Goal: Task Accomplishment & Management: Use online tool/utility

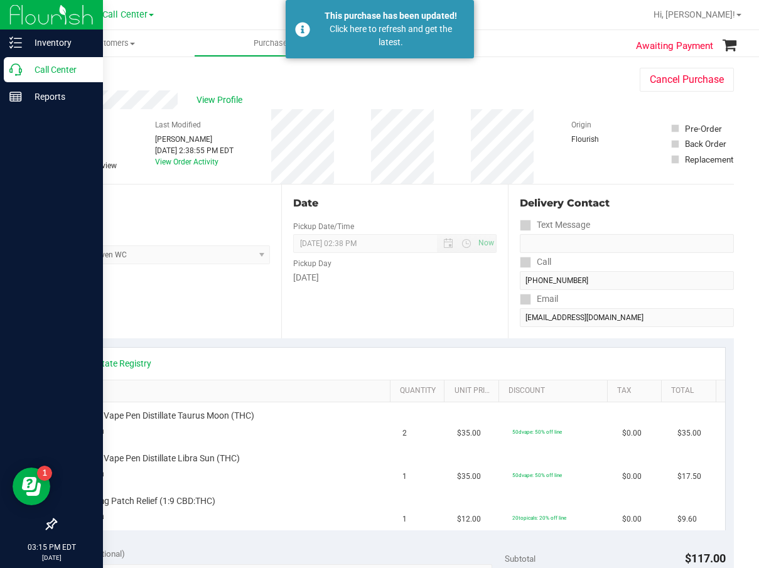
click at [28, 78] on div "Call Center" at bounding box center [53, 69] width 99 height 25
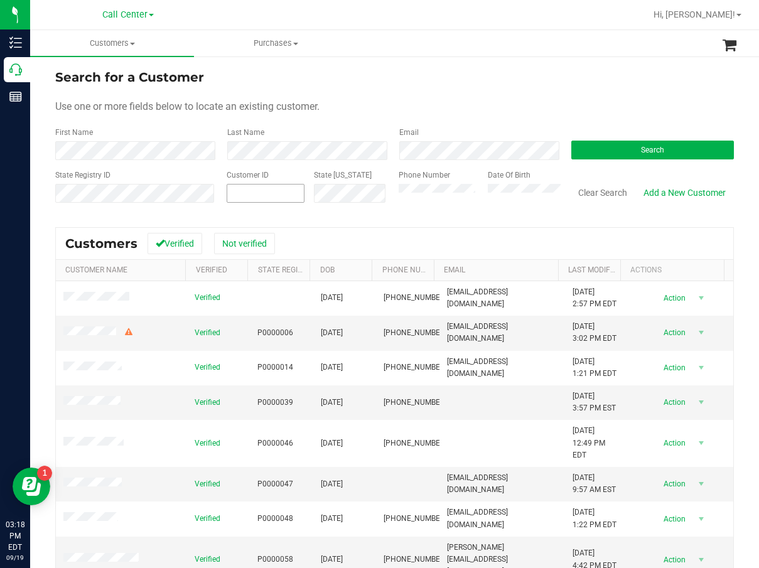
drag, startPoint x: 216, startPoint y: 189, endPoint x: 244, endPoint y: 189, distance: 27.6
paste input "184114"
type input "184114"
click at [683, 144] on button "Search" at bounding box center [652, 150] width 163 height 19
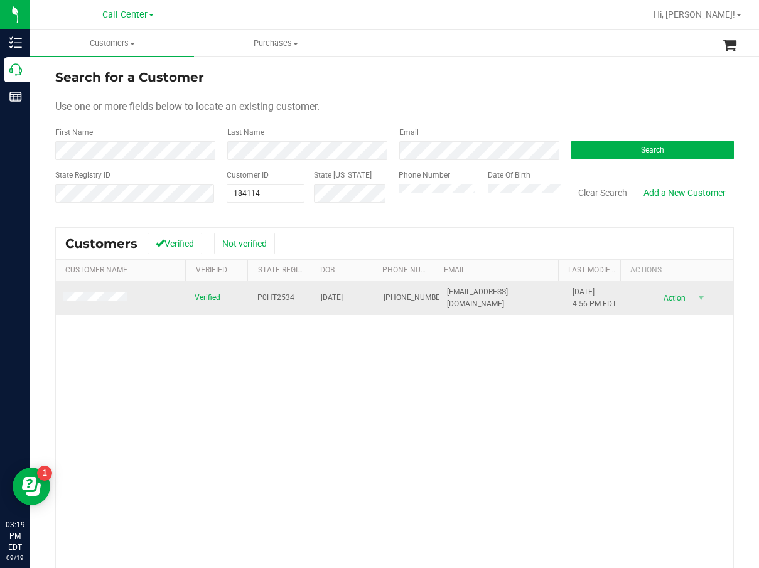
click at [343, 301] on span "05/07/1951" at bounding box center [332, 298] width 22 height 12
click at [396, 297] on span "(917) 623-5366" at bounding box center [415, 298] width 63 height 12
click at [389, 292] on span "(917) 623-5366" at bounding box center [415, 298] width 63 height 12
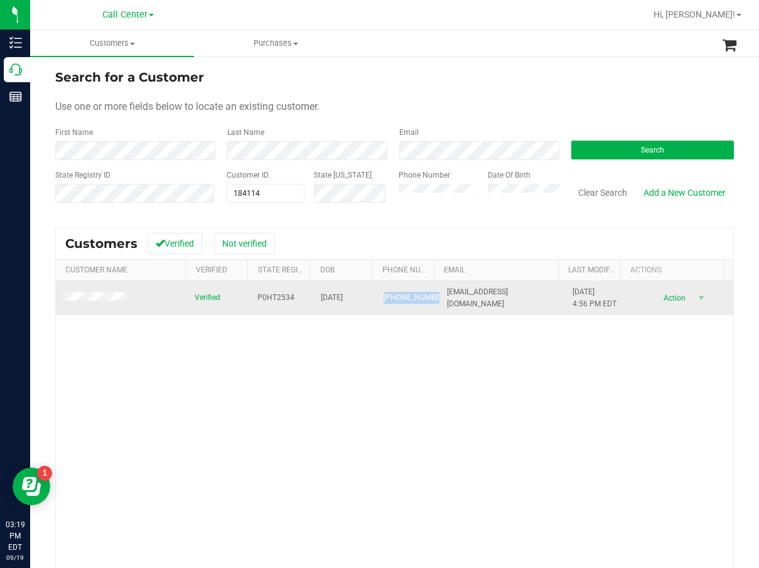
copy span "(917) 623-5366"
drag, startPoint x: 409, startPoint y: 361, endPoint x: 312, endPoint y: 294, distance: 117.9
click at [402, 354] on div "Verified P0HT2534 05/07/1951 (917) 623-5366 etalbott@aol.com 9/6/2024 4:56 PM E…" at bounding box center [394, 460] width 677 height 358
click at [376, 294] on td "(917) 623-5366" at bounding box center [407, 298] width 63 height 34
drag, startPoint x: 375, startPoint y: 293, endPoint x: 382, endPoint y: 293, distance: 6.9
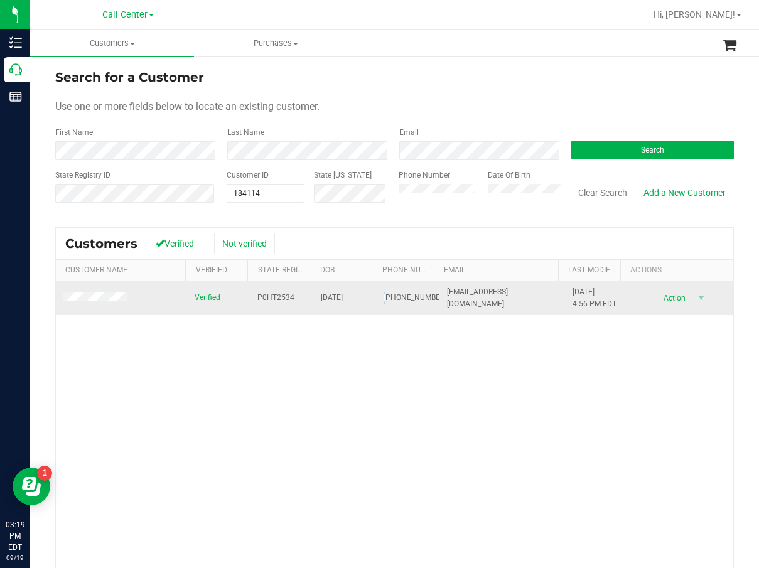
click at [384, 293] on span "(917) 623-5366" at bounding box center [415, 298] width 63 height 12
click at [343, 298] on span "05/07/1951" at bounding box center [332, 298] width 22 height 12
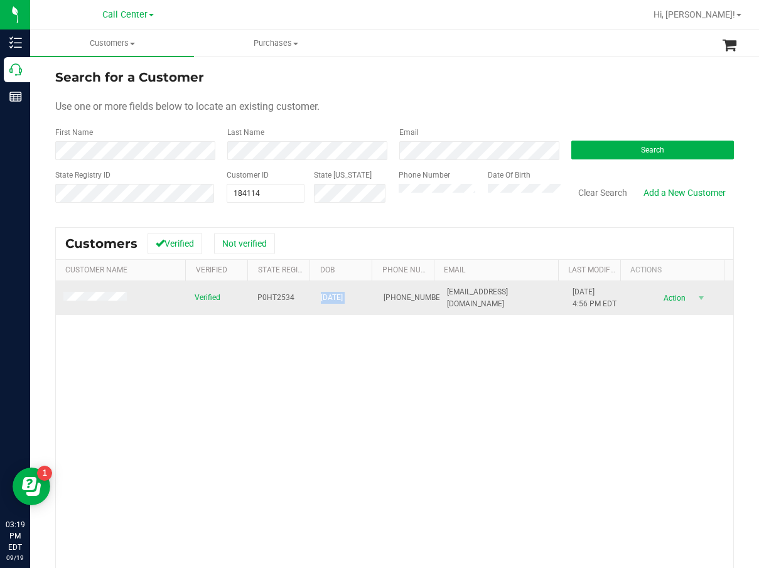
copy span "05/07/1951"
click at [257, 299] on span "P0HT2534" at bounding box center [275, 298] width 37 height 12
copy span "P0HT2534"
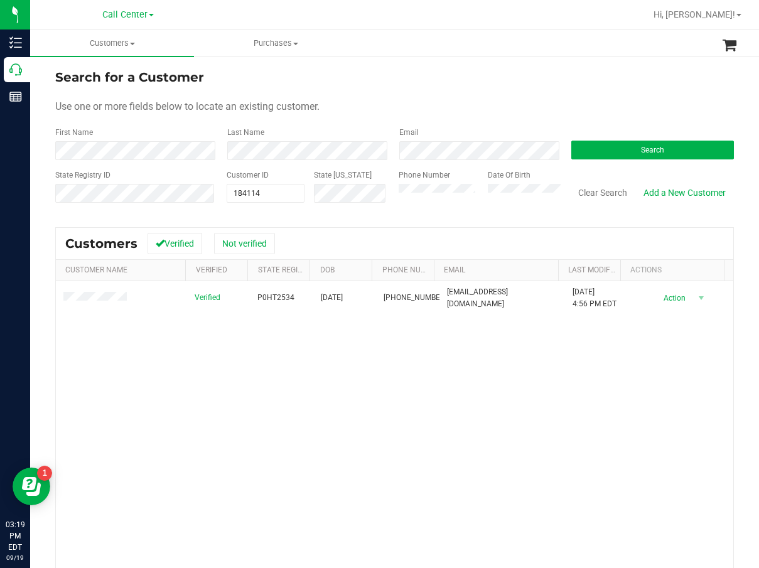
click at [564, 405] on div "Verified P0HT2534 05/07/1951 (917) 623-5366 etalbott@aol.com 9/6/2024 4:56 PM E…" at bounding box center [394, 460] width 677 height 358
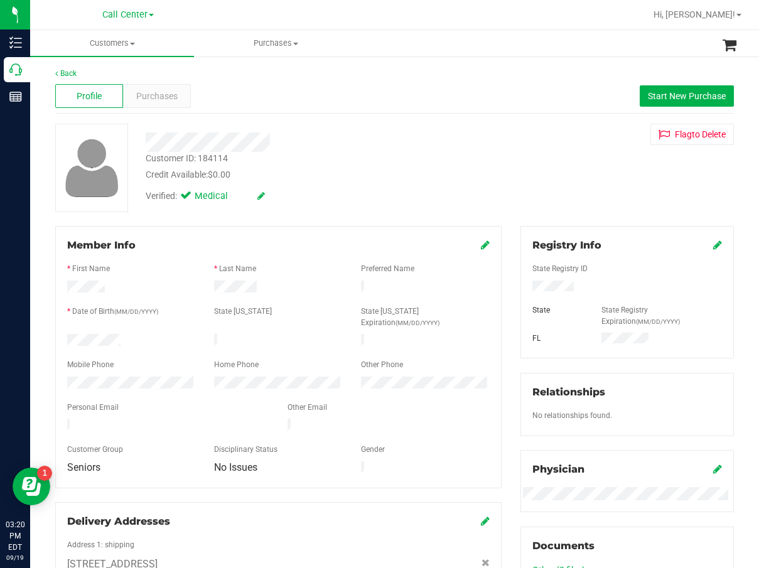
click at [328, 160] on div "Customer ID: 184114 Credit Available: $0.00" at bounding box center [310, 167] width 349 height 30
click at [431, 161] on div "Customer ID: 184114 Credit Available: $0.00" at bounding box center [310, 167] width 349 height 30
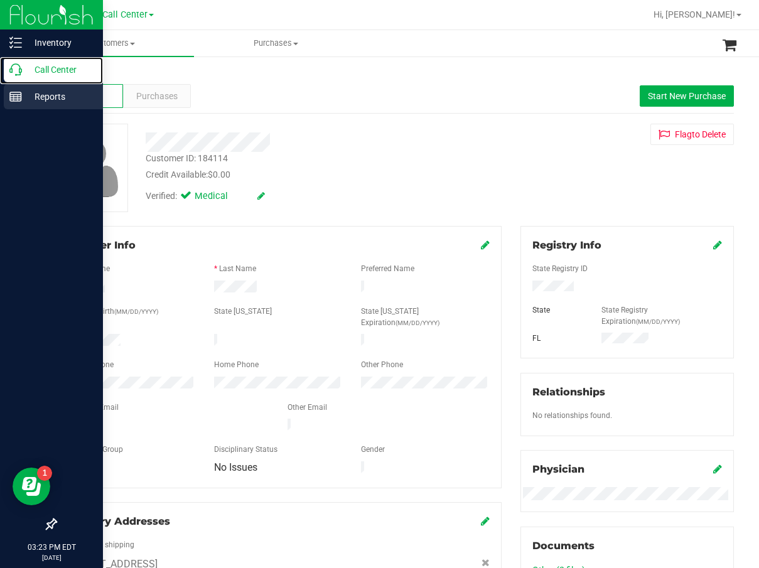
drag, startPoint x: 21, startPoint y: 72, endPoint x: 8, endPoint y: 87, distance: 20.0
click at [21, 73] on icon at bounding box center [15, 69] width 13 height 13
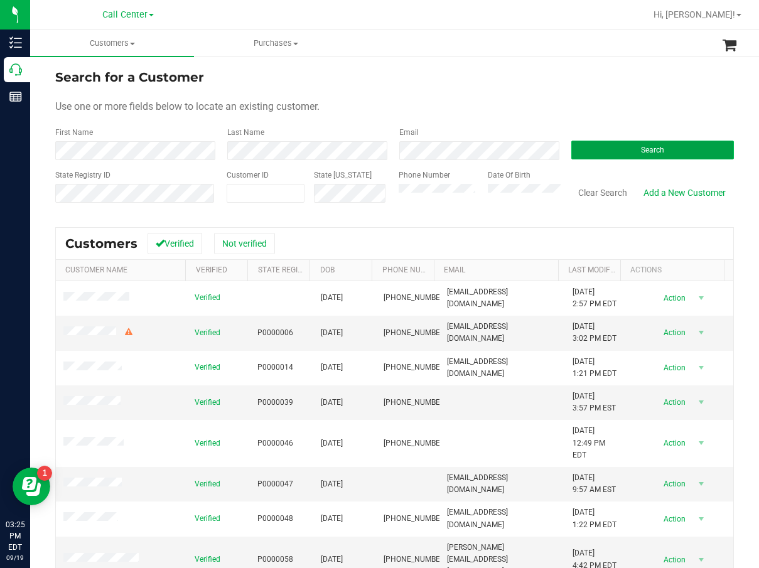
click at [619, 144] on button "Search" at bounding box center [652, 150] width 163 height 19
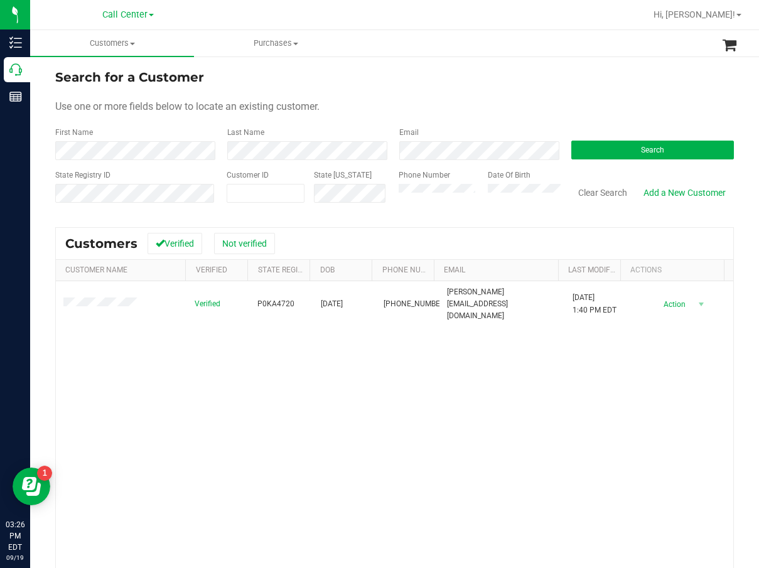
click at [271, 300] on span "P0KA4720" at bounding box center [275, 304] width 37 height 12
copy span "P0KA4720"
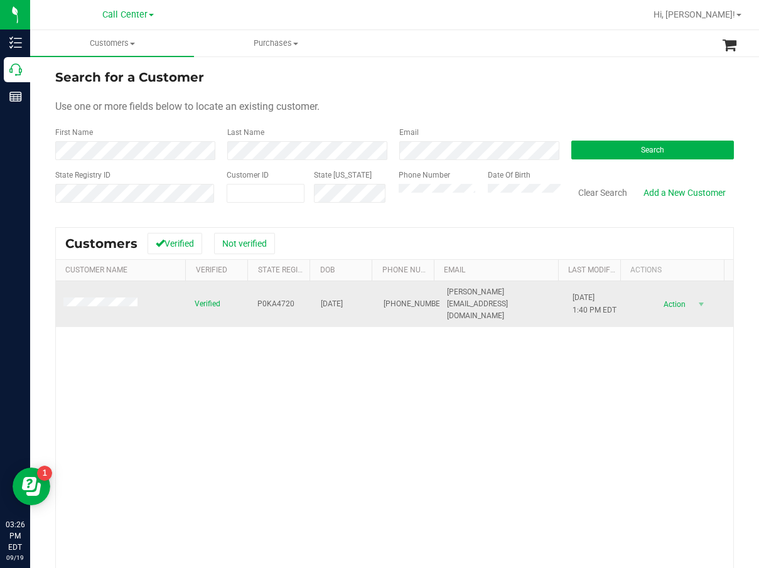
click at [323, 298] on span "06/17/1995" at bounding box center [332, 304] width 22 height 12
click at [324, 298] on span "06/17/1995" at bounding box center [332, 304] width 22 height 12
copy span "06/17/1995"
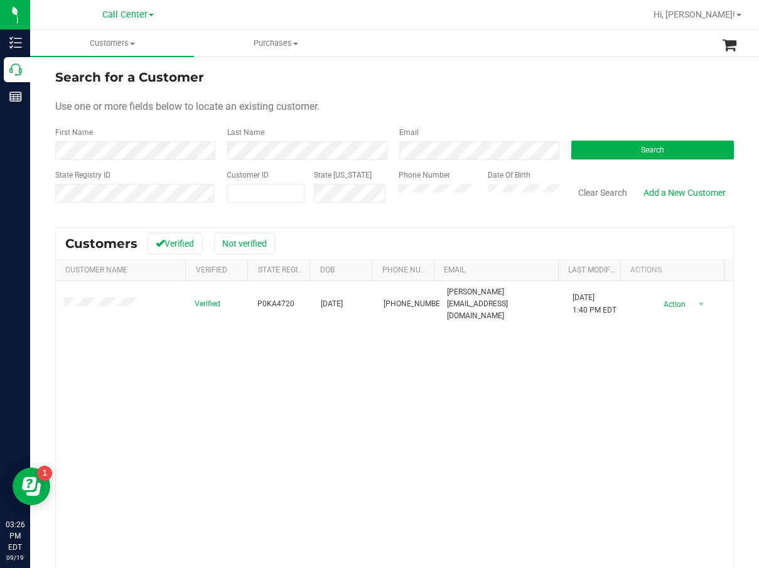
click at [355, 429] on div "Verified P0KA4720 06/17/1995 (689) 710-3057 lance.rider0617@gmail.com 6/28/2025…" at bounding box center [394, 460] width 677 height 358
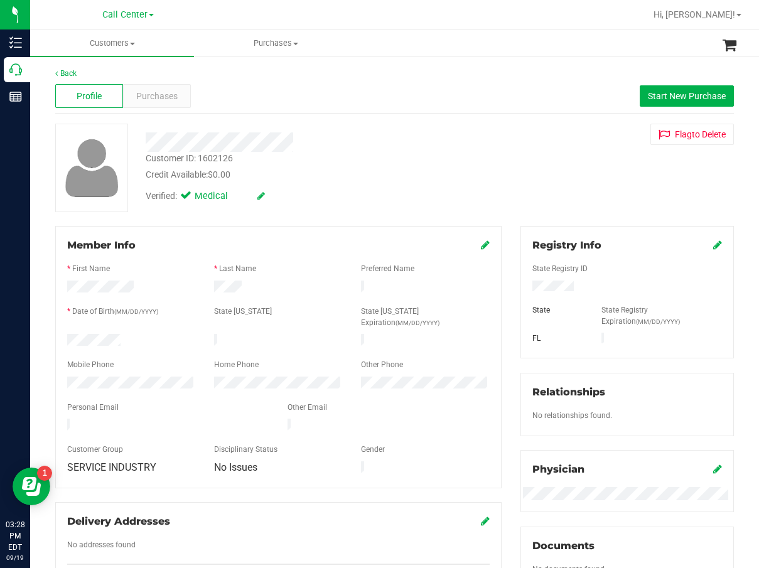
click at [422, 183] on div "Verified: Medical" at bounding box center [310, 195] width 349 height 28
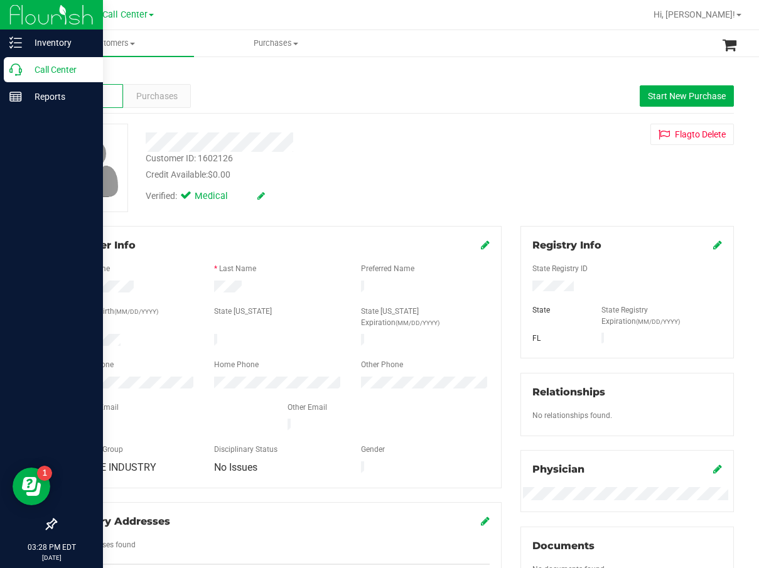
click at [22, 75] on p "Call Center" at bounding box center [59, 69] width 75 height 15
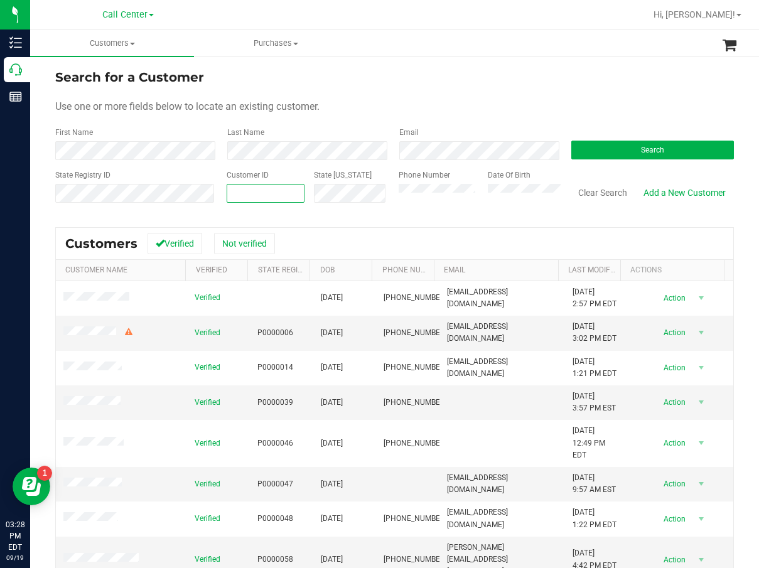
click at [262, 195] on span at bounding box center [266, 193] width 78 height 19
paste input "216671"
type input "216671"
click at [662, 152] on button "Search" at bounding box center [652, 150] width 163 height 19
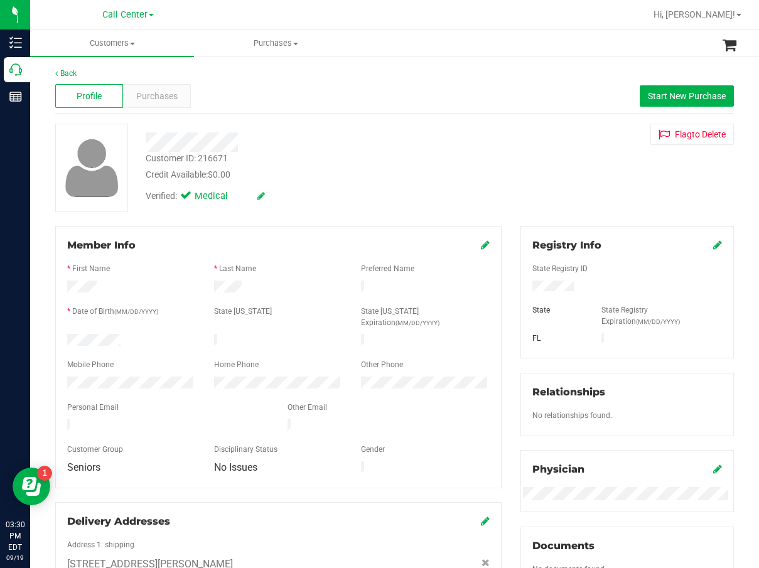
drag, startPoint x: 455, startPoint y: 161, endPoint x: 449, endPoint y: 162, distance: 6.3
click at [455, 161] on div "Customer ID: 216671 Credit Available: $0.00" at bounding box center [310, 167] width 349 height 30
click at [151, 99] on span "Purchases" at bounding box center [156, 96] width 41 height 13
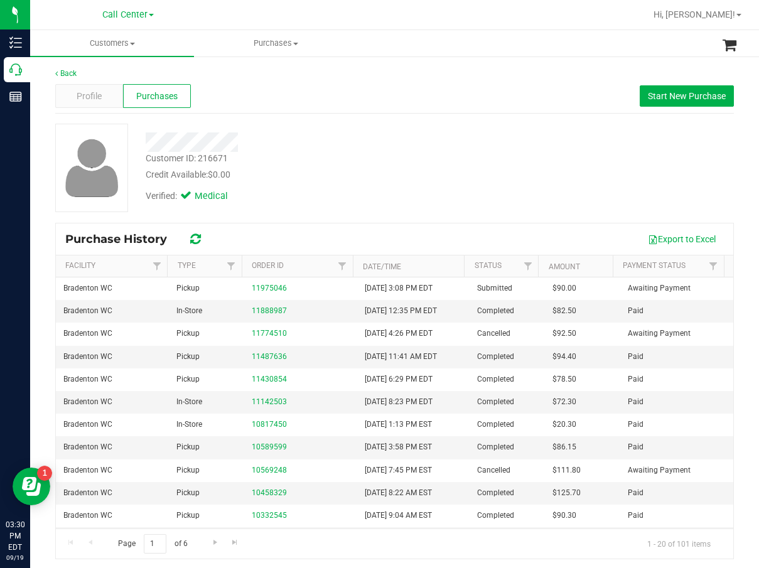
click at [468, 182] on div "Verified: Medical" at bounding box center [310, 195] width 349 height 28
click at [419, 208] on div "Verified: Medical" at bounding box center [310, 195] width 349 height 28
click at [419, 209] on div "Customer ID: 216671 Credit Available: $0.00 Verified: Medical" at bounding box center [394, 168] width 697 height 89
click at [380, 173] on div "Credit Available: $0.00" at bounding box center [311, 174] width 330 height 13
click at [369, 191] on div "Verified: Medical" at bounding box center [310, 195] width 349 height 28
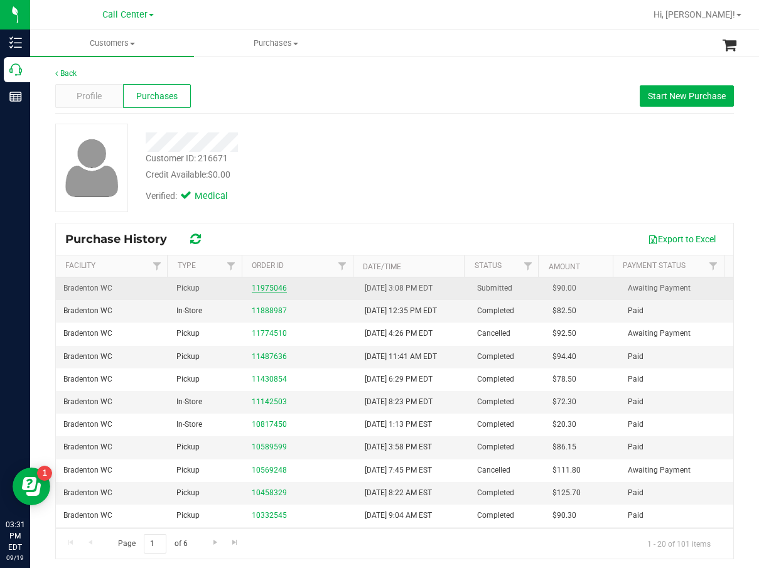
click at [270, 292] on link "11975046" at bounding box center [269, 288] width 35 height 9
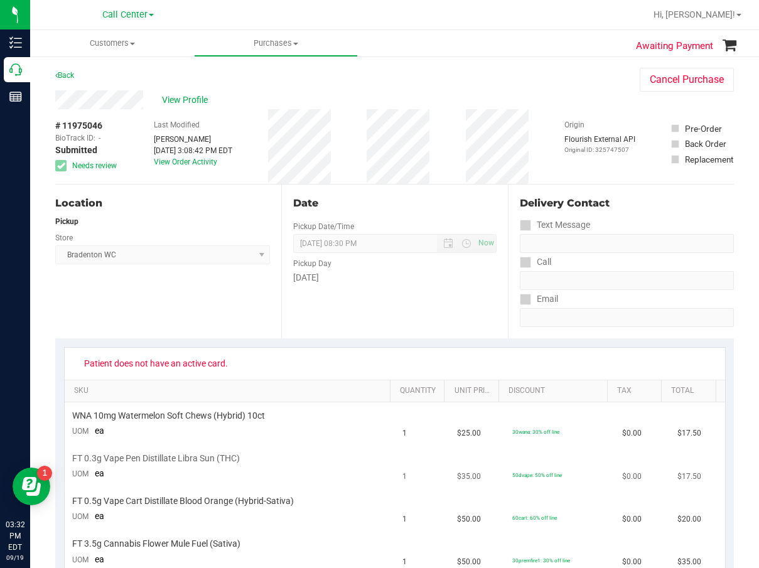
scroll to position [188, 0]
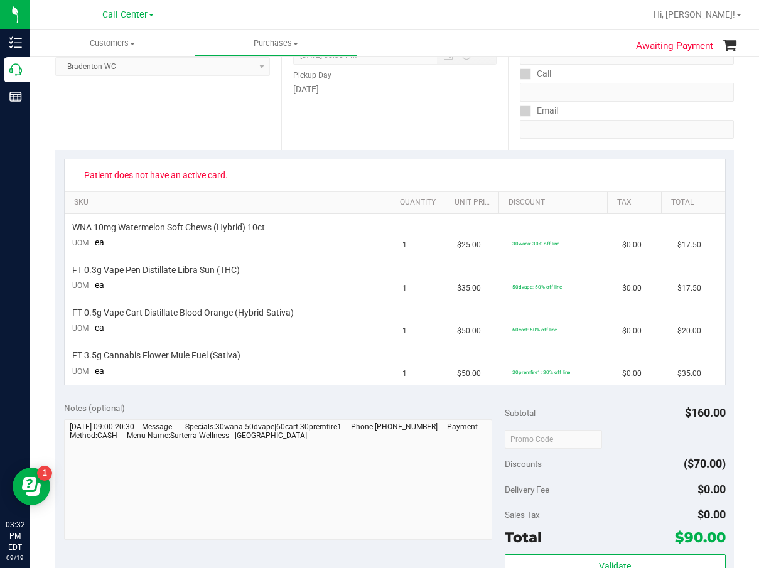
click at [570, 403] on div "Subtotal $160.00" at bounding box center [615, 413] width 220 height 23
click at [467, 168] on div "Patient does not have an active card." at bounding box center [395, 175] width 638 height 20
click at [519, 282] on div "50dvape: 50% off line" at bounding box center [537, 286] width 50 height 8
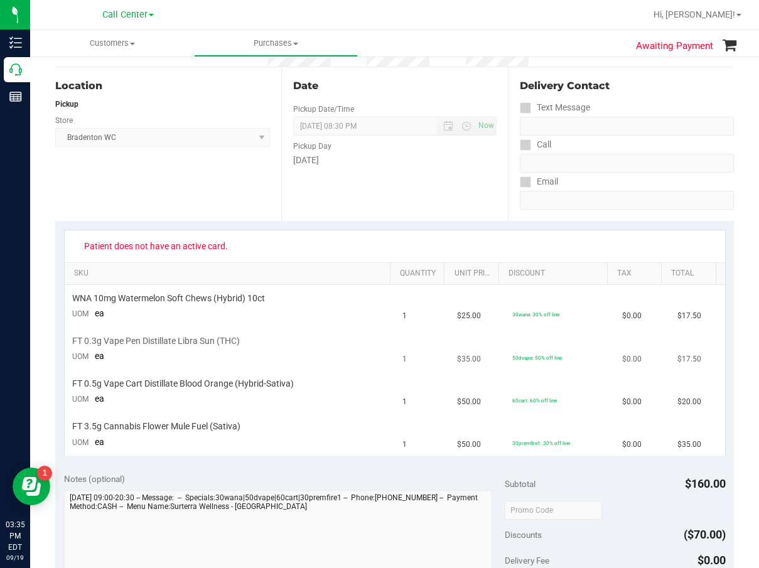
scroll to position [0, 0]
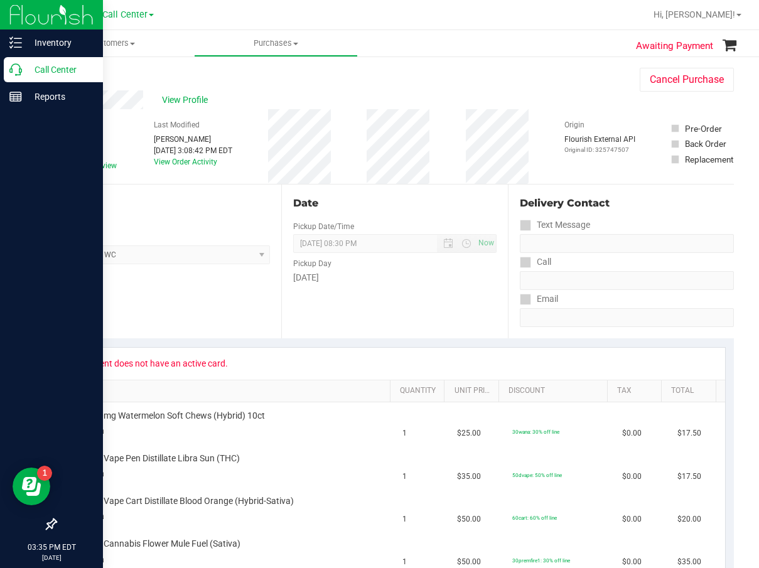
click at [17, 69] on icon at bounding box center [15, 69] width 13 height 13
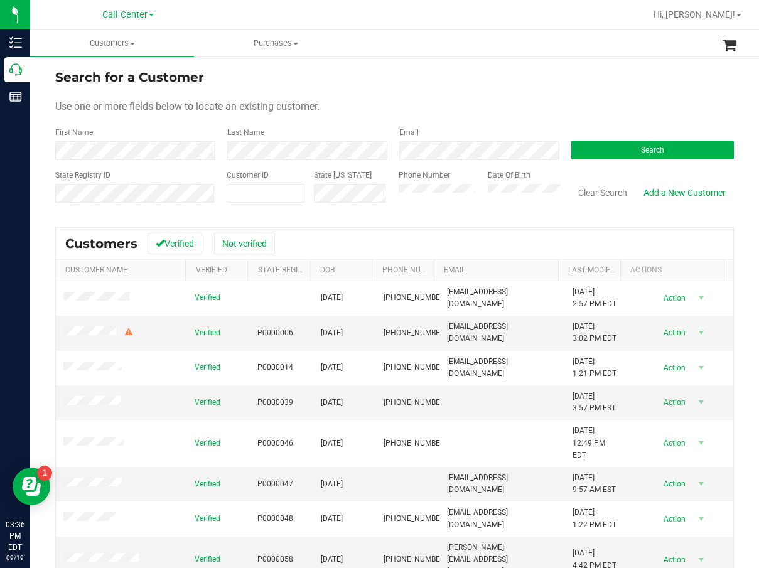
click at [634, 131] on div "Search" at bounding box center [648, 143] width 172 height 33
click at [641, 146] on span "Search" at bounding box center [652, 150] width 23 height 9
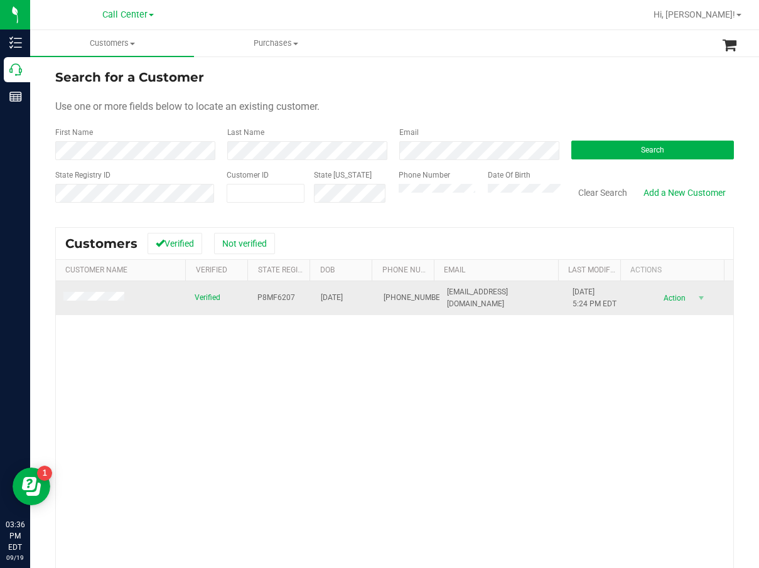
click at [274, 299] on span "P8MF6207" at bounding box center [276, 298] width 38 height 12
copy span "P8MF6207"
click at [343, 302] on span "07/03/1987" at bounding box center [332, 298] width 22 height 12
click at [343, 293] on span "07/03/1987" at bounding box center [332, 298] width 22 height 12
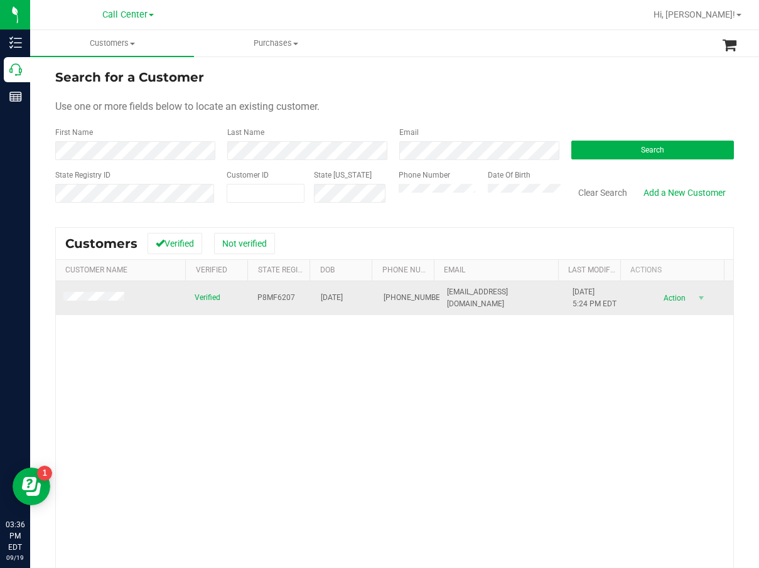
click at [343, 293] on span "07/03/1987" at bounding box center [332, 298] width 22 height 12
copy span "07/03/1987"
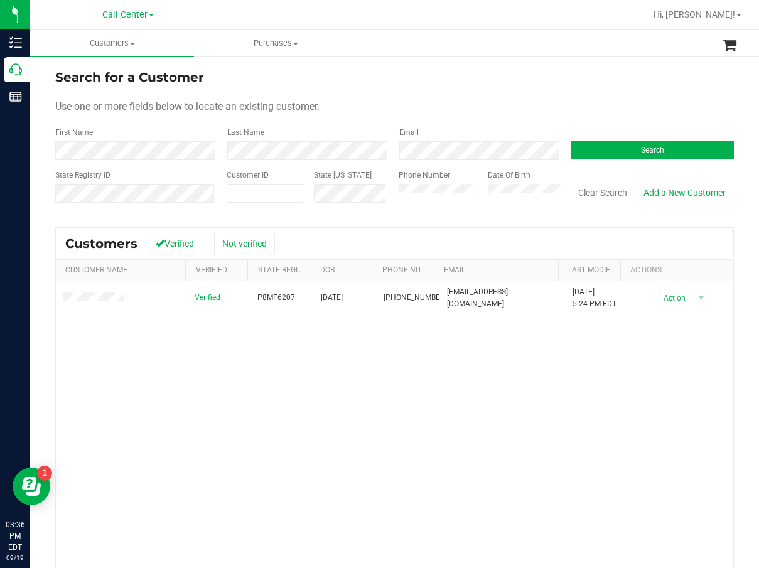
click at [292, 363] on div "Verified P8MF6207 07/03/1987 (727) 597-3171 meli121787@aol.com 6/6/2025 5:24 PM…" at bounding box center [394, 460] width 677 height 358
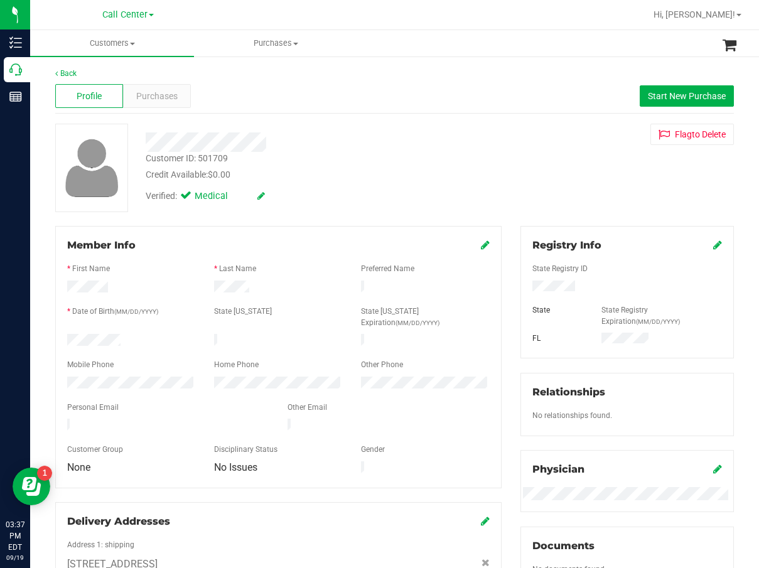
click at [391, 139] on div at bounding box center [310, 141] width 349 height 19
click at [178, 94] on div "Purchases" at bounding box center [157, 96] width 68 height 24
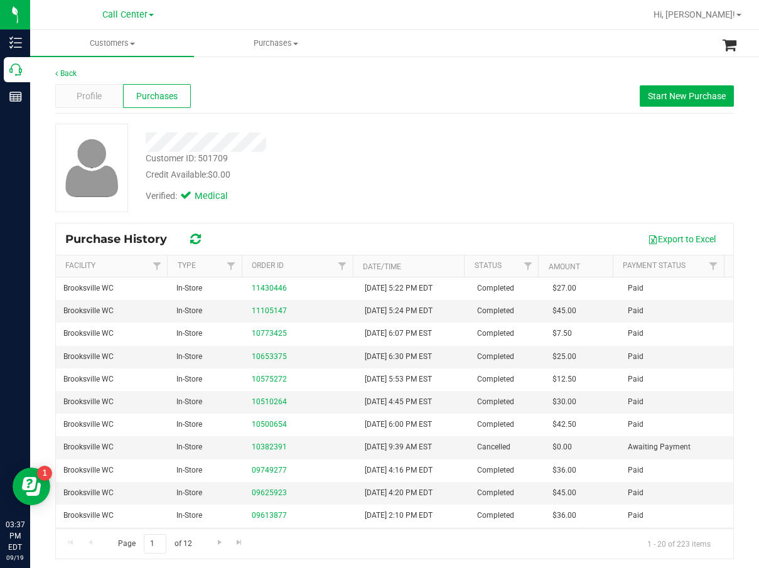
click at [421, 191] on div "Verified: Medical" at bounding box center [310, 195] width 349 height 28
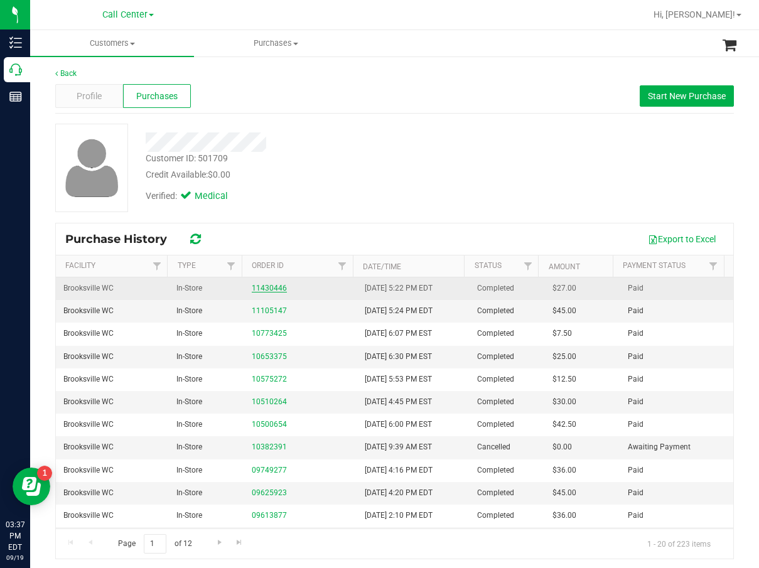
click at [267, 291] on link "11430446" at bounding box center [269, 288] width 35 height 9
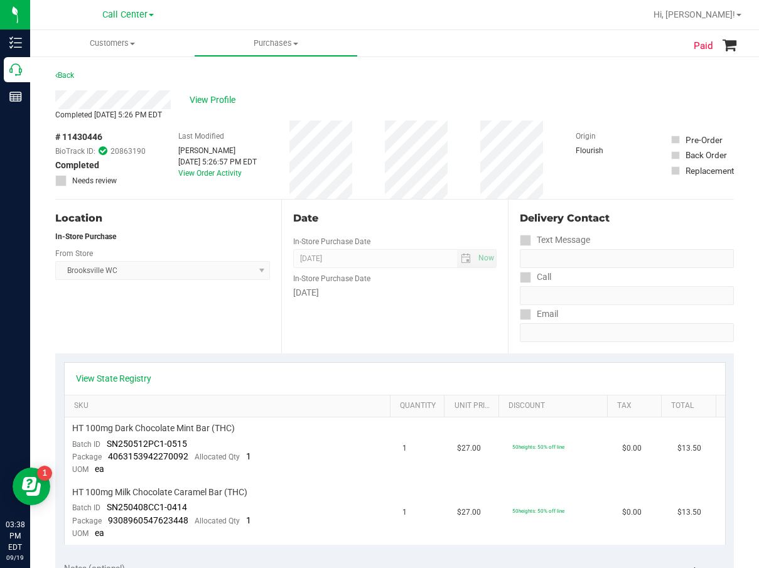
click at [382, 228] on div "Date In-Store Purchase Date Jun 6, 2025 Now In-Store Purchase Date Friday" at bounding box center [394, 277] width 226 height 154
click at [425, 308] on div "Date In-Store Purchase Date Jun 6, 2025 Now In-Store Purchase Date Friday" at bounding box center [394, 277] width 226 height 154
click at [224, 103] on span "View Profile" at bounding box center [215, 100] width 50 height 13
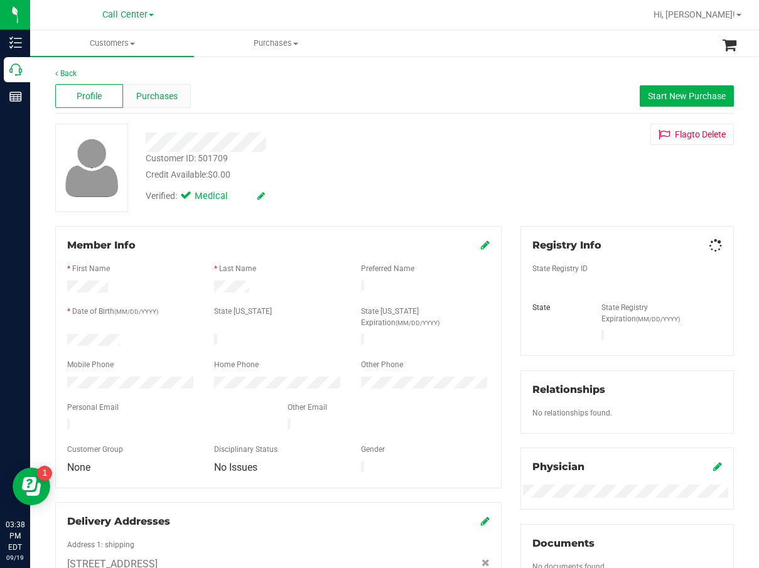
click at [176, 95] on div "Purchases" at bounding box center [157, 96] width 68 height 24
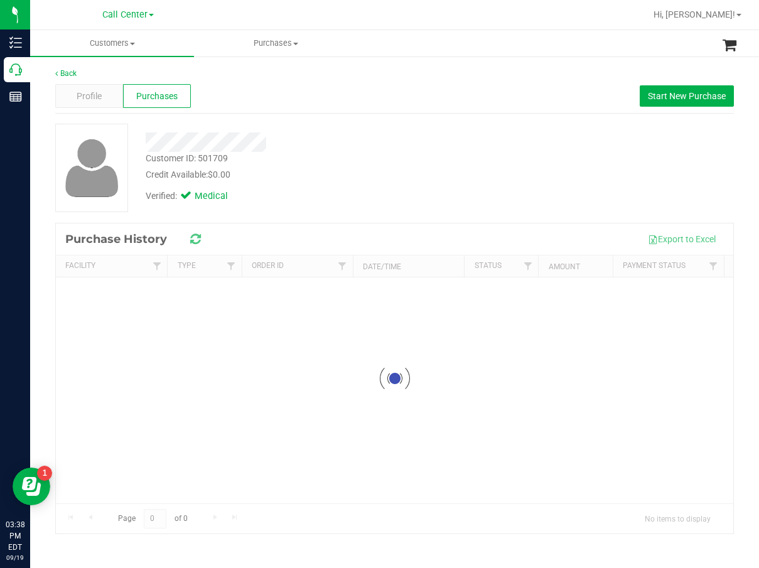
click at [315, 180] on div "Customer ID: 501709 Credit Available: $0.00 Verified: Medical" at bounding box center [394, 168] width 697 height 89
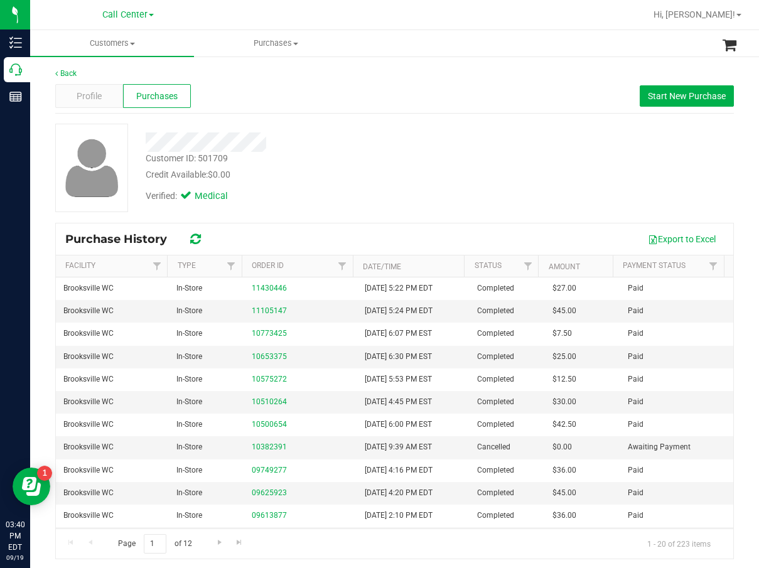
drag, startPoint x: 443, startPoint y: 173, endPoint x: 398, endPoint y: 158, distance: 47.8
click at [444, 173] on div "Credit Available: $0.00" at bounding box center [311, 174] width 330 height 13
click at [210, 161] on div "Customer ID: 501709" at bounding box center [187, 158] width 82 height 13
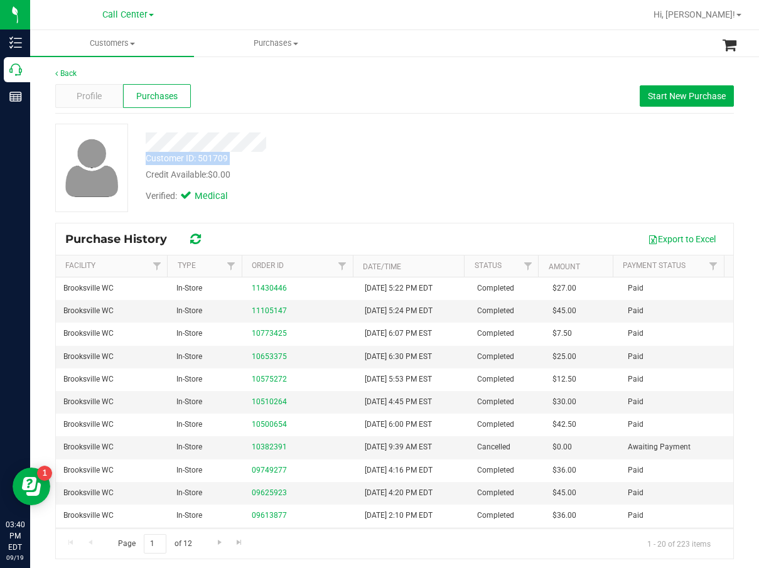
copy div "Customer ID: 501709"
click at [366, 180] on div "Credit Available: $0.00" at bounding box center [311, 174] width 330 height 13
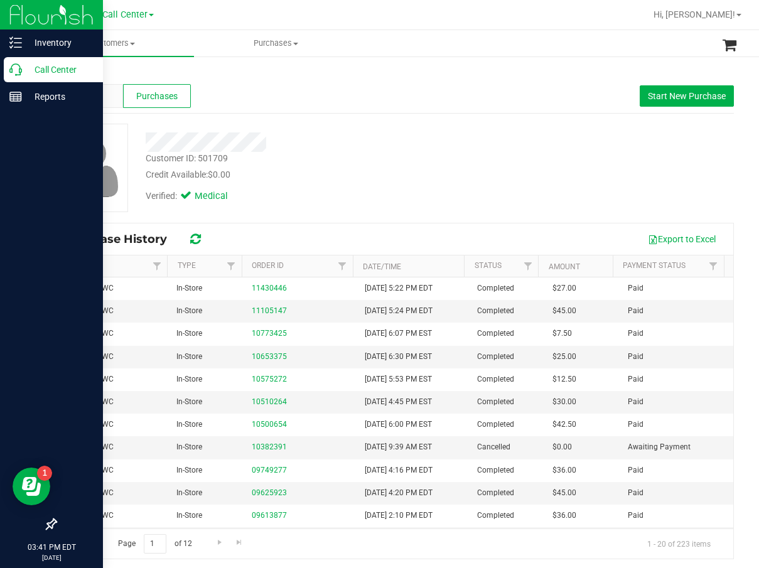
click at [9, 64] on div "Call Center" at bounding box center [53, 69] width 99 height 25
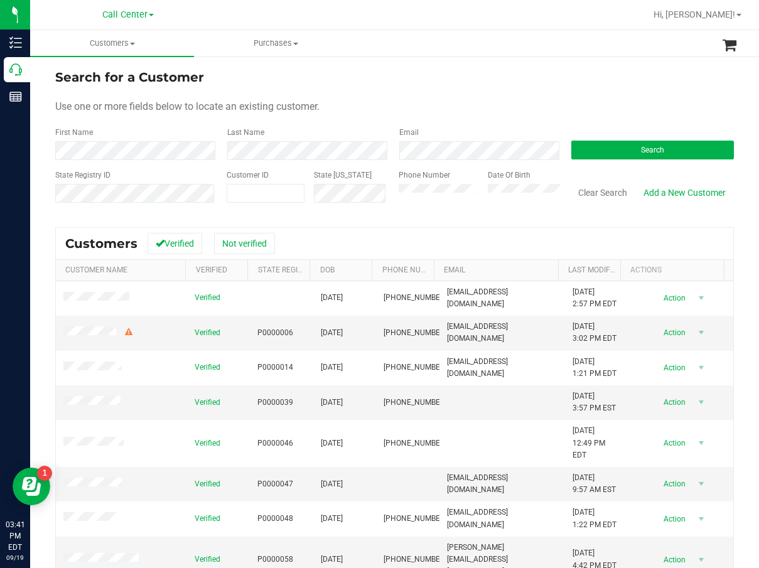
click at [483, 75] on div "Search for a Customer" at bounding box center [394, 77] width 679 height 19
click at [614, 159] on button "Search" at bounding box center [652, 150] width 163 height 19
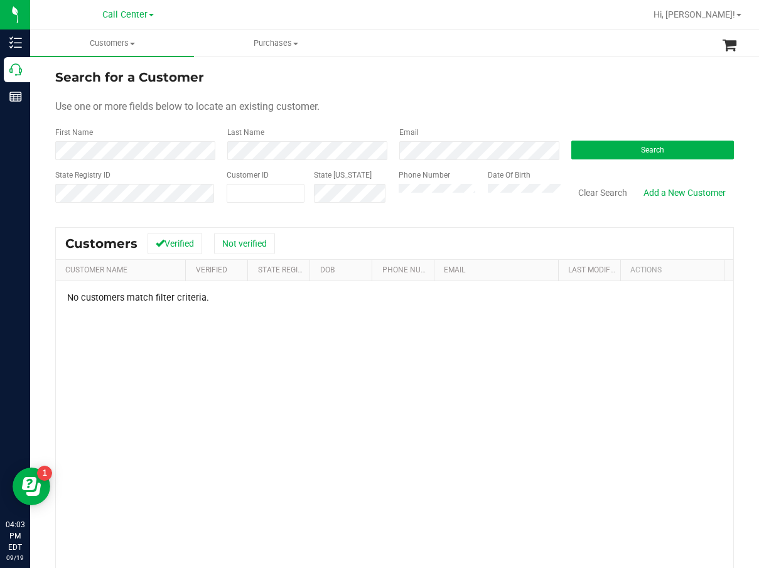
click at [383, 223] on div "Search for a Customer Use one or more fields below to locate an existing custom…" at bounding box center [394, 369] width 679 height 602
click at [335, 232] on div "Customers Verified Not verified" at bounding box center [394, 243] width 677 height 31
click at [638, 131] on div "Search" at bounding box center [648, 143] width 172 height 33
click at [638, 139] on div "Search" at bounding box center [648, 143] width 172 height 33
click at [641, 148] on span "Search" at bounding box center [652, 150] width 23 height 9
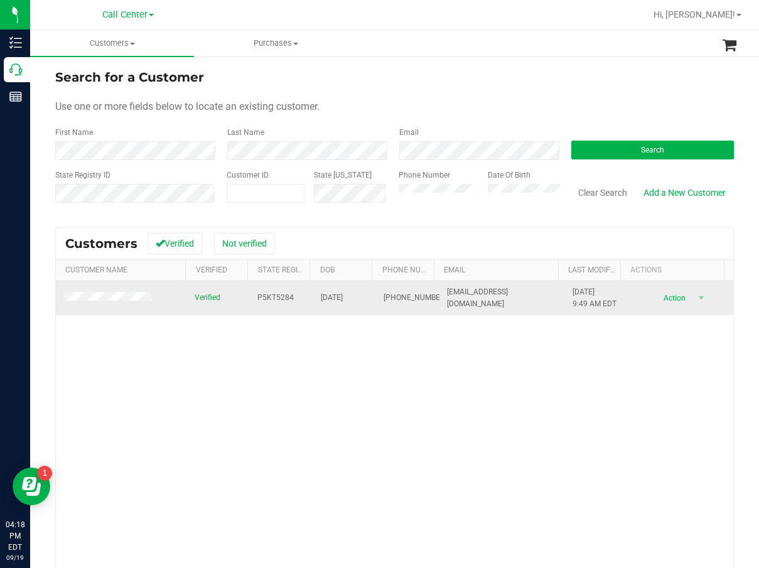
click at [260, 298] on span "P5KT5284" at bounding box center [275, 298] width 36 height 12
copy span "P5KT5284"
click at [333, 293] on span "08/15/1958" at bounding box center [332, 298] width 22 height 12
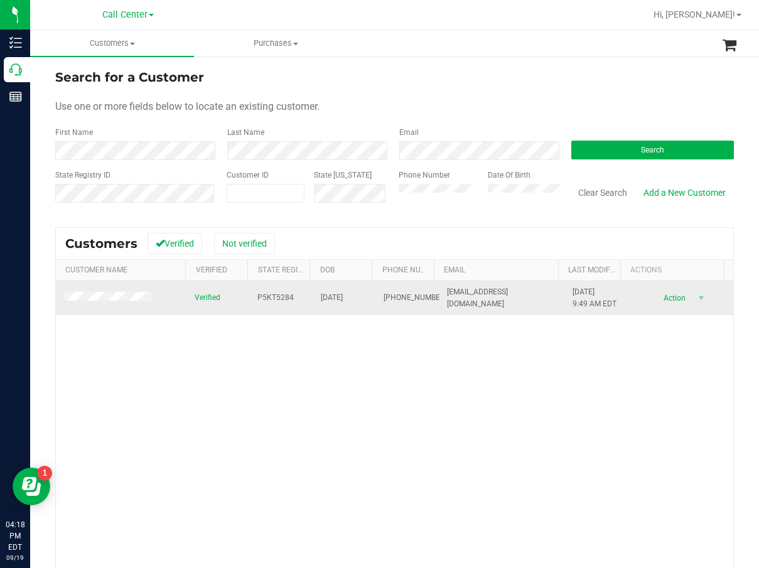
click at [340, 297] on span "08/15/1958" at bounding box center [332, 298] width 22 height 12
copy span "08/15/1958"
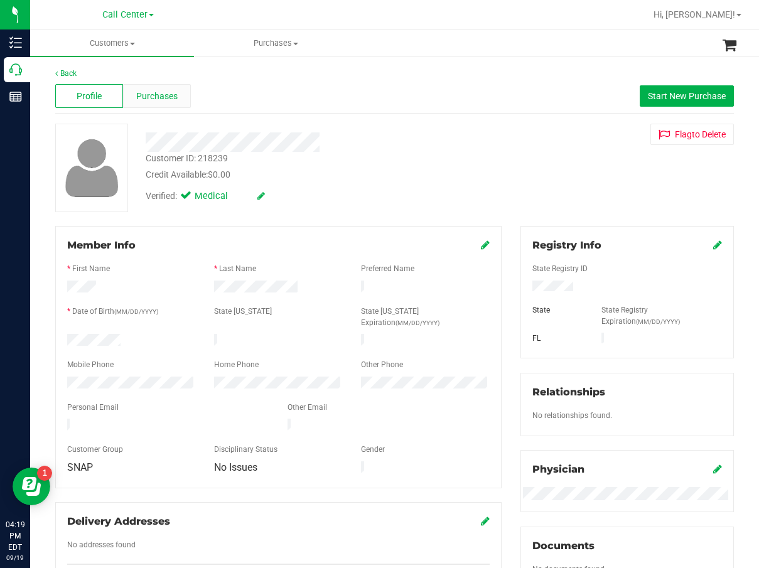
click at [167, 94] on span "Purchases" at bounding box center [156, 96] width 41 height 13
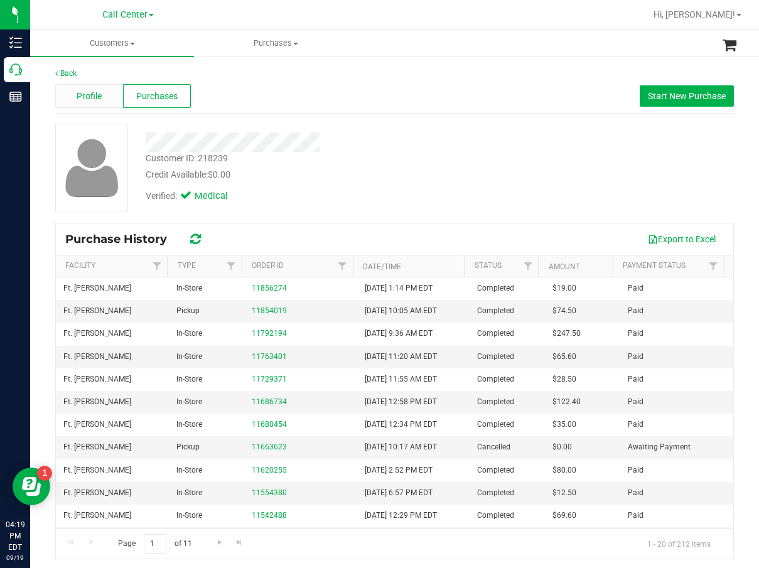
click at [116, 92] on div "Profile" at bounding box center [89, 96] width 68 height 24
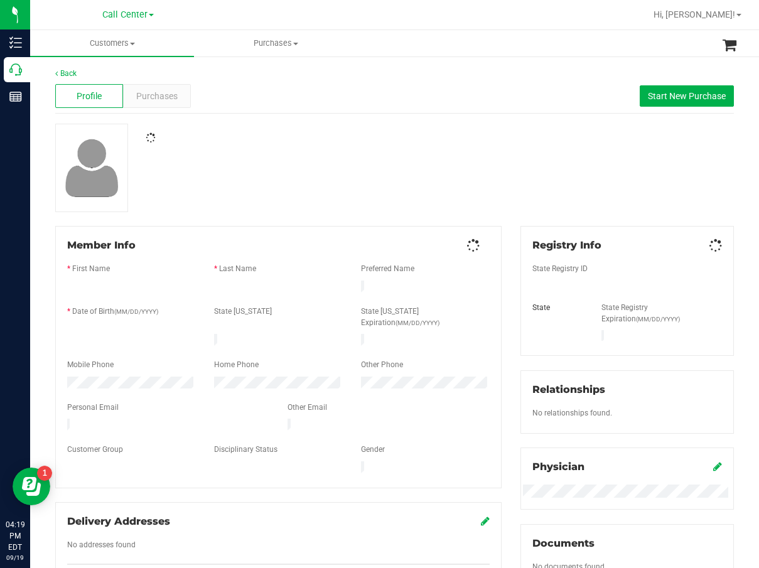
click at [162, 98] on span "Purchases" at bounding box center [156, 96] width 41 height 13
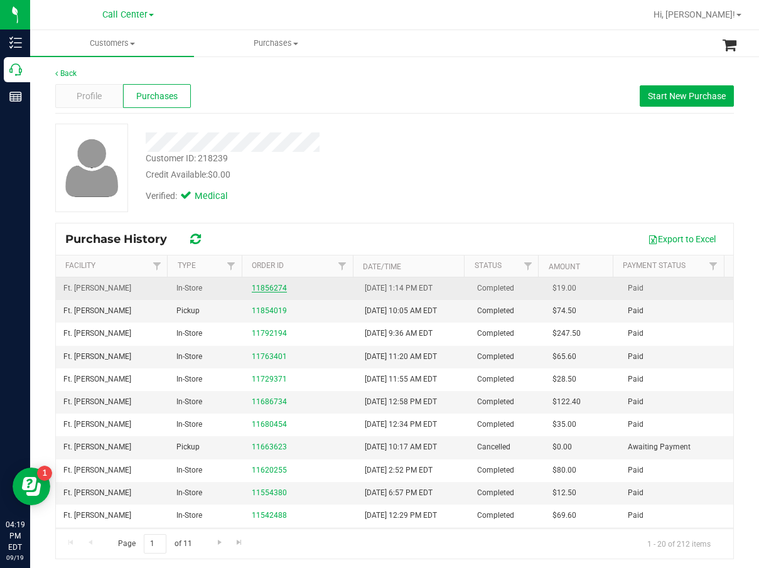
click at [272, 291] on link "11856274" at bounding box center [269, 288] width 35 height 9
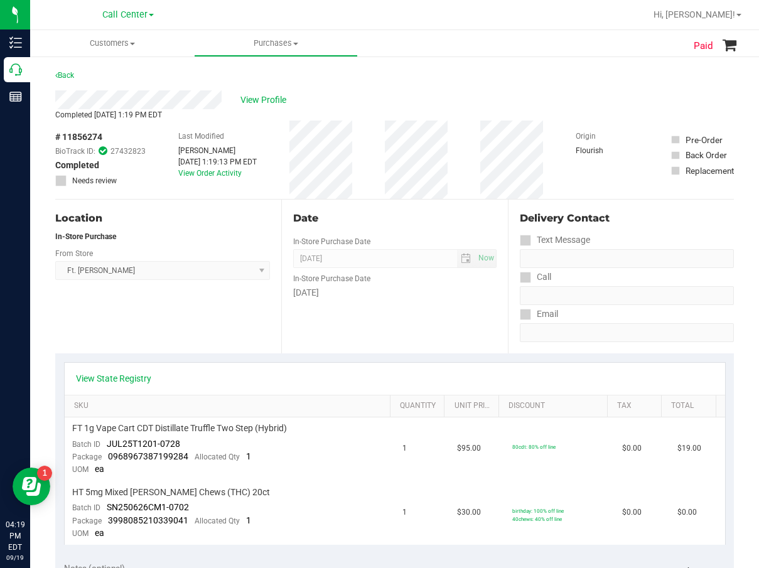
click at [207, 351] on div "Location In-Store Purchase From Store Ft. Myers WC Select Store Bonita Springs …" at bounding box center [168, 277] width 226 height 154
click at [140, 381] on link "View State Registry" at bounding box center [113, 378] width 75 height 13
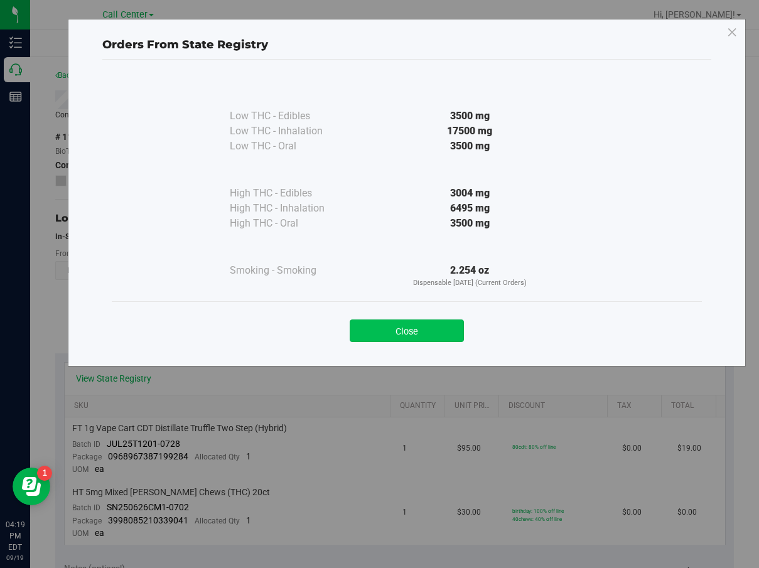
click at [395, 329] on button "Close" at bounding box center [407, 331] width 114 height 23
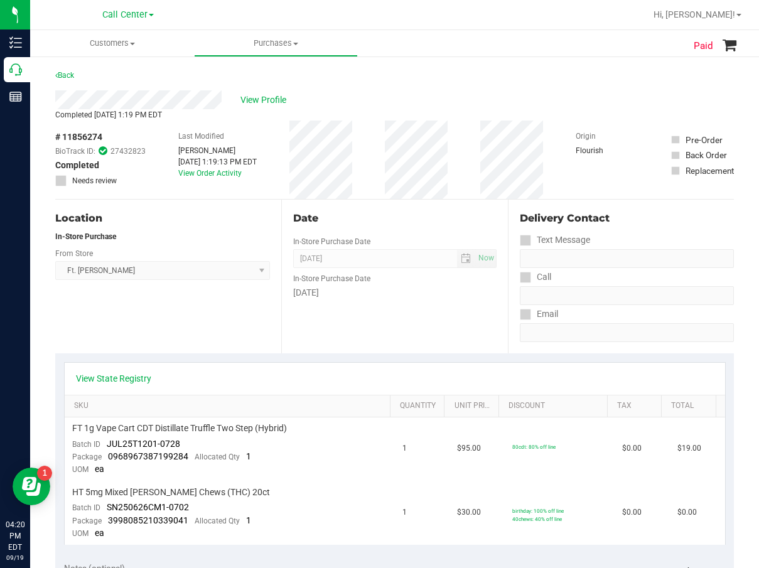
click at [366, 237] on label "In-Store Purchase Date" at bounding box center [331, 241] width 77 height 11
click at [266, 98] on span "View Profile" at bounding box center [265, 100] width 50 height 13
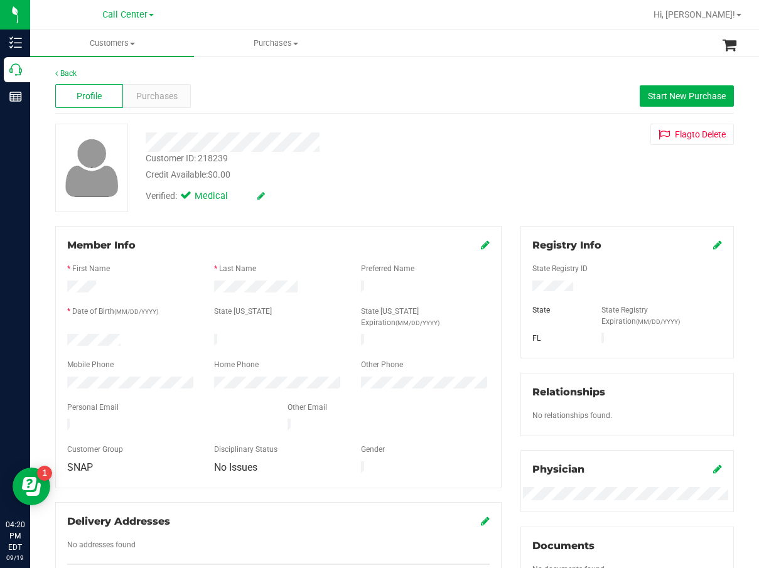
click at [218, 95] on div "Profile Purchases Start New Purchase" at bounding box center [394, 96] width 679 height 35
click at [153, 85] on div "Profile Purchases Start New Purchase" at bounding box center [394, 96] width 679 height 35
click at [155, 87] on div "Purchases" at bounding box center [157, 96] width 68 height 24
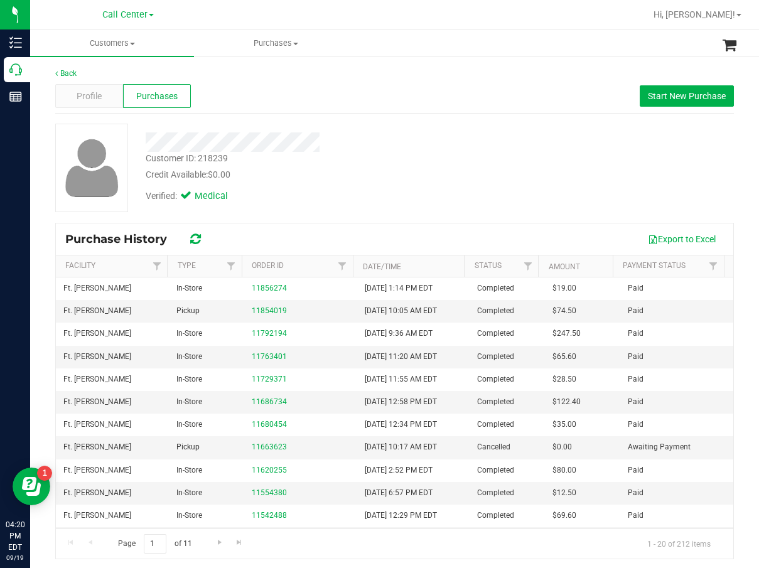
click at [369, 124] on div at bounding box center [310, 138] width 349 height 28
click at [640, 95] on button "Start New Purchase" at bounding box center [687, 95] width 94 height 21
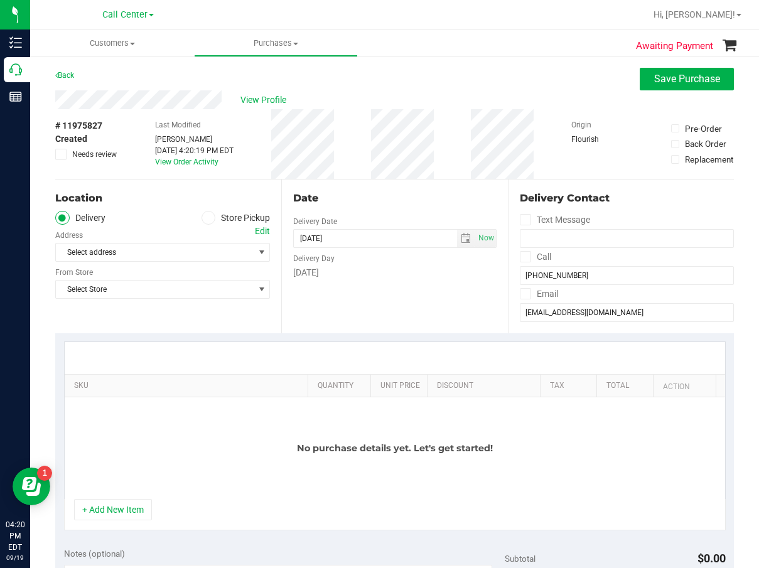
click at [213, 222] on label "Store Pickup" at bounding box center [236, 218] width 69 height 14
click at [0, 0] on input "Store Pickup" at bounding box center [0, 0] width 0 height 0
click at [191, 264] on div "Location Delivery Store Pickup Store Select Store Select Store Bonita Springs W…" at bounding box center [168, 257] width 226 height 154
click at [188, 258] on span "Select Store" at bounding box center [155, 253] width 198 height 18
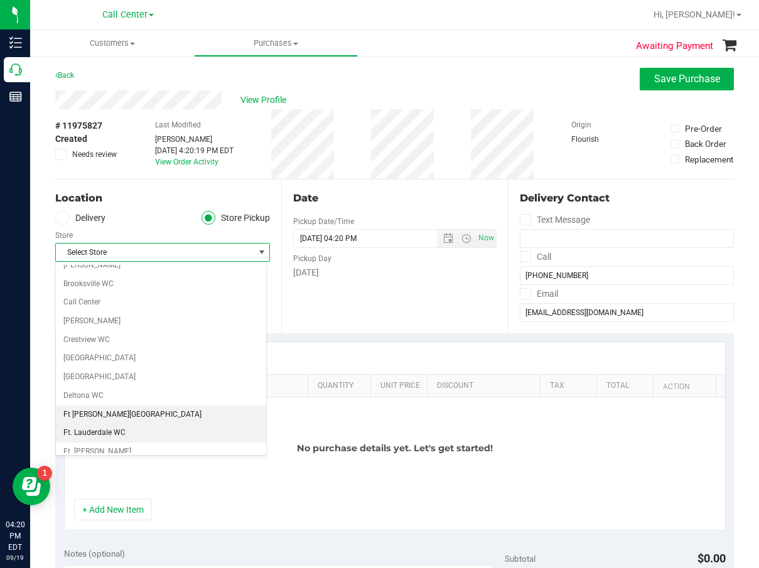
scroll to position [126, 0]
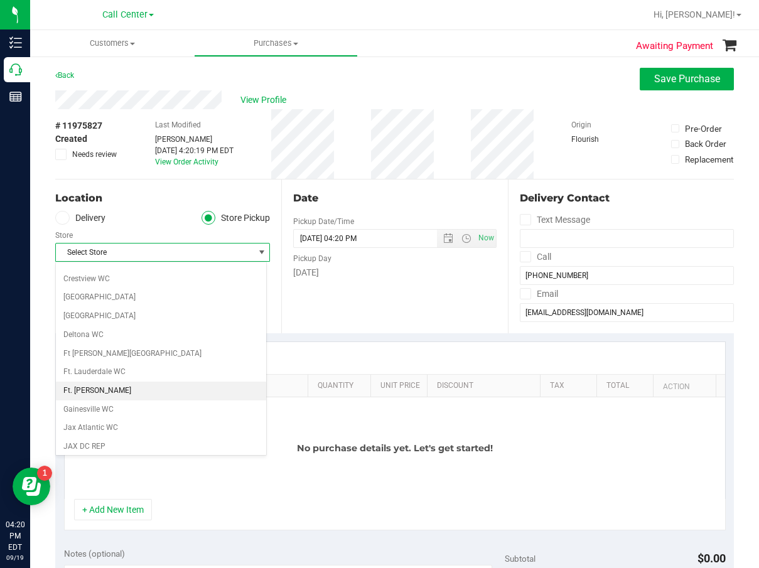
click at [129, 397] on li "Ft. Myers WC" at bounding box center [161, 391] width 210 height 19
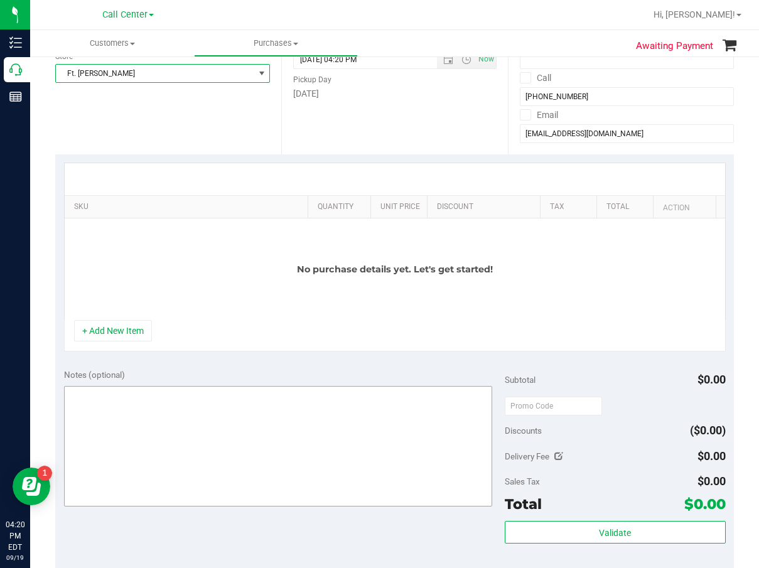
scroll to position [188, 0]
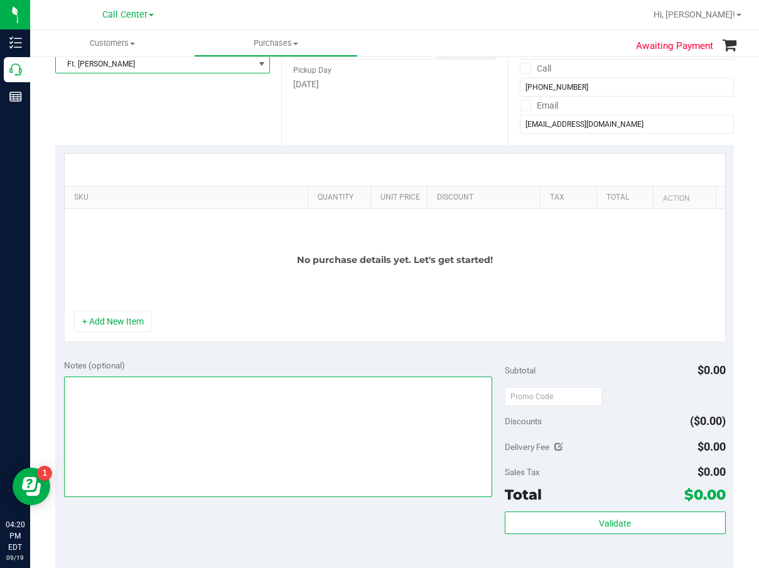
click at [144, 407] on textarea at bounding box center [278, 437] width 429 height 121
type textarea "cc dr 09/19"
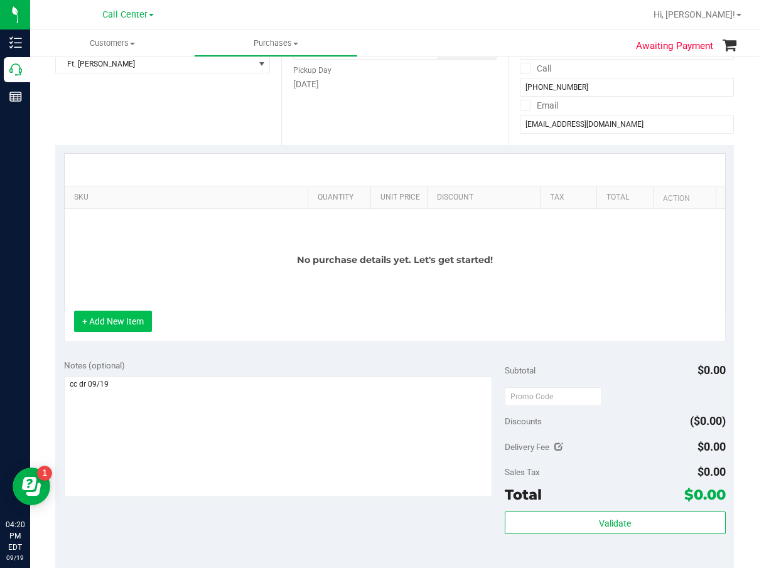
click at [124, 323] on button "+ Add New Item" at bounding box center [113, 321] width 78 height 21
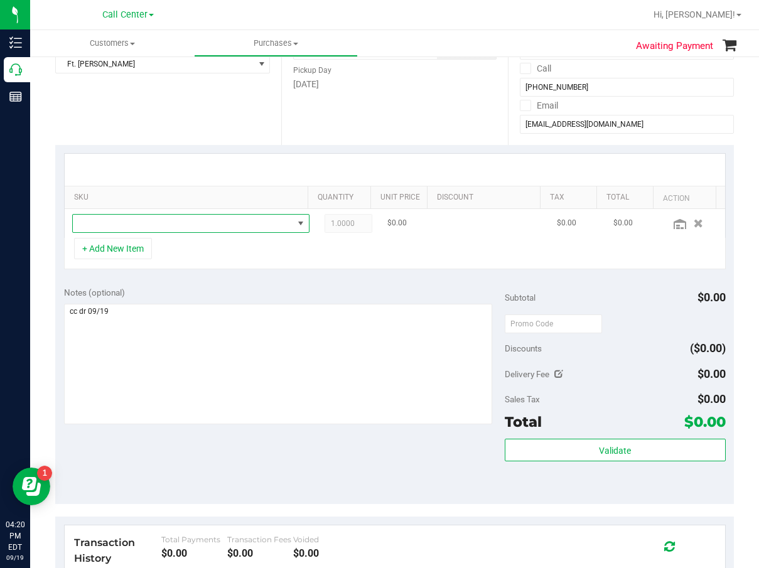
click at [188, 229] on span "NO DATA FOUND" at bounding box center [183, 224] width 220 height 18
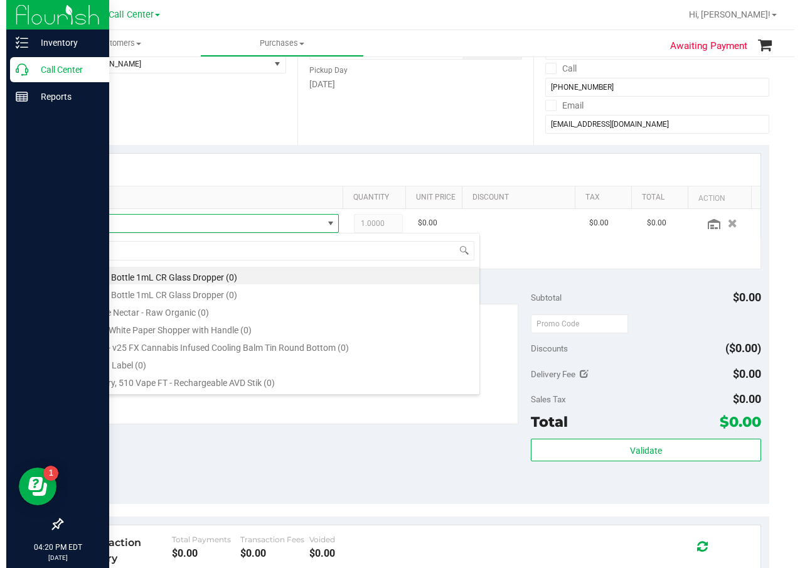
scroll to position [19, 259]
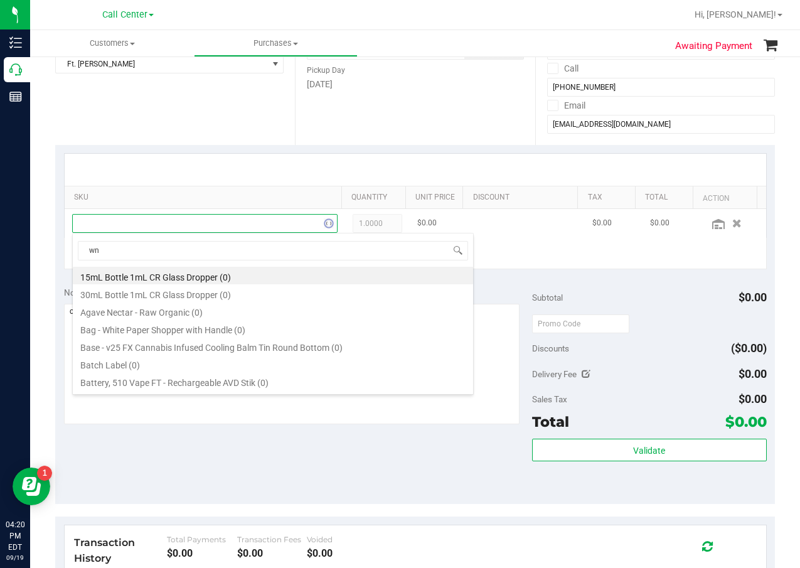
type input "wna"
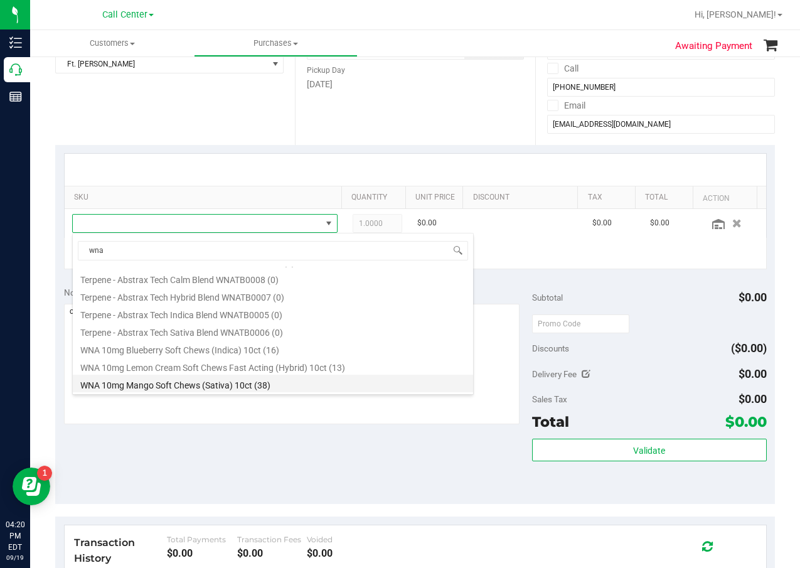
scroll to position [377, 0]
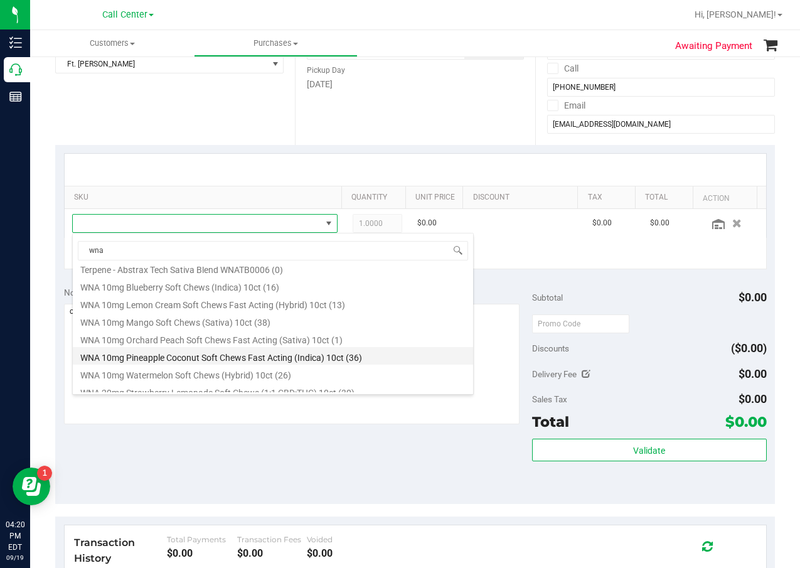
click at [225, 357] on li "WNA 10mg Pineapple Coconut Soft Chews Fast Acting (Indica) 10ct (36)" at bounding box center [273, 356] width 401 height 18
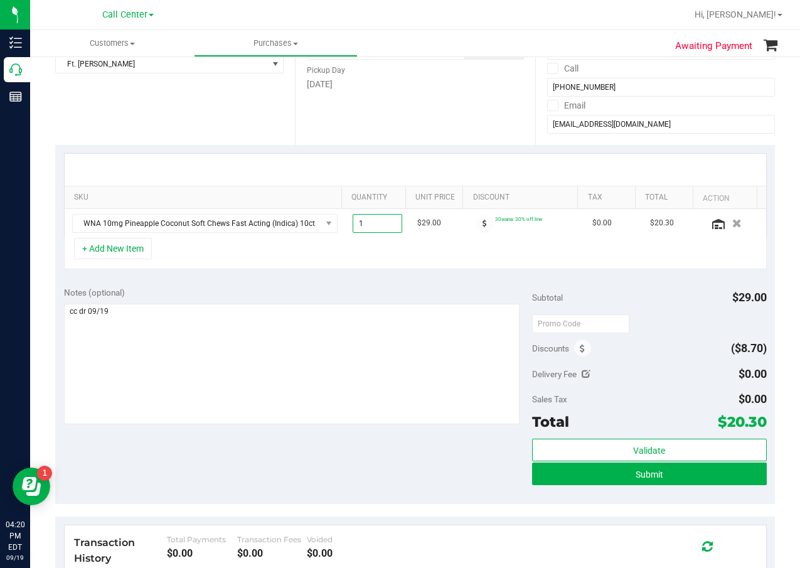
click at [362, 227] on input "1" at bounding box center [377, 224] width 48 height 18
type input "2"
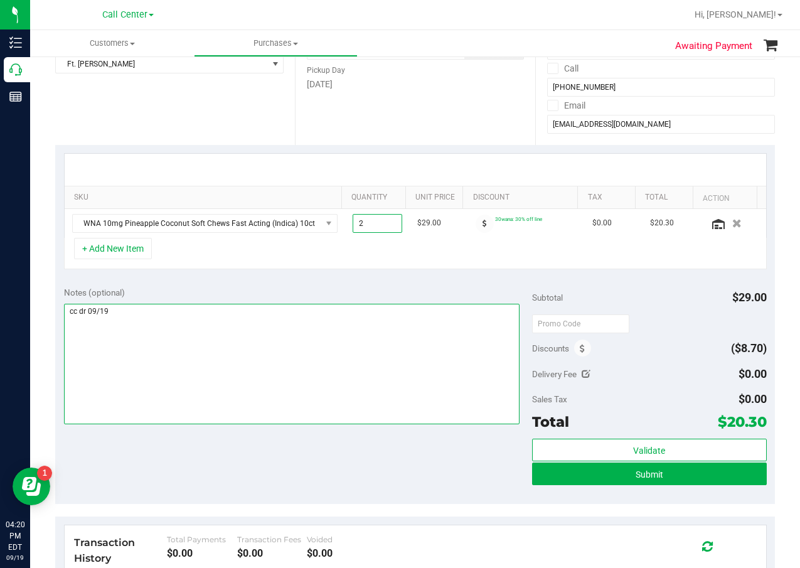
type input "2.00"
click at [357, 328] on textarea at bounding box center [292, 364] width 456 height 121
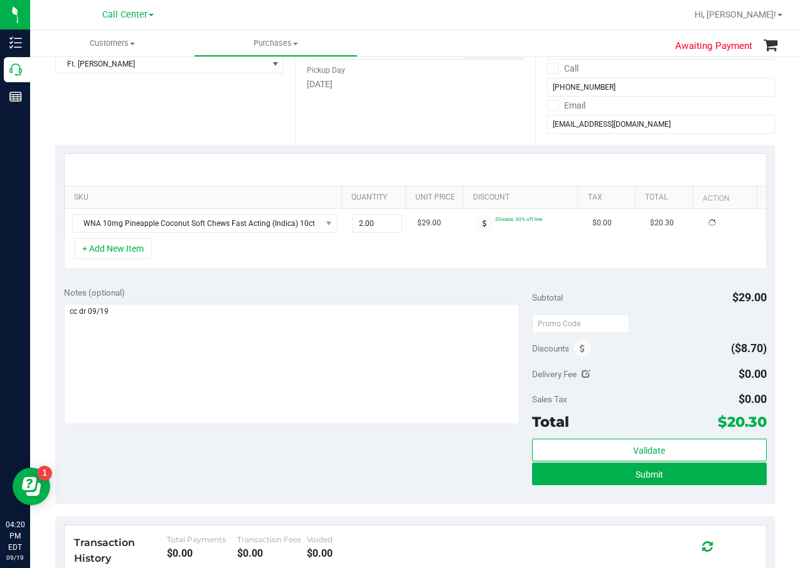
click at [182, 264] on div "+ Add New Item" at bounding box center [415, 253] width 703 height 31
click at [142, 254] on button "+ Add New Item" at bounding box center [113, 248] width 78 height 21
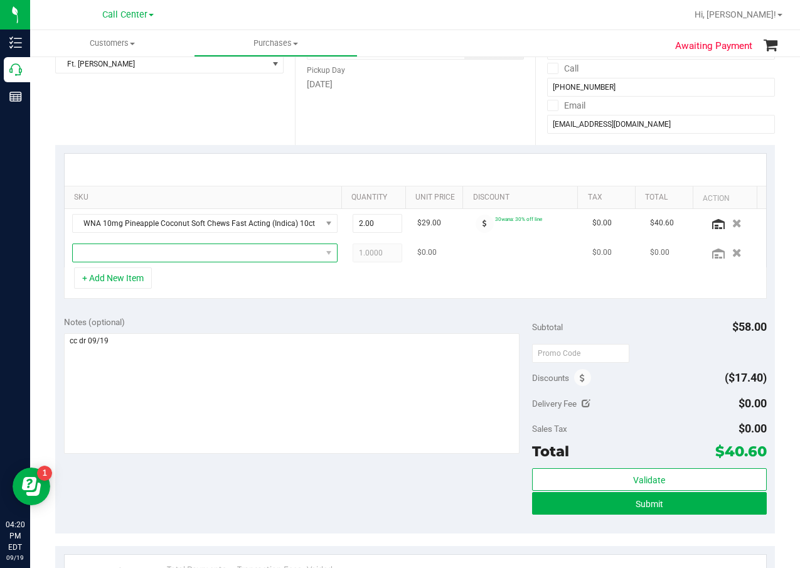
click at [147, 256] on span "NO DATA FOUND" at bounding box center [197, 253] width 249 height 18
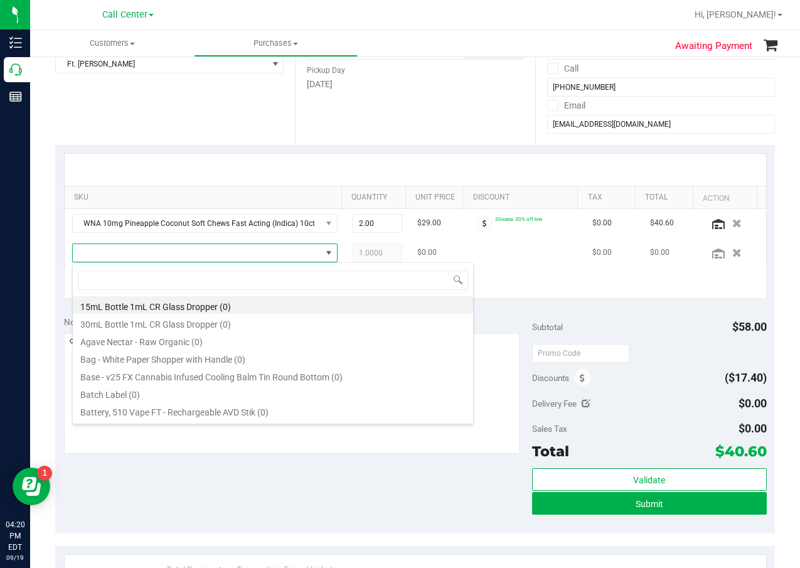
scroll to position [19, 259]
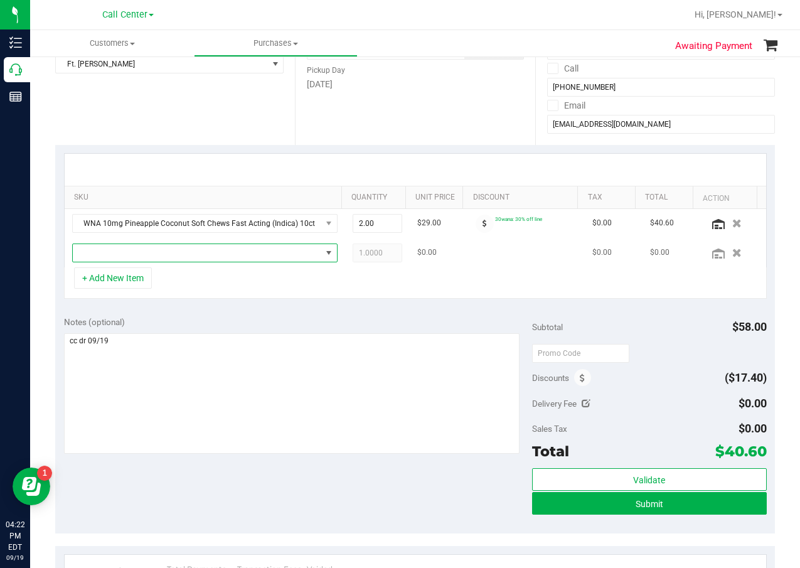
click at [157, 260] on span "NO DATA FOUND" at bounding box center [197, 253] width 249 height 18
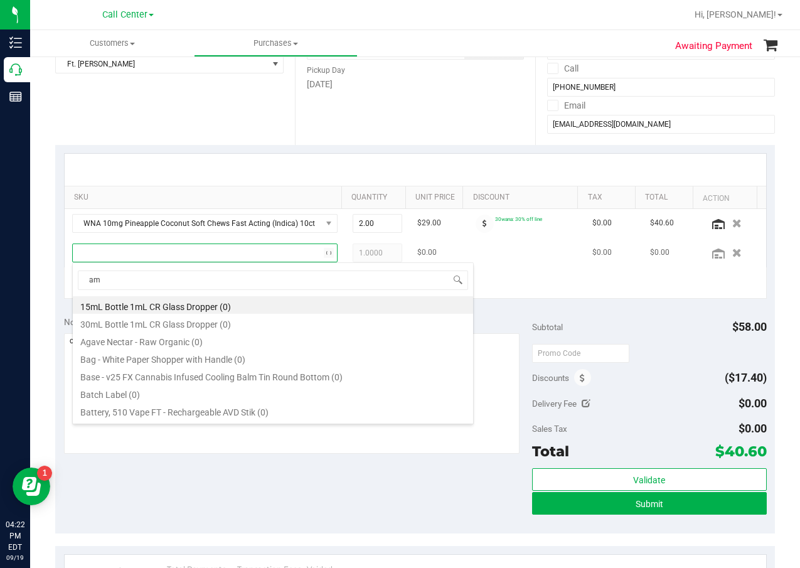
type input "aml"
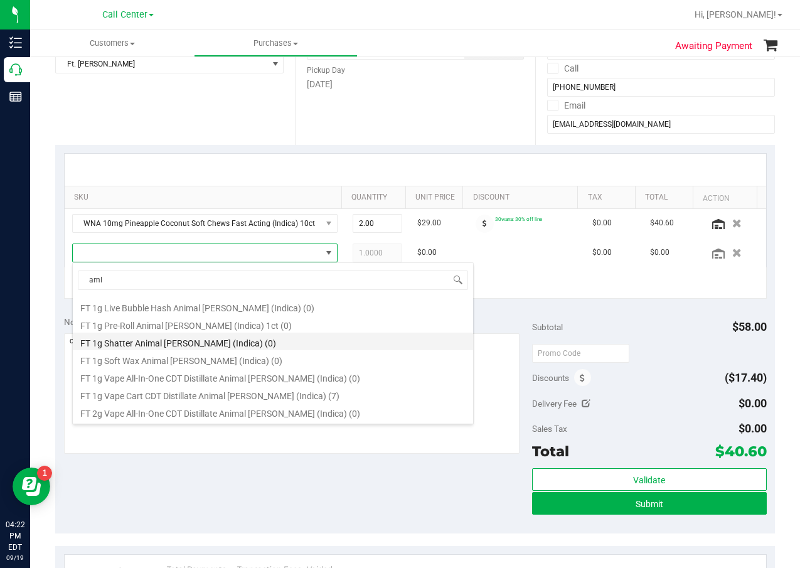
scroll to position [126, 0]
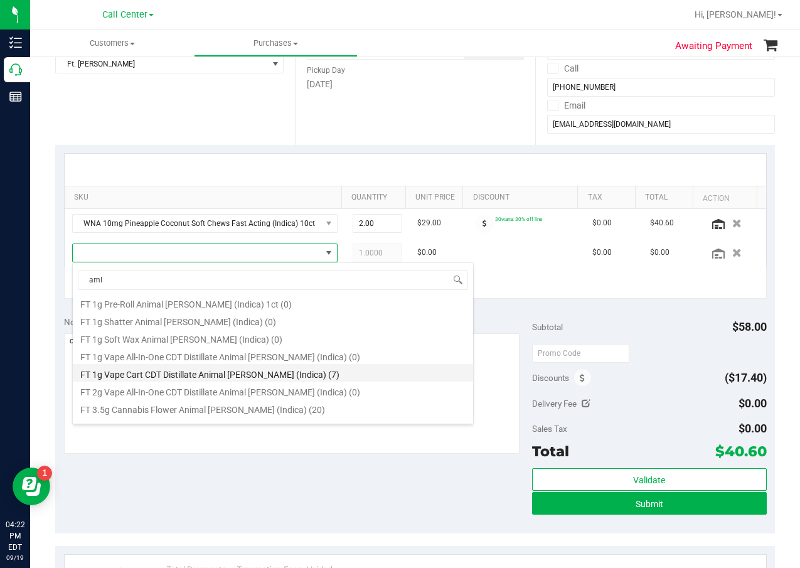
click at [235, 372] on li "FT 1g Vape Cart CDT Distillate Animal Larry (Indica) (7)" at bounding box center [273, 373] width 401 height 18
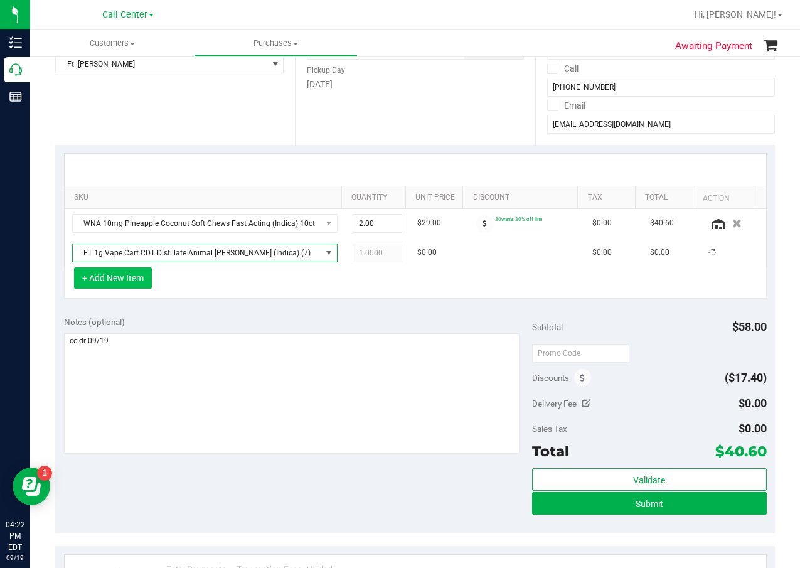
click at [143, 285] on button "+ Add New Item" at bounding box center [113, 277] width 78 height 21
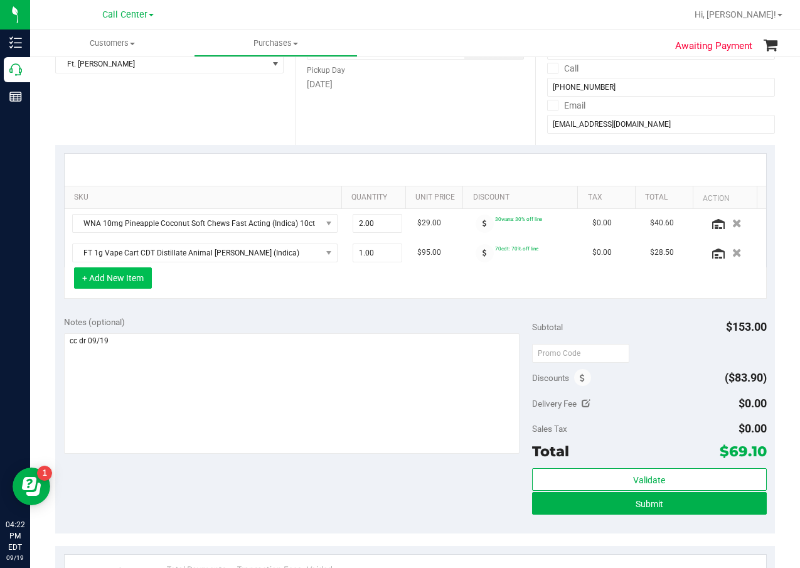
click at [143, 288] on button "+ Add New Item" at bounding box center [113, 277] width 78 height 21
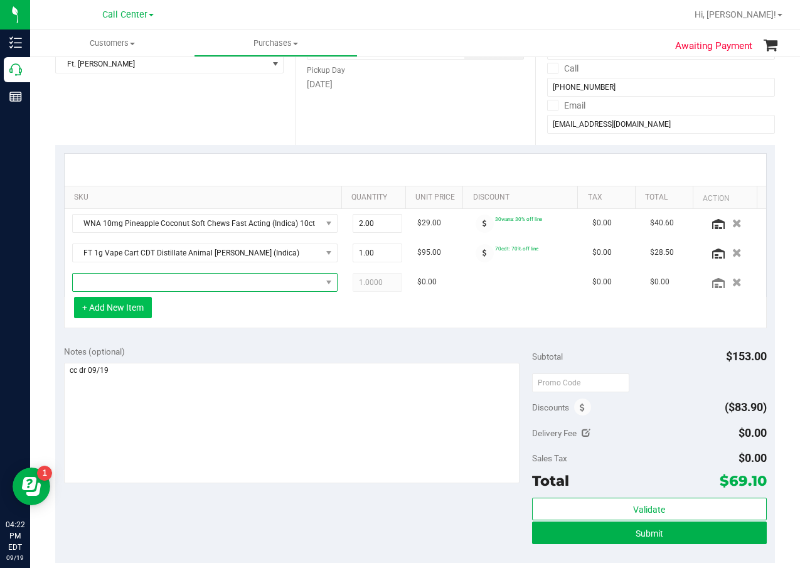
click at [143, 288] on span "NO DATA FOUND" at bounding box center [197, 283] width 249 height 18
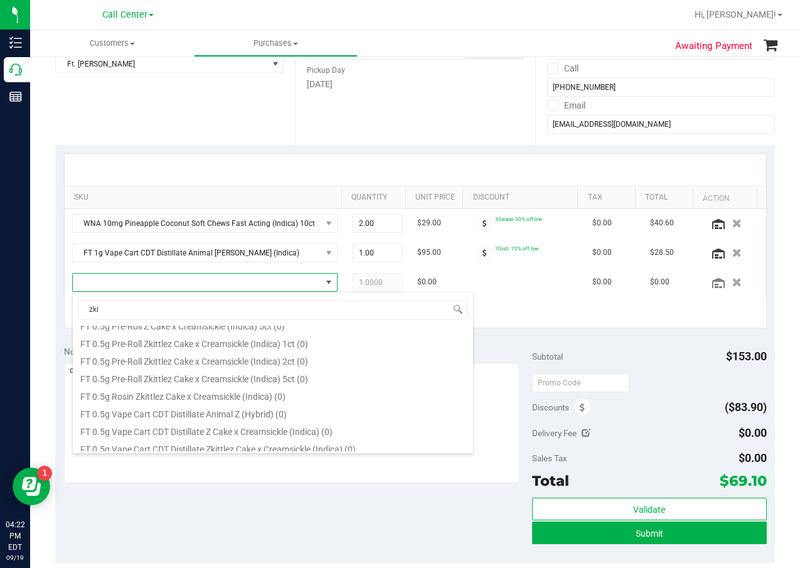
scroll to position [0, 0]
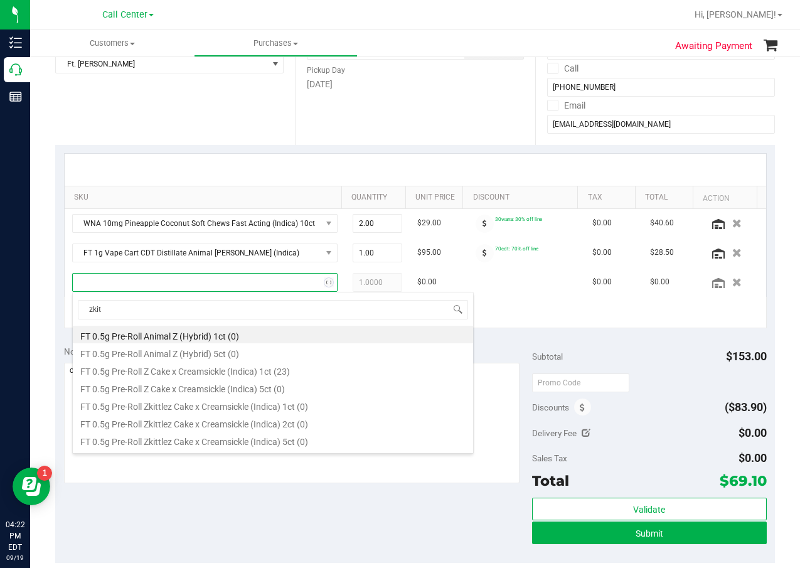
type input "zkitt"
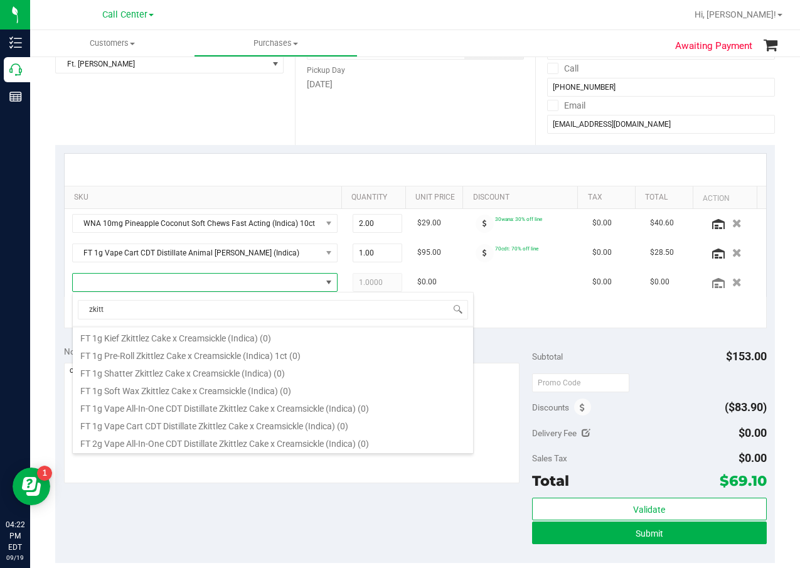
scroll to position [126, 0]
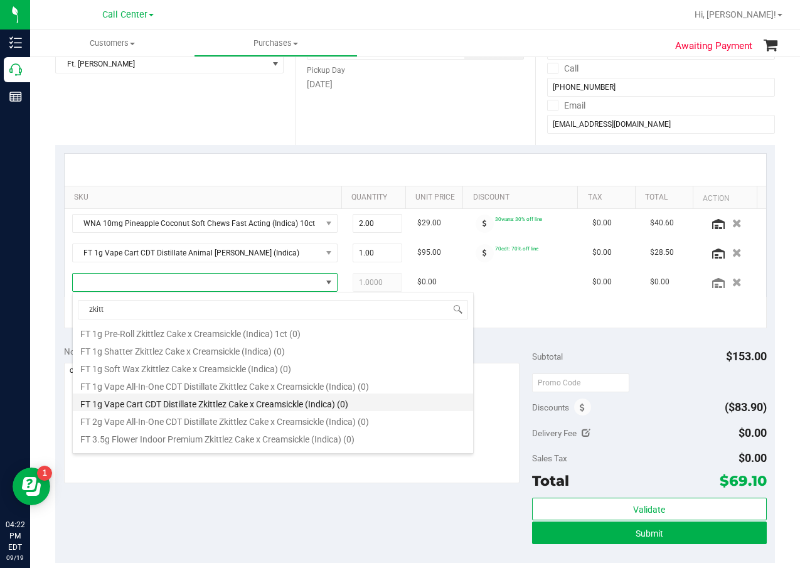
click at [276, 397] on li "FT 1g Vape Cart CDT Distillate Zkittlez Cake x Creamsickle (Indica) (0)" at bounding box center [273, 403] width 401 height 18
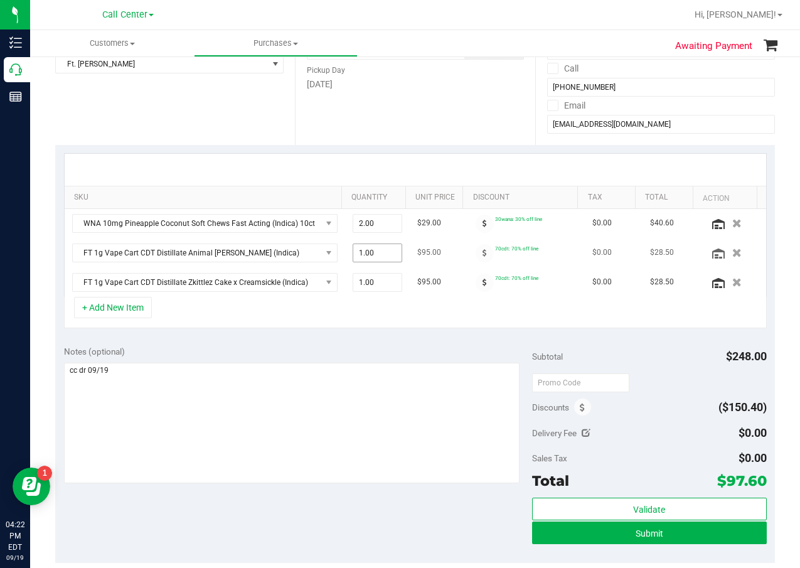
click at [363, 257] on span "1.00 1" at bounding box center [378, 253] width 50 height 19
type input "2"
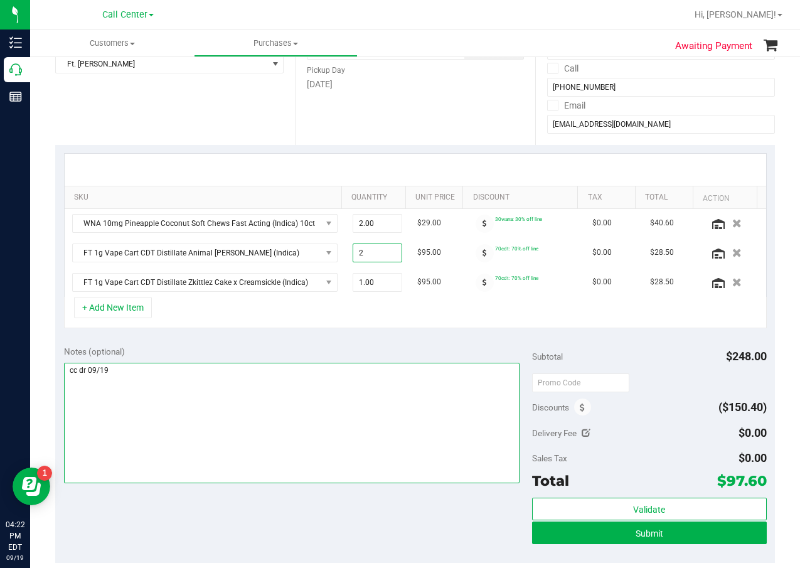
type input "2.00"
click at [416, 384] on textarea at bounding box center [292, 423] width 456 height 121
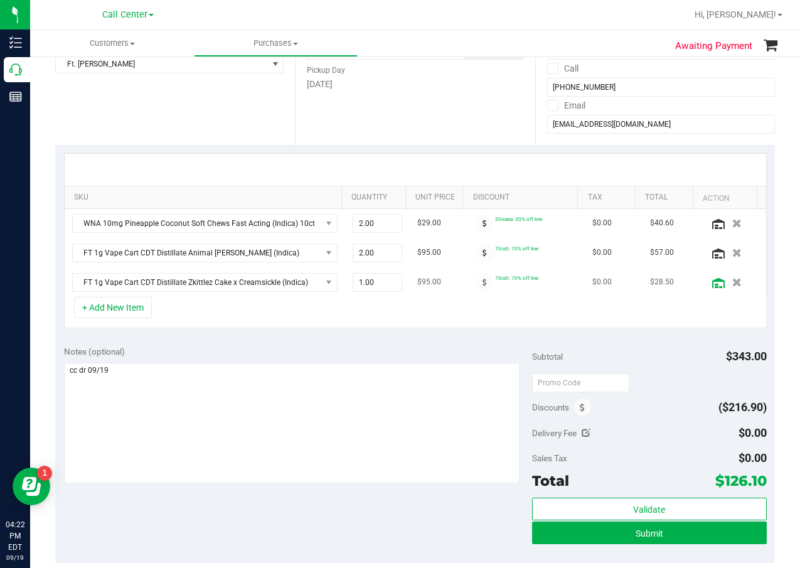
click at [713, 282] on icon at bounding box center [719, 283] width 13 height 10
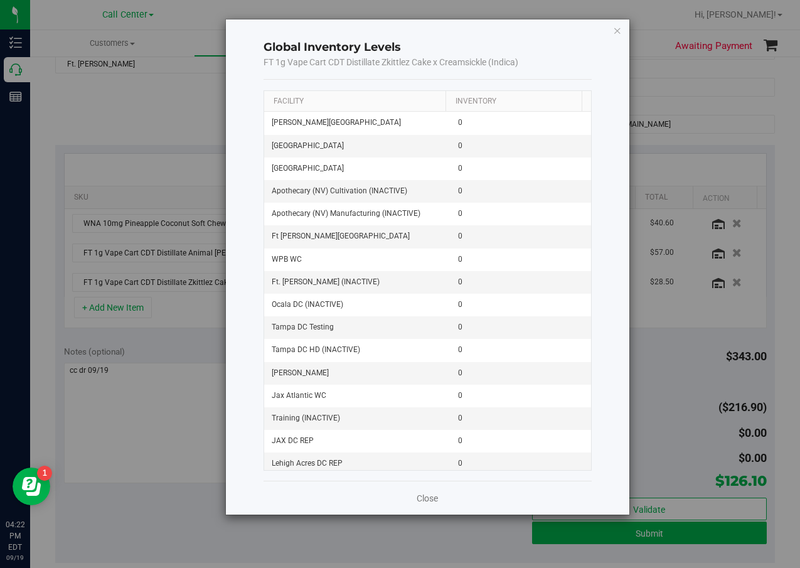
click at [439, 504] on div "Close" at bounding box center [428, 498] width 328 height 34
drag, startPoint x: 431, startPoint y: 497, endPoint x: 363, endPoint y: 439, distance: 88.7
click at [431, 496] on link "Close" at bounding box center [427, 498] width 21 height 13
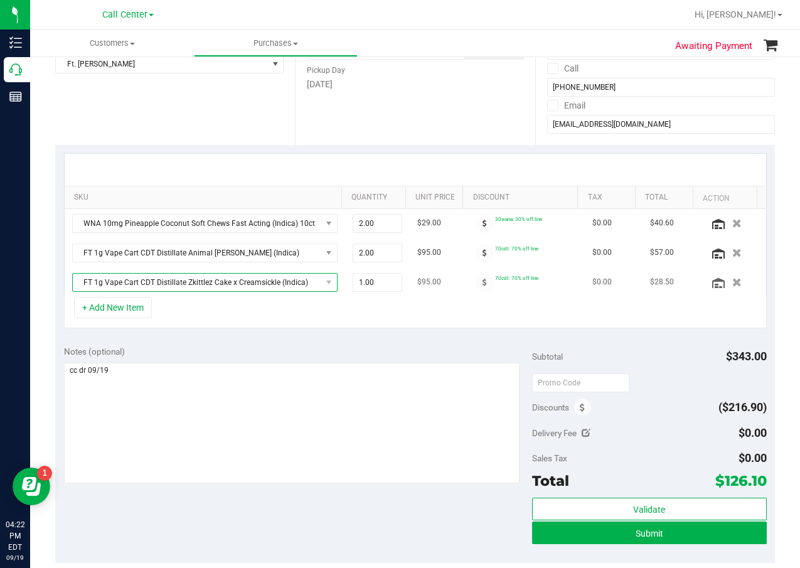
click at [266, 287] on span "FT 1g Vape Cart CDT Distillate Zkittlez Cake x Creamsickle (Indica)" at bounding box center [197, 283] width 249 height 18
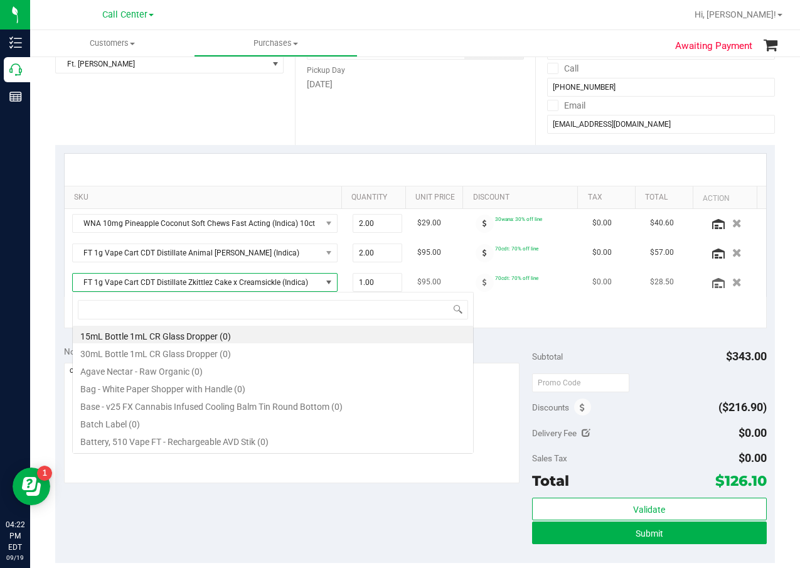
scroll to position [19, 259]
type input "zkr"
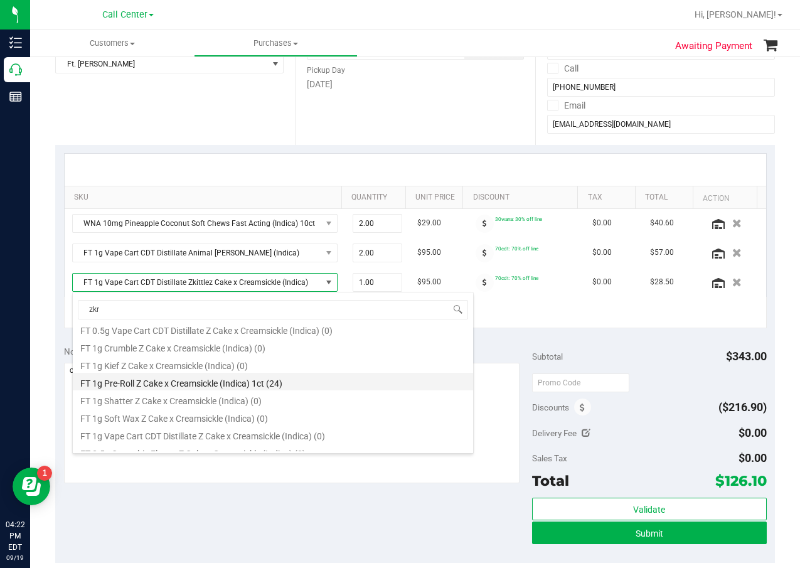
scroll to position [63, 0]
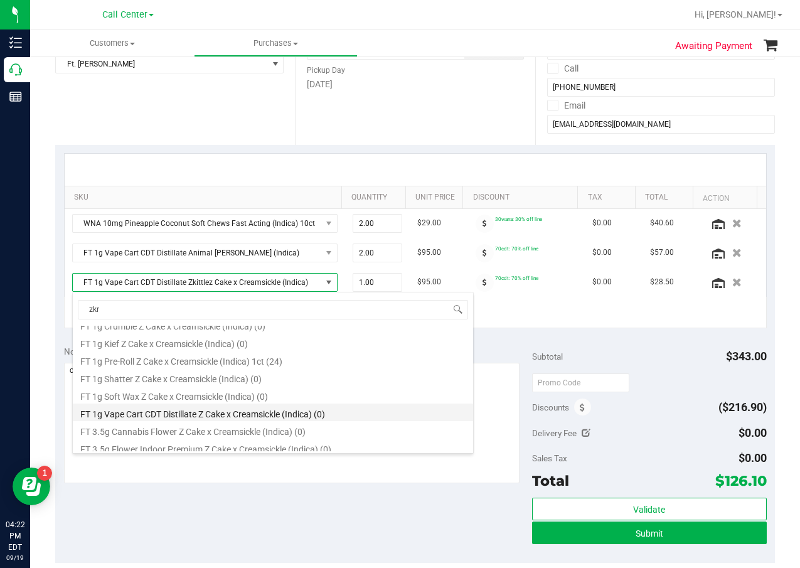
click at [252, 414] on li "FT 1g Vape Cart CDT Distillate Z Cake x Creamsickle (Indica) (0)" at bounding box center [273, 413] width 401 height 18
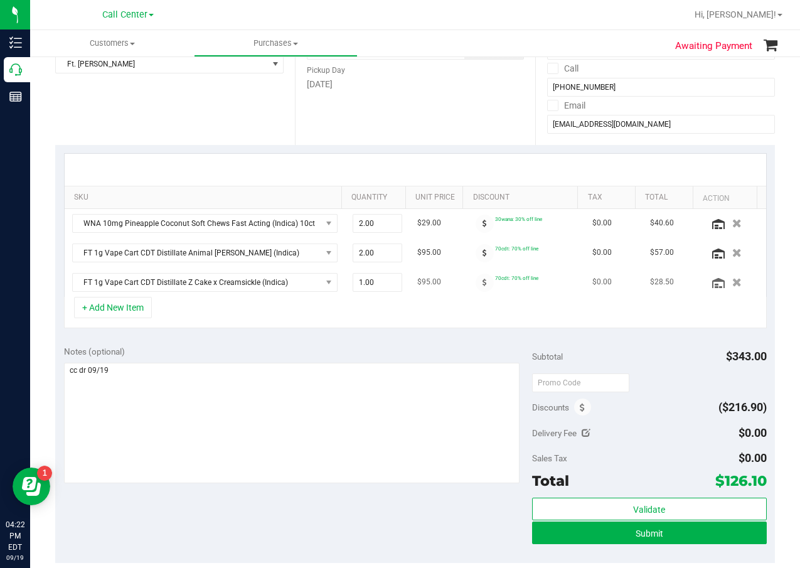
click at [709, 284] on div at bounding box center [734, 282] width 50 height 13
click at [713, 284] on icon at bounding box center [719, 283] width 13 height 10
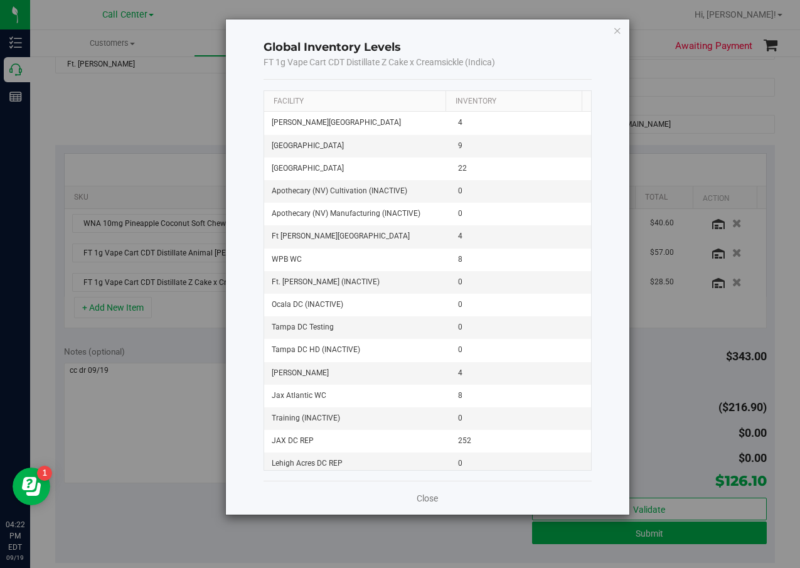
click at [286, 96] on th "Facility" at bounding box center [354, 101] width 181 height 21
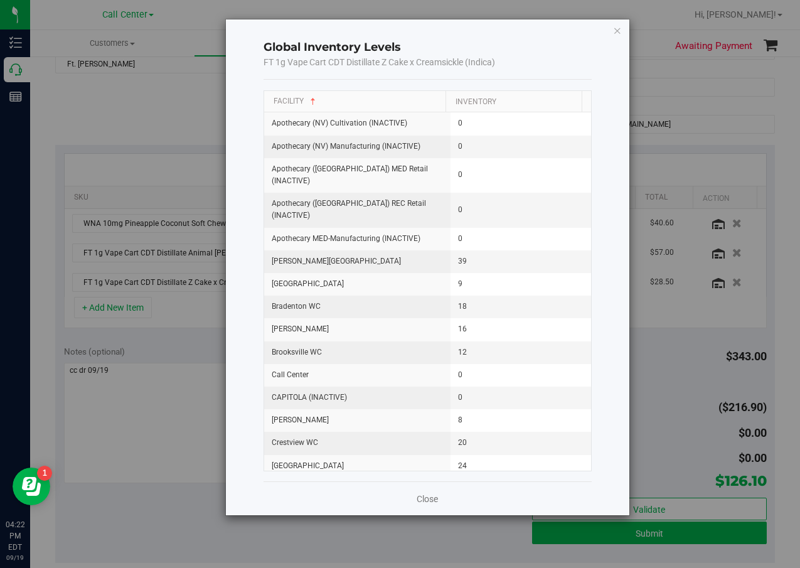
scroll to position [188, 0]
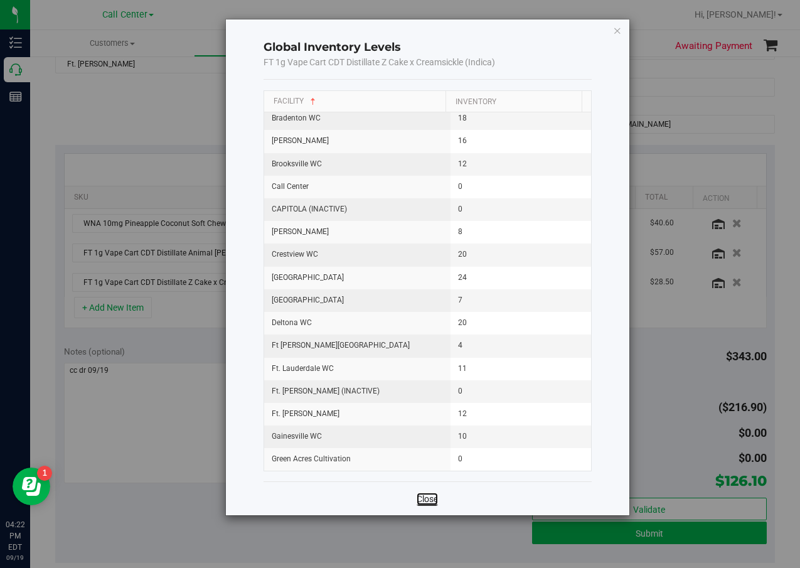
click at [428, 499] on link "Close" at bounding box center [427, 499] width 21 height 13
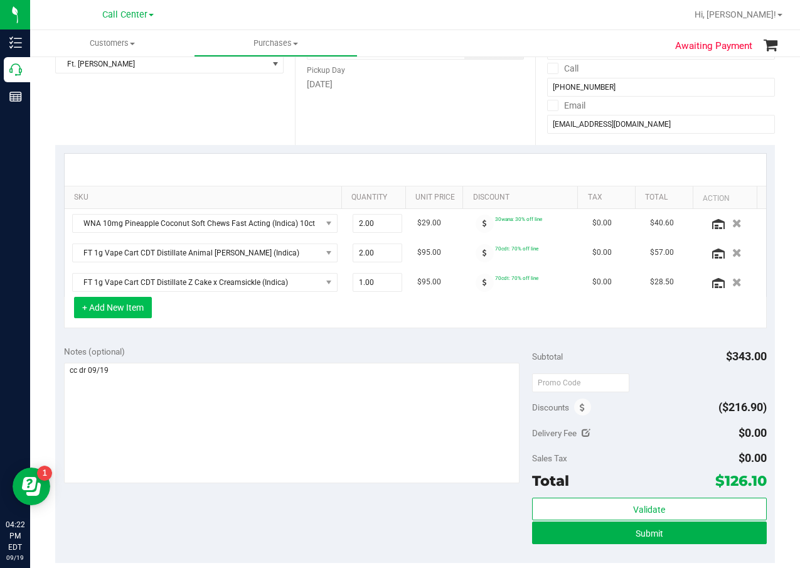
click at [128, 303] on button "+ Add New Item" at bounding box center [113, 307] width 78 height 21
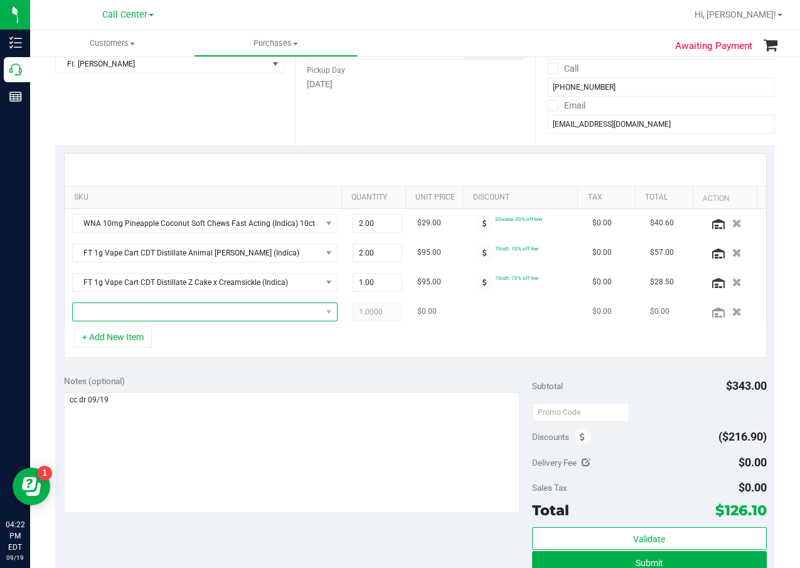
click at [151, 316] on span "NO DATA FOUND" at bounding box center [197, 312] width 249 height 18
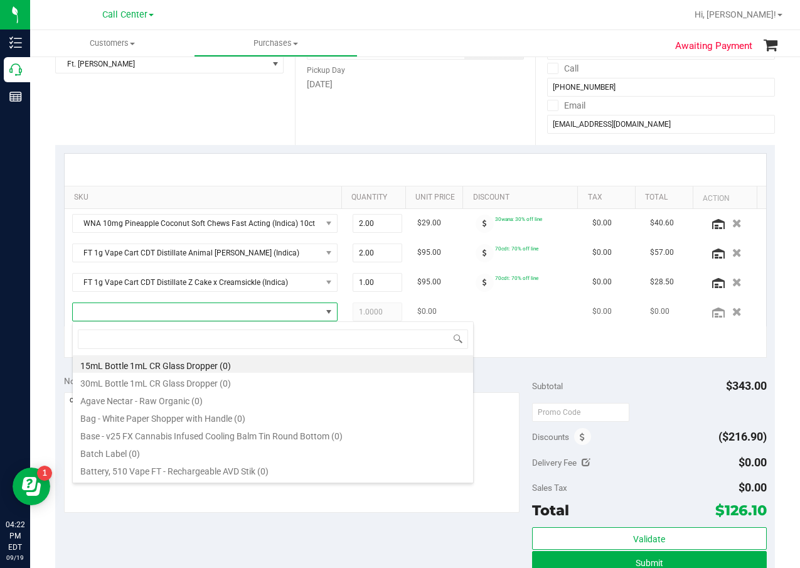
scroll to position [19, 250]
type input "pkt"
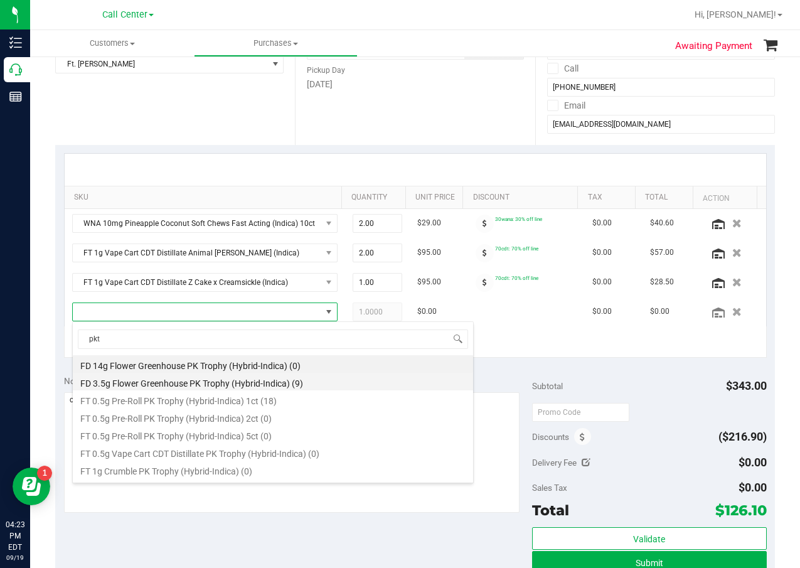
click at [208, 376] on li "FD 3.5g Flower Greenhouse PK Trophy (Hybrid-Indica) (9)" at bounding box center [273, 382] width 401 height 18
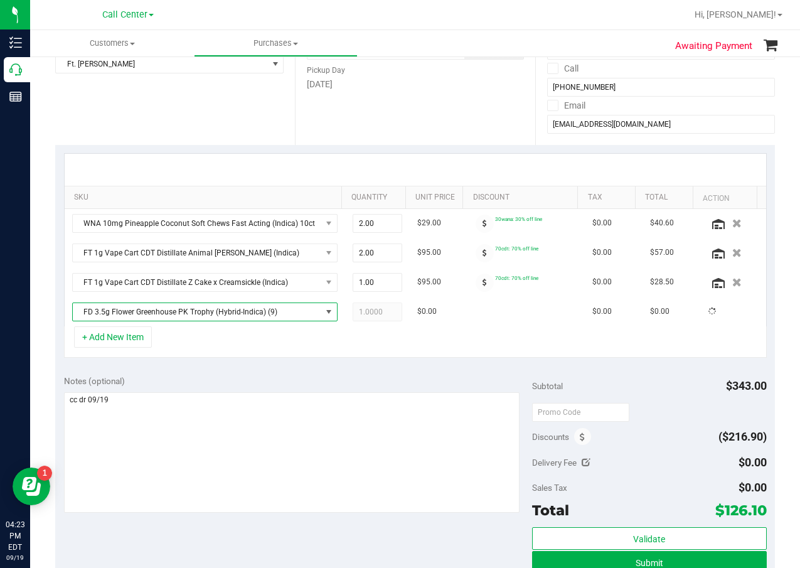
click at [245, 380] on div "Notes (optional)" at bounding box center [298, 381] width 469 height 13
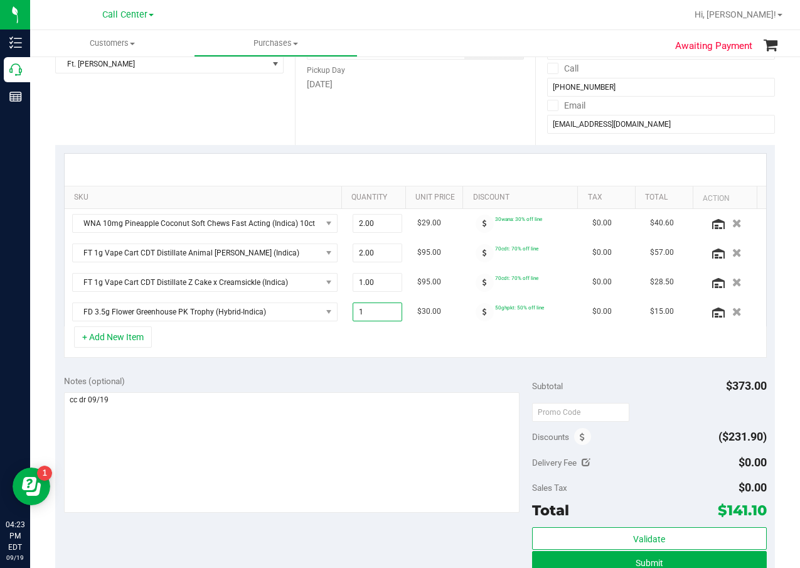
click at [372, 310] on span "1.00 1" at bounding box center [378, 312] width 50 height 19
click at [372, 310] on input "1" at bounding box center [377, 312] width 48 height 18
type input "2"
type input "2.00"
click at [350, 375] on div "Notes (optional)" at bounding box center [298, 381] width 469 height 13
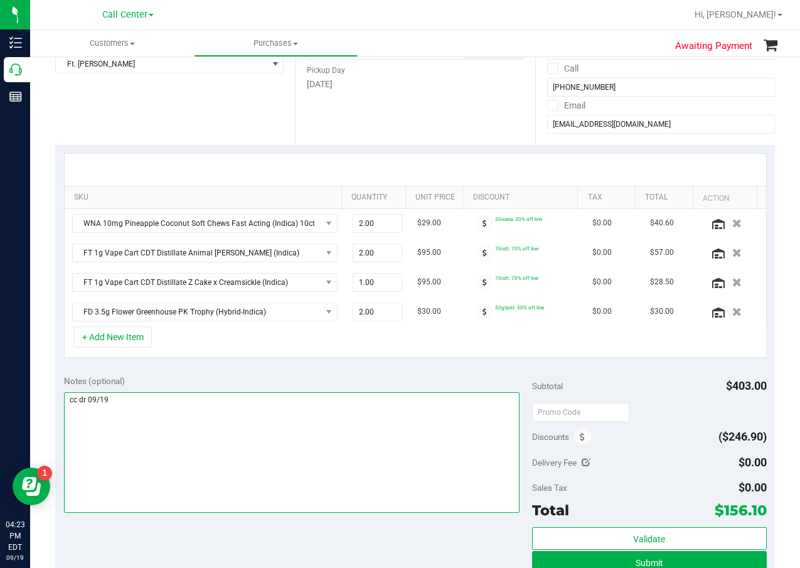
click at [302, 450] on textarea at bounding box center [292, 452] width 456 height 121
click at [285, 448] on textarea at bounding box center [292, 452] width 456 height 121
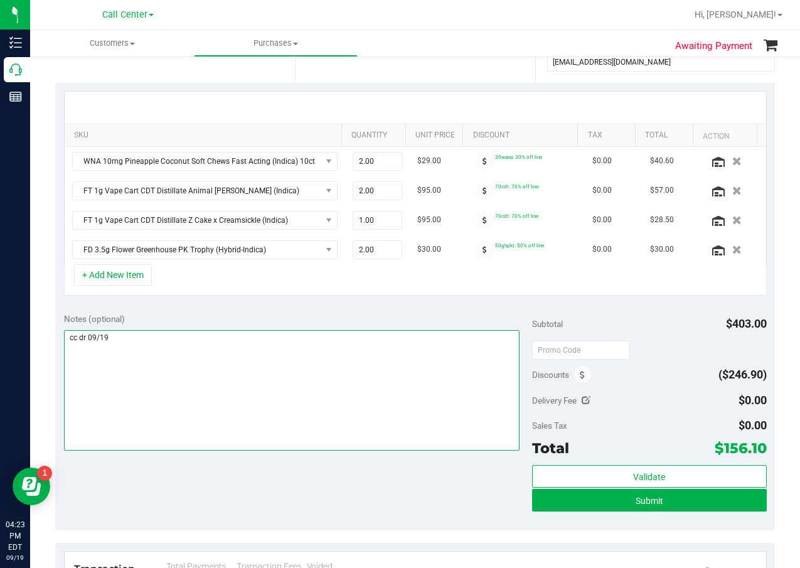
scroll to position [251, 0]
click at [343, 419] on textarea at bounding box center [292, 390] width 456 height 121
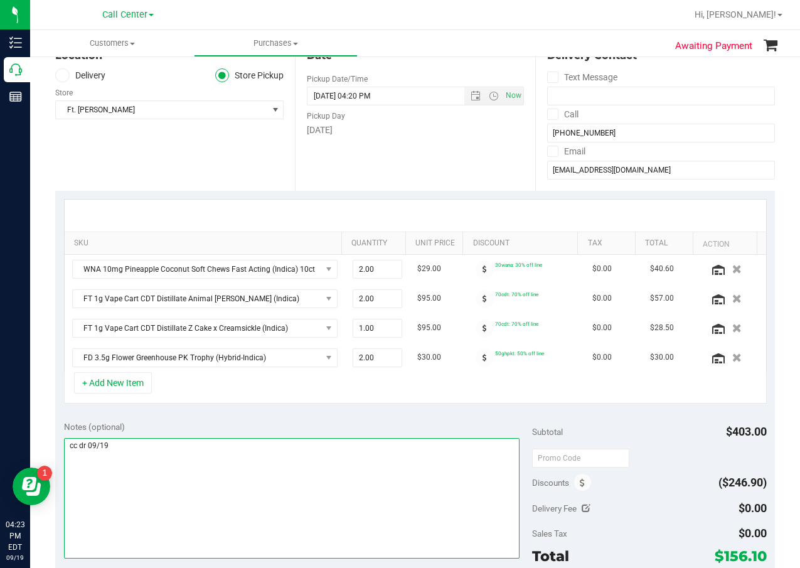
scroll to position [0, 0]
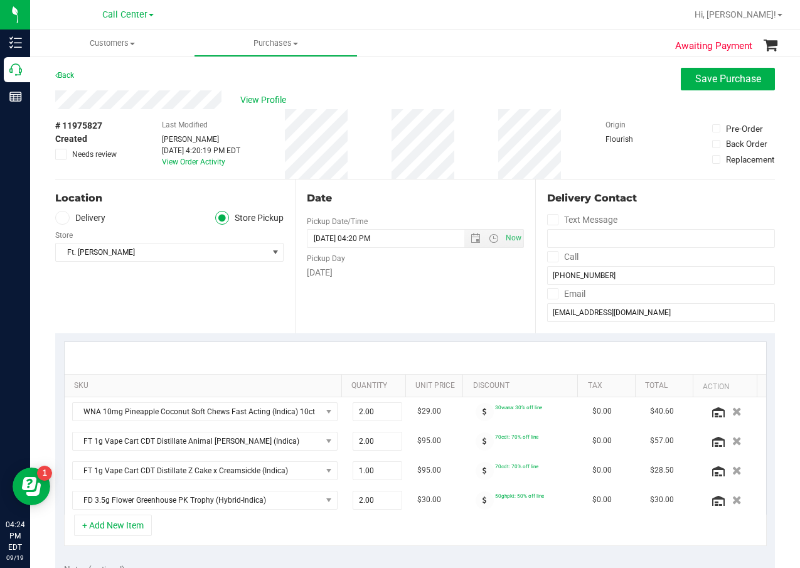
click at [484, 336] on div "SKU Quantity Unit Price Discount Tax Total Action WNA 10mg Pineapple Coconut So…" at bounding box center [415, 444] width 720 height 222
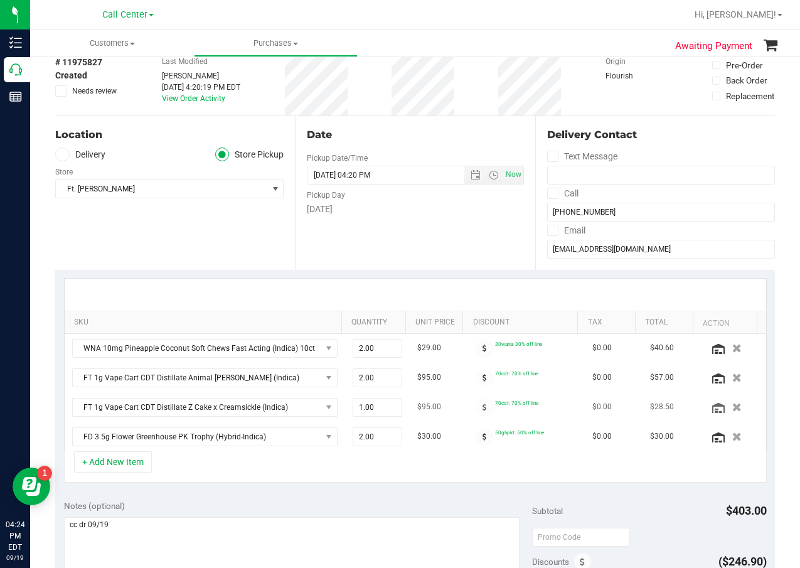
scroll to position [188, 0]
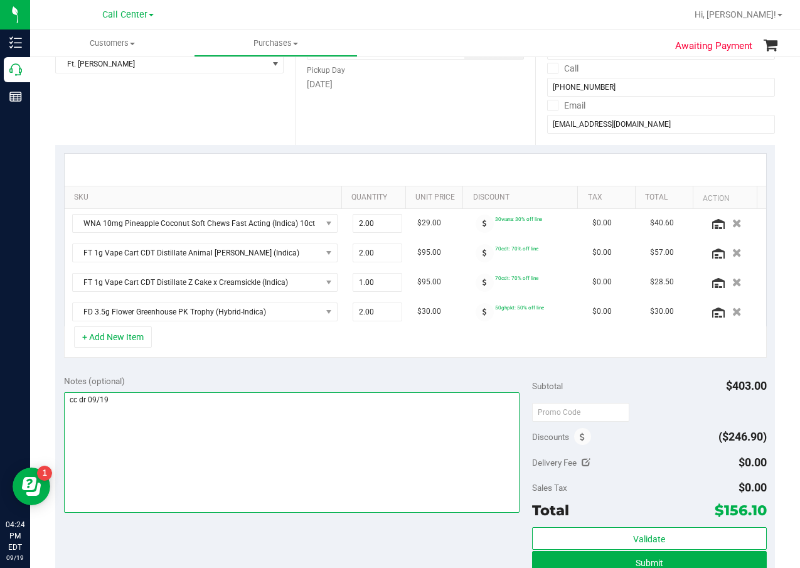
click at [238, 441] on textarea at bounding box center [292, 452] width 456 height 121
click at [277, 406] on textarea at bounding box center [292, 452] width 456 height 121
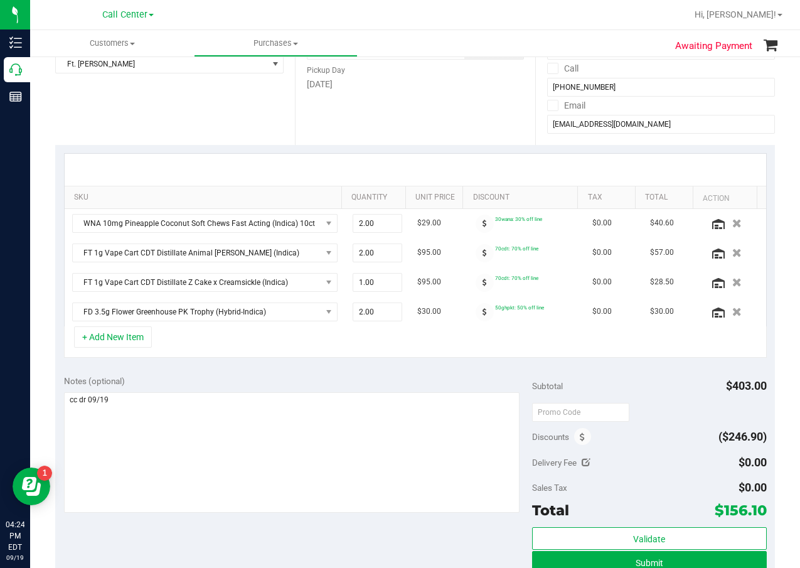
click at [176, 353] on div "+ Add New Item" at bounding box center [415, 341] width 703 height 31
click at [141, 345] on button "+ Add New Item" at bounding box center [113, 336] width 78 height 21
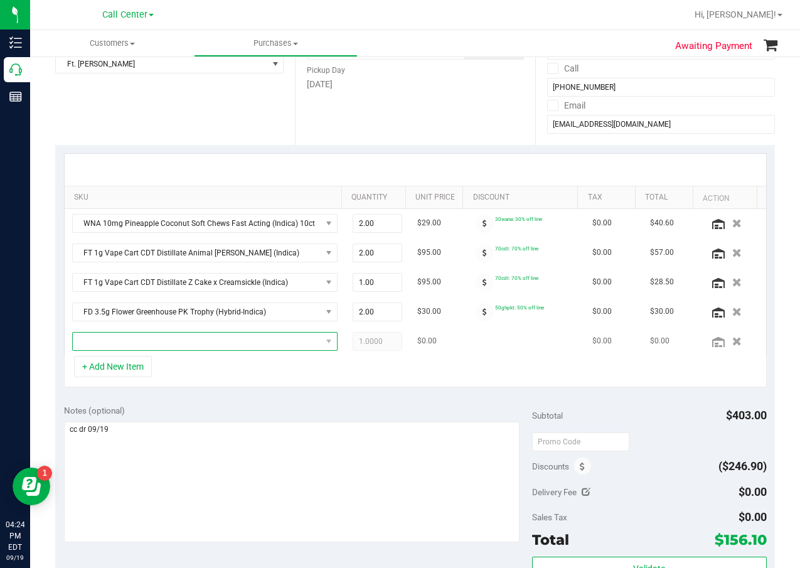
click at [153, 345] on span "NO DATA FOUND" at bounding box center [197, 342] width 249 height 18
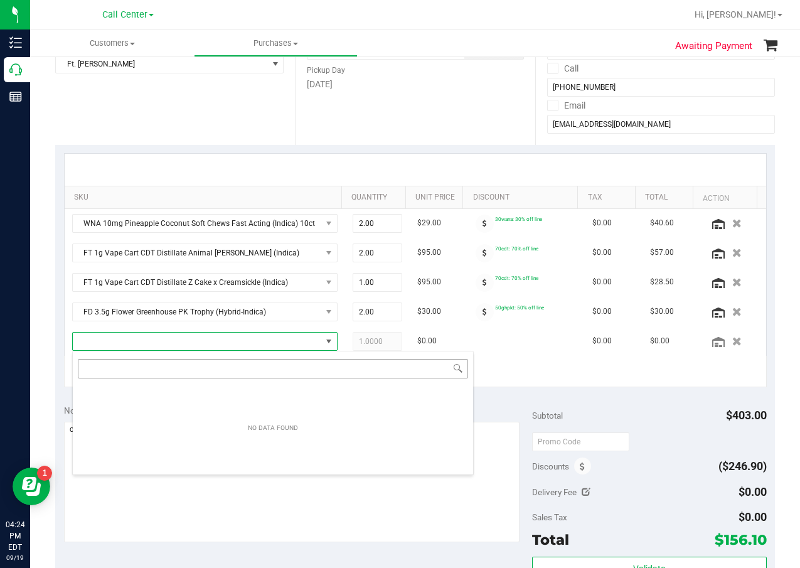
scroll to position [19, 250]
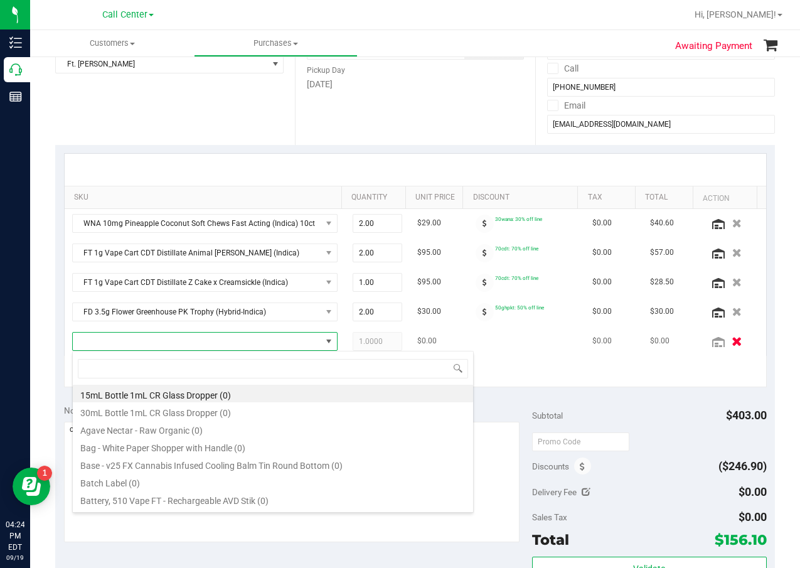
click at [727, 347] on button "button" at bounding box center [737, 341] width 21 height 13
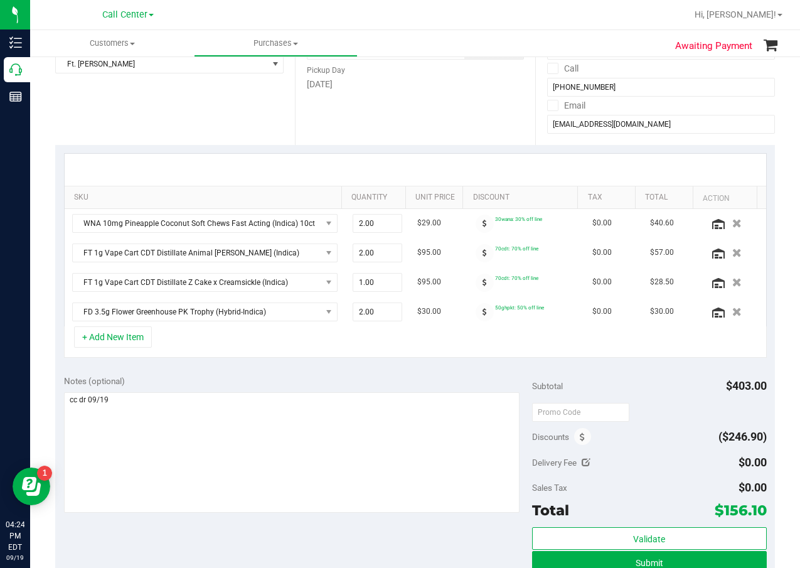
click at [460, 355] on div "+ Add New Item" at bounding box center [415, 341] width 703 height 31
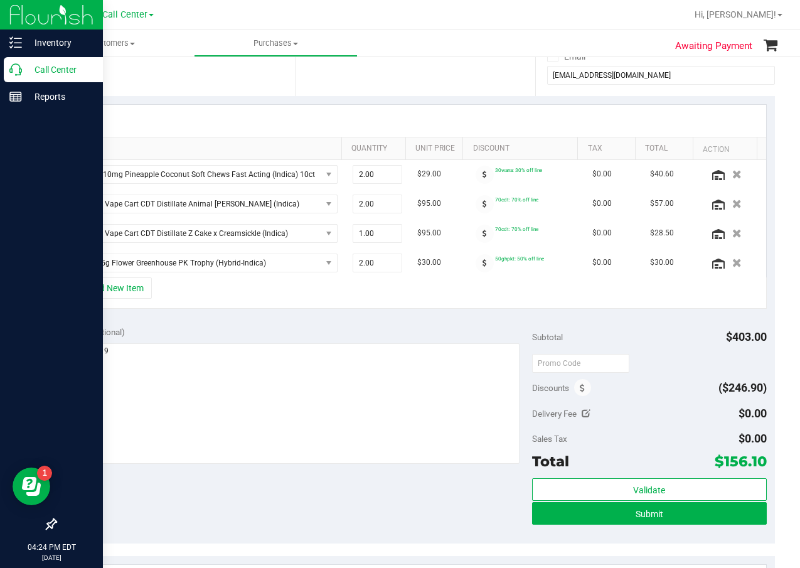
scroll to position [251, 0]
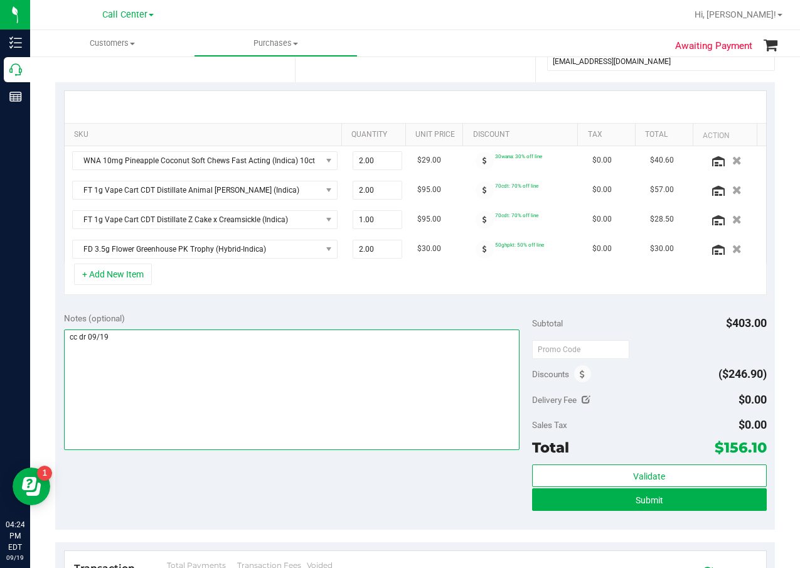
click at [181, 423] on textarea at bounding box center [292, 390] width 456 height 121
click at [385, 382] on textarea at bounding box center [292, 390] width 456 height 121
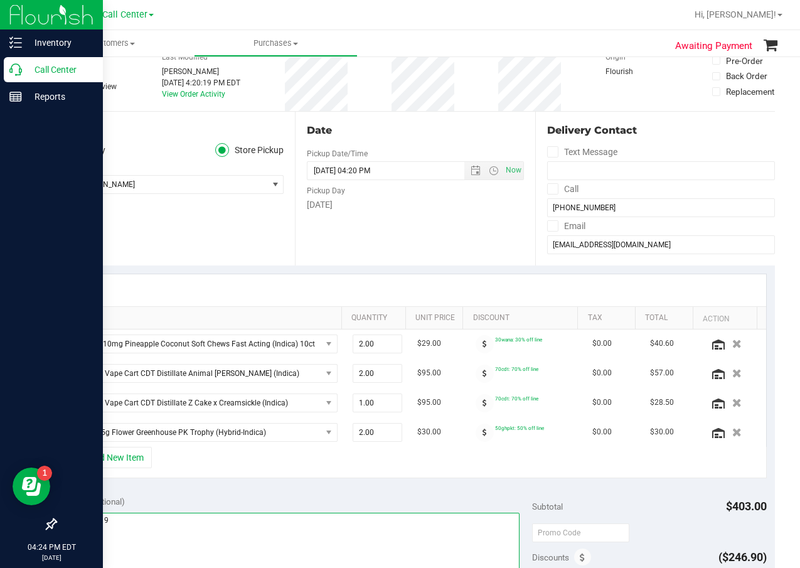
scroll to position [63, 0]
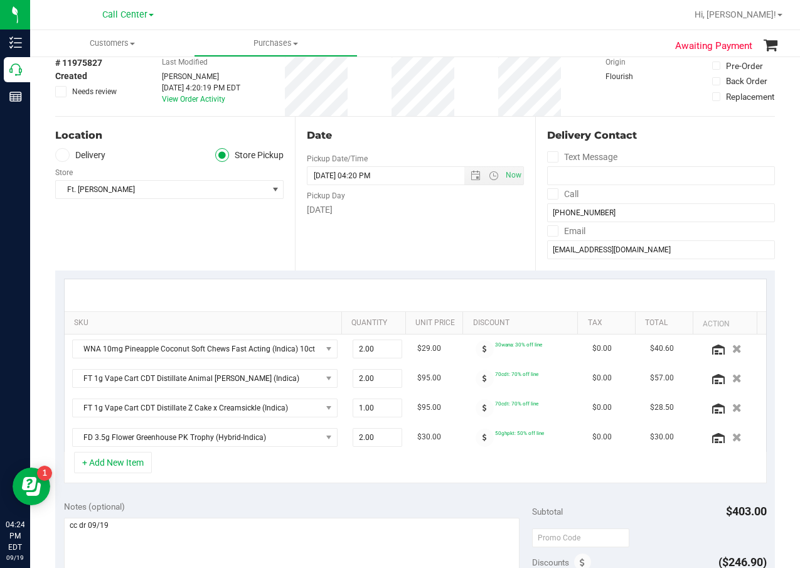
click at [400, 282] on div at bounding box center [416, 295] width 702 height 32
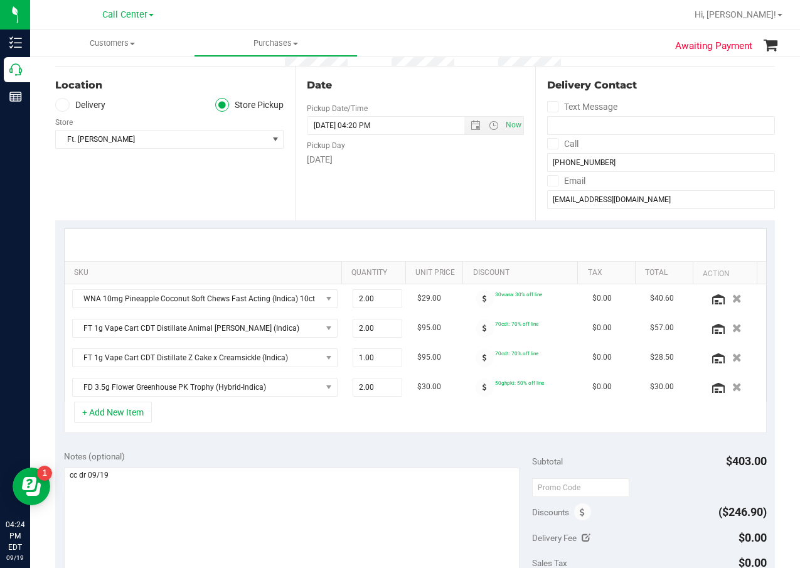
scroll to position [126, 0]
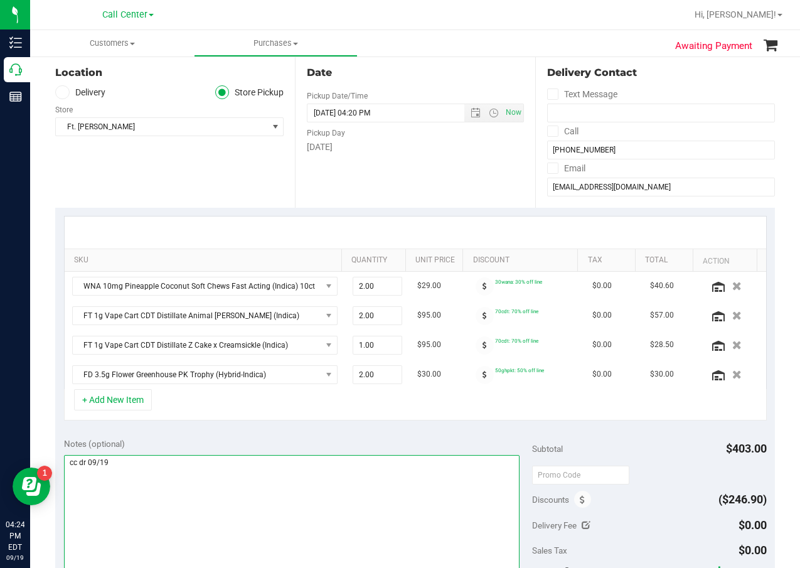
click at [436, 458] on textarea at bounding box center [292, 515] width 456 height 121
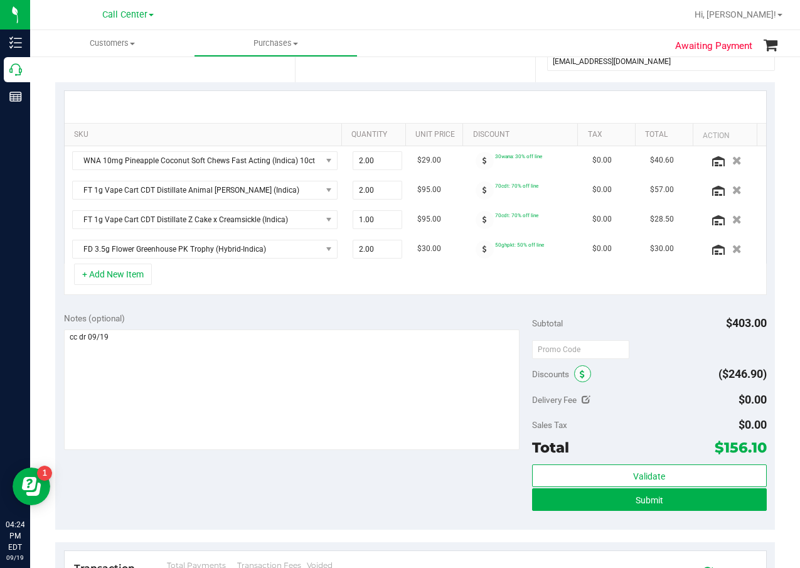
click at [574, 375] on span at bounding box center [582, 373] width 17 height 17
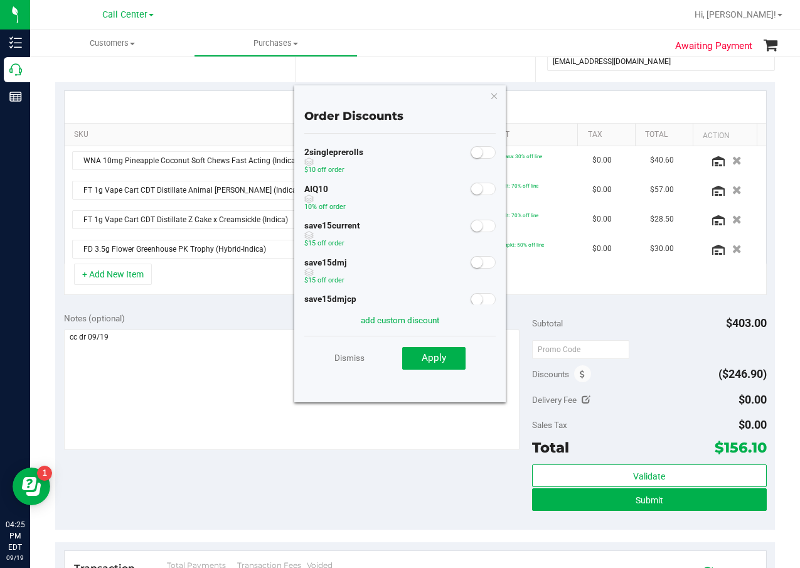
click at [471, 187] on small at bounding box center [476, 188] width 11 height 11
click at [446, 358] on button "Apply" at bounding box center [433, 358] width 63 height 23
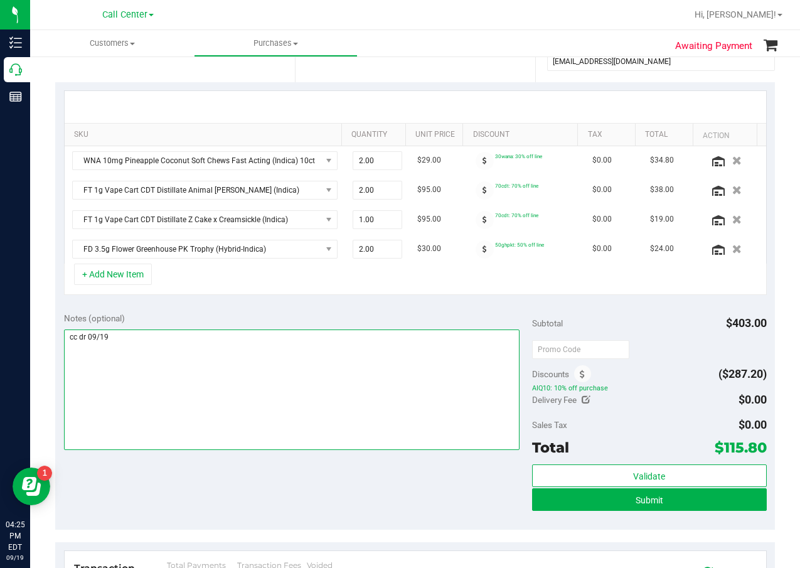
click at [338, 340] on textarea at bounding box center [292, 390] width 456 height 121
click at [333, 379] on textarea at bounding box center [292, 390] width 456 height 121
click at [442, 350] on textarea at bounding box center [292, 390] width 456 height 121
type textarea "cc dr 09/19 *patient re"
type input "Q"
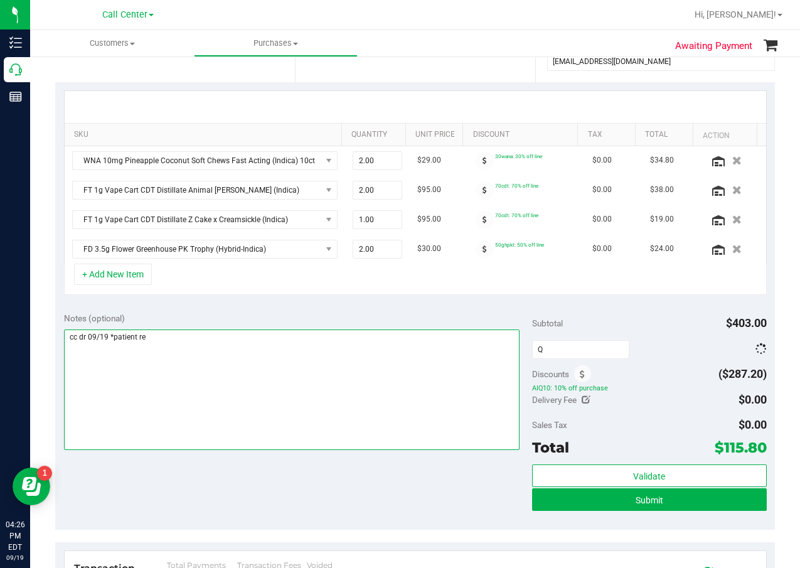
click at [330, 362] on textarea at bounding box center [292, 390] width 456 height 121
type textarea "cc dr 09/19 *patient req to use points already redeemed on alpine ty **"
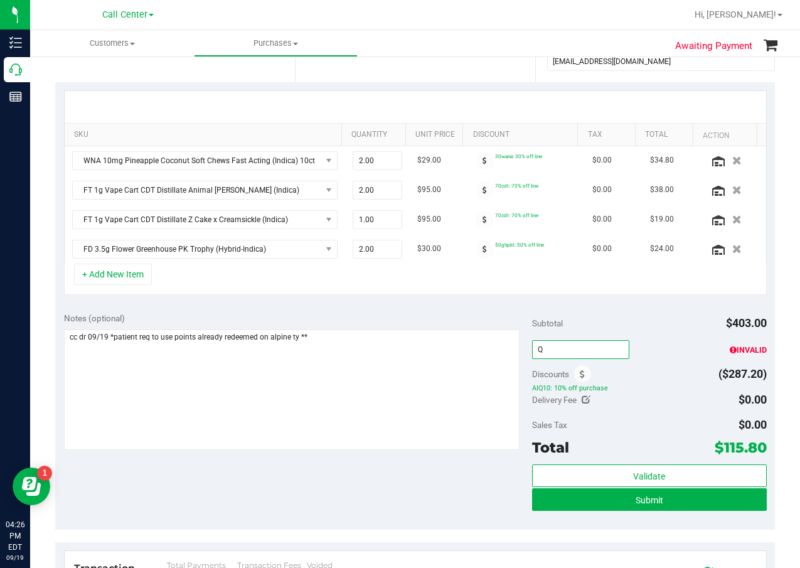
click at [557, 343] on input "Q" at bounding box center [580, 349] width 97 height 19
click at [581, 497] on button "Submit" at bounding box center [649, 499] width 234 height 23
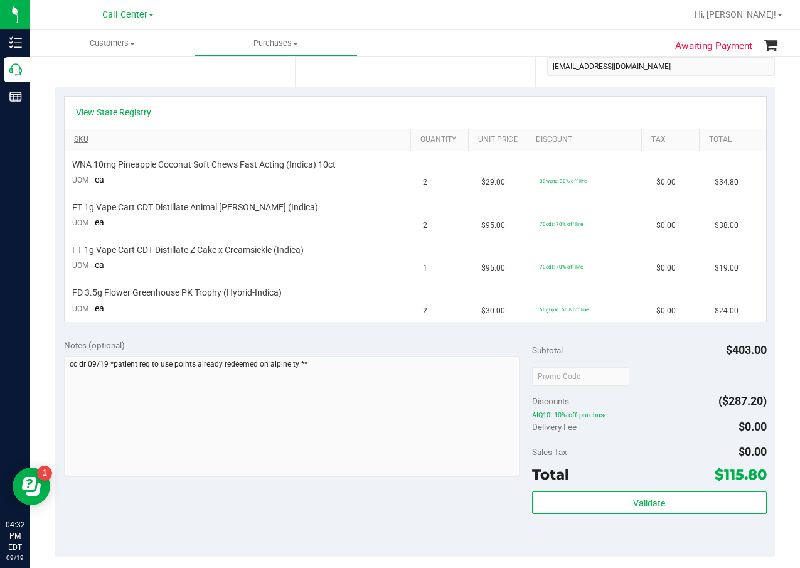
drag, startPoint x: 510, startPoint y: 161, endPoint x: 346, endPoint y: 136, distance: 166.4
click at [510, 161] on td "$29.00" at bounding box center [503, 172] width 58 height 43
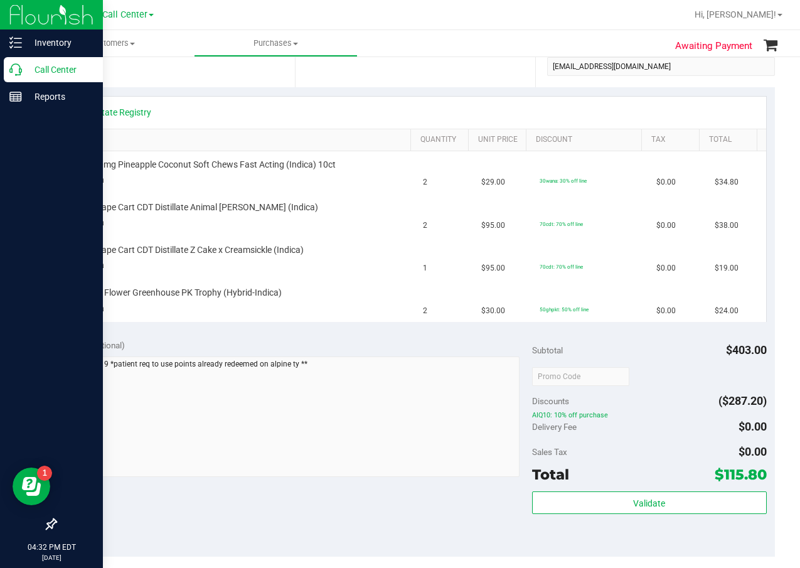
click at [40, 66] on p "Call Center" at bounding box center [59, 69] width 75 height 15
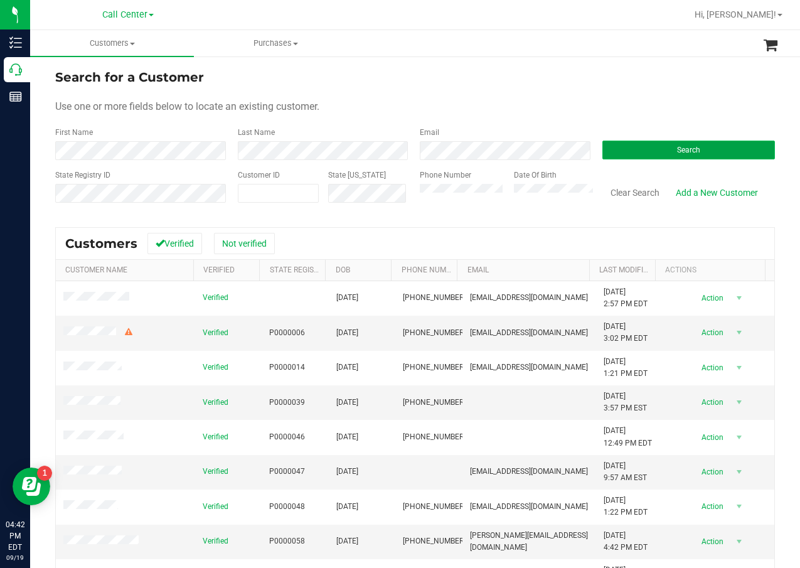
click at [636, 143] on button "Search" at bounding box center [689, 150] width 173 height 19
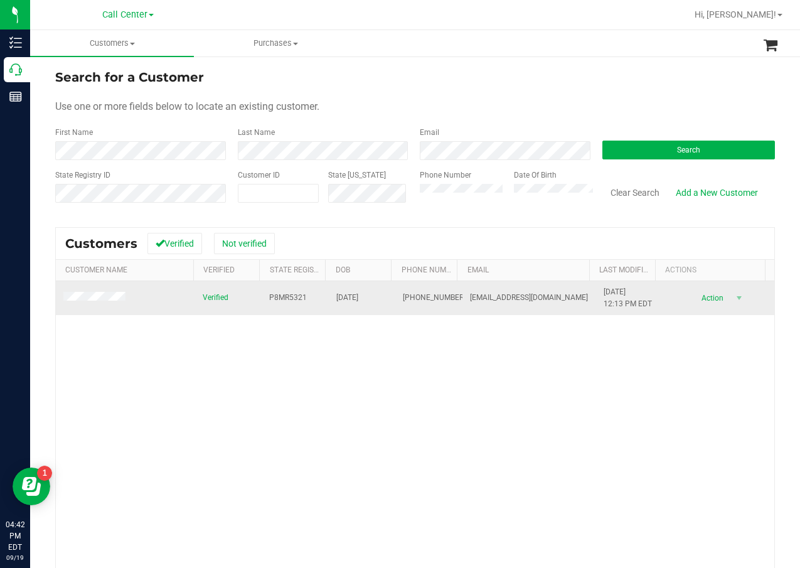
click at [104, 291] on td at bounding box center [125, 298] width 139 height 34
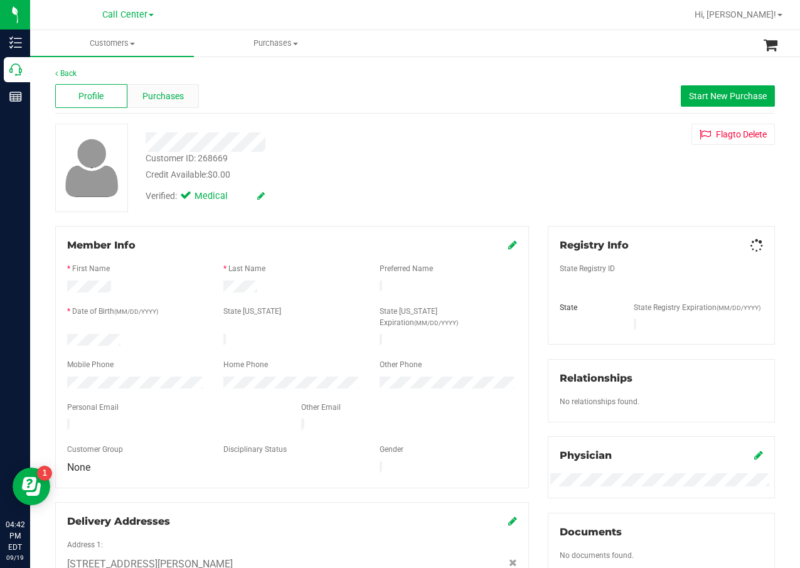
click at [148, 98] on span "Purchases" at bounding box center [163, 96] width 41 height 13
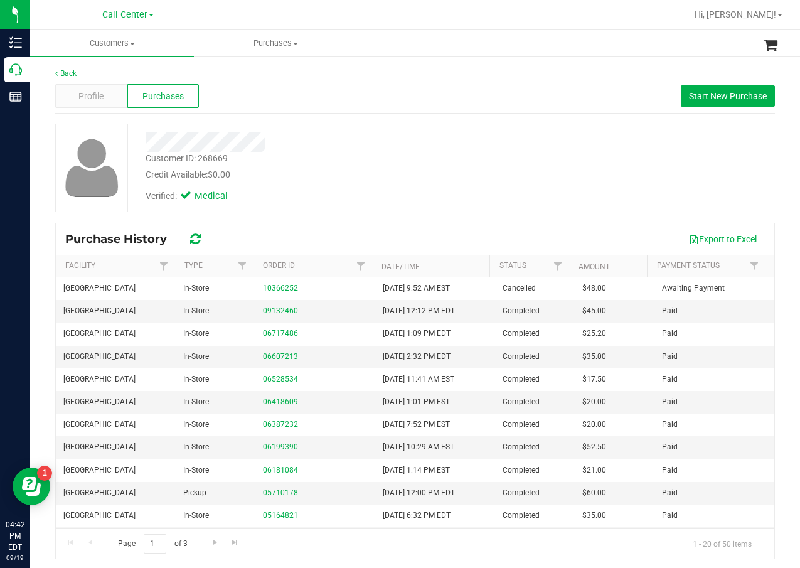
click at [364, 177] on div "Credit Available: $0.00" at bounding box center [321, 174] width 351 height 13
click at [411, 122] on div "Back Profile Purchases Start New Purchase Customer ID: 268669 Credit Available:…" at bounding box center [415, 314] width 720 height 492
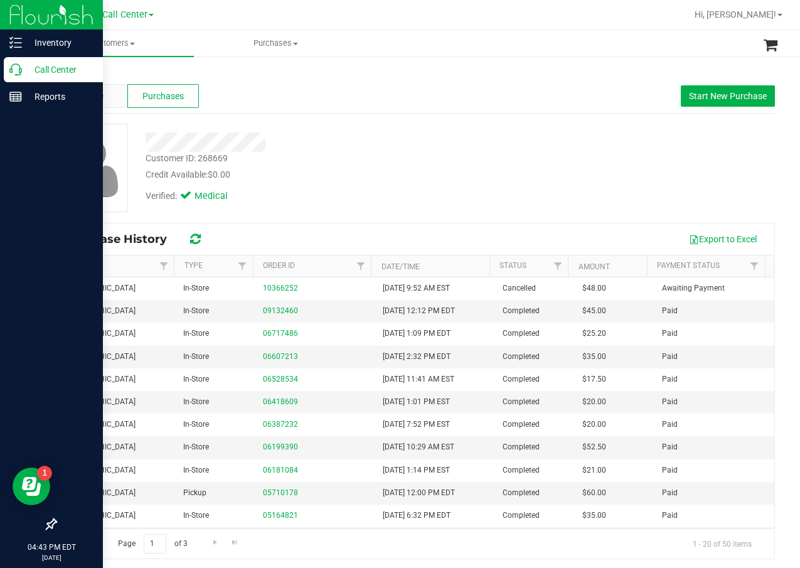
click at [16, 63] on div "Call Center" at bounding box center [53, 69] width 99 height 25
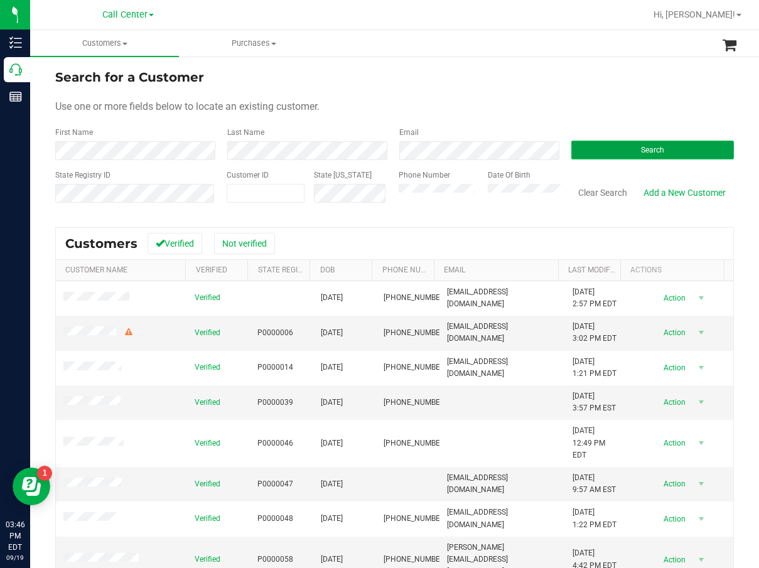
click at [630, 144] on button "Search" at bounding box center [652, 150] width 163 height 19
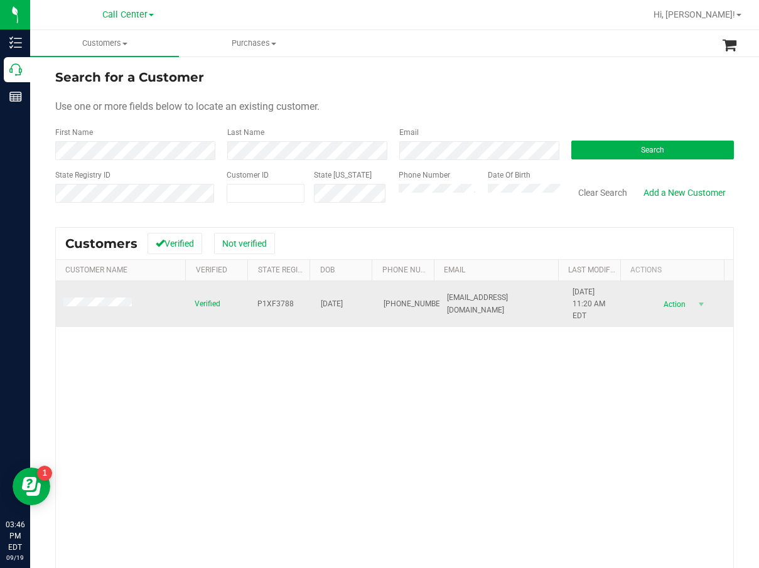
click at [272, 295] on td "P1XF3788" at bounding box center [281, 304] width 63 height 46
click at [274, 301] on span "P1XF3788" at bounding box center [275, 304] width 36 height 12
copy span "P1XF3788"
click at [340, 305] on span "07/31/1998" at bounding box center [332, 304] width 22 height 12
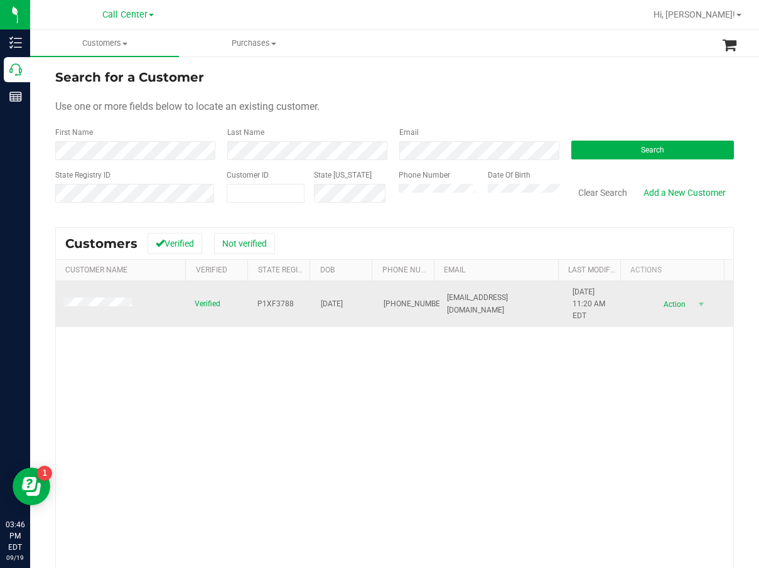
click at [340, 305] on span "07/31/1998" at bounding box center [332, 304] width 22 height 12
copy span "07/31/1998"
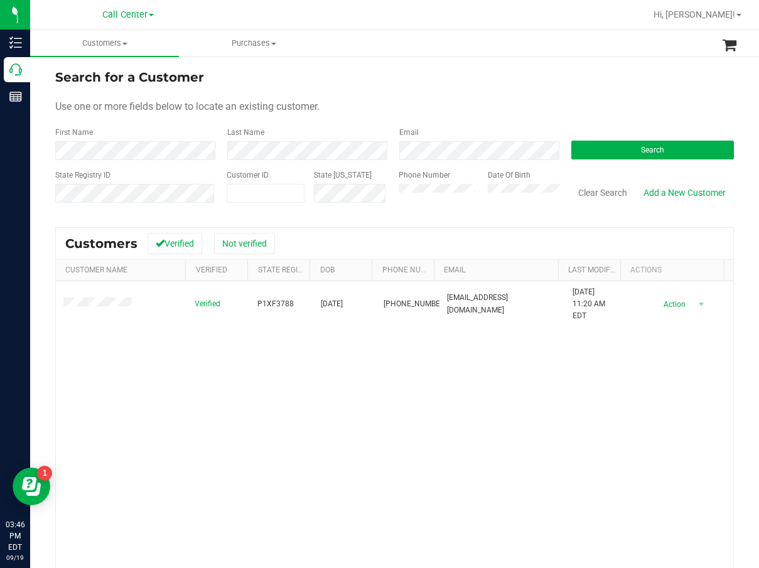
click at [335, 379] on div "Verified P1XF3788 07/31/1998 (631) 697-3890 larissaannmanning@gmail.com 5/8/202…" at bounding box center [394, 460] width 677 height 358
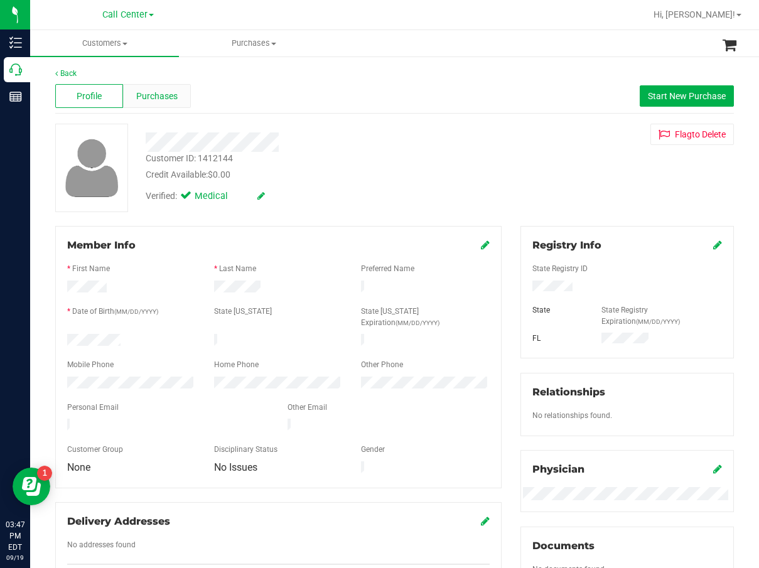
click at [166, 100] on span "Purchases" at bounding box center [156, 96] width 41 height 13
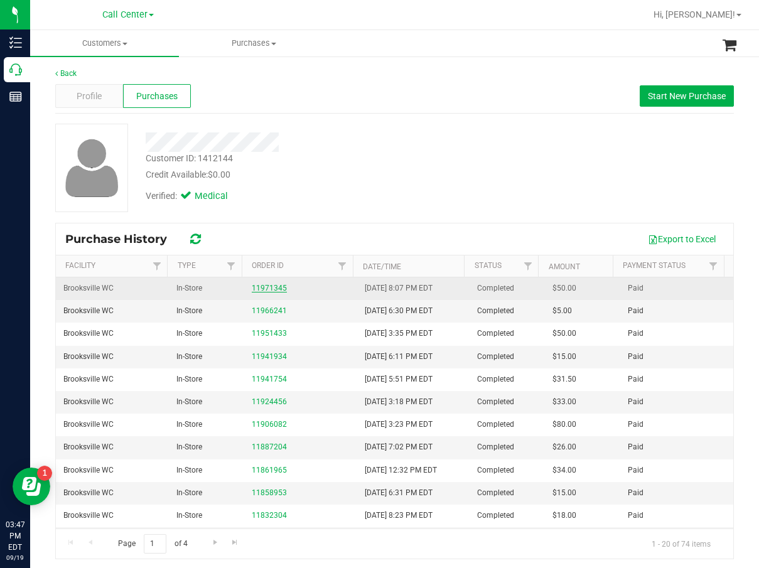
click at [276, 286] on link "11971345" at bounding box center [269, 288] width 35 height 9
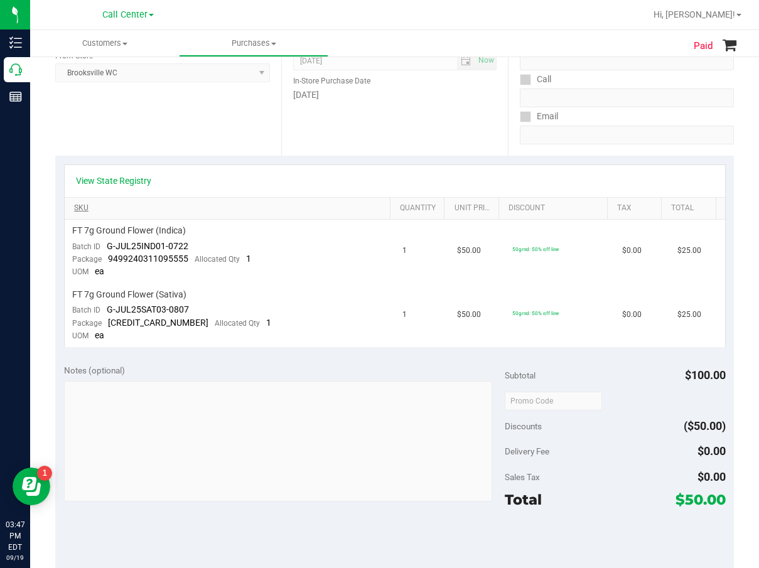
scroll to position [126, 0]
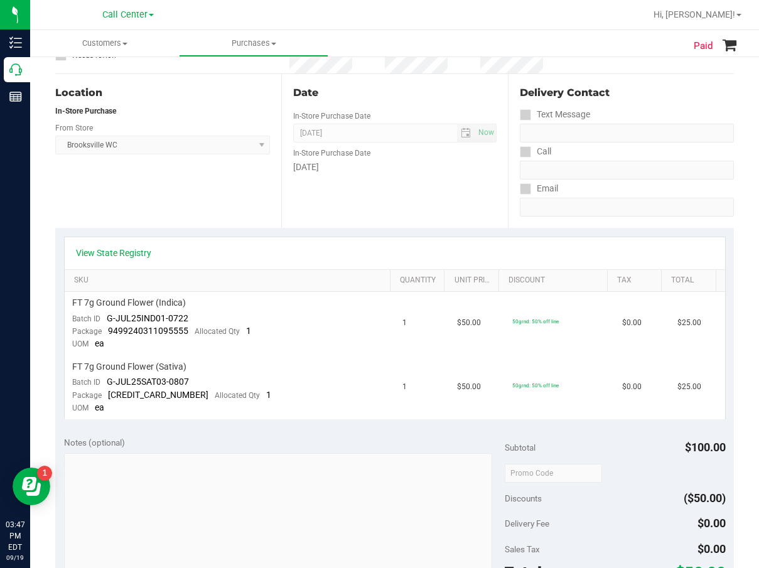
click at [107, 244] on div "View State Registry" at bounding box center [395, 253] width 660 height 32
click at [110, 247] on link "View State Registry" at bounding box center [113, 253] width 75 height 13
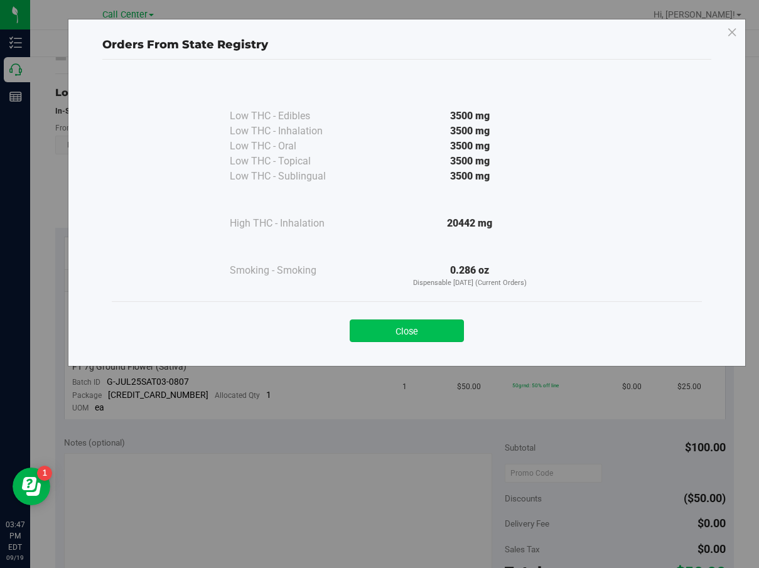
click at [370, 330] on button "Close" at bounding box center [407, 331] width 114 height 23
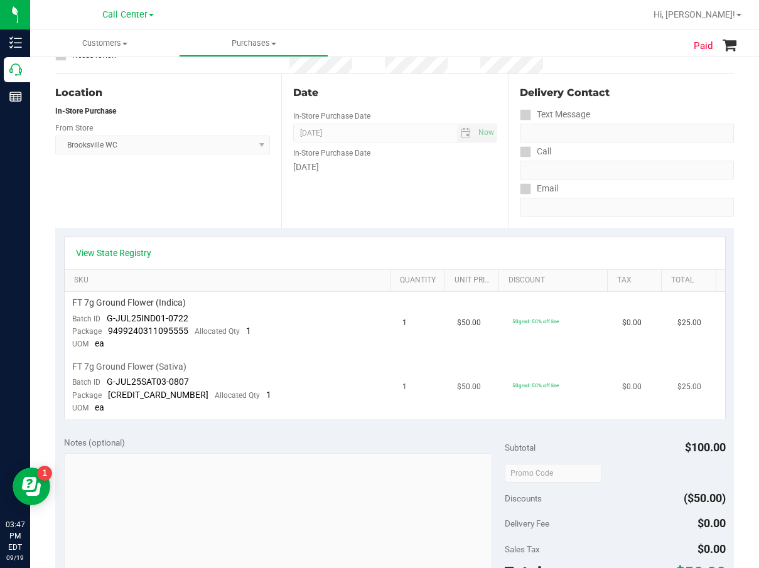
click at [552, 374] on td "50grnd: 50% off line" at bounding box center [560, 387] width 110 height 63
click at [121, 255] on link "View State Registry" at bounding box center [113, 253] width 75 height 13
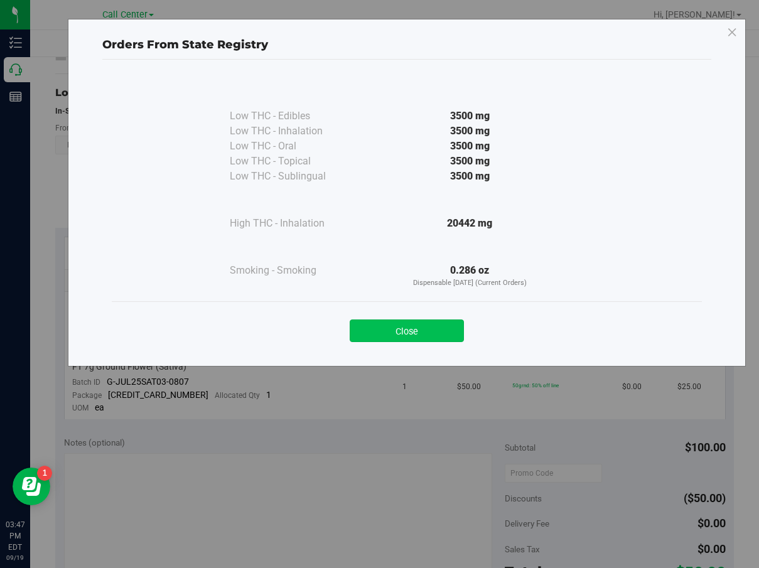
click at [416, 325] on button "Close" at bounding box center [407, 331] width 114 height 23
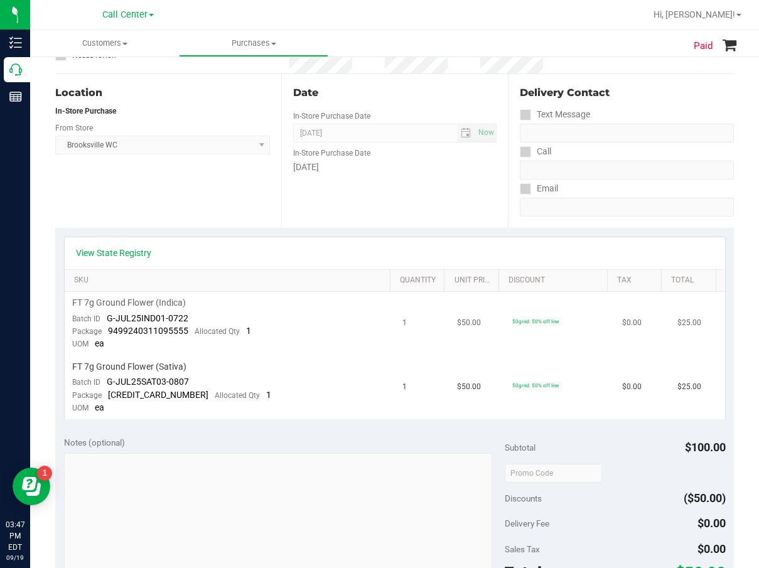
scroll to position [188, 0]
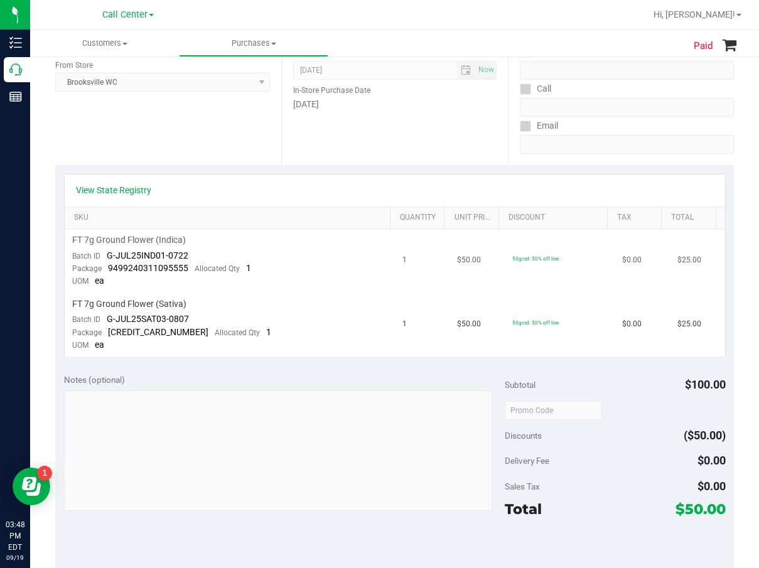
click at [203, 286] on td "FT 7g Ground Flower (Indica) Batch ID G-JUL25IND01-0722 Package 949924031109555…" at bounding box center [230, 261] width 330 height 64
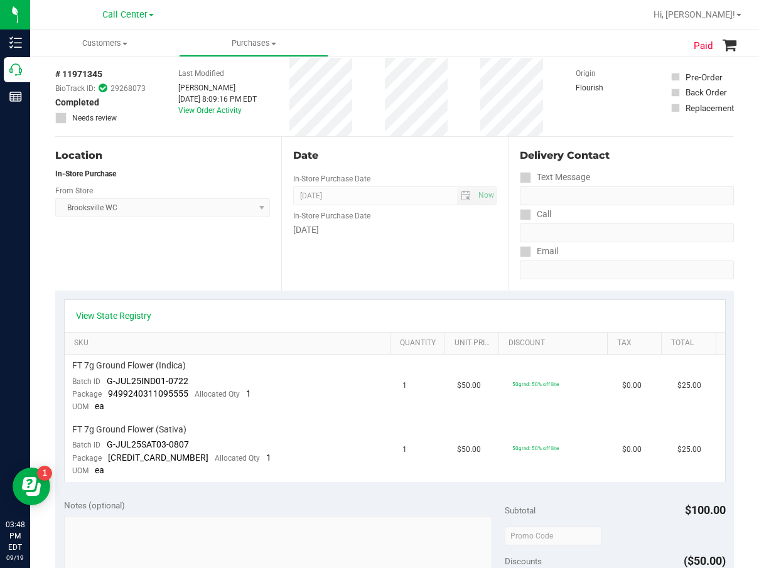
drag, startPoint x: 110, startPoint y: 300, endPoint x: 126, endPoint y: 309, distance: 17.8
click at [112, 301] on div "View State Registry" at bounding box center [395, 316] width 660 height 32
click at [126, 309] on link "View State Registry" at bounding box center [113, 315] width 75 height 13
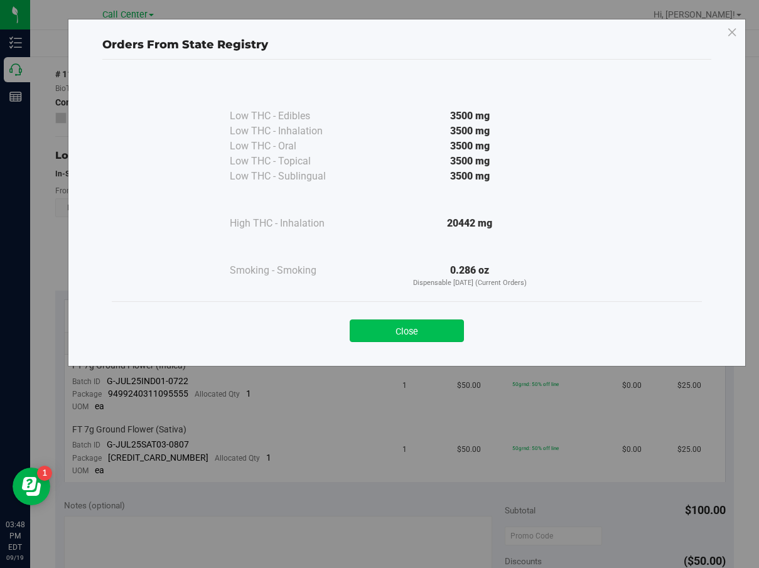
click at [441, 333] on button "Close" at bounding box center [407, 331] width 114 height 23
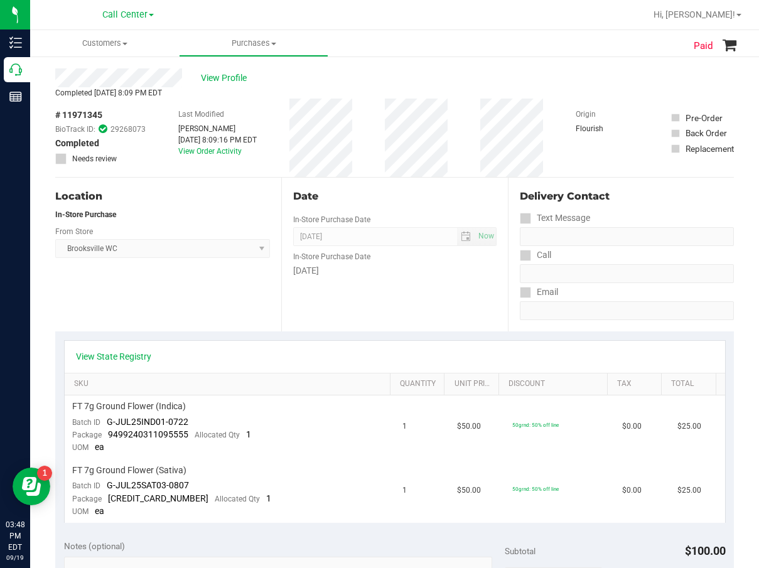
scroll to position [0, 0]
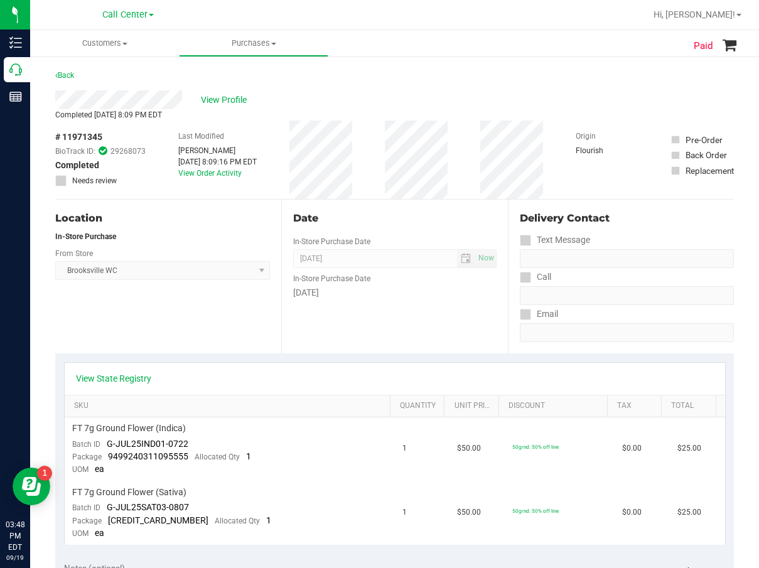
click at [307, 353] on div "Date In-Store Purchase Date Sep 18, 2025 Now In-Store Purchase Date Thursday" at bounding box center [394, 277] width 226 height 154
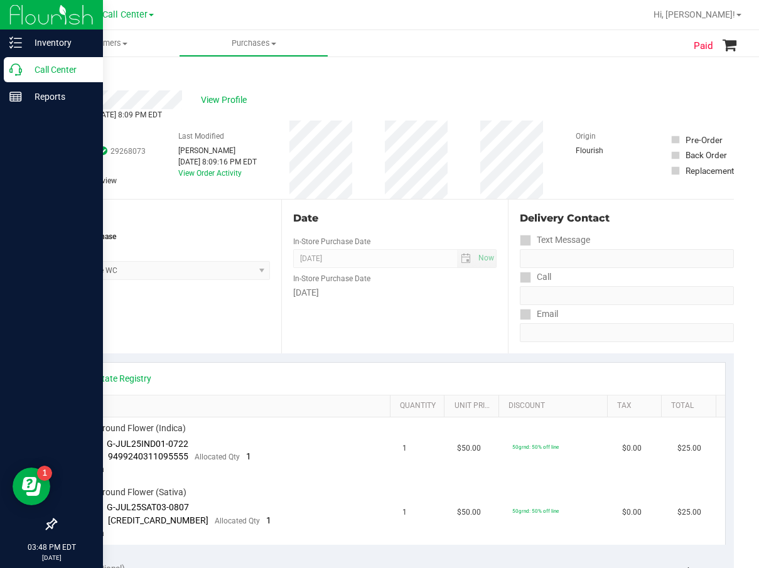
click at [35, 72] on p "Call Center" at bounding box center [59, 69] width 75 height 15
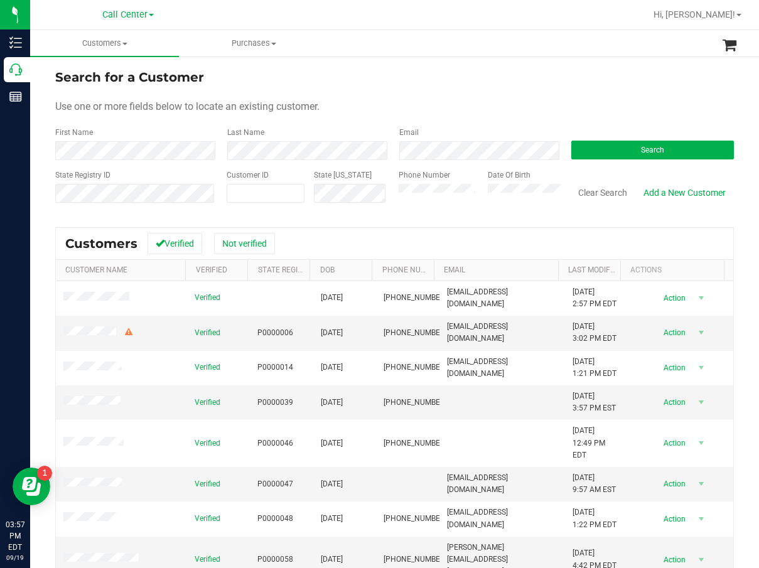
click at [588, 161] on form "Search for a Customer Use one or more fields below to locate an existing custom…" at bounding box center [394, 141] width 679 height 146
click at [589, 158] on button "Search" at bounding box center [652, 150] width 163 height 19
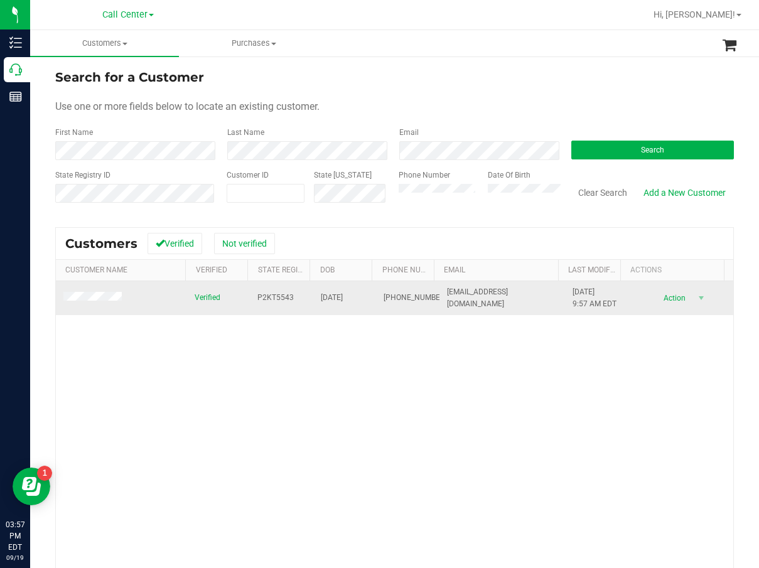
click at [266, 301] on span "P2KT5543" at bounding box center [275, 298] width 36 height 12
copy span "P2KT5543"
click at [339, 294] on span "05/13/1987" at bounding box center [332, 298] width 22 height 12
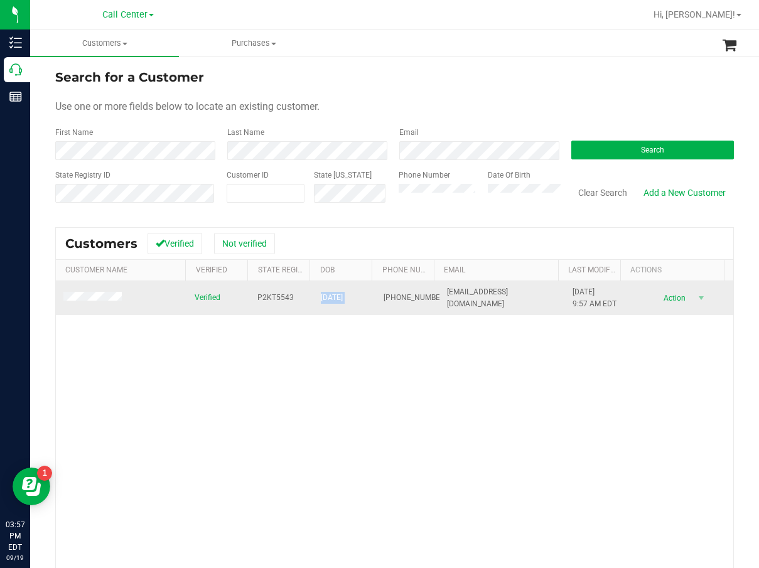
click at [339, 294] on span "05/13/1987" at bounding box center [332, 298] width 22 height 12
copy span "05/13/1987"
click at [271, 303] on span "P2KT5543" at bounding box center [275, 298] width 36 height 12
click at [272, 301] on span "P2KT5543" at bounding box center [275, 298] width 36 height 12
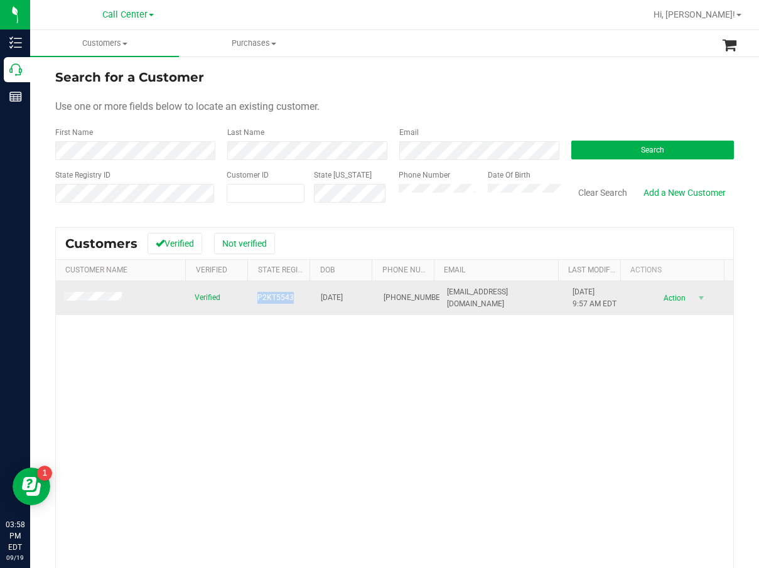
click at [272, 301] on span "P2KT5543" at bounding box center [275, 298] width 36 height 12
copy span "P2KT5543"
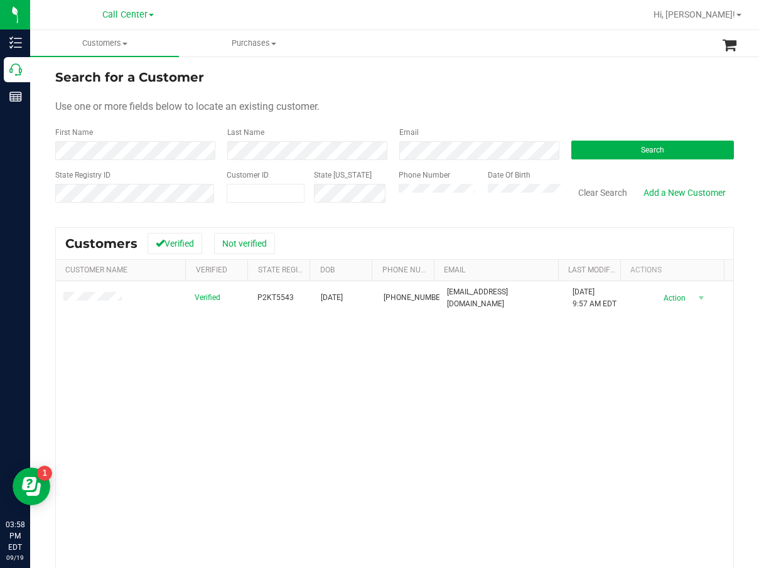
click at [478, 421] on div "Verified P2KT5543 05/13/1987 (321) 200-5598 alainahcadenas@outlook.com 7/30/202…" at bounding box center [394, 460] width 677 height 358
click at [483, 517] on div "Verified P2KT5543 05/13/1987 (321) 200-5598 alainahcadenas@outlook.com 7/30/202…" at bounding box center [394, 460] width 677 height 358
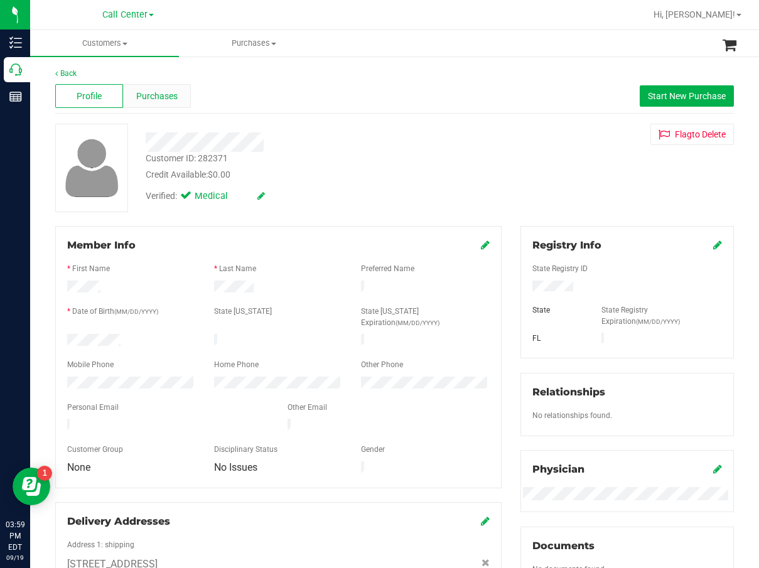
click at [177, 103] on div "Purchases" at bounding box center [157, 96] width 68 height 24
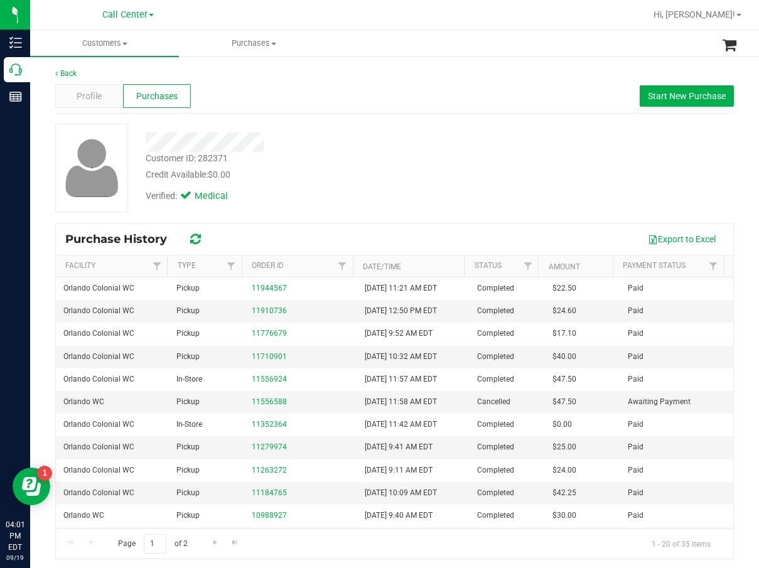
drag, startPoint x: 345, startPoint y: 188, endPoint x: 236, endPoint y: 157, distance: 112.9
click at [345, 188] on div "Verified: Medical" at bounding box center [310, 195] width 349 height 28
click at [196, 158] on div "Customer ID: 282371" at bounding box center [187, 158] width 82 height 13
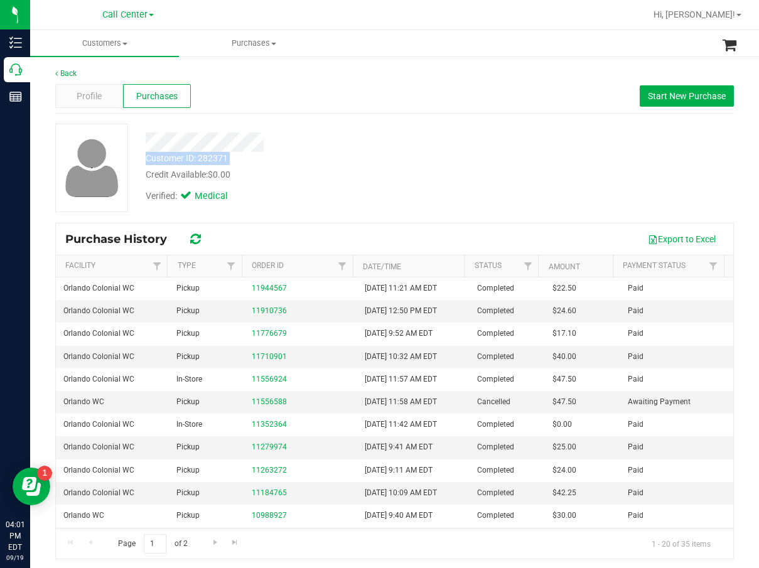
copy div "Customer ID: 282371"
click at [339, 206] on div "Verified: Medical" at bounding box center [310, 195] width 349 height 28
click at [480, 122] on div "Back Profile Purchases Start New Purchase Customer ID: 282371 Credit Available:…" at bounding box center [394, 314] width 679 height 492
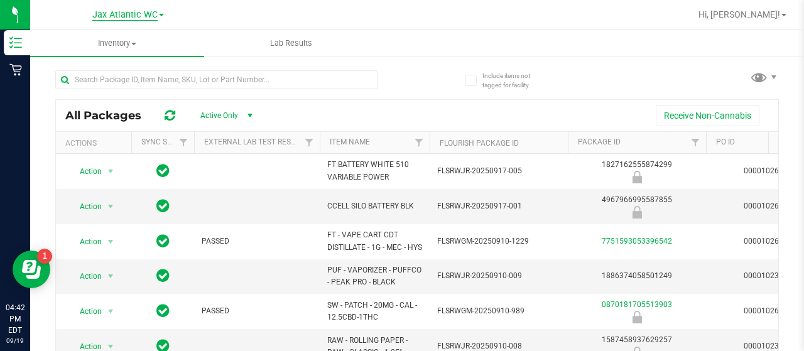
click at [134, 13] on span "Jax Atlantic WC" at bounding box center [124, 14] width 65 height 11
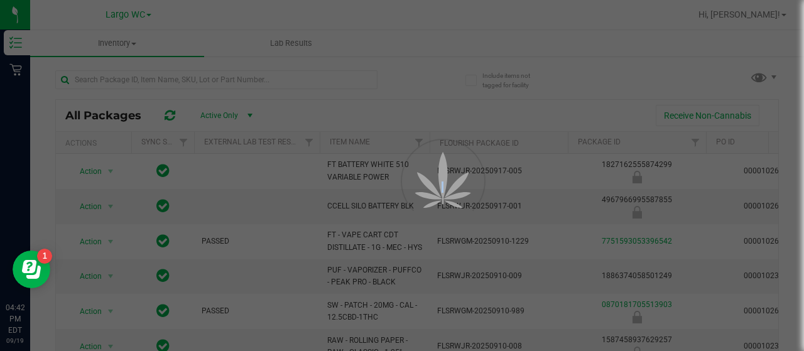
click at [107, 199] on div at bounding box center [402, 175] width 804 height 351
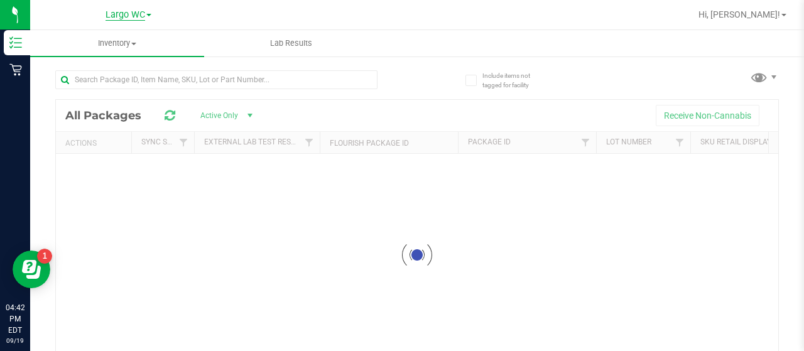
click at [136, 17] on span "Largo WC" at bounding box center [125, 14] width 40 height 11
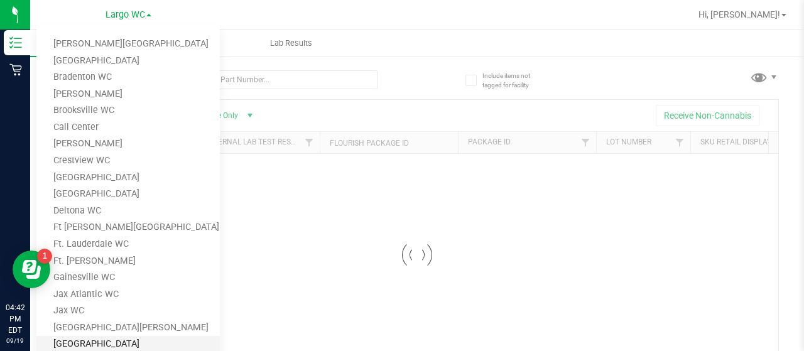
click at [138, 336] on link "[GEOGRAPHIC_DATA]" at bounding box center [127, 344] width 183 height 17
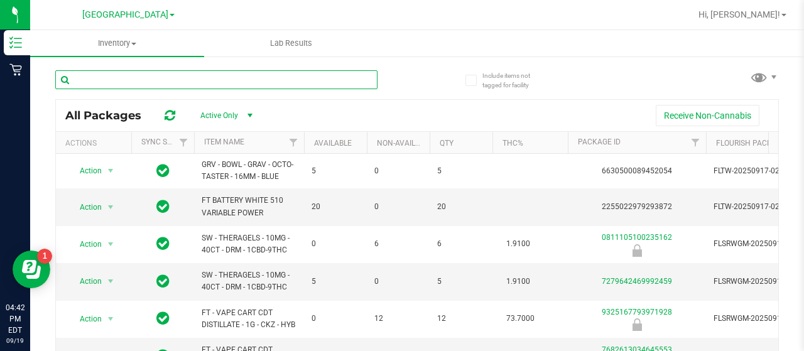
click at [212, 79] on input "text" at bounding box center [216, 79] width 322 height 19
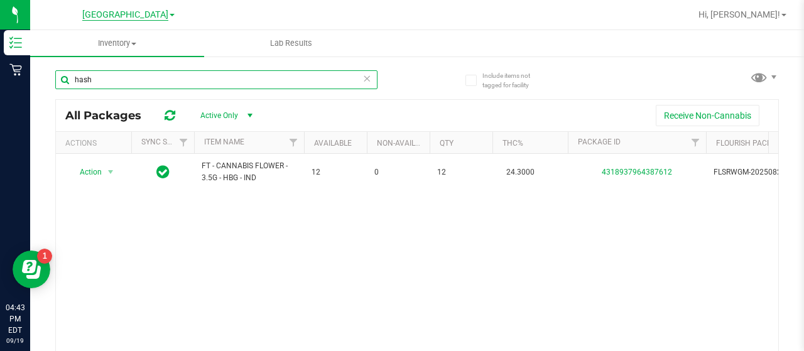
type input "hash"
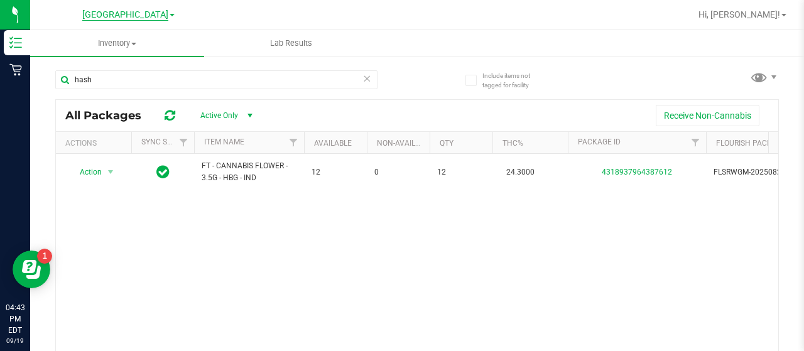
click at [121, 18] on span "[GEOGRAPHIC_DATA]" at bounding box center [125, 14] width 86 height 11
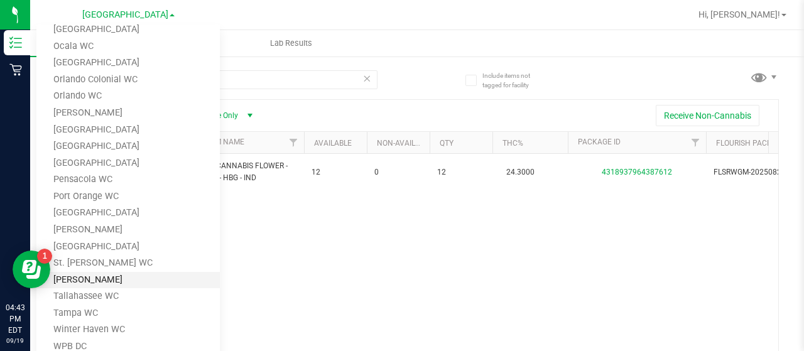
scroll to position [467, 0]
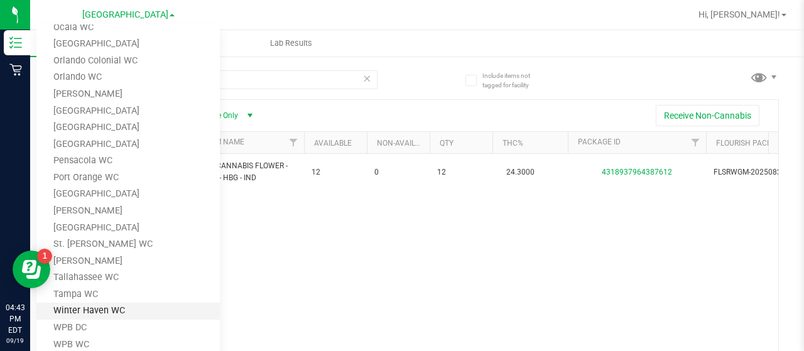
click at [119, 313] on link "Winter Haven WC" at bounding box center [127, 311] width 183 height 17
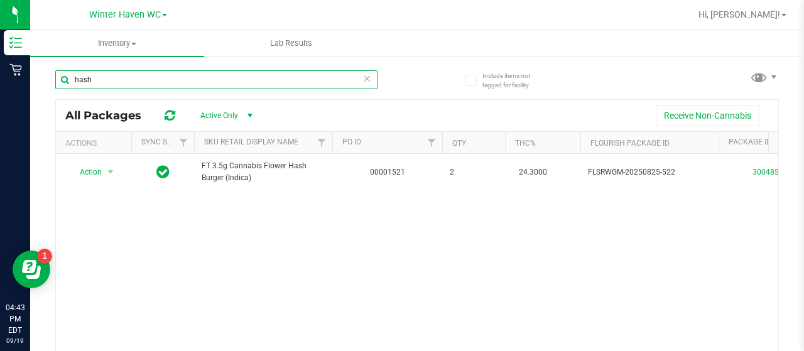
click at [201, 83] on input "hash" at bounding box center [216, 79] width 322 height 19
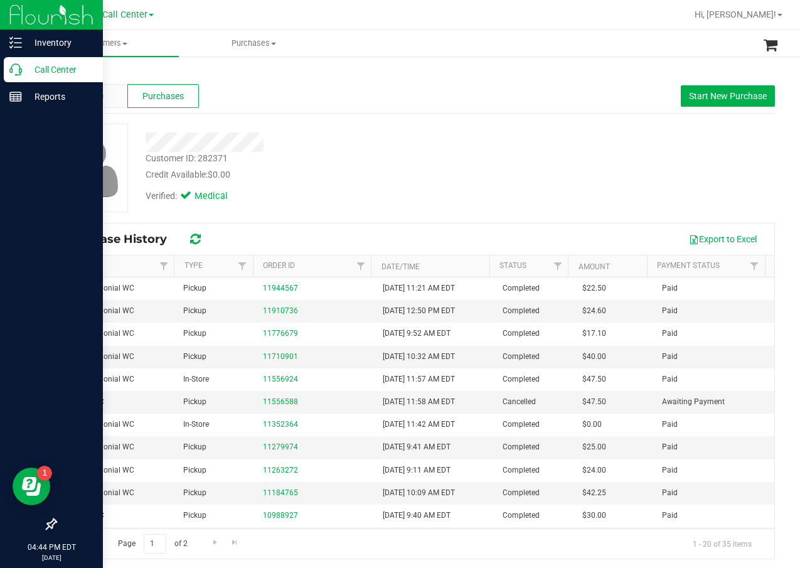
click at [24, 65] on p "Call Center" at bounding box center [59, 69] width 75 height 15
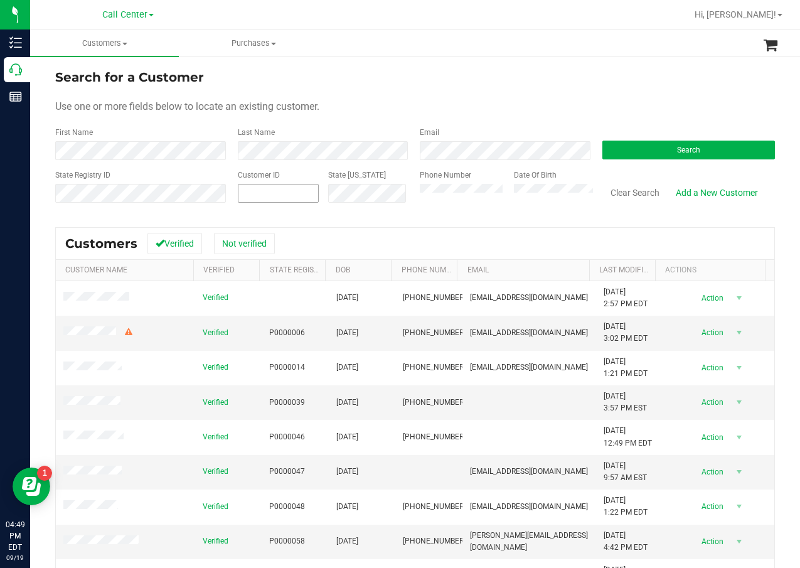
click at [301, 196] on span at bounding box center [279, 193] width 82 height 19
paste input "1615243"
type input "1615243"
click at [620, 153] on button "Search" at bounding box center [689, 150] width 173 height 19
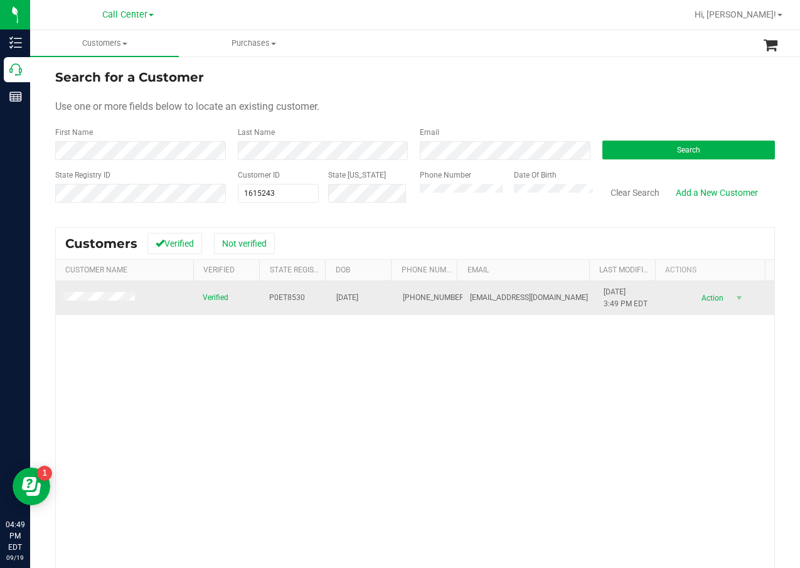
click at [284, 294] on span "P0ET8530" at bounding box center [287, 298] width 36 height 12
copy span "P0ET8530"
click at [343, 298] on span "06/08/1977" at bounding box center [347, 298] width 22 height 12
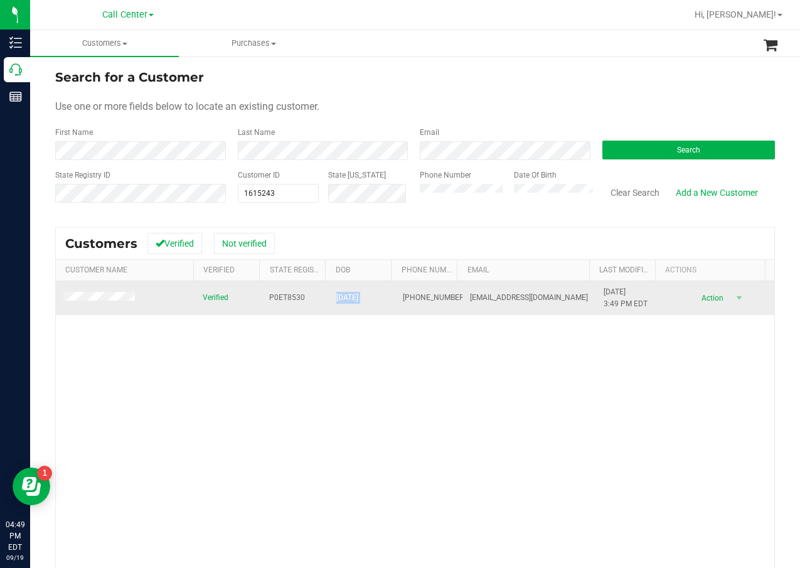
click at [343, 298] on span "06/08/1977" at bounding box center [347, 298] width 22 height 12
copy span "06/08/1977"
click at [405, 293] on span "(318) 608-1981" at bounding box center [434, 298] width 63 height 12
click at [404, 293] on span "(318) 608-1981" at bounding box center [434, 298] width 63 height 12
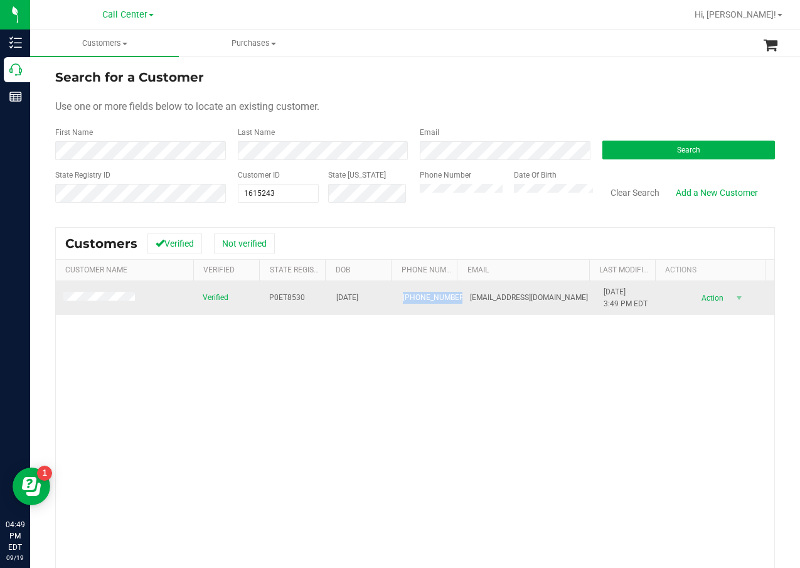
copy span "(318) 608-1981"
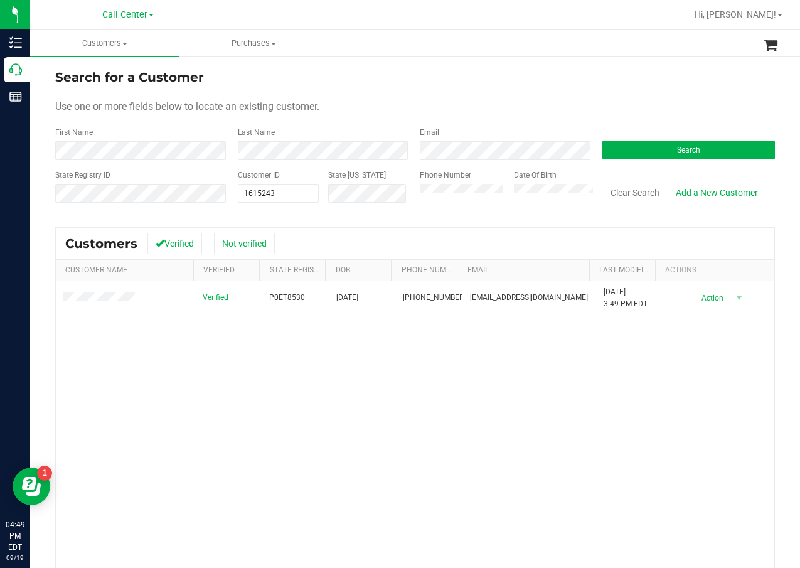
drag, startPoint x: 462, startPoint y: 355, endPoint x: 453, endPoint y: 355, distance: 8.8
click at [461, 355] on div "Verified P0ET8530 06/08/1977 (318) 608-1981 pj.winderweedle@gmail.com 7/31/2025…" at bounding box center [415, 460] width 719 height 358
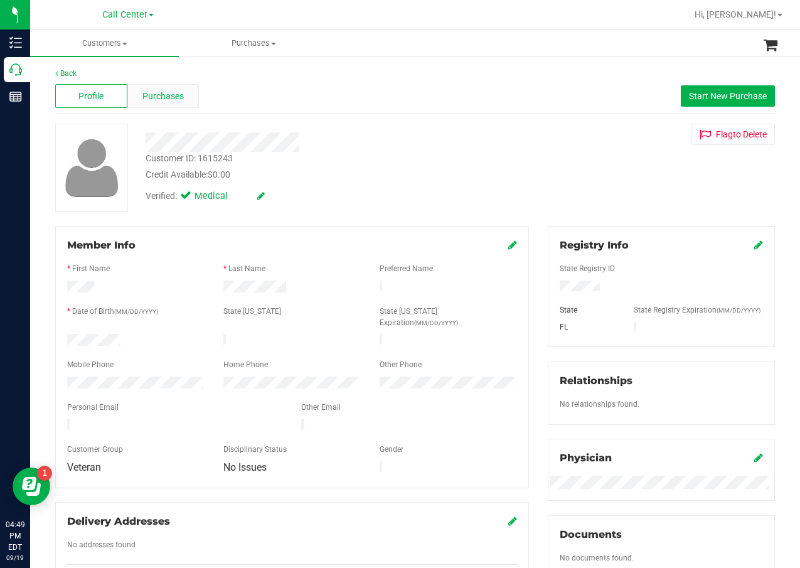
click at [171, 96] on span "Purchases" at bounding box center [163, 96] width 41 height 13
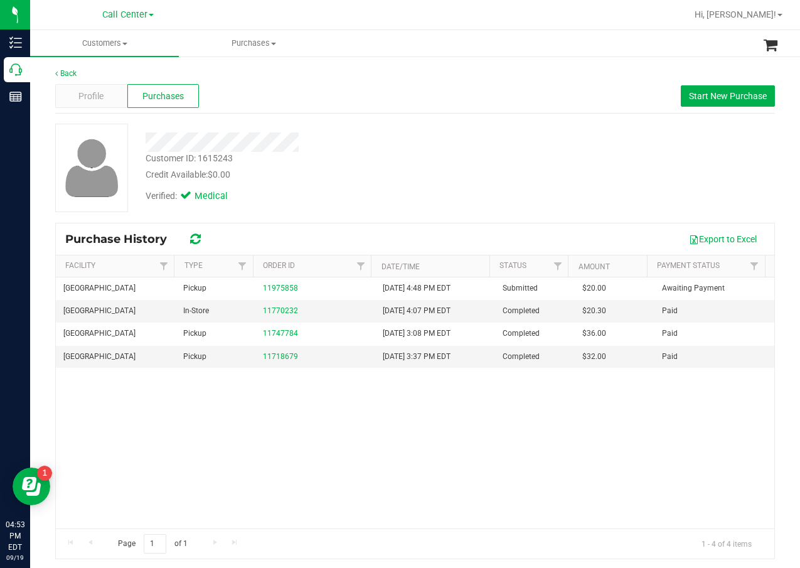
click at [392, 170] on div "Credit Available: $0.00" at bounding box center [321, 174] width 351 height 13
click at [411, 153] on div "Customer ID: 1615243 Credit Available: $0.00" at bounding box center [321, 167] width 370 height 30
drag, startPoint x: 241, startPoint y: 155, endPoint x: 200, endPoint y: 159, distance: 41.0
click at [200, 159] on div "Customer ID: 1615243 Credit Available: $0.00" at bounding box center [321, 167] width 370 height 30
copy div "1615243"
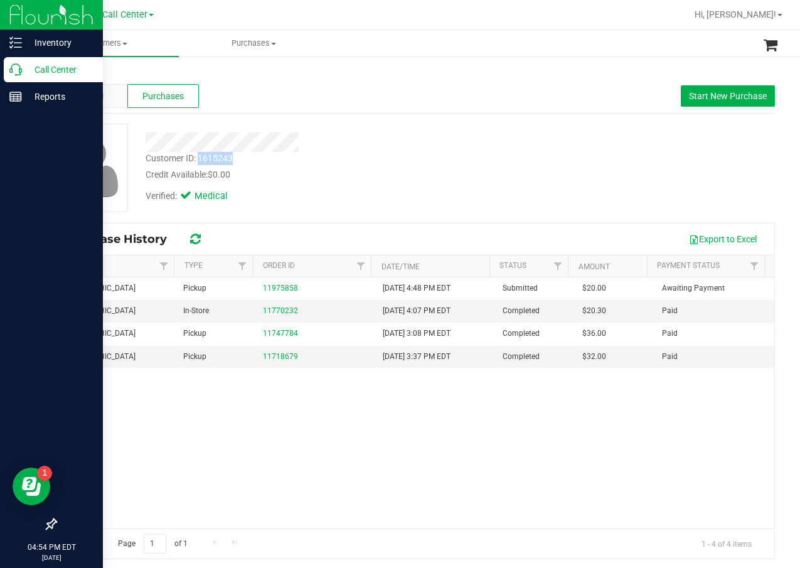
click at [28, 63] on p "Call Center" at bounding box center [59, 69] width 75 height 15
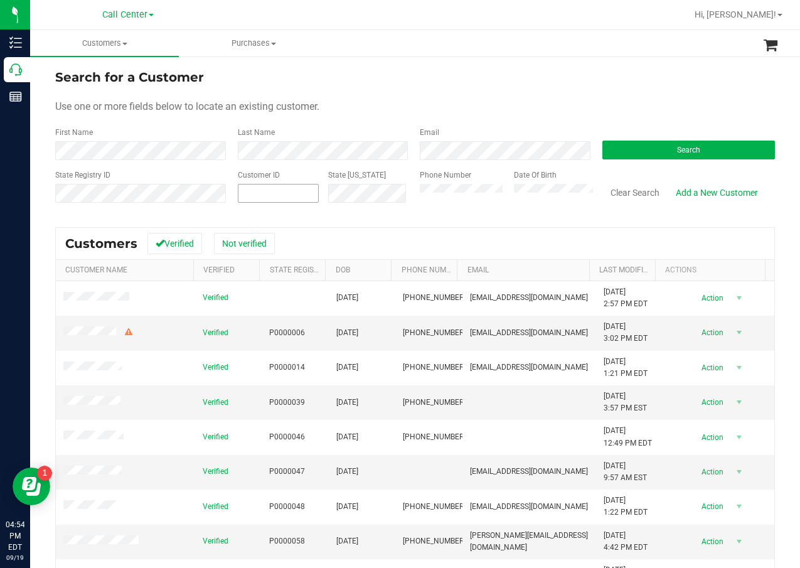
click at [272, 192] on span at bounding box center [279, 193] width 82 height 19
paste input "1620859"
type input "1620859"
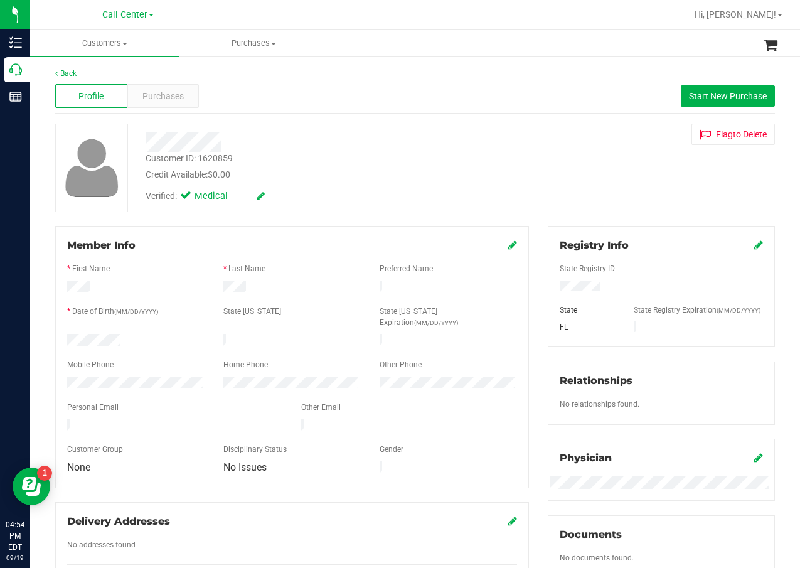
drag, startPoint x: 595, startPoint y: 288, endPoint x: 598, endPoint y: 294, distance: 6.8
click at [598, 294] on div at bounding box center [661, 299] width 203 height 10
click at [182, 97] on span "Purchases" at bounding box center [163, 96] width 41 height 13
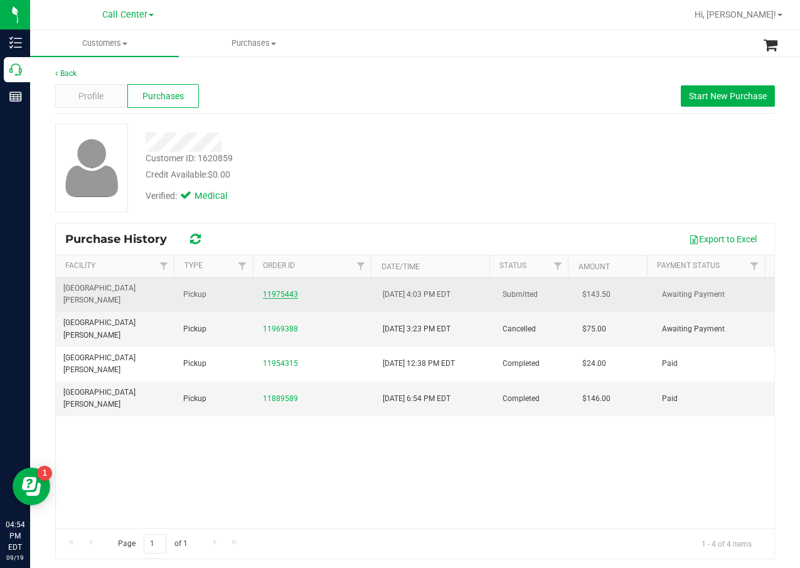
click at [279, 290] on link "11975443" at bounding box center [280, 294] width 35 height 9
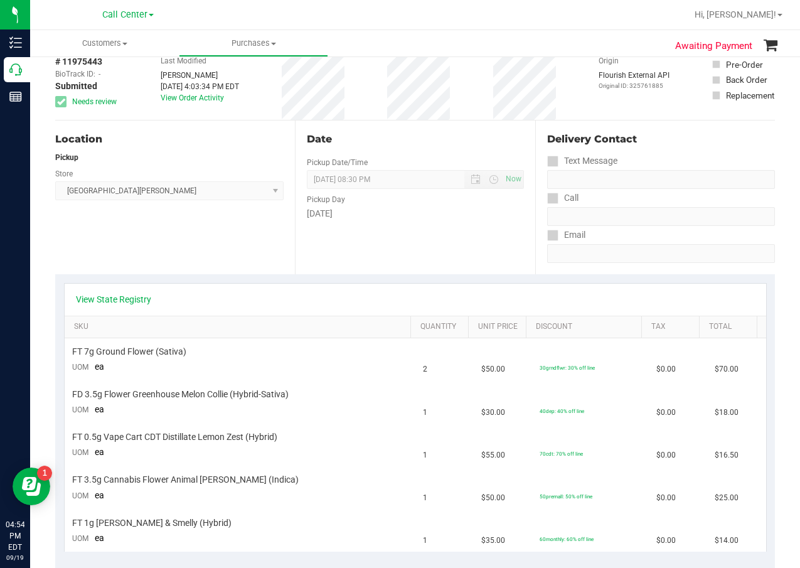
scroll to position [126, 0]
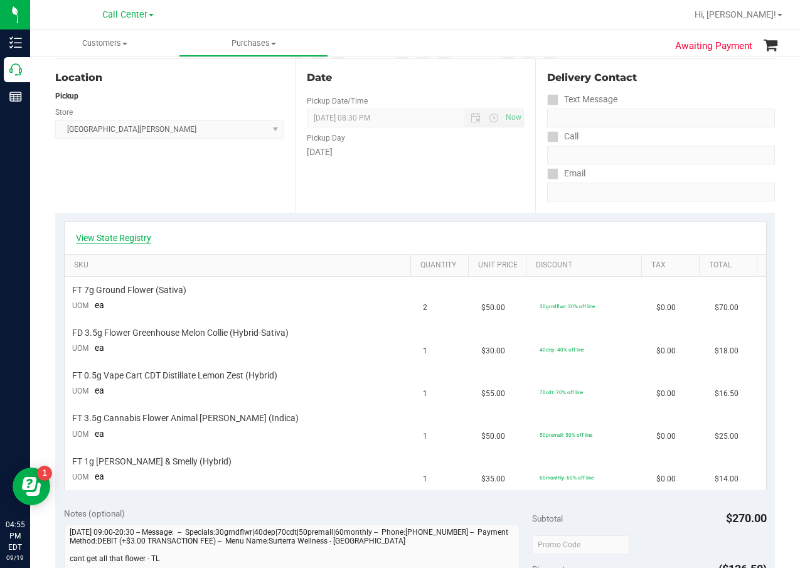
click at [138, 239] on link "View State Registry" at bounding box center [113, 238] width 75 height 13
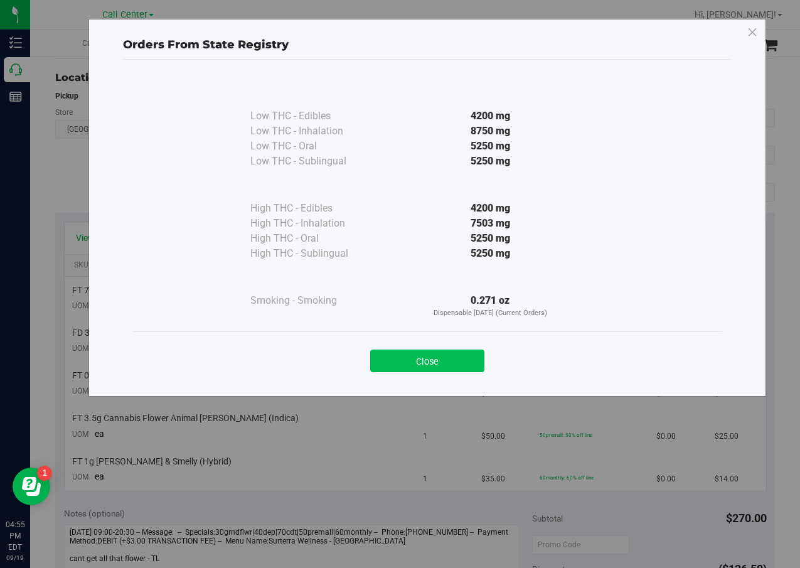
click at [450, 354] on button "Close" at bounding box center [427, 361] width 114 height 23
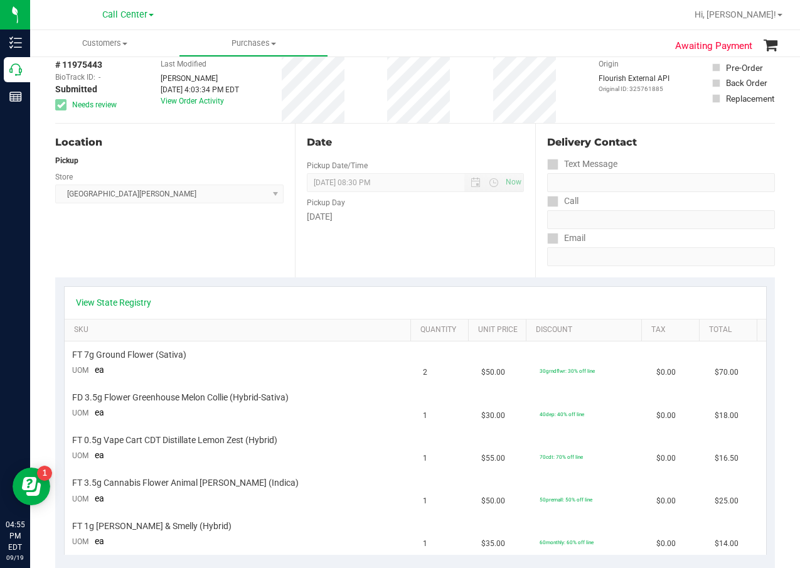
scroll to position [0, 0]
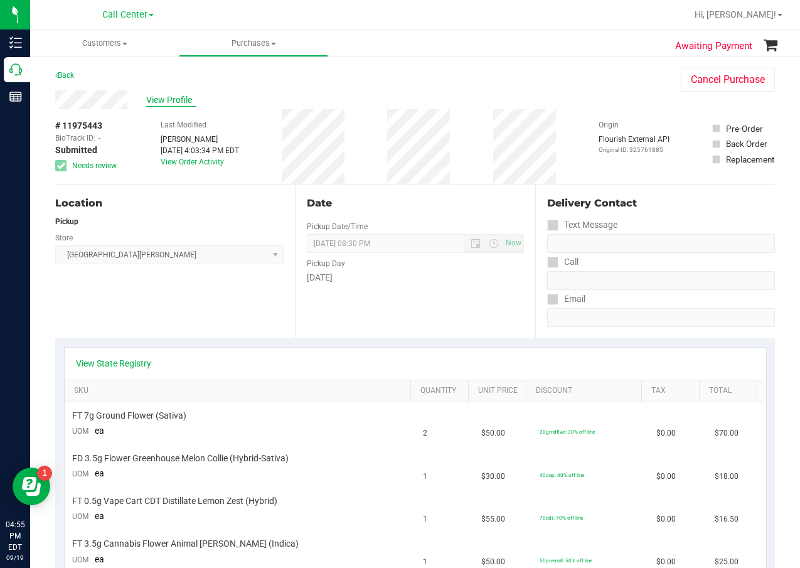
click at [176, 97] on span "View Profile" at bounding box center [171, 100] width 50 height 13
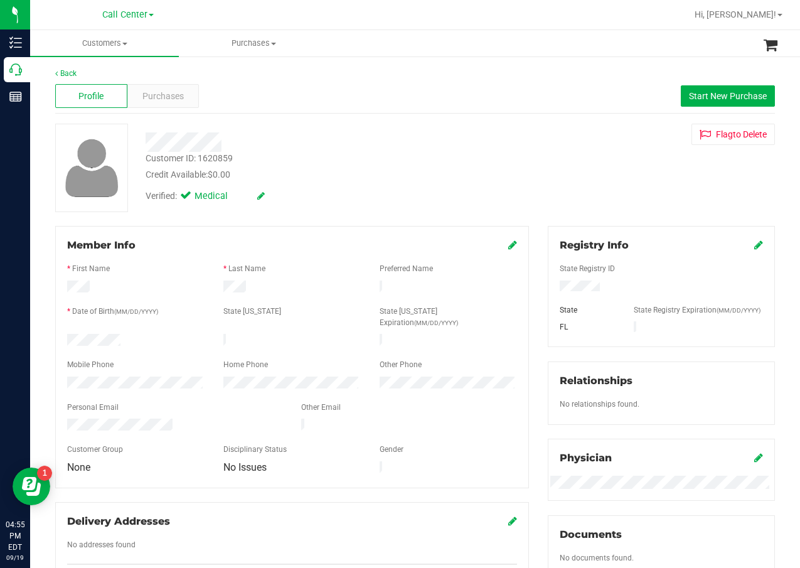
click at [466, 197] on div "Verified: Medical" at bounding box center [321, 195] width 370 height 28
click at [449, 202] on div "Verified: Medical" at bounding box center [321, 195] width 370 height 28
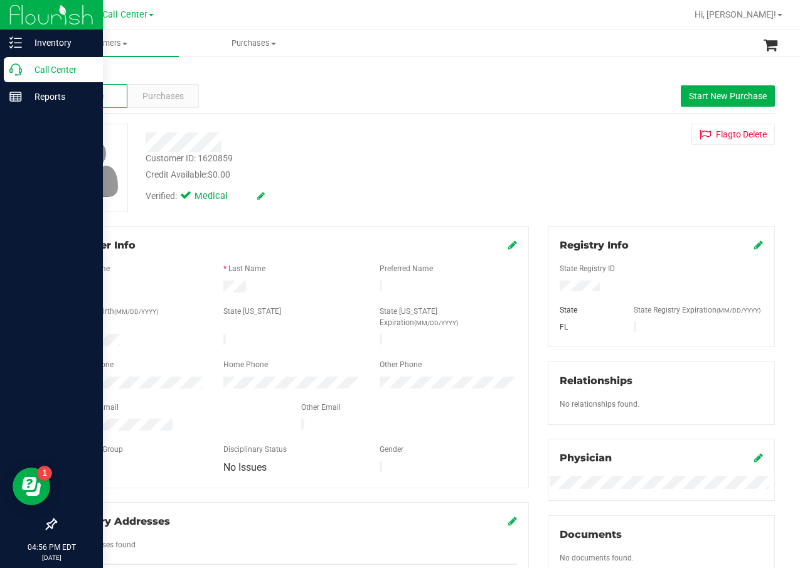
click at [43, 75] on p "Call Center" at bounding box center [59, 69] width 75 height 15
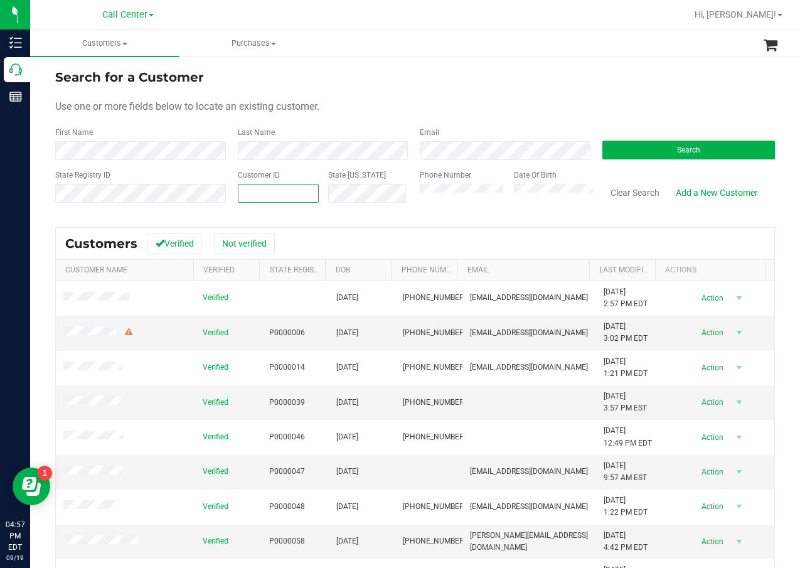
click at [276, 198] on span at bounding box center [279, 193] width 82 height 19
paste input "507692"
type input "507692"
click at [608, 143] on button "Search" at bounding box center [689, 150] width 173 height 19
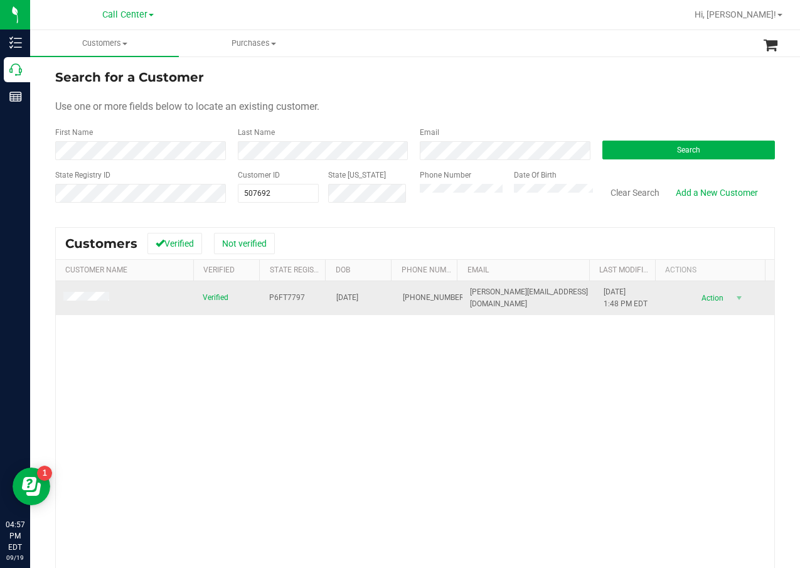
click at [273, 293] on span "P6FT7797" at bounding box center [287, 298] width 36 height 12
copy span "P6FT7797"
click at [358, 296] on span "10/27/1987" at bounding box center [347, 298] width 22 height 12
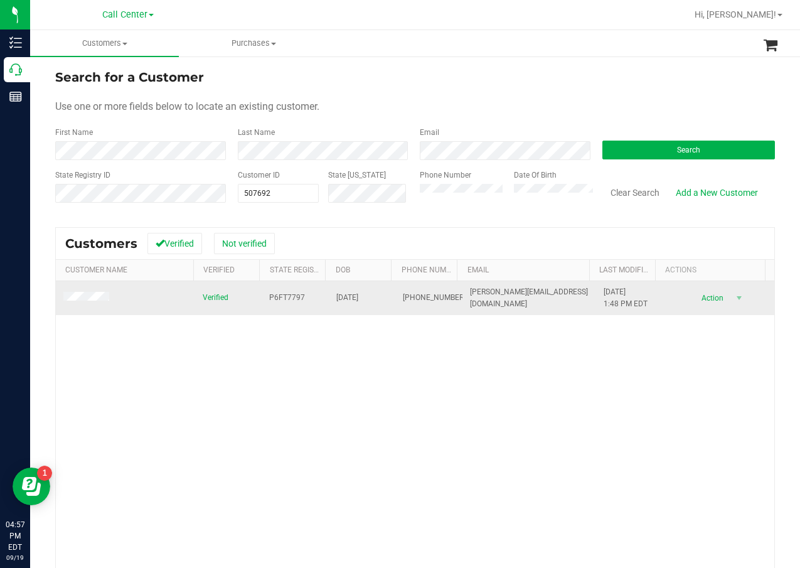
click at [358, 296] on span "10/27/1987" at bounding box center [347, 298] width 22 height 12
copy span "10/27/1987"
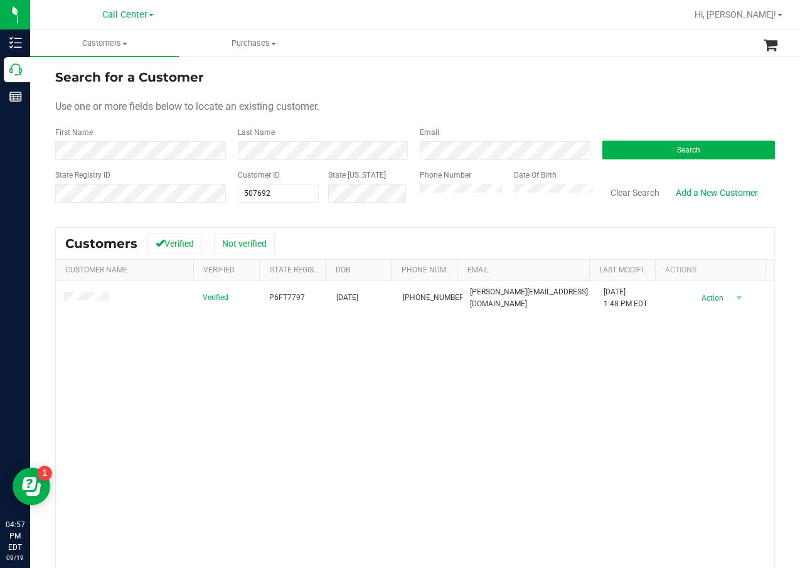
click at [426, 402] on div "Verified P6FT7797 10/27/1987 (305) 879-8870 kwamor@live.com 8/20/2025 1:48 PM E…" at bounding box center [415, 460] width 719 height 358
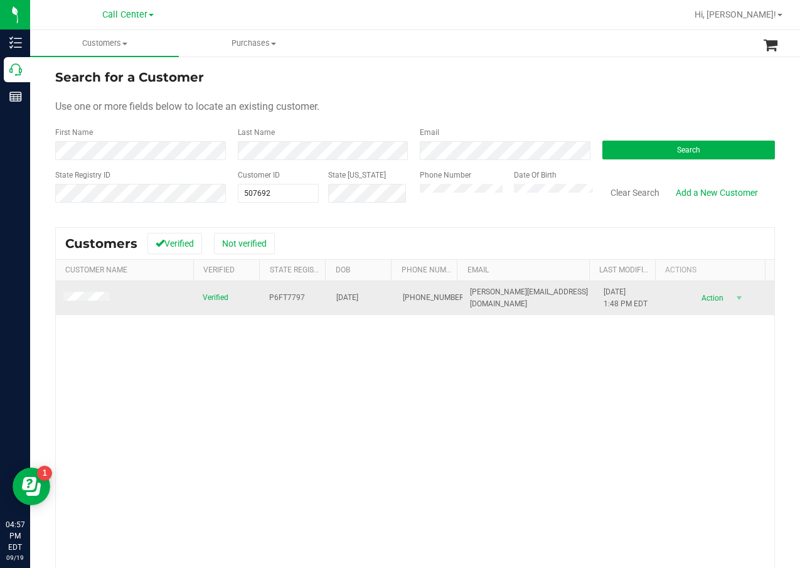
click at [411, 292] on span "(305) 879-8870" at bounding box center [434, 298] width 63 height 12
copy span "(305) 879-8870"
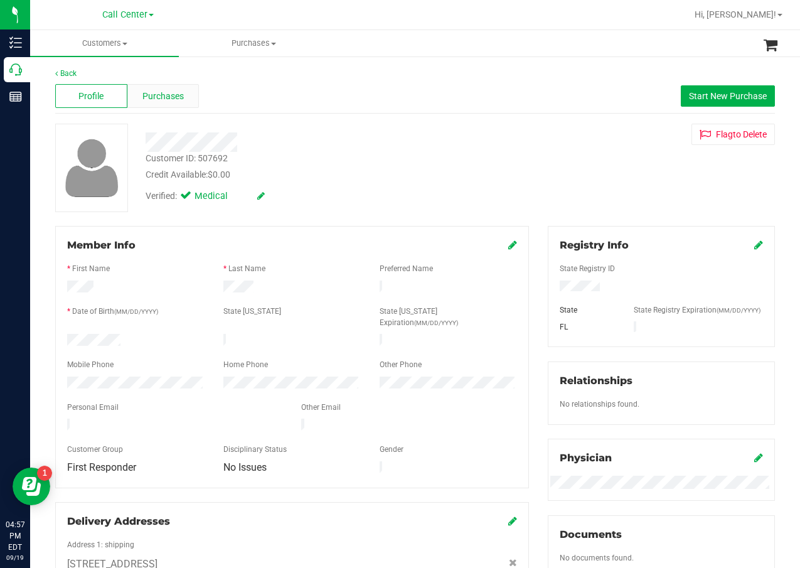
click at [172, 95] on span "Purchases" at bounding box center [163, 96] width 41 height 13
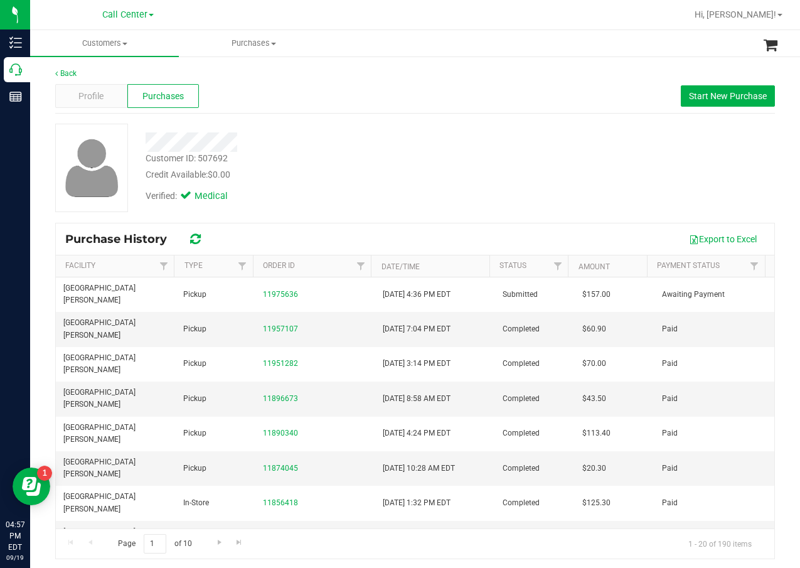
click at [369, 123] on div "Back Profile Purchases Start New Purchase Customer ID: 507692 Credit Available:…" at bounding box center [415, 314] width 720 height 492
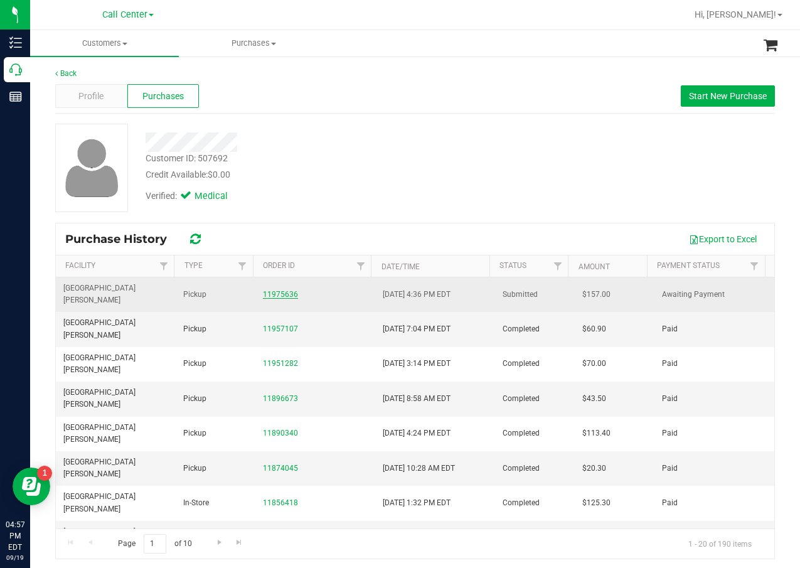
click at [265, 290] on link "11975636" at bounding box center [280, 294] width 35 height 9
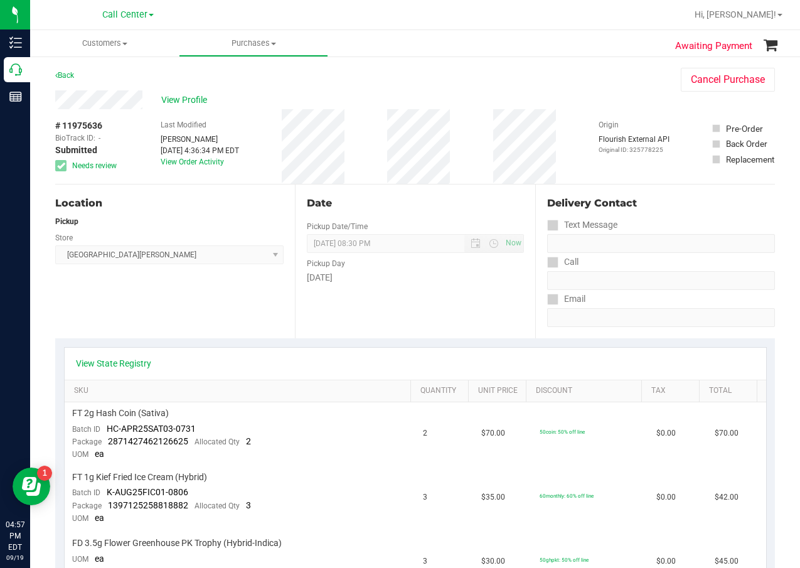
click at [331, 304] on div "Date Pickup Date/Time 09/19/2025 Now 09/19/2025 08:30 PM Now Pickup Day Friday" at bounding box center [415, 262] width 240 height 154
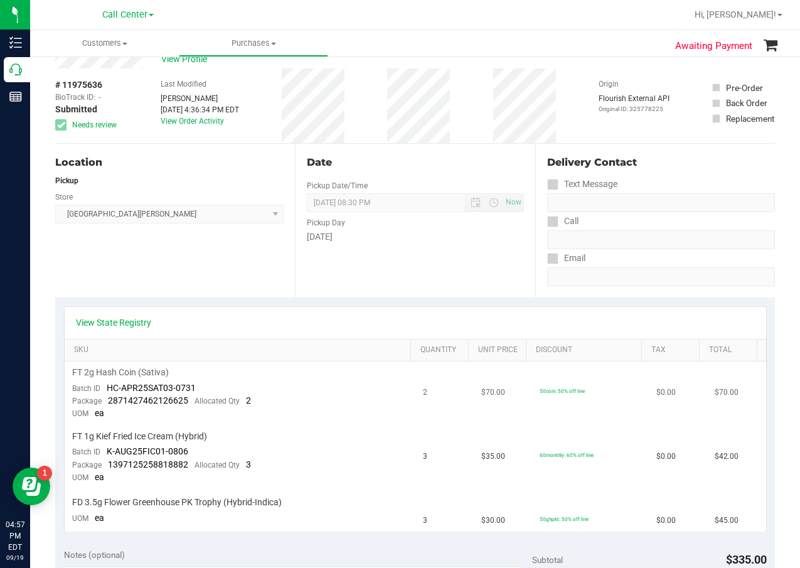
scroll to position [63, 0]
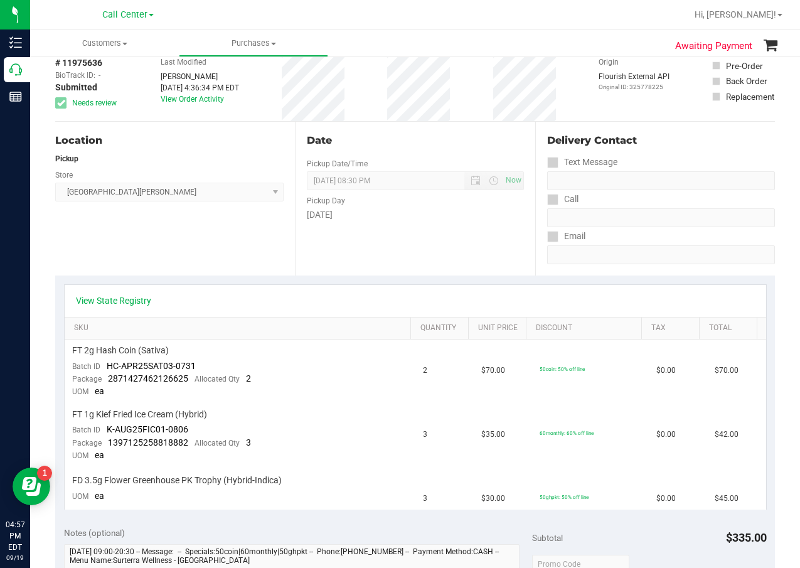
click at [136, 293] on div "View State Registry" at bounding box center [416, 301] width 702 height 32
click at [144, 304] on link "View State Registry" at bounding box center [113, 300] width 75 height 13
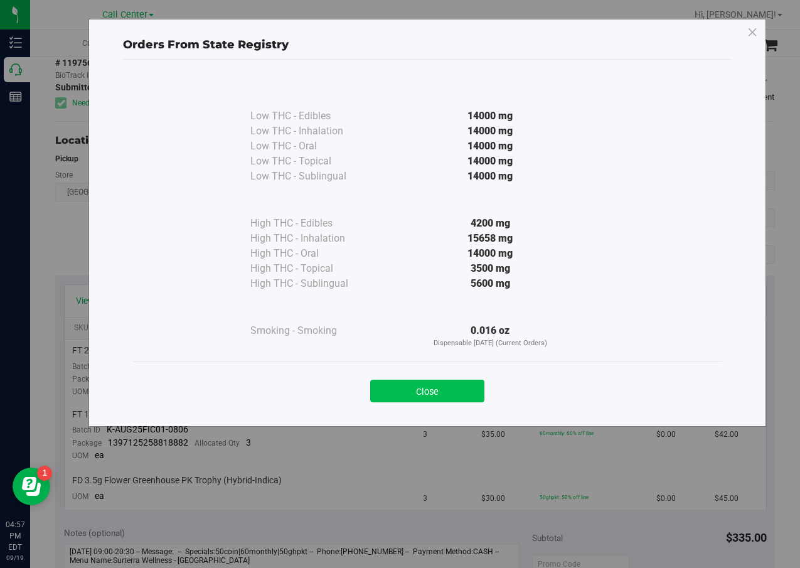
click at [456, 397] on button "Close" at bounding box center [427, 391] width 114 height 23
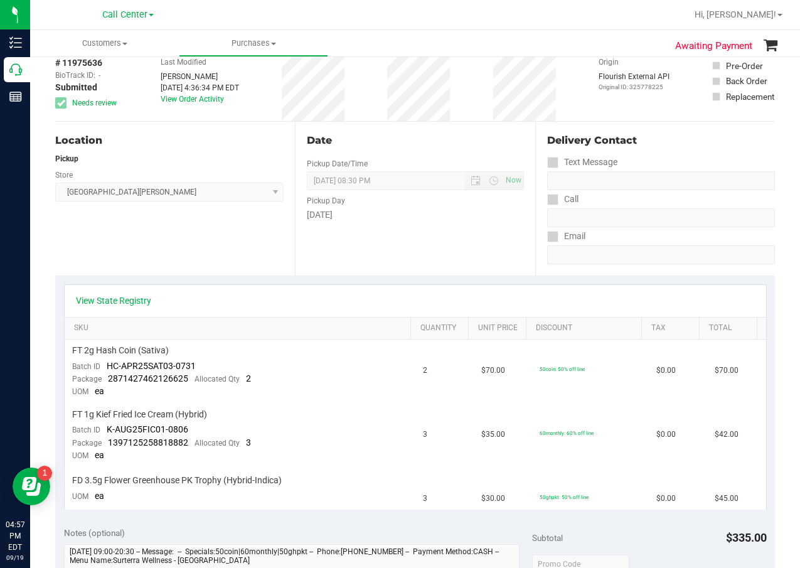
click at [604, 193] on div "Call" at bounding box center [661, 199] width 228 height 18
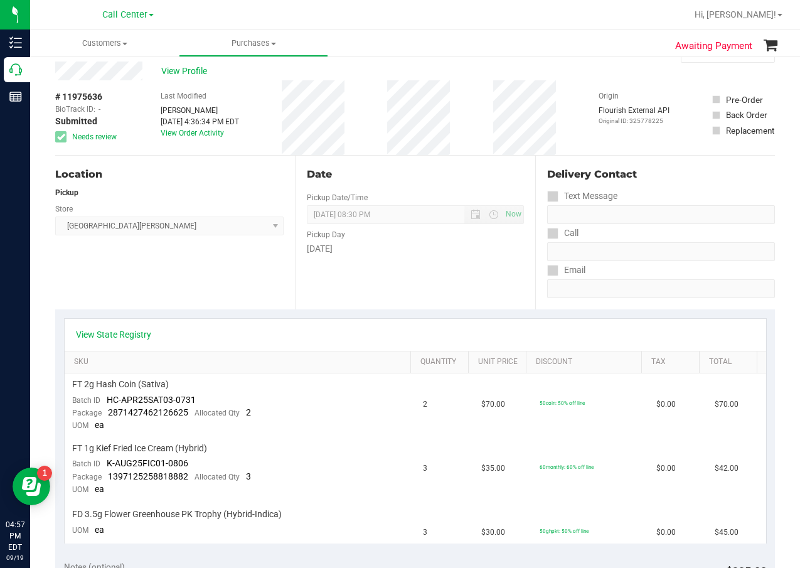
scroll to position [0, 0]
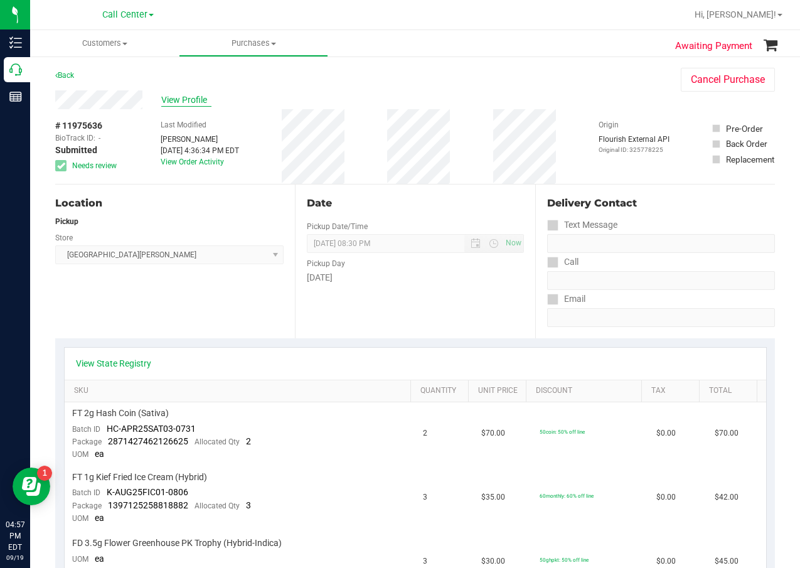
click at [186, 102] on span "View Profile" at bounding box center [186, 100] width 50 height 13
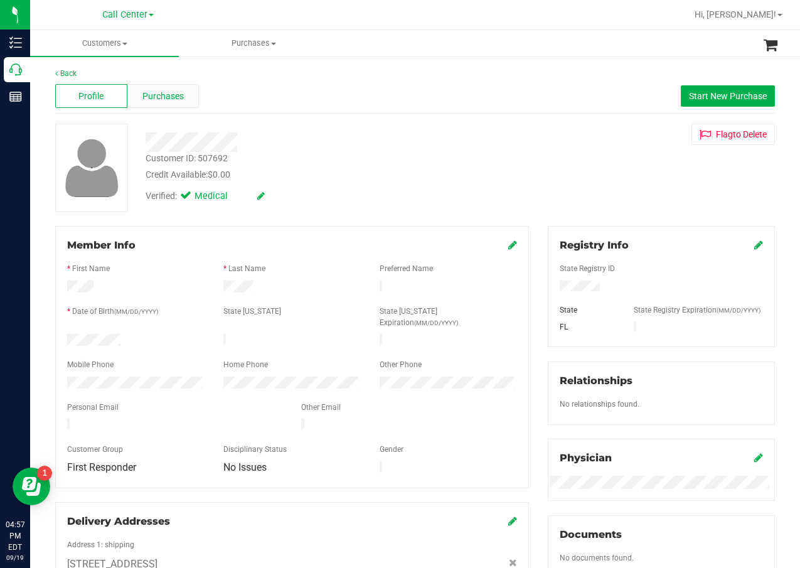
click at [144, 107] on div "Purchases" at bounding box center [163, 96] width 72 height 24
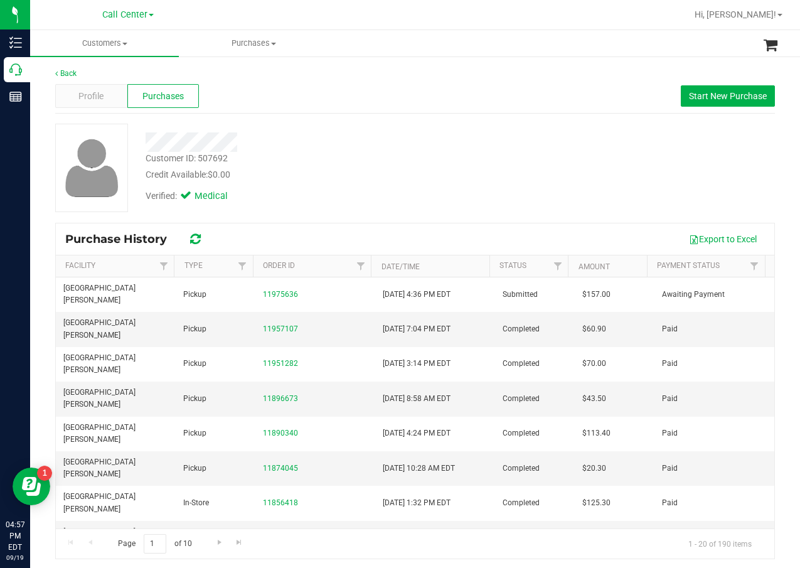
click at [359, 166] on div "Customer ID: 507692 Credit Available: $0.00" at bounding box center [321, 167] width 370 height 30
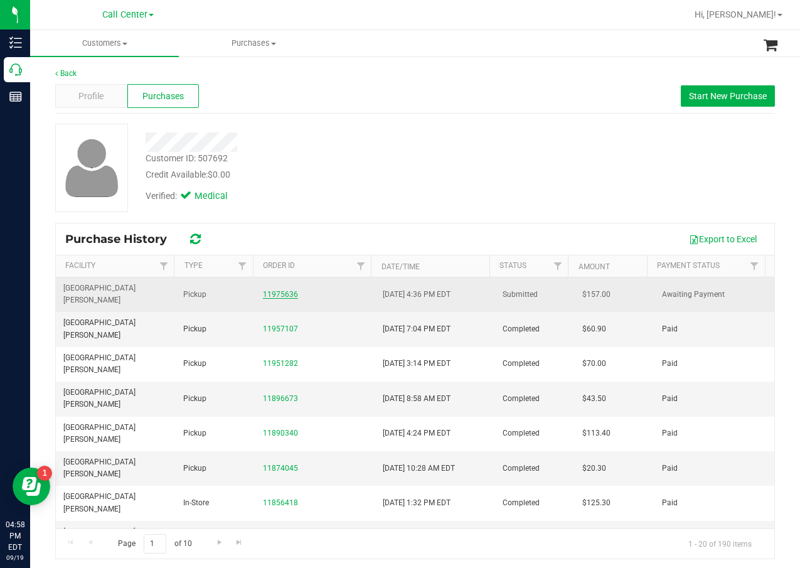
click at [267, 290] on link "11975636" at bounding box center [280, 294] width 35 height 9
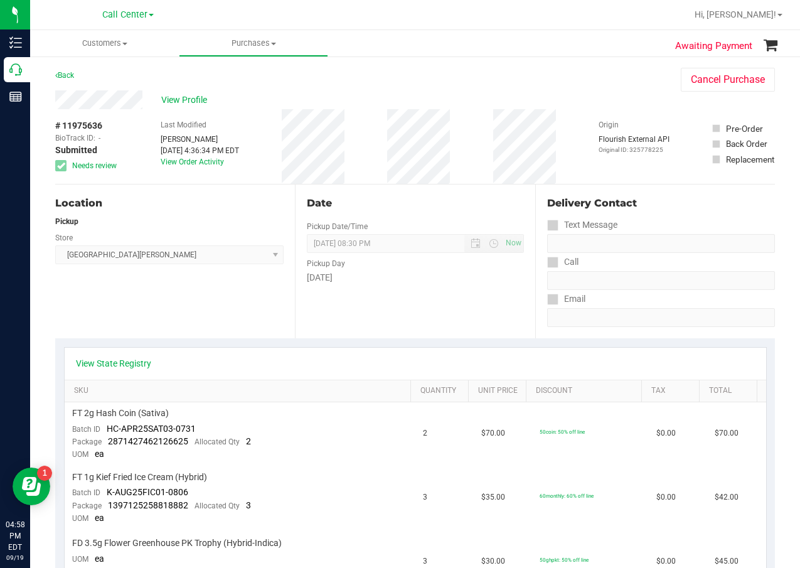
click at [221, 176] on div "Last Modified Tim Lockwood Sep 19, 2025 4:36:34 PM EDT View Order Activity" at bounding box center [200, 146] width 78 height 75
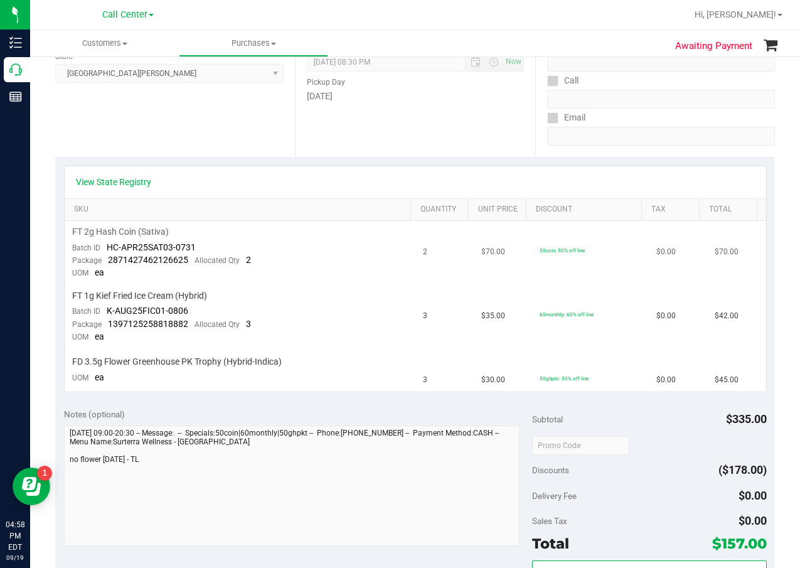
scroll to position [188, 0]
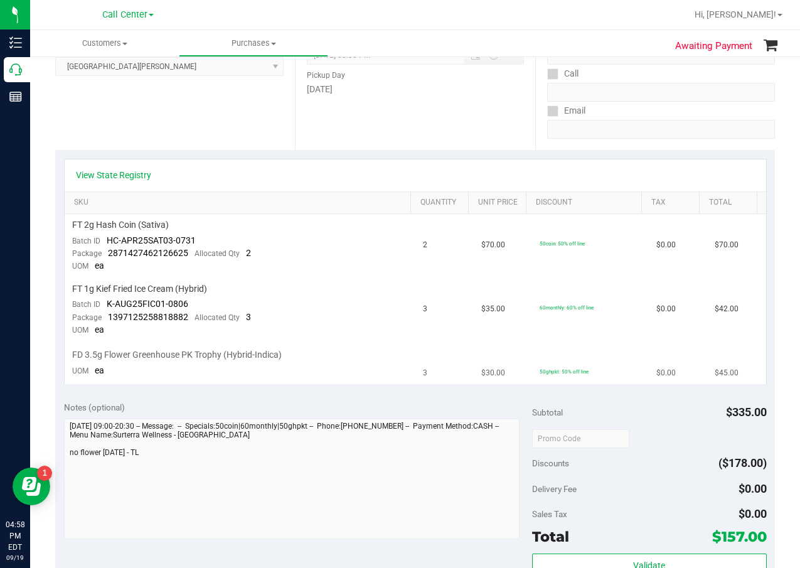
click at [182, 343] on td "FD 3.5g Flower Greenhouse PK Trophy (Hybrid-Indica) UOM ea" at bounding box center [240, 363] width 351 height 42
click at [492, 282] on td "$35.00" at bounding box center [503, 310] width 58 height 64
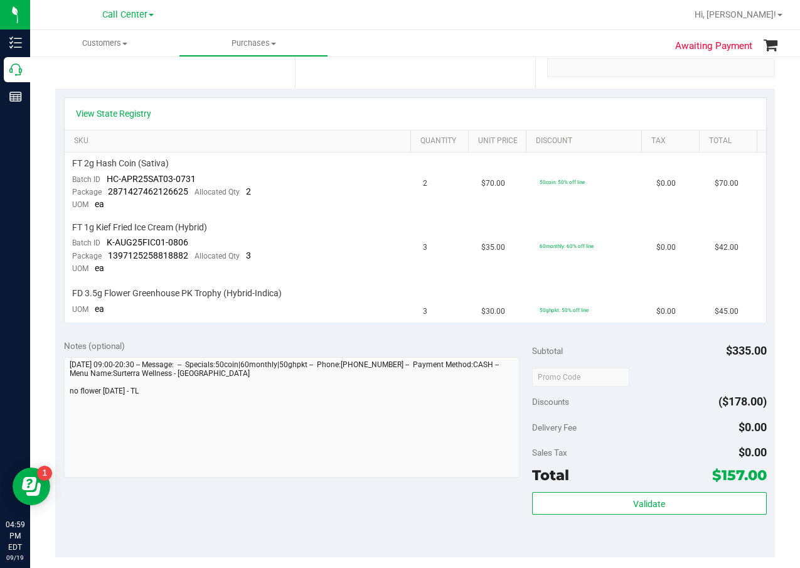
scroll to position [251, 0]
click at [143, 112] on link "View State Registry" at bounding box center [113, 112] width 75 height 13
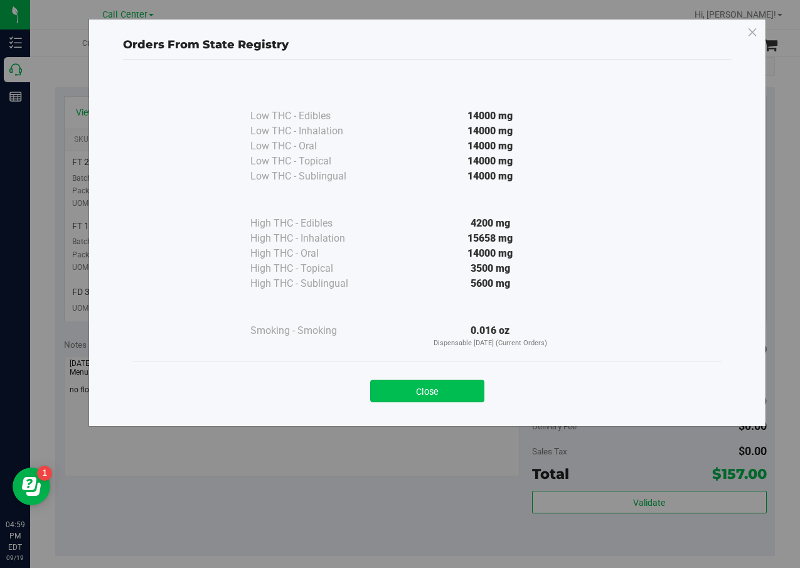
click at [454, 400] on button "Close" at bounding box center [427, 391] width 114 height 23
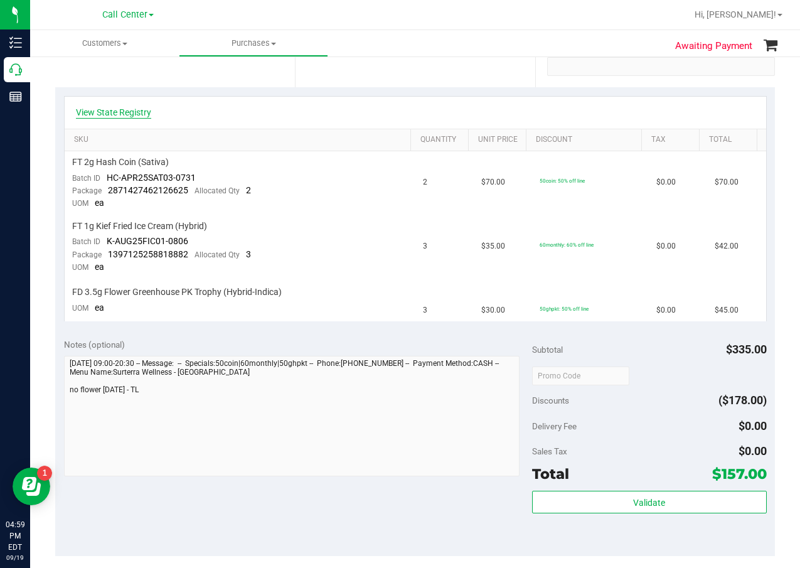
click at [145, 114] on link "View State Registry" at bounding box center [113, 112] width 75 height 13
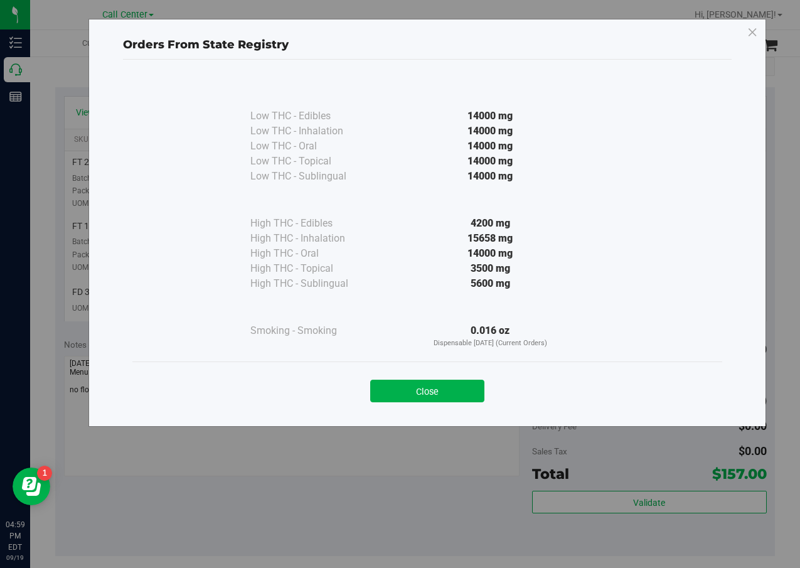
drag, startPoint x: 478, startPoint y: 399, endPoint x: 188, endPoint y: 357, distance: 293.7
click at [476, 396] on button "Close" at bounding box center [427, 391] width 114 height 23
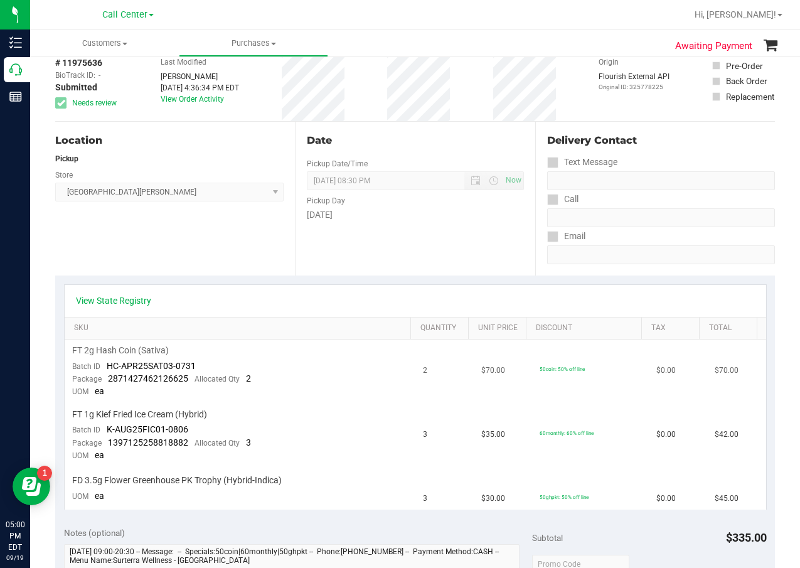
scroll to position [188, 0]
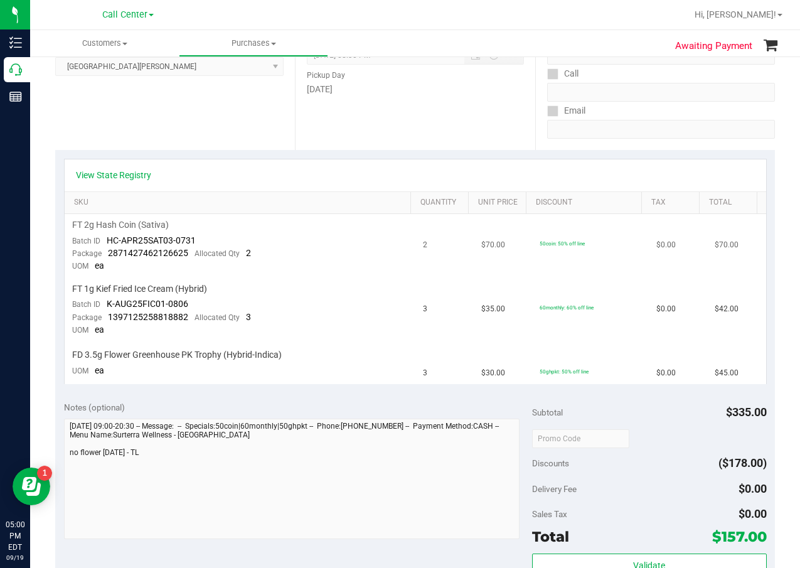
click at [564, 274] on td "50coin: 50% off line" at bounding box center [590, 246] width 117 height 64
click at [649, 223] on td "$0.00" at bounding box center [678, 246] width 58 height 64
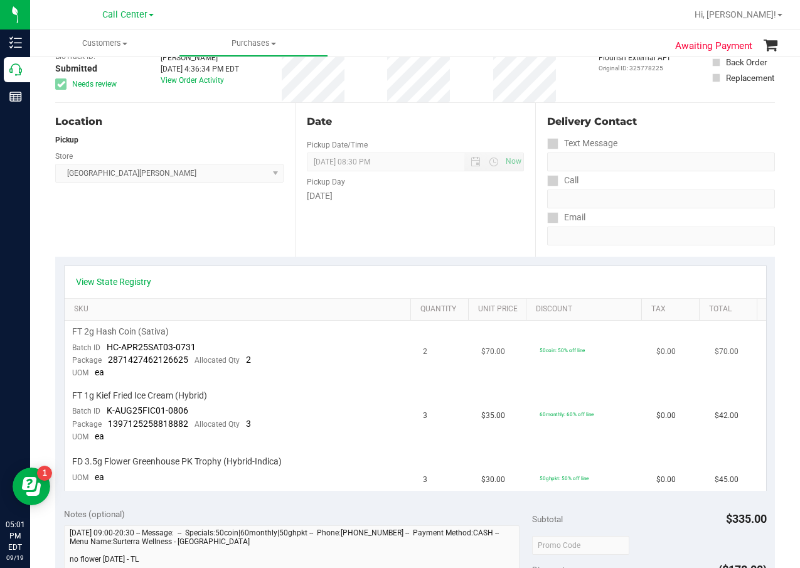
scroll to position [0, 0]
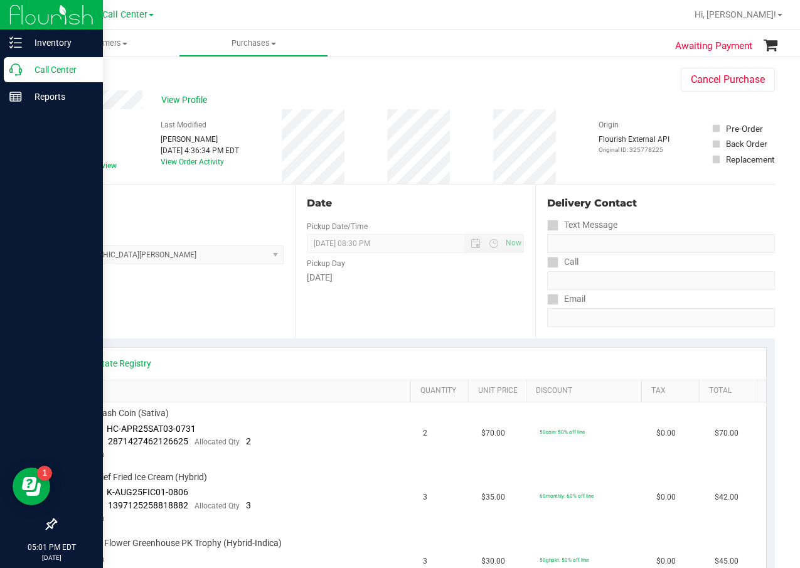
click at [40, 57] on div "Call Center" at bounding box center [53, 69] width 99 height 25
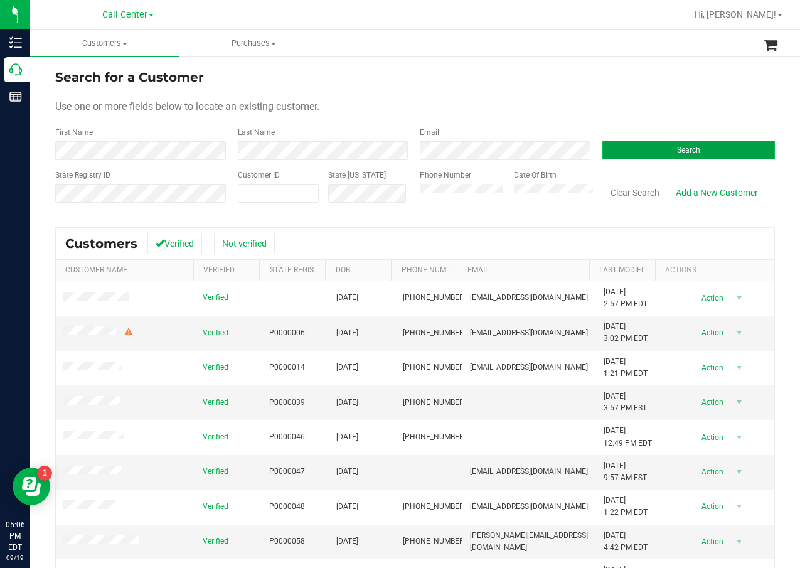
click at [656, 158] on button "Search" at bounding box center [689, 150] width 173 height 19
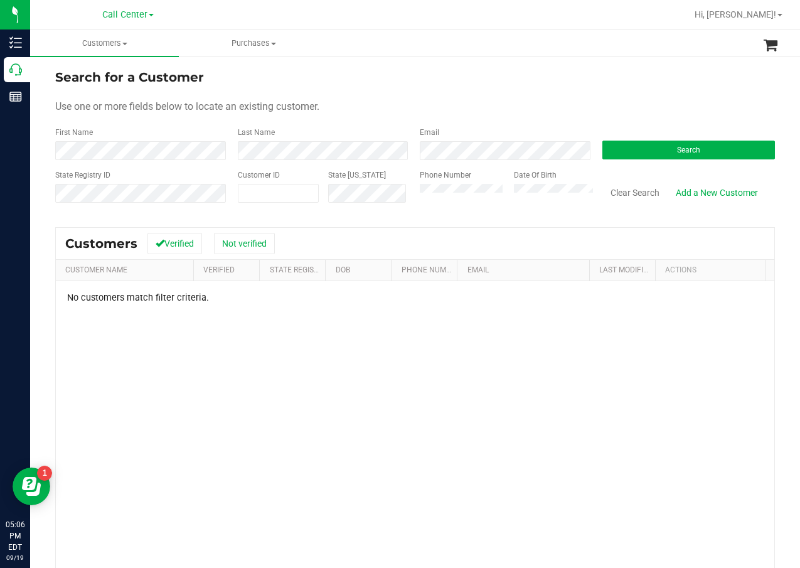
click at [380, 222] on div "Search for a Customer Use one or more fields below to locate an existing custom…" at bounding box center [415, 369] width 720 height 602
click at [309, 165] on form "Search for a Customer Use one or more fields below to locate an existing custom…" at bounding box center [415, 141] width 720 height 146
click at [309, 163] on form "Search for a Customer Use one or more fields below to locate an existing custom…" at bounding box center [415, 141] width 720 height 146
click at [310, 161] on form "Search for a Customer Use one or more fields below to locate an existing custom…" at bounding box center [415, 141] width 720 height 146
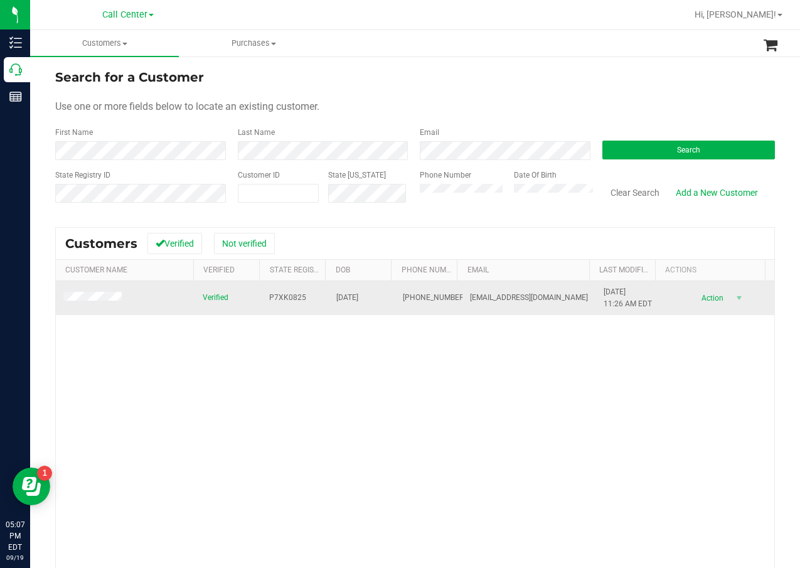
click at [286, 296] on span "P7XK0825" at bounding box center [287, 298] width 37 height 12
copy span "P7XK0825"
click at [357, 296] on span "02/15/1961" at bounding box center [347, 298] width 22 height 12
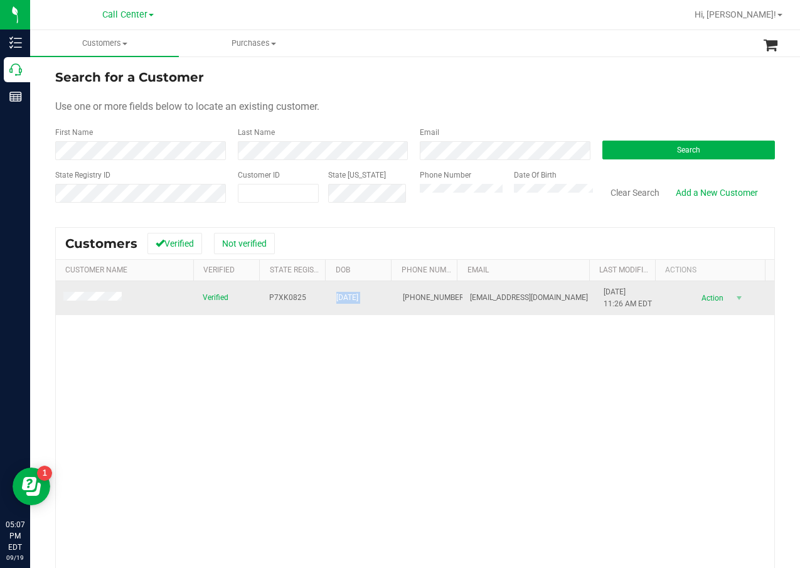
click at [357, 296] on span "02/15/1961" at bounding box center [347, 298] width 22 height 12
copy span "02/15/1961"
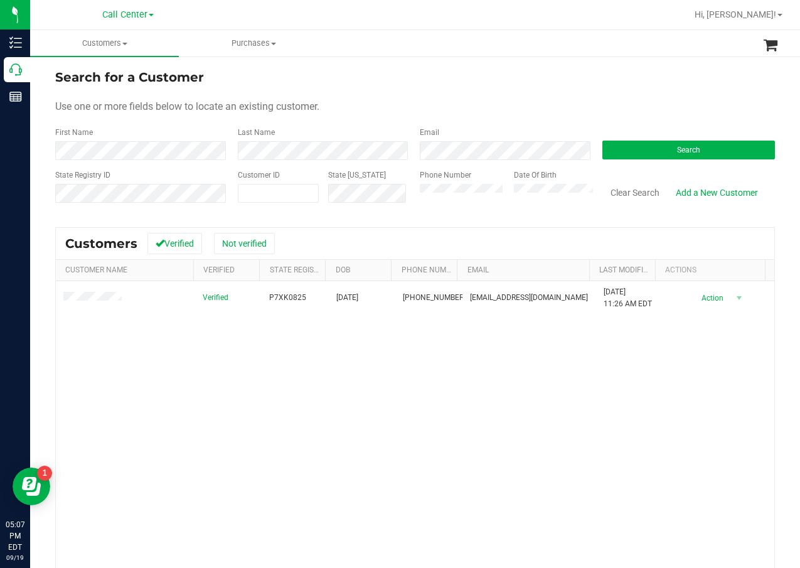
click at [433, 337] on div "Verified P7XK0825 02/15/1961 (863) 303-4639 teresawilson437@yahoo.com 7/23/2022…" at bounding box center [415, 460] width 719 height 358
click at [214, 161] on form "Search for a Customer Use one or more fields below to locate an existing custom…" at bounding box center [415, 141] width 720 height 146
drag, startPoint x: 544, startPoint y: 110, endPoint x: 396, endPoint y: 183, distance: 165.1
click at [544, 111] on div "Use one or more fields below to locate an existing customer." at bounding box center [415, 106] width 720 height 15
click at [245, 188] on span at bounding box center [279, 193] width 82 height 19
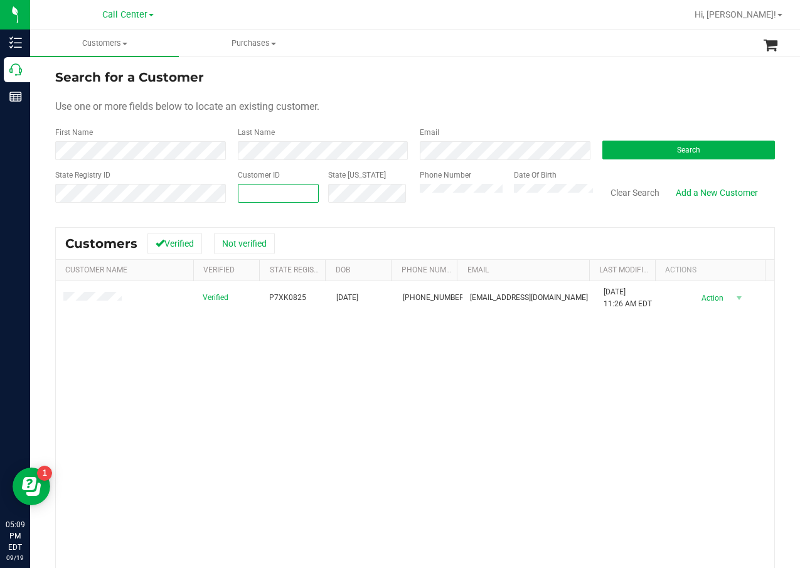
paste input "14619"
type input "14619"
click at [698, 163] on form "Search for a Customer Use one or more fields below to locate an existing custom…" at bounding box center [415, 141] width 720 height 146
click at [699, 160] on form "Search for a Customer Use one or more fields below to locate an existing custom…" at bounding box center [415, 141] width 720 height 146
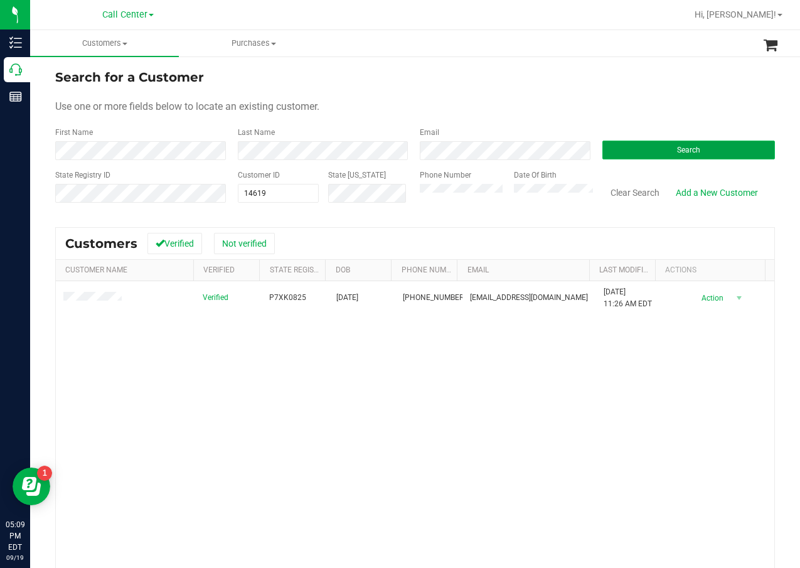
click at [699, 157] on button "Search" at bounding box center [689, 150] width 173 height 19
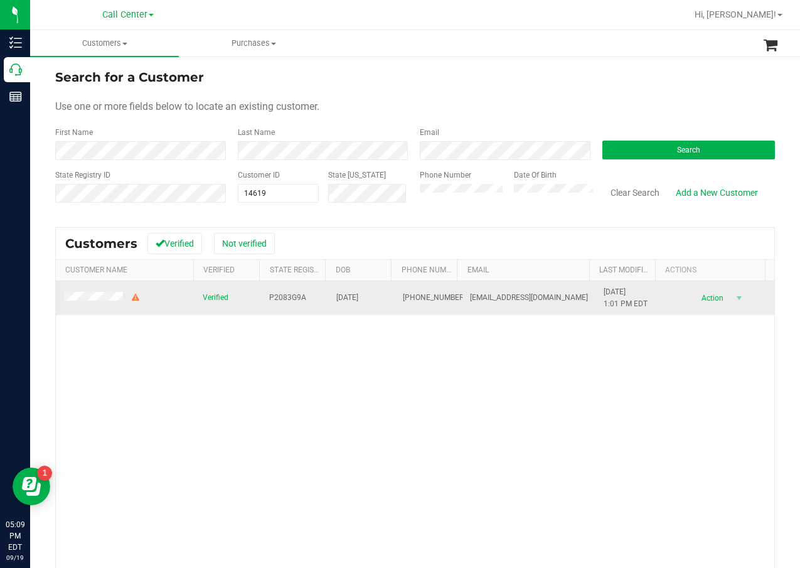
click at [283, 298] on span "P2083G9A" at bounding box center [287, 298] width 37 height 12
copy span "P2083G9A"
click at [358, 301] on span "08/24/1984" at bounding box center [347, 298] width 22 height 12
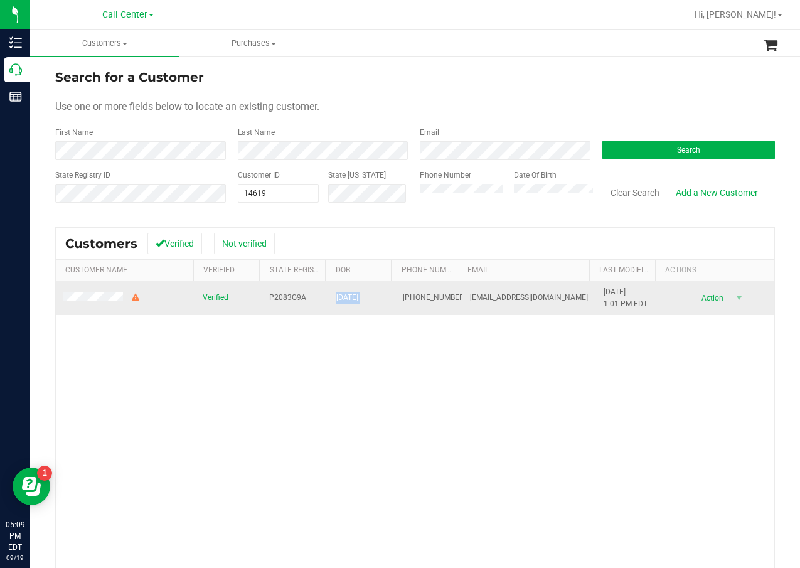
click at [358, 300] on span "08/24/1984" at bounding box center [347, 298] width 22 height 12
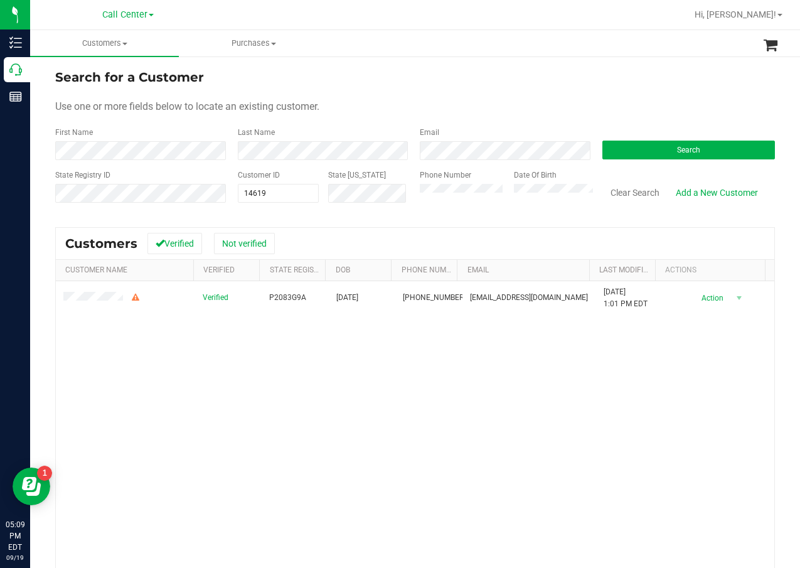
click at [541, 358] on div "Verified P2083G9A 08/24/1984 (850) 496-0816 amandai850@gmail.com 9/26/2024 1:01…" at bounding box center [415, 460] width 719 height 358
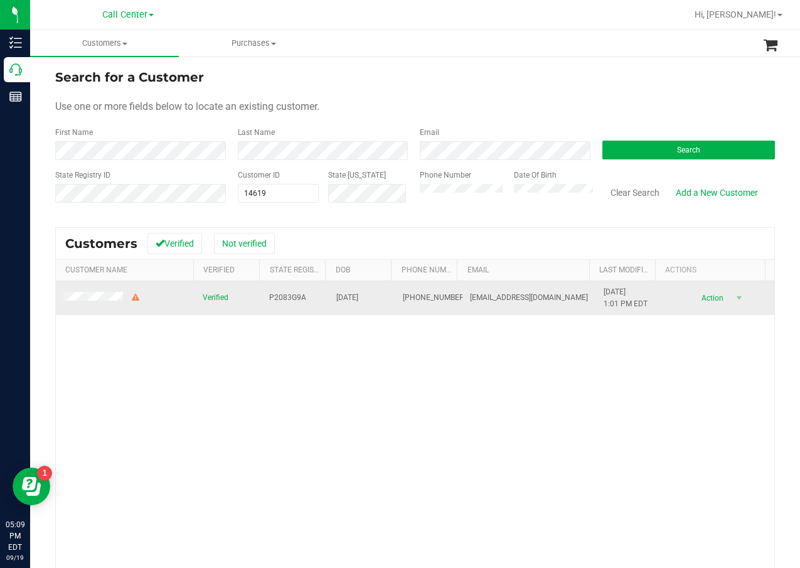
click at [411, 292] on span "(850) 496-0816" at bounding box center [434, 298] width 63 height 12
click at [411, 294] on span "(850) 496-0816" at bounding box center [434, 298] width 63 height 12
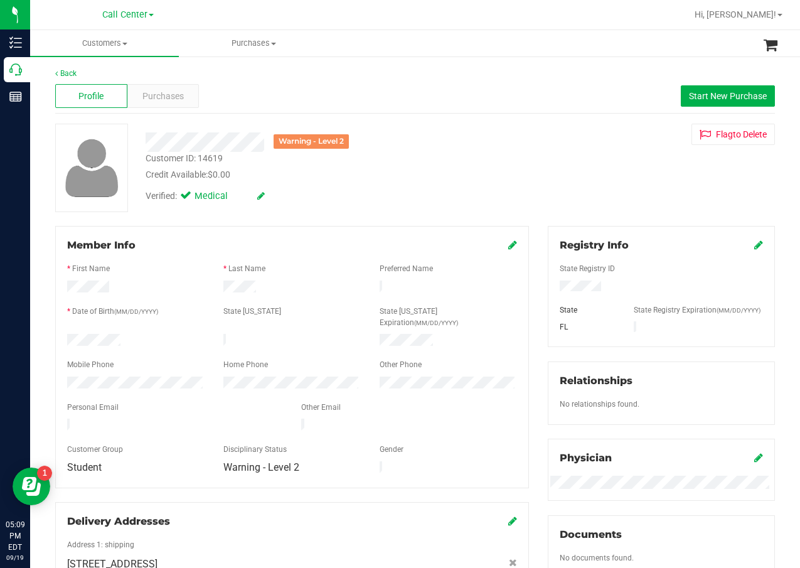
click at [425, 131] on div "Warning - Level 2" at bounding box center [321, 138] width 370 height 28
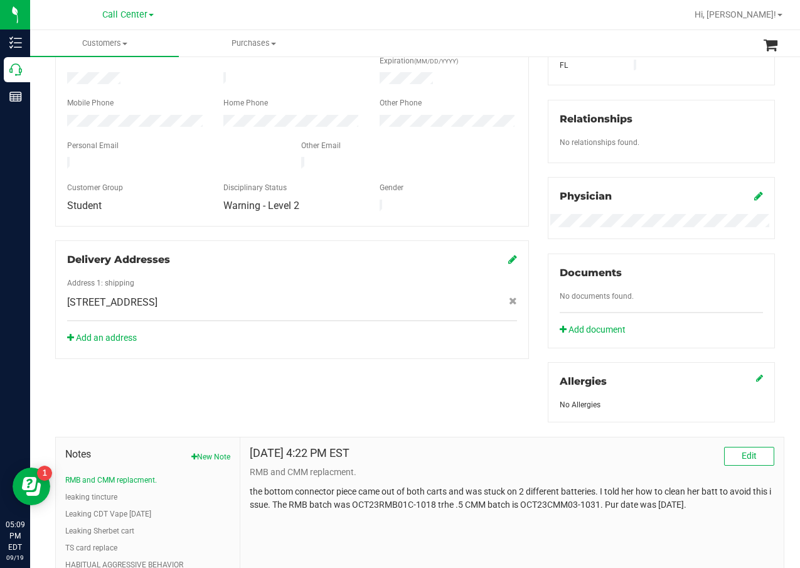
scroll to position [377, 0]
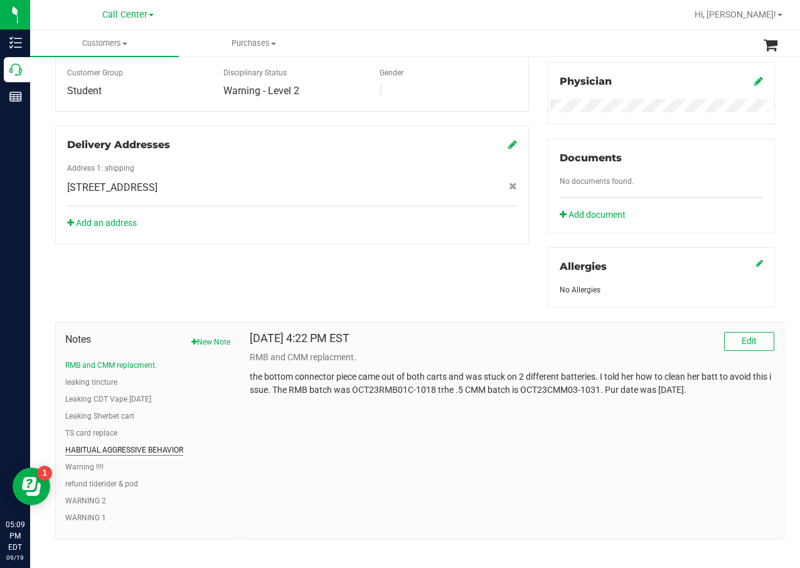
click at [143, 456] on button "HABITUAL AGGRESSIVE BEHAVIOR" at bounding box center [124, 449] width 118 height 11
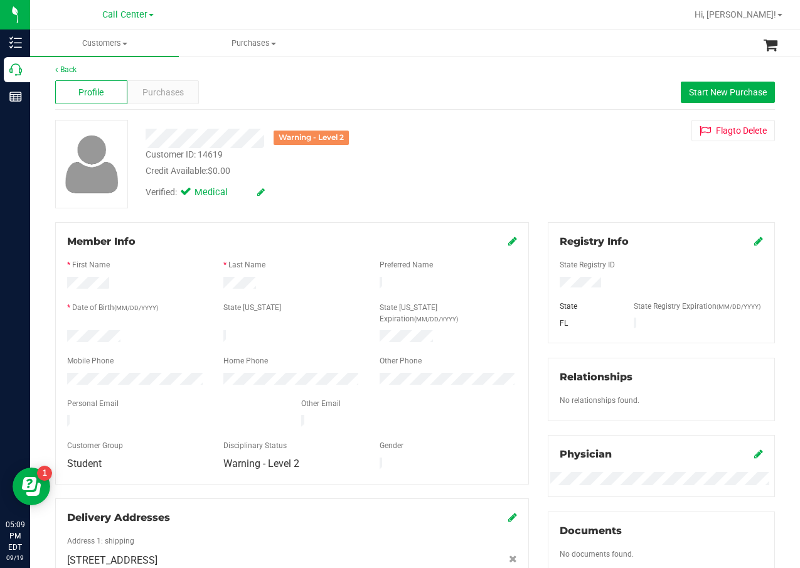
scroll to position [0, 0]
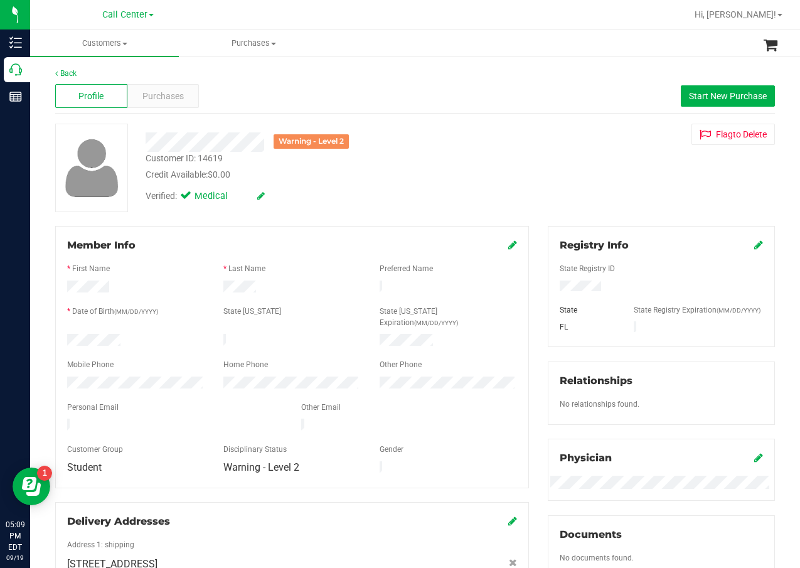
click at [478, 221] on div "Back Profile Purchases Start New Purchase Warning - Level 2 Customer ID: 14619 …" at bounding box center [415, 492] width 720 height 848
click at [186, 99] on div "Purchases" at bounding box center [163, 96] width 72 height 24
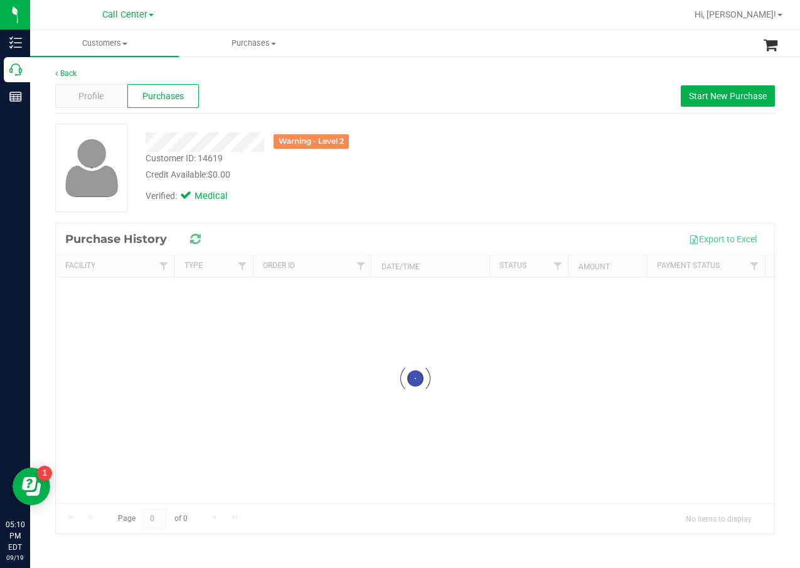
click at [347, 139] on div "Warning - Level 2" at bounding box center [321, 141] width 370 height 19
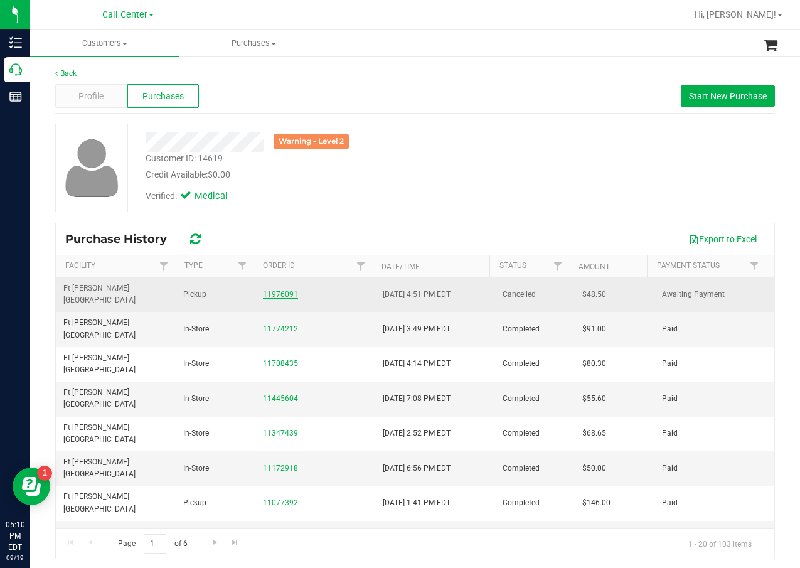
click at [282, 290] on link "11976091" at bounding box center [280, 294] width 35 height 9
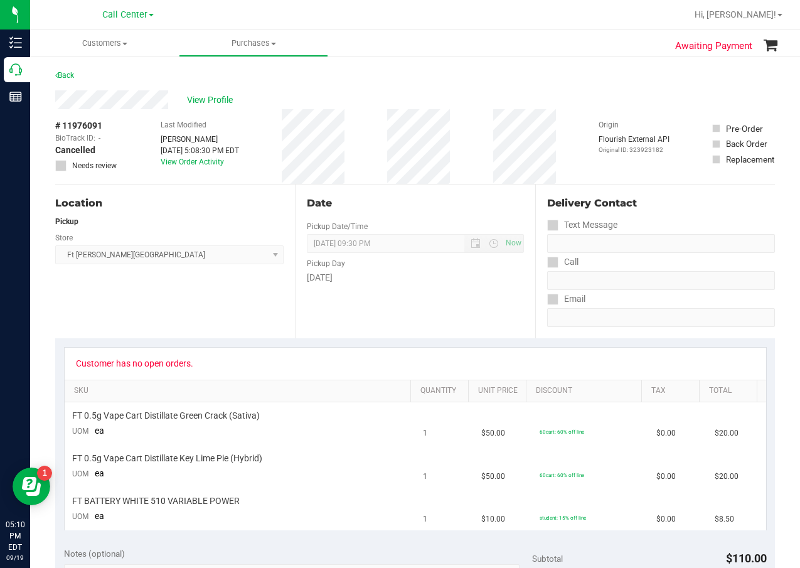
click at [212, 340] on div "Customer has no open orders. SKU Quantity Unit Price Discount Tax Total FT 0.5g…" at bounding box center [415, 438] width 720 height 200
click at [200, 318] on div "Location Pickup Store Ft Walton Beach WC Select Store Bonita Springs WC Boynton…" at bounding box center [175, 262] width 240 height 154
drag, startPoint x: 650, startPoint y: 73, endPoint x: 534, endPoint y: 97, distance: 117.8
click at [639, 78] on div "Back" at bounding box center [415, 79] width 720 height 23
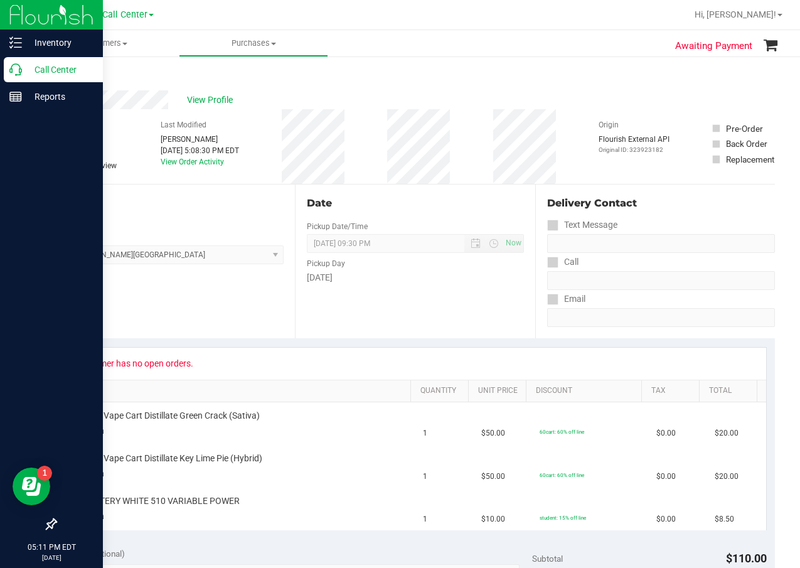
click at [20, 77] on div "Call Center" at bounding box center [53, 69] width 99 height 25
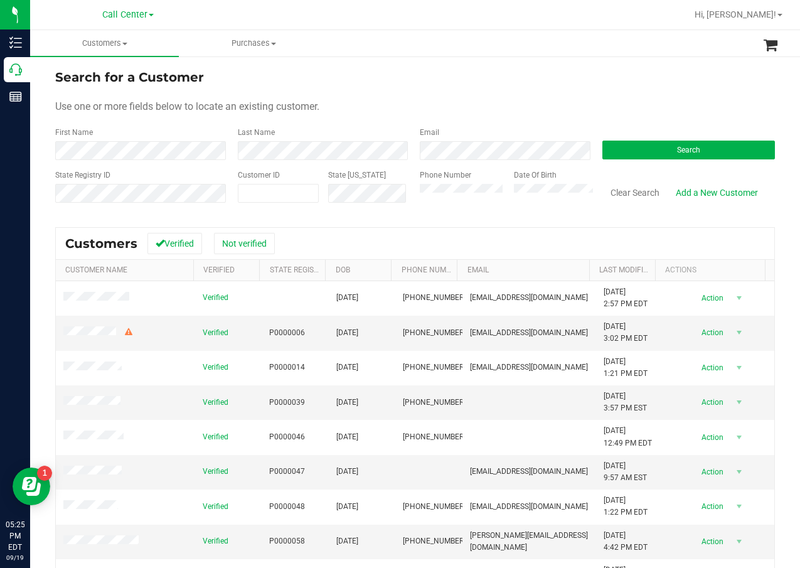
click at [645, 139] on div "Search" at bounding box center [684, 143] width 183 height 33
click at [649, 144] on button "Search" at bounding box center [689, 150] width 173 height 19
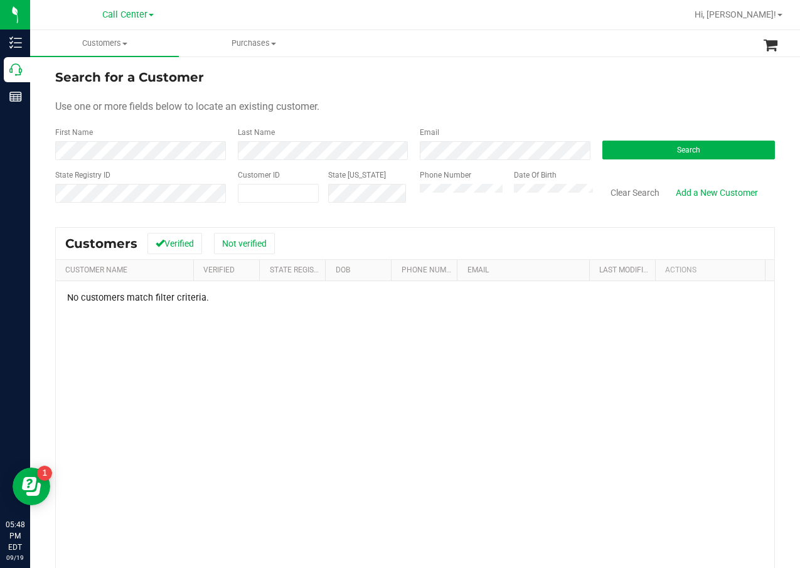
click at [481, 8] on div at bounding box center [456, 15] width 462 height 24
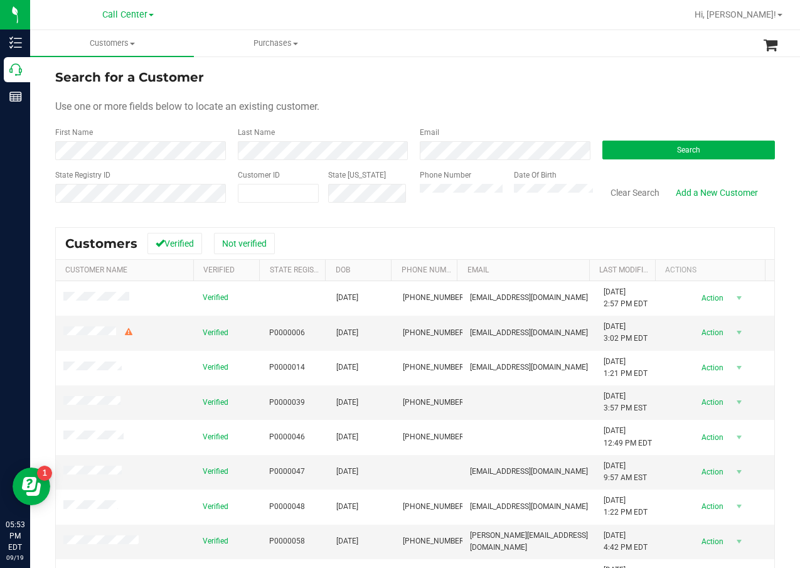
click at [454, 211] on div "Phone Number" at bounding box center [462, 191] width 85 height 45
click at [309, 194] on span at bounding box center [279, 193] width 82 height 19
paste input "1465483"
type input "1465483"
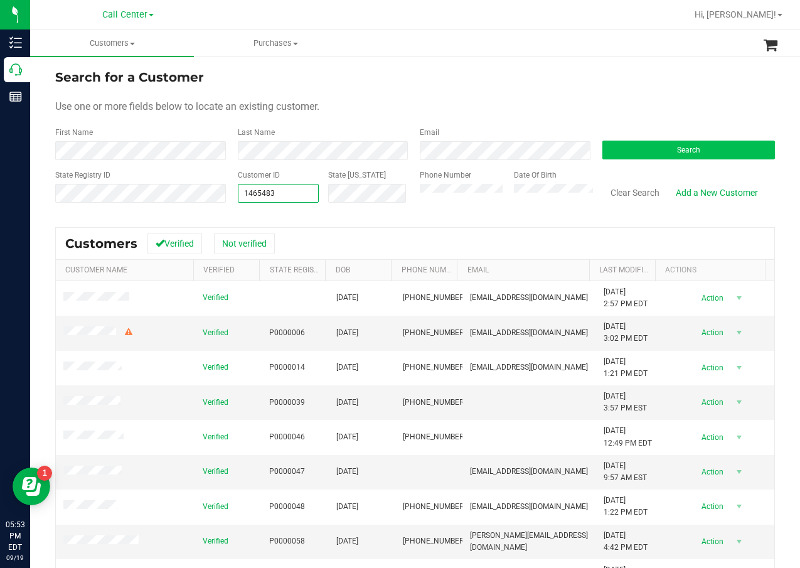
drag, startPoint x: 666, startPoint y: 139, endPoint x: 670, endPoint y: 145, distance: 7.3
click at [667, 143] on div "Search" at bounding box center [684, 143] width 183 height 33
click at [677, 151] on span "Search" at bounding box center [688, 150] width 23 height 9
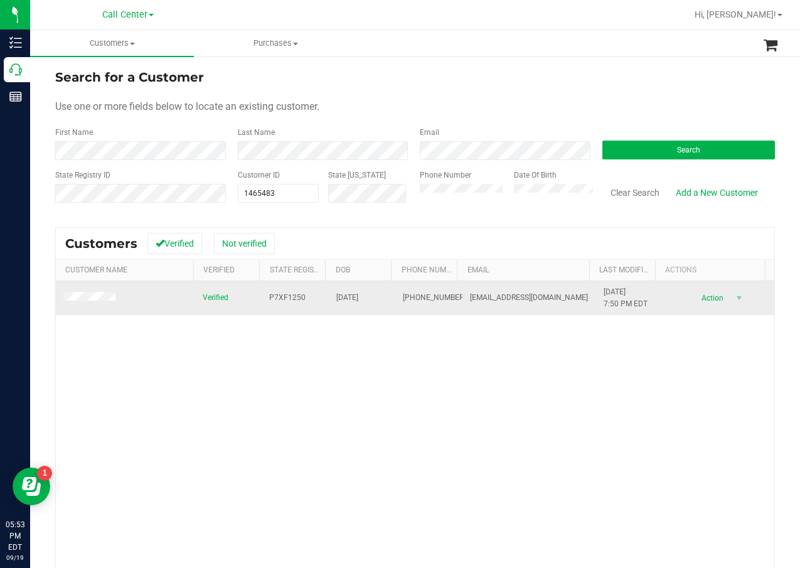
click at [273, 297] on span "P7XF1250" at bounding box center [287, 298] width 36 height 12
copy span "P7XF1250"
click at [358, 295] on span "[DATE]" at bounding box center [347, 298] width 22 height 12
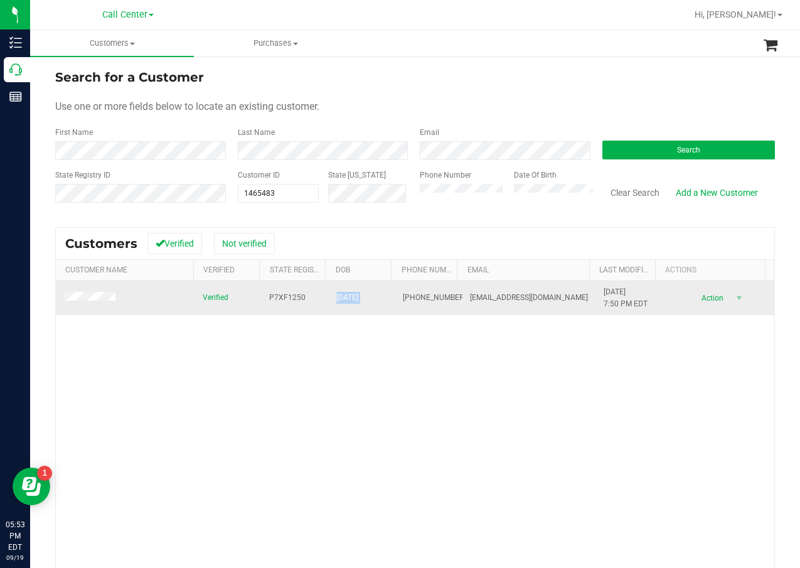
click at [358, 295] on span "[DATE]" at bounding box center [347, 298] width 22 height 12
copy span "[DATE]"
click at [316, 293] on td "P7XF1250" at bounding box center [295, 298] width 67 height 34
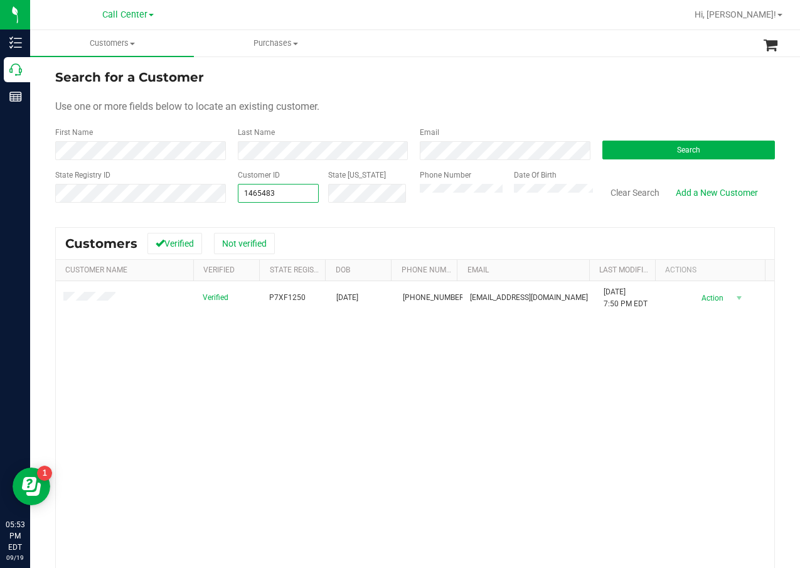
click at [298, 187] on span "1465483 1465483" at bounding box center [279, 193] width 82 height 19
click at [299, 188] on input "1465483" at bounding box center [279, 194] width 80 height 18
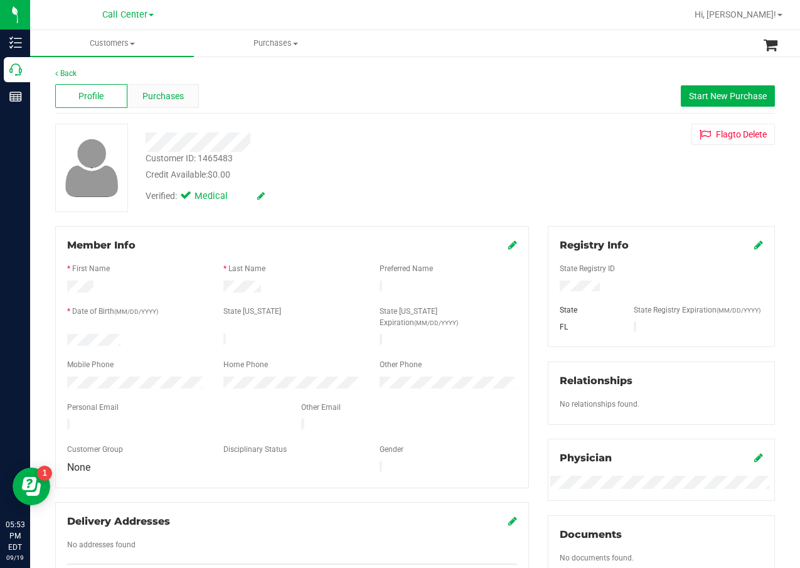
click at [163, 106] on div "Purchases" at bounding box center [163, 96] width 72 height 24
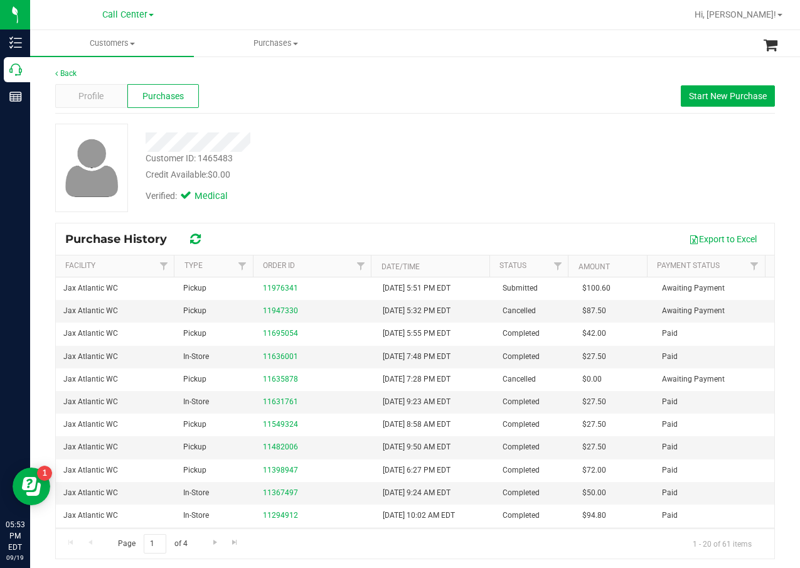
click at [269, 125] on div at bounding box center [321, 138] width 370 height 28
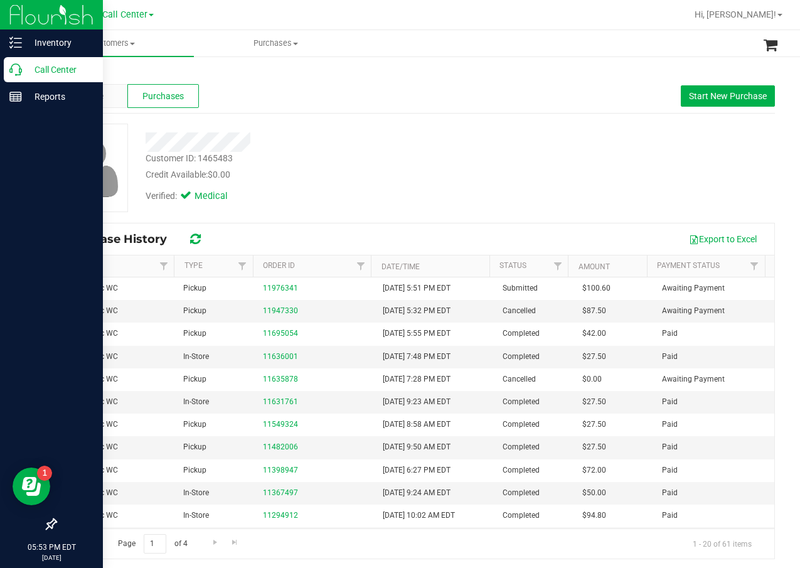
click at [21, 77] on div "Call Center" at bounding box center [53, 69] width 99 height 25
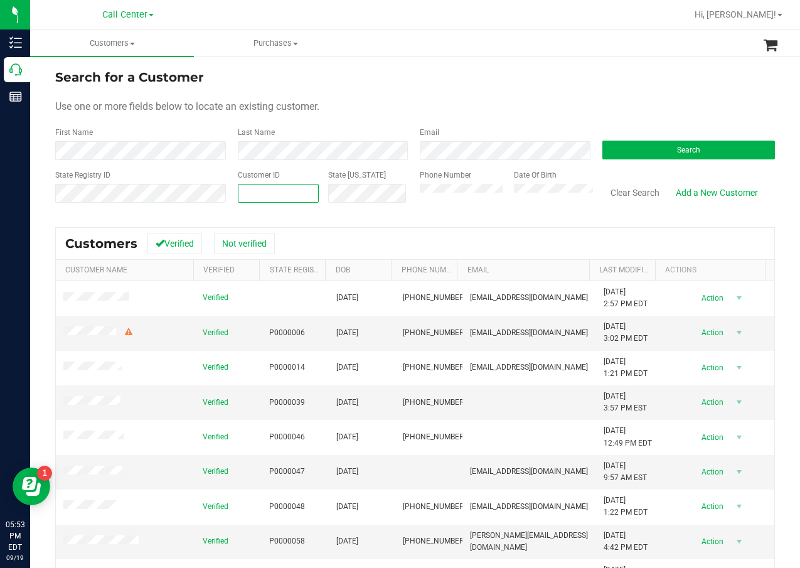
paste input "1465483"
type input "1465483"
click at [622, 152] on button "Search" at bounding box center [689, 150] width 173 height 19
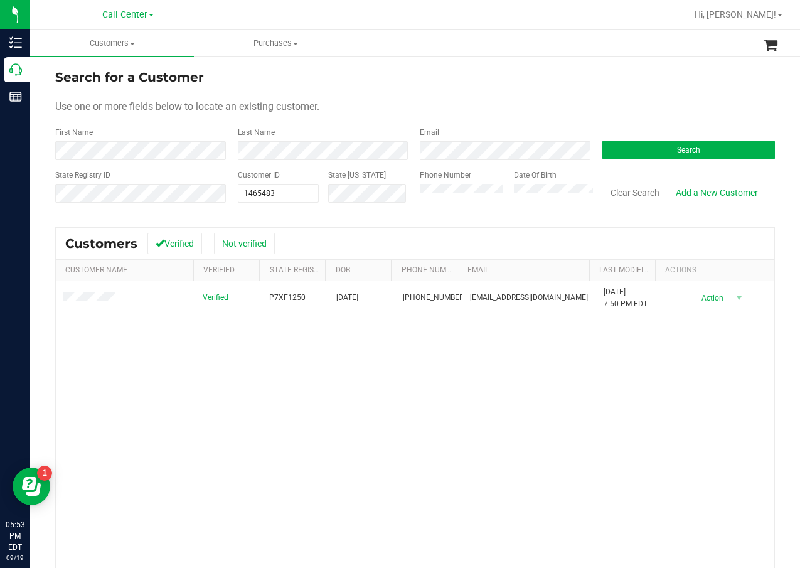
click at [440, 391] on div "Verified P7XF1250 [DATE] (352) 514-7150 [EMAIL_ADDRESS][DOMAIN_NAME] [DATE] 7:5…" at bounding box center [415, 460] width 719 height 358
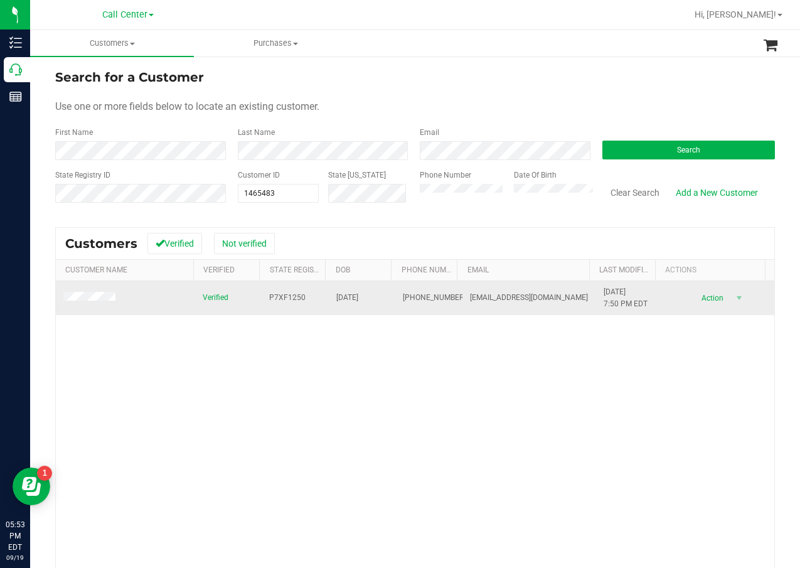
click at [283, 296] on span "P7XF1250" at bounding box center [287, 298] width 36 height 12
copy span "P7XF1250"
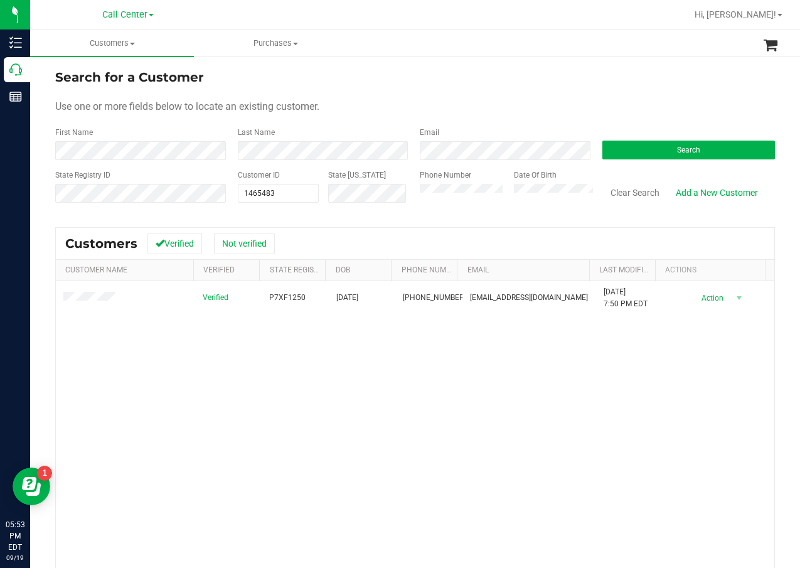
drag, startPoint x: 433, startPoint y: 456, endPoint x: 430, endPoint y: 369, distance: 87.3
click at [433, 455] on div "Verified P7XF1250 [DATE] (352) 514-7150 [EMAIL_ADDRESS][DOMAIN_NAME] [DATE] 7:5…" at bounding box center [415, 460] width 719 height 358
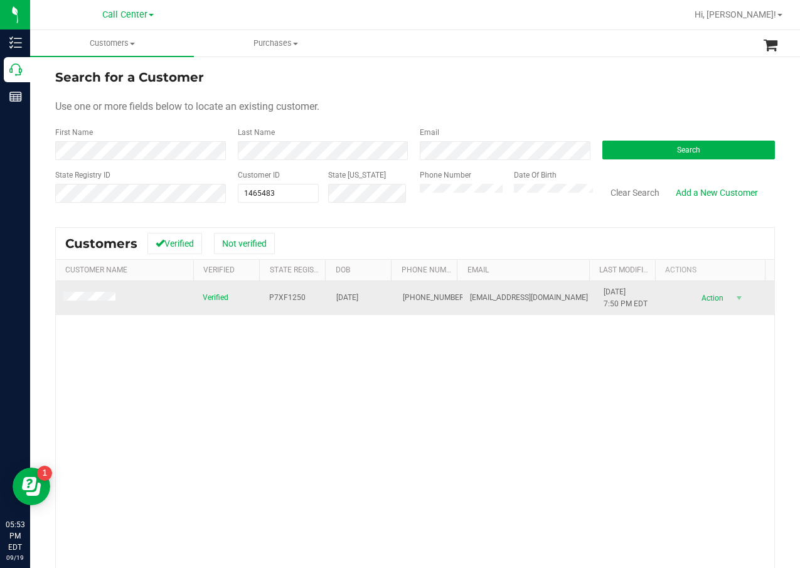
click at [352, 296] on span "[DATE]" at bounding box center [347, 298] width 22 height 12
drag, startPoint x: 353, startPoint y: 296, endPoint x: 365, endPoint y: 302, distance: 13.5
click at [358, 302] on span "[DATE]" at bounding box center [347, 298] width 22 height 12
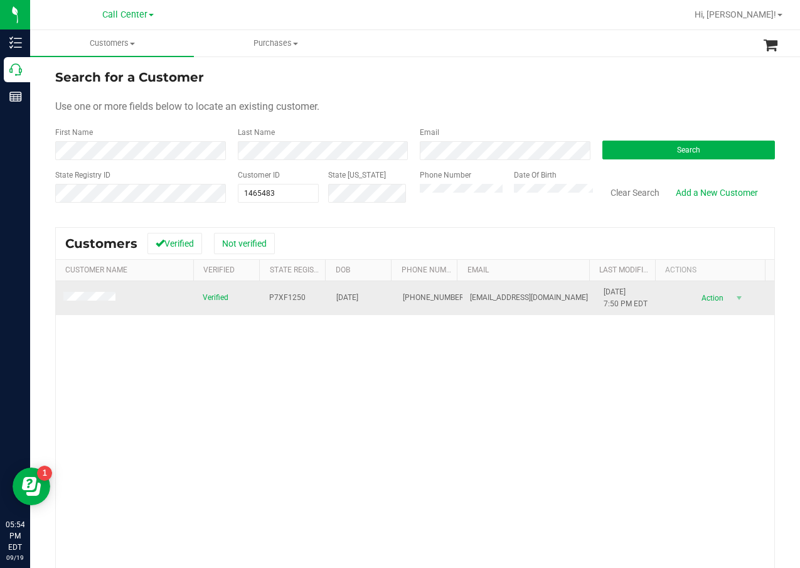
click at [345, 297] on span "[DATE]" at bounding box center [347, 298] width 22 height 12
copy span "[DATE]"
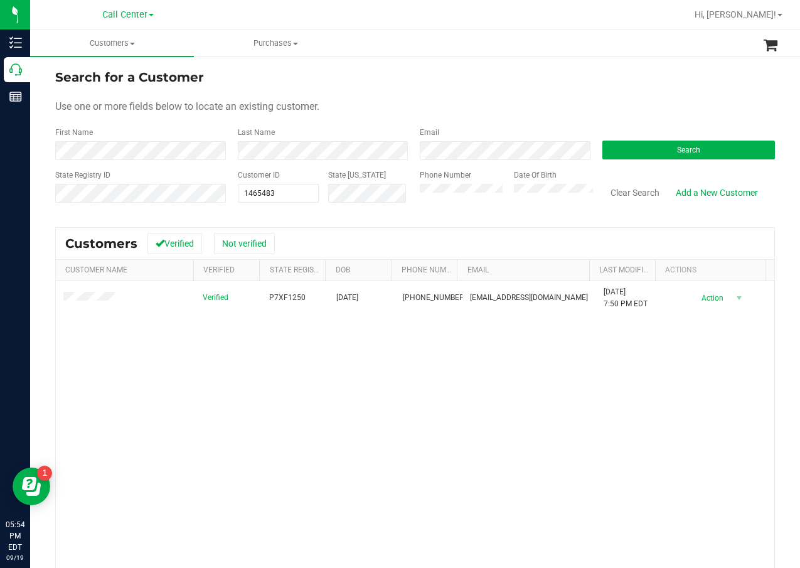
click at [624, 489] on div "Verified P7XF1250 [DATE] (352) 514-7150 [EMAIL_ADDRESS][DOMAIN_NAME] [DATE] 7:5…" at bounding box center [415, 460] width 719 height 358
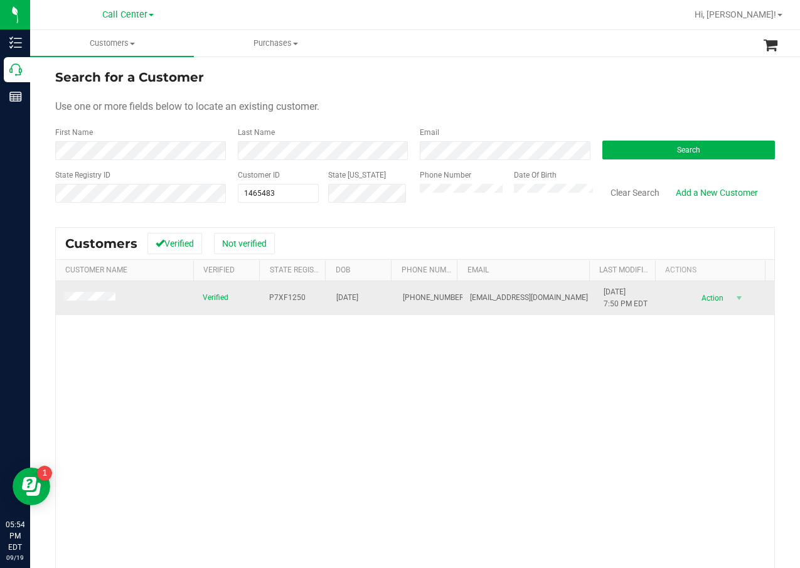
click at [409, 299] on span "[PHONE_NUMBER]" at bounding box center [434, 298] width 63 height 12
click at [406, 301] on span "[PHONE_NUMBER]" at bounding box center [434, 298] width 63 height 12
click at [403, 303] on span "[PHONE_NUMBER]" at bounding box center [434, 298] width 63 height 12
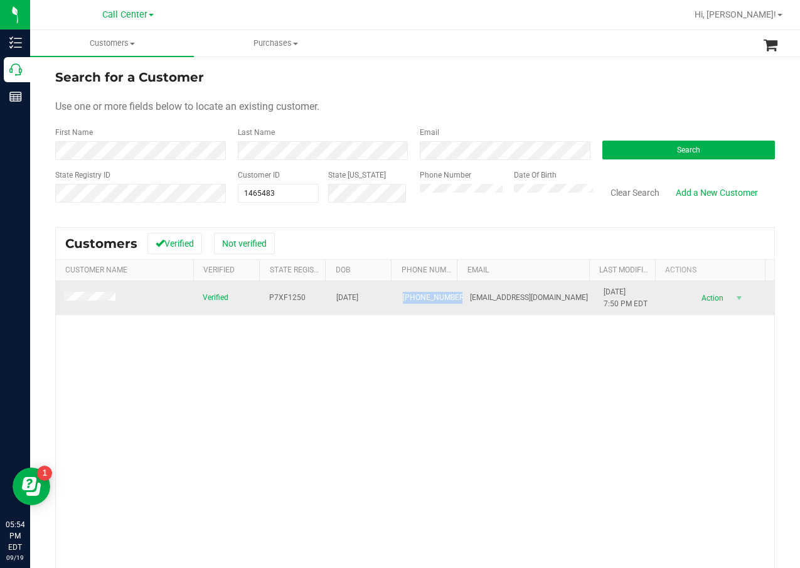
click at [403, 303] on span "[PHONE_NUMBER]" at bounding box center [434, 298] width 63 height 12
copy span "[PHONE_NUMBER]"
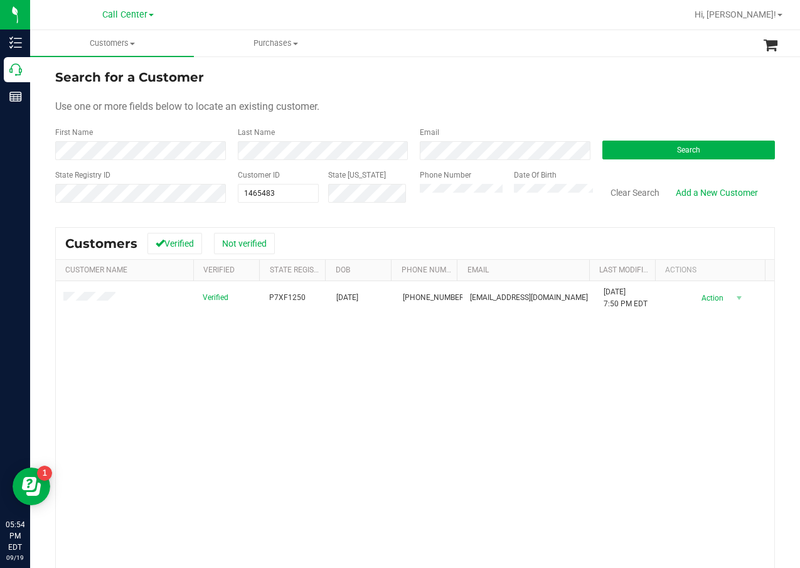
click at [193, 405] on div "Verified P7XF1250 [DATE] (352) 514-7150 [EMAIL_ADDRESS][DOMAIN_NAME] [DATE] 7:5…" at bounding box center [415, 460] width 719 height 358
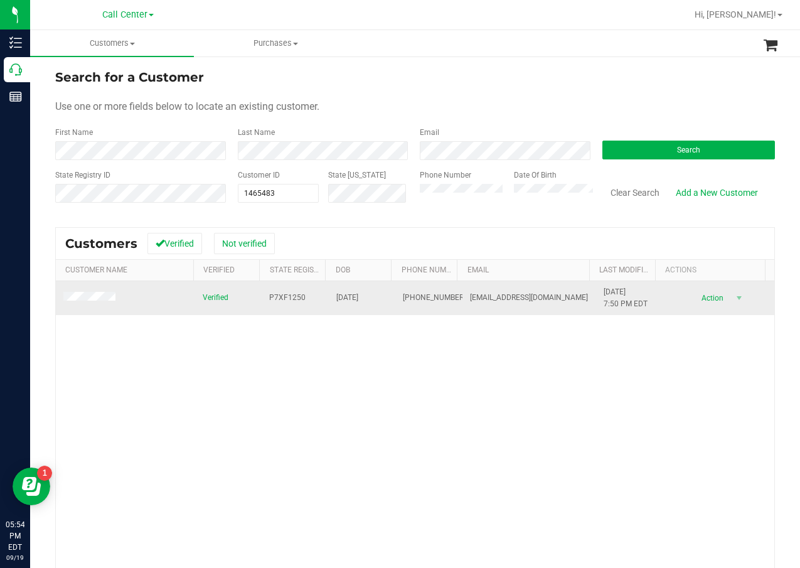
click at [406, 297] on span "[PHONE_NUMBER]" at bounding box center [434, 298] width 63 height 12
copy span "[PHONE_NUMBER]"
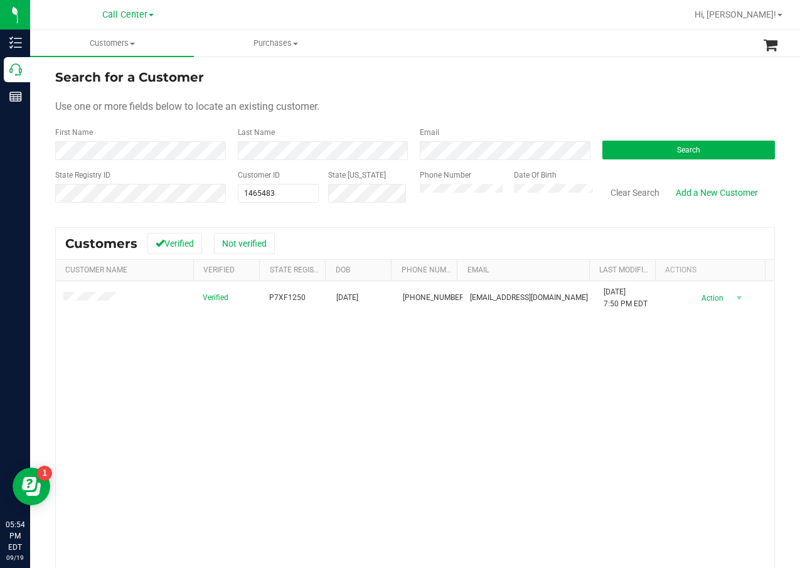
click at [508, 422] on div "Verified P7XF1250 [DATE] (352) 514-7150 [EMAIL_ADDRESS][DOMAIN_NAME] [DATE] 7:5…" at bounding box center [415, 460] width 719 height 358
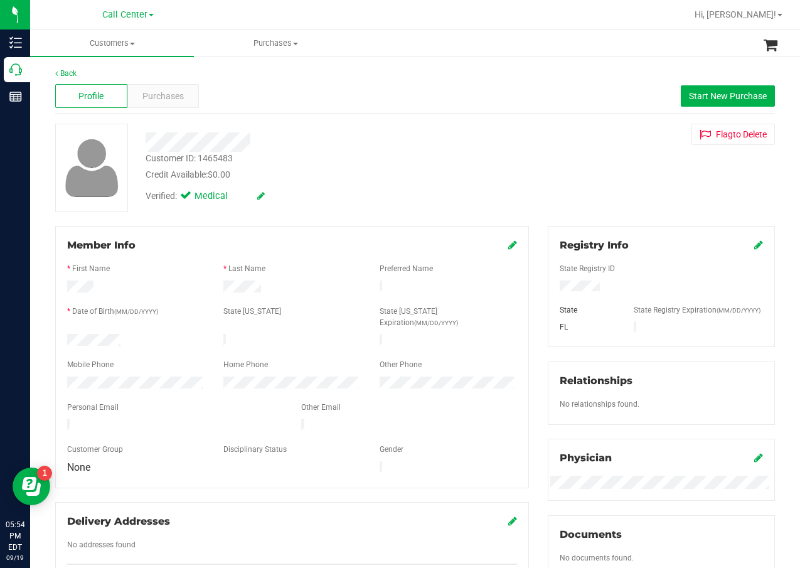
click at [476, 179] on div "Credit Available: $0.00" at bounding box center [321, 174] width 351 height 13
click at [466, 133] on div at bounding box center [321, 141] width 370 height 19
drag, startPoint x: 358, startPoint y: 137, endPoint x: 371, endPoint y: 137, distance: 12.6
click at [371, 137] on div at bounding box center [321, 141] width 370 height 19
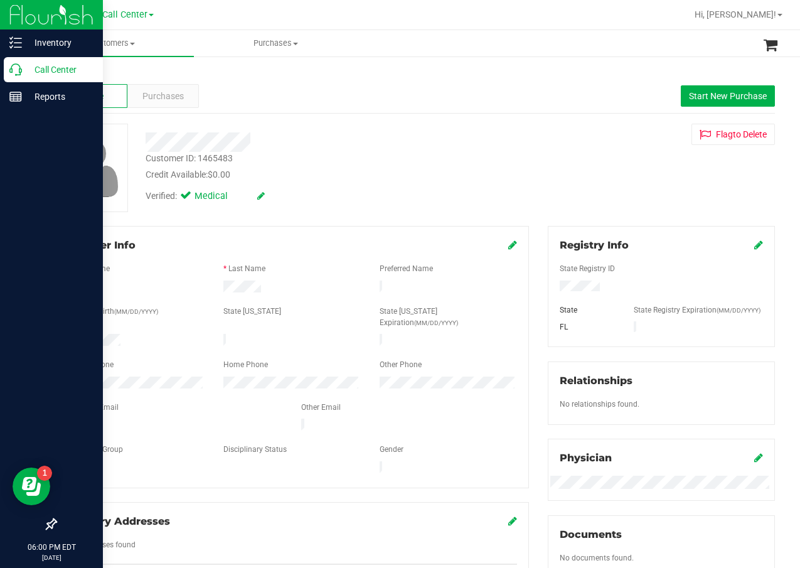
click at [21, 77] on div "Call Center" at bounding box center [53, 69] width 99 height 25
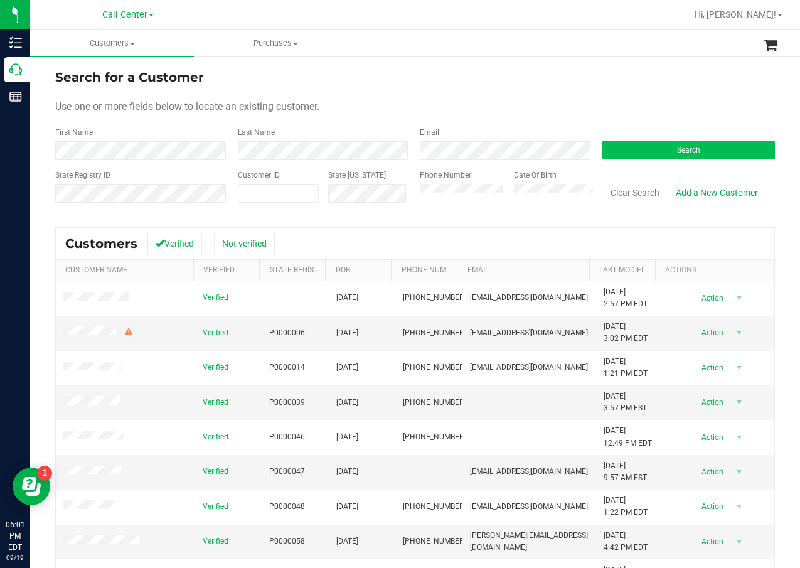
click at [616, 140] on div "Search" at bounding box center [684, 143] width 183 height 33
click at [620, 145] on button "Search" at bounding box center [689, 150] width 173 height 19
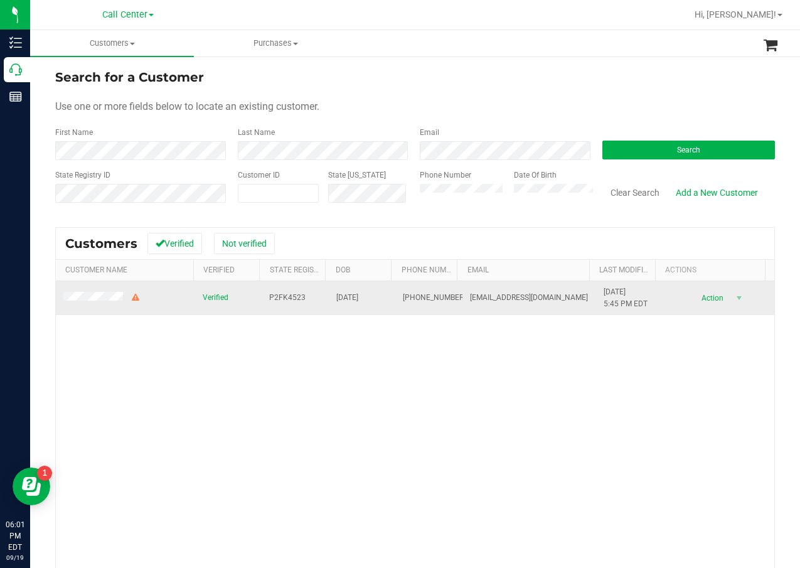
click at [293, 299] on span "P2FK4523" at bounding box center [287, 298] width 36 height 12
copy span "P2FK4523"
click at [354, 296] on span "[DATE]" at bounding box center [347, 298] width 22 height 12
click at [354, 296] on span "02/23/1969" at bounding box center [347, 298] width 22 height 12
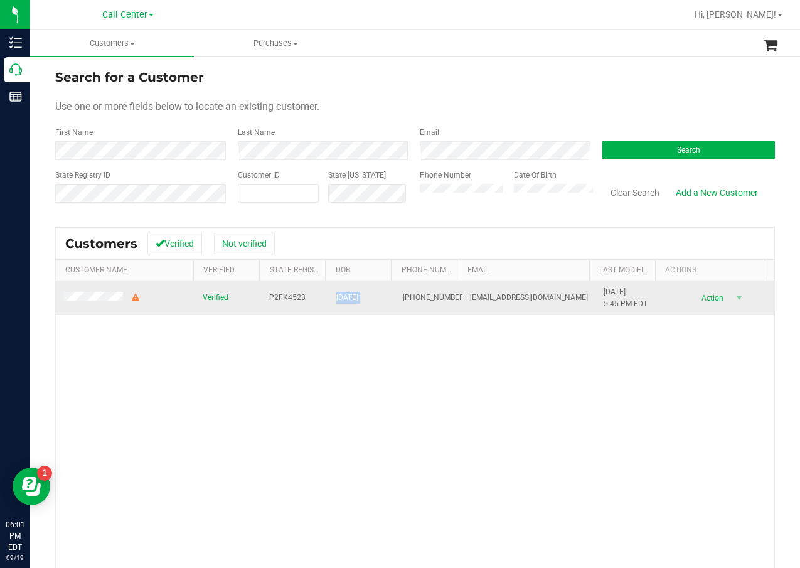
click at [354, 296] on span "02/23/1969" at bounding box center [347, 298] width 22 height 12
copy span "02/23/1969"
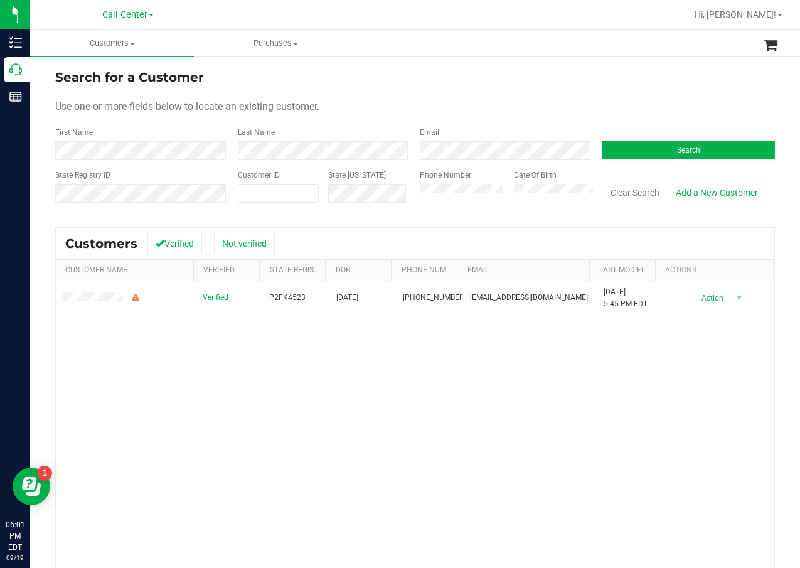
click at [416, 369] on div "Verified P2FK4523 02/23/1969 (352) 812-7203 jimmymirabal187@yahoo.com 8/20/2025…" at bounding box center [415, 460] width 719 height 358
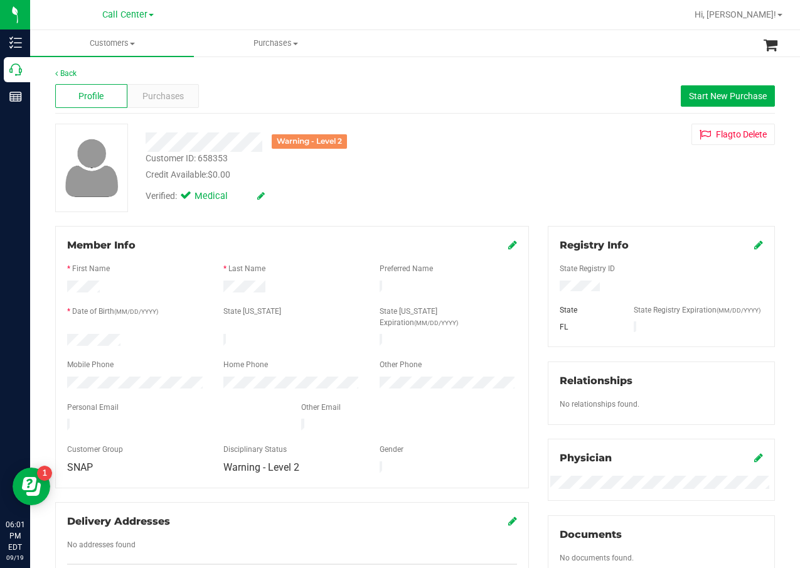
click at [466, 137] on div "Warning - Level 2" at bounding box center [321, 141] width 370 height 19
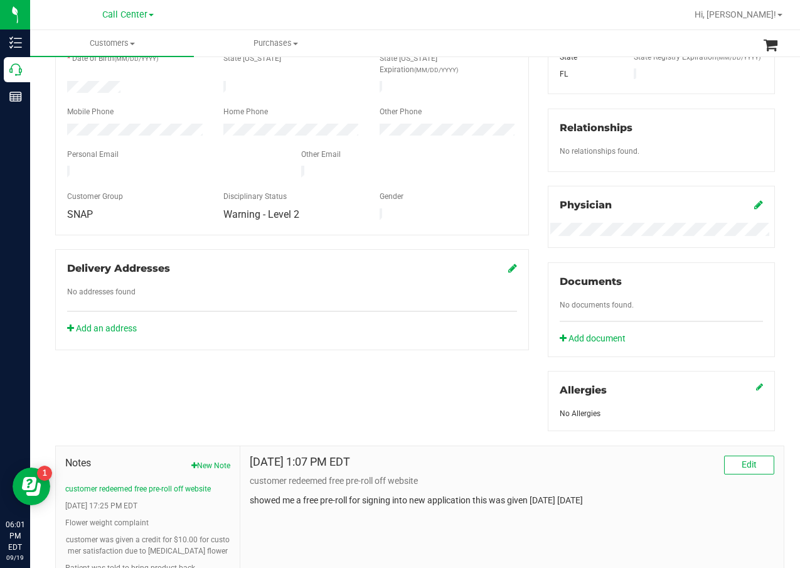
scroll to position [314, 0]
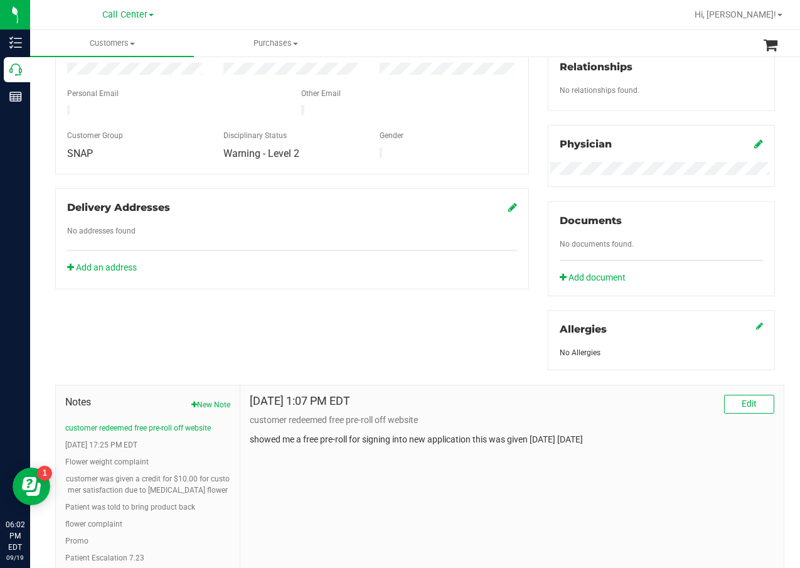
click at [466, 323] on div "Member Info * First Name * Last Name Preferred Name * Date of Birth (MM/DD/YYYY…" at bounding box center [415, 344] width 739 height 865
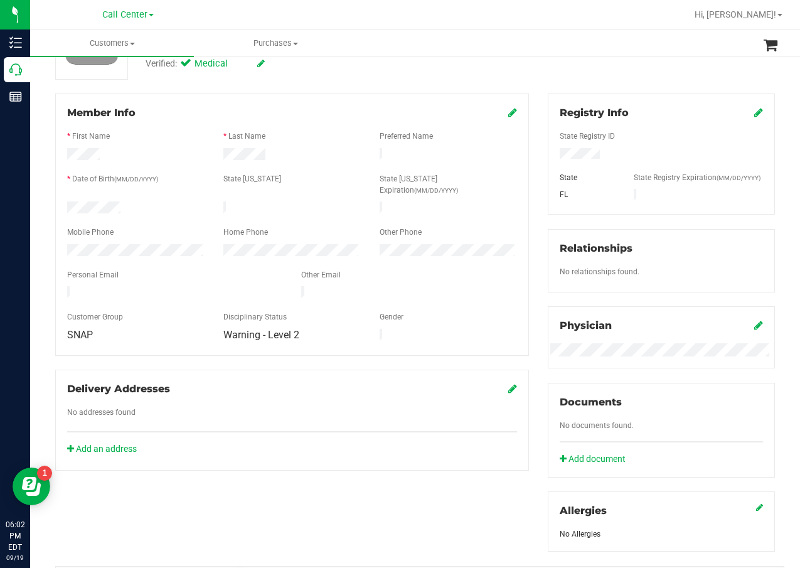
scroll to position [126, 0]
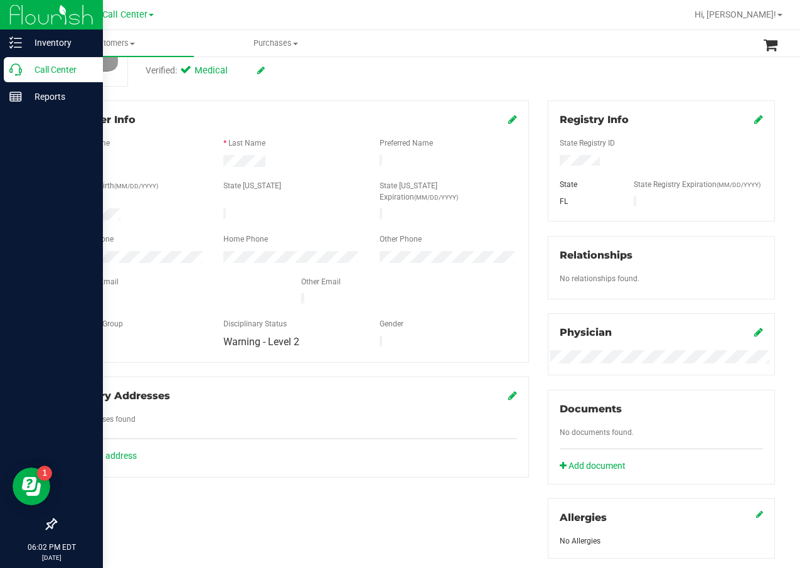
click at [19, 73] on icon at bounding box center [15, 69] width 13 height 13
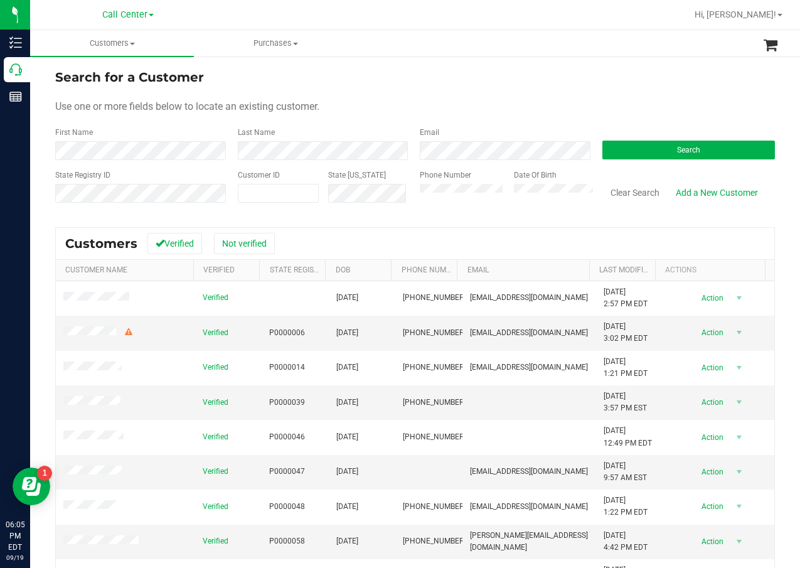
click at [728, 131] on div "Search" at bounding box center [684, 143] width 183 height 33
click at [725, 145] on button "Search" at bounding box center [689, 150] width 173 height 19
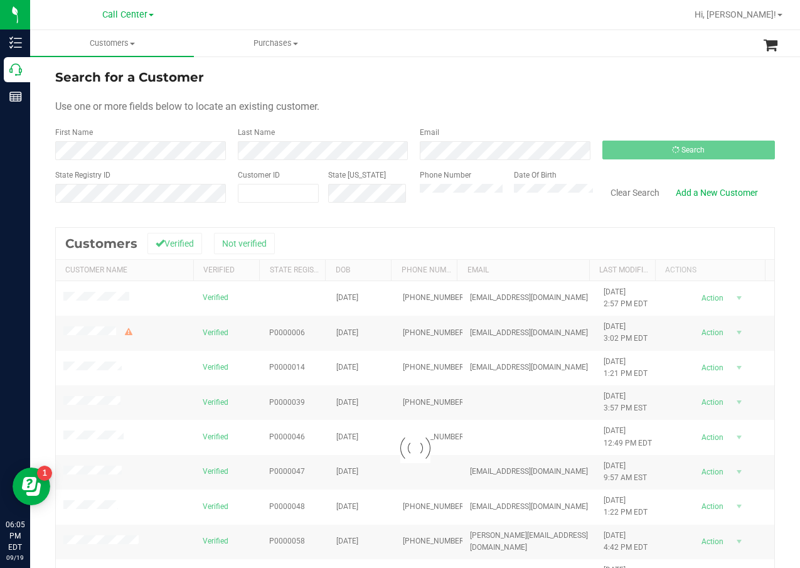
click at [468, 218] on div "Search for a Customer Use one or more fields below to locate an existing custom…" at bounding box center [415, 369] width 720 height 602
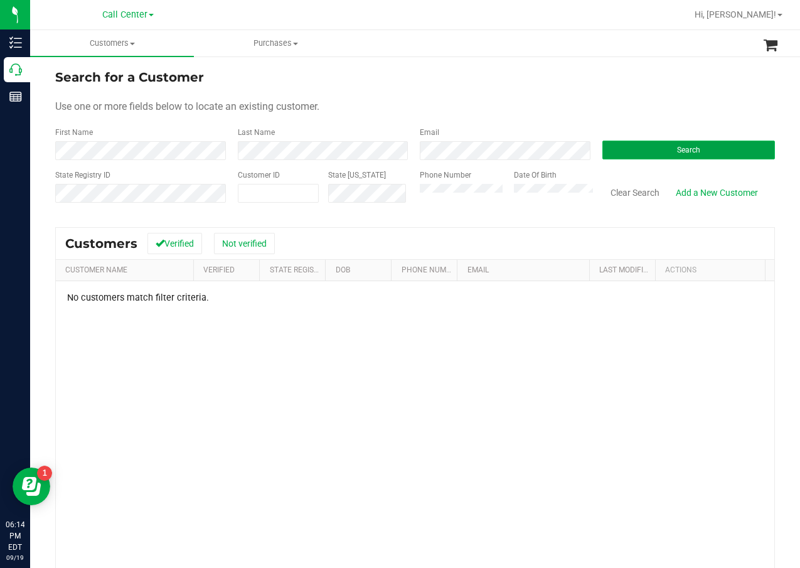
click at [666, 145] on button "Search" at bounding box center [689, 150] width 173 height 19
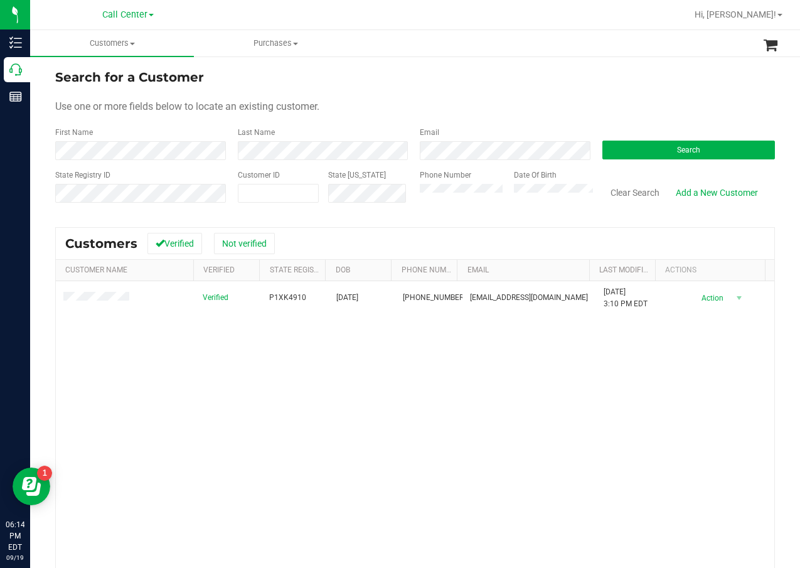
click at [320, 343] on div "Verified P1XK4910 02/22/1949 (561) 302-4760 allanw0815@gmail.com 8/29/2025 3:10…" at bounding box center [415, 460] width 719 height 358
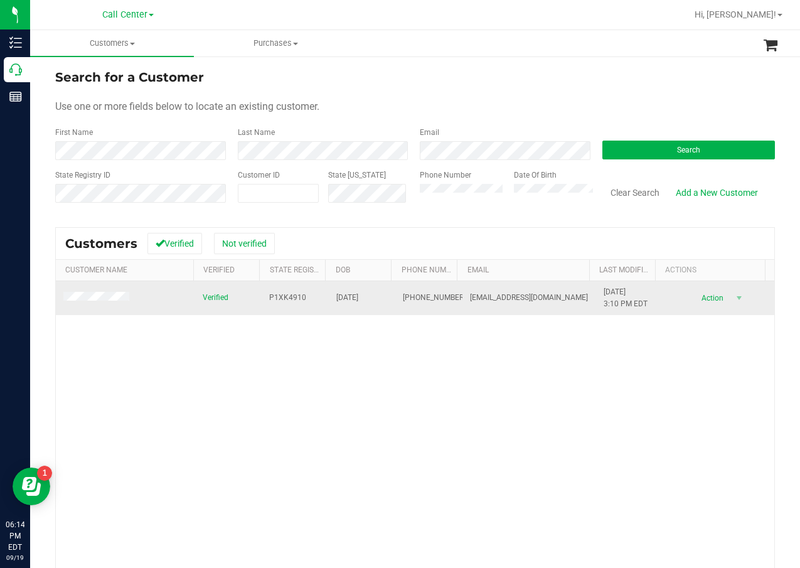
click at [291, 298] on span "P1XK4910" at bounding box center [287, 298] width 37 height 12
copy span "P1XK4910"
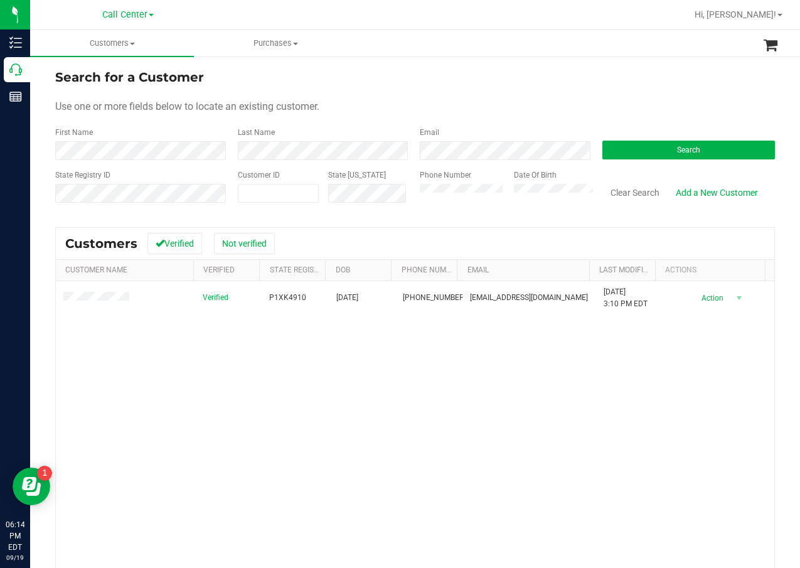
click at [343, 348] on div "Verified P1XK4910 02/22/1949 (561) 302-4760 allanw0815@gmail.com 8/29/2025 3:10…" at bounding box center [415, 460] width 719 height 358
click at [449, 203] on div "Phone Number" at bounding box center [462, 191] width 85 height 45
click at [449, 202] on div "Phone Number" at bounding box center [462, 191] width 85 height 45
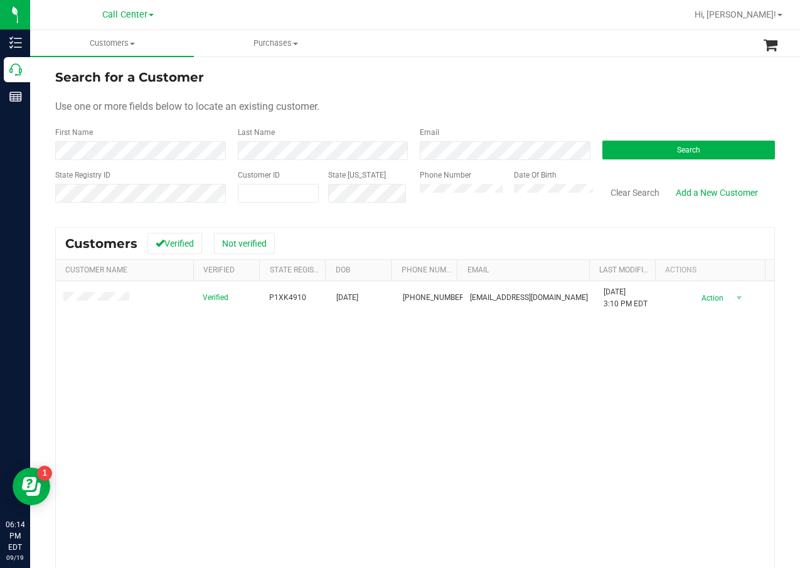
click at [400, 396] on div "Verified P1XK4910 02/22/1949 (561) 302-4760 allanw0815@gmail.com 8/29/2025 3:10…" at bounding box center [415, 460] width 719 height 358
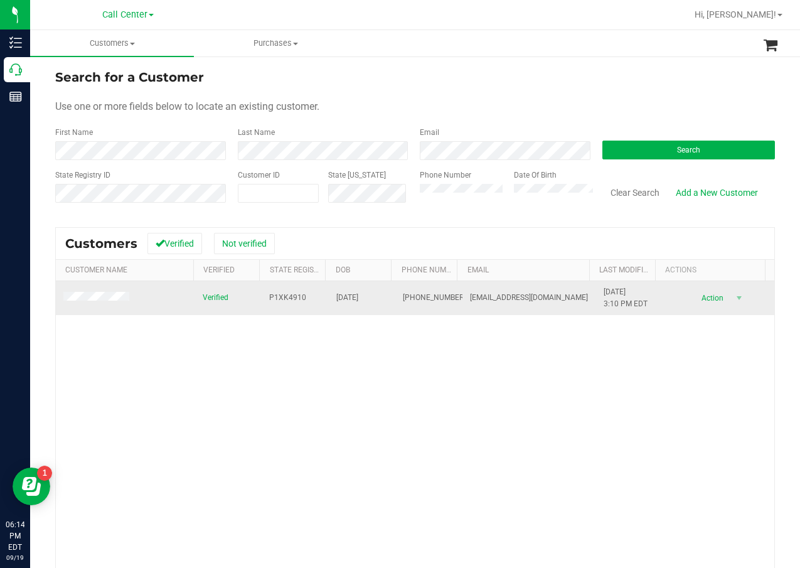
click at [277, 302] on span "P1XK4910" at bounding box center [287, 298] width 37 height 12
drag, startPoint x: 279, startPoint y: 299, endPoint x: 289, endPoint y: 306, distance: 12.2
click at [289, 306] on td "P1XK4910" at bounding box center [295, 298] width 67 height 34
click at [296, 298] on span "P1XK4910" at bounding box center [287, 298] width 37 height 12
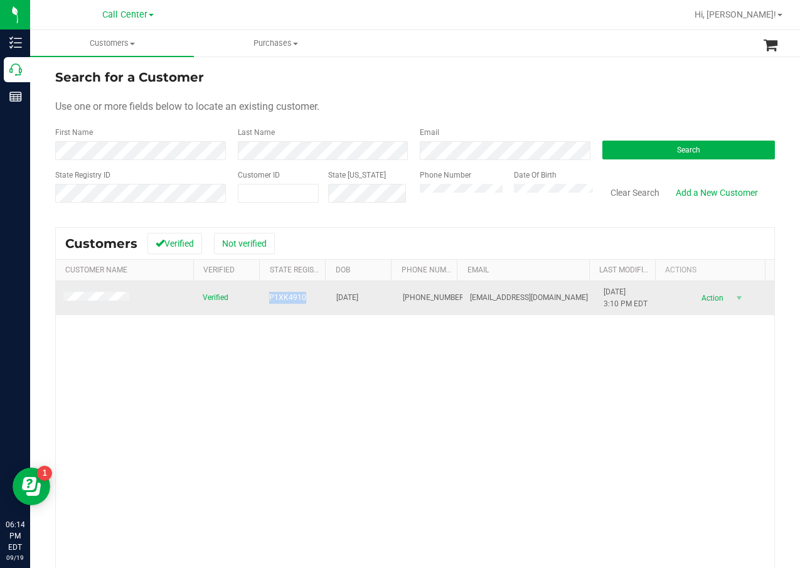
click at [296, 298] on span "P1XK4910" at bounding box center [287, 298] width 37 height 12
copy span "P1XK4910"
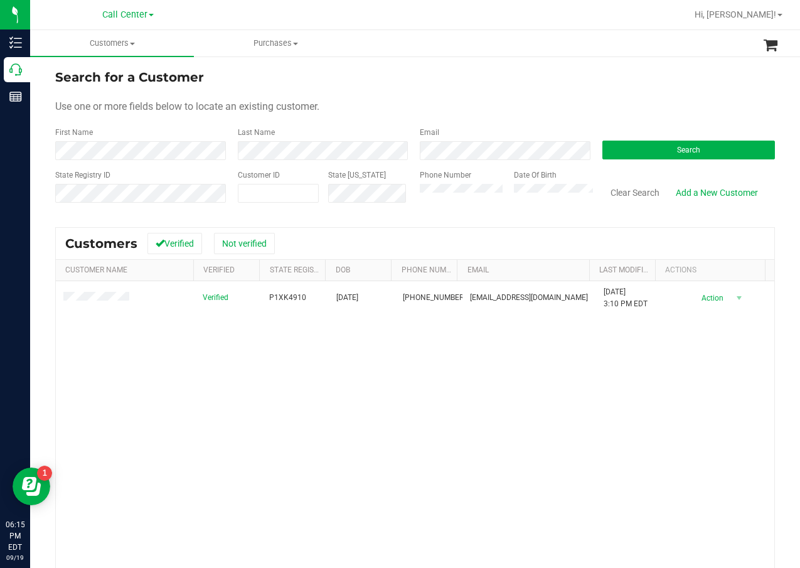
click at [347, 380] on div "Verified P1XK4910 02/22/1949 (561) 302-4760 allanw0815@gmail.com 8/29/2025 3:10…" at bounding box center [415, 460] width 719 height 358
click at [606, 54] on ul "Customers All customers Add a new customer All physicians Purchases All purchas…" at bounding box center [430, 43] width 800 height 27
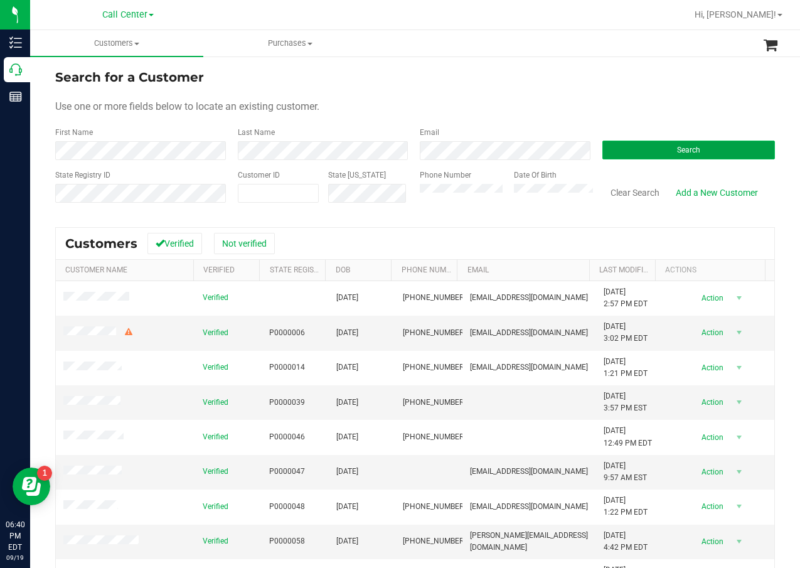
click at [658, 148] on button "Search" at bounding box center [689, 150] width 173 height 19
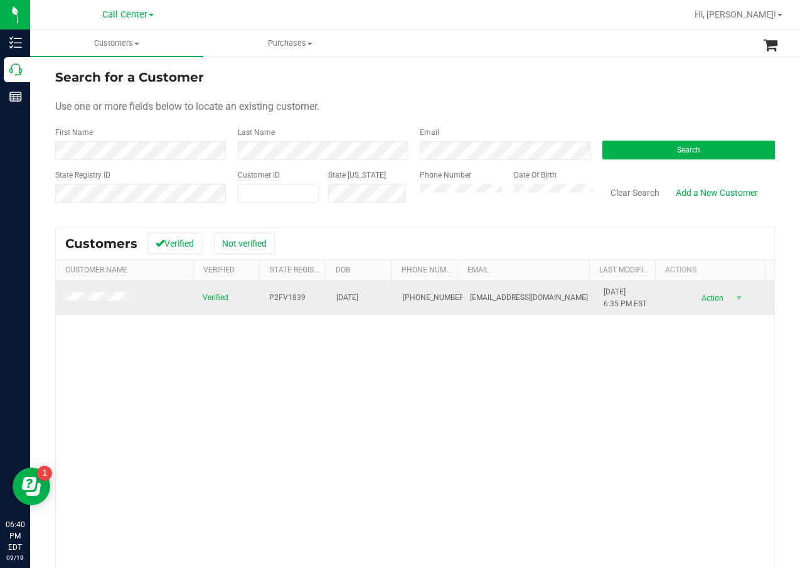
click at [281, 297] on span "P2FV1839" at bounding box center [287, 298] width 36 height 12
copy span "P2FV1839"
click at [356, 299] on span "[DATE]" at bounding box center [347, 298] width 22 height 12
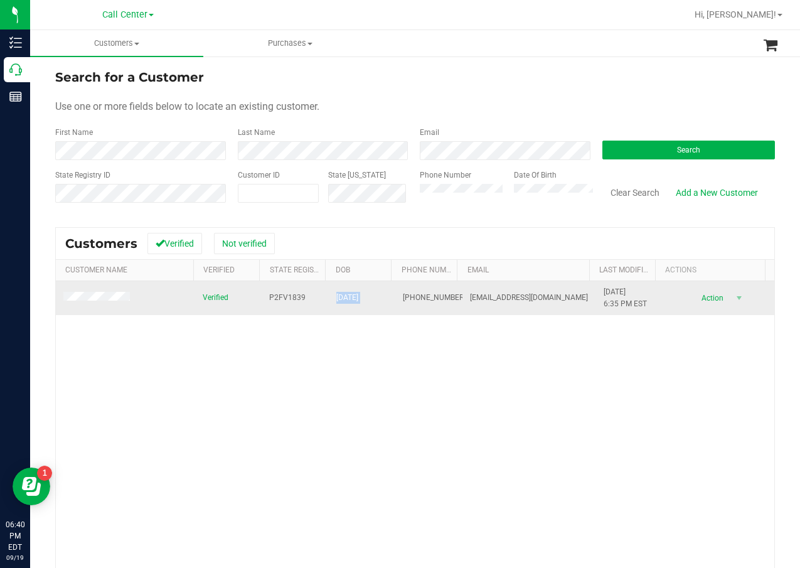
click at [357, 299] on span "[DATE]" at bounding box center [347, 298] width 22 height 12
copy span "[DATE]"
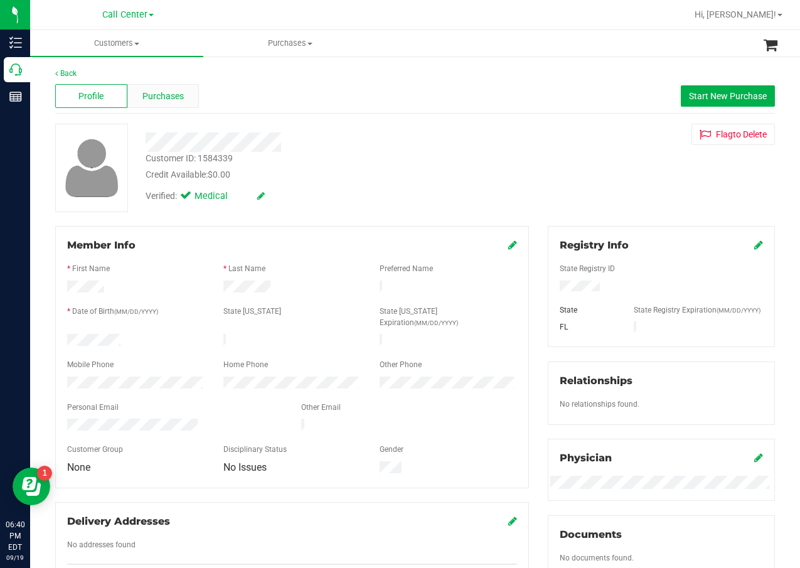
click at [169, 102] on span "Purchases" at bounding box center [163, 96] width 41 height 13
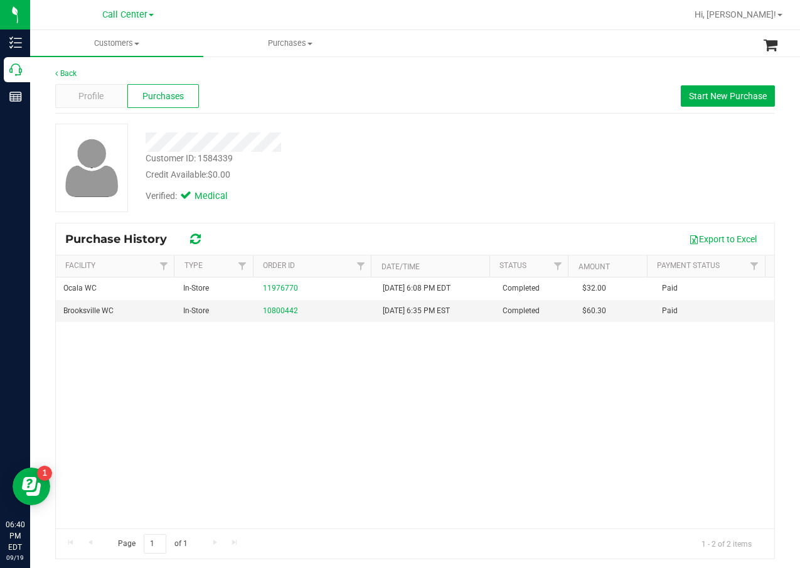
click at [441, 160] on div "Customer ID: 1584339 Credit Available: $0.00" at bounding box center [321, 167] width 370 height 30
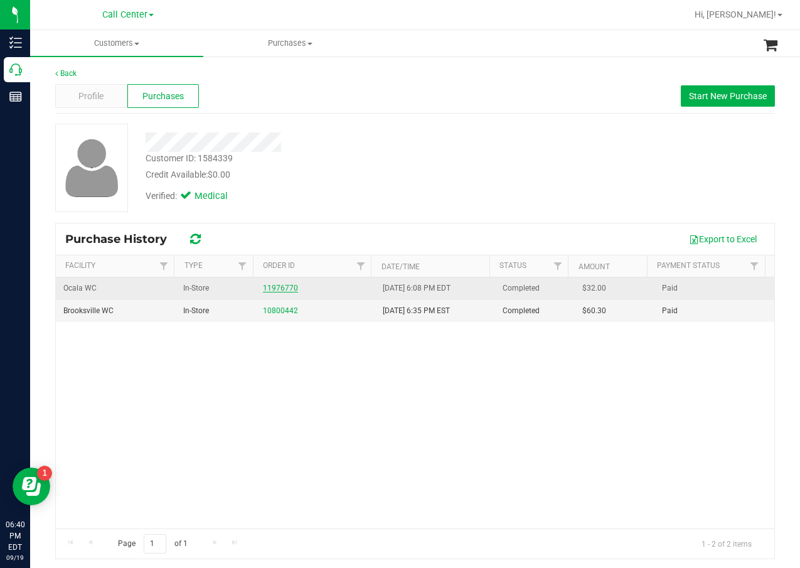
click at [274, 286] on link "11976770" at bounding box center [280, 288] width 35 height 9
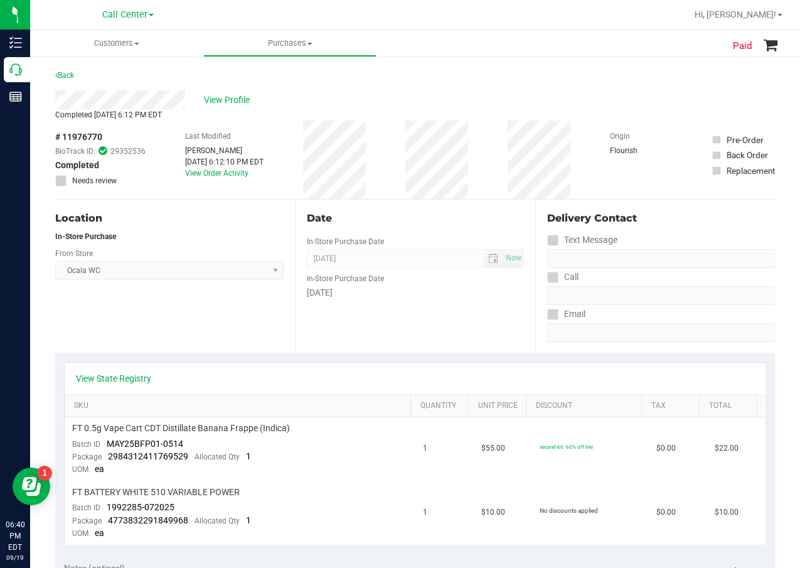
click at [219, 300] on div "Location In-Store Purchase From Store Ocala WC Select Store [PERSON_NAME][GEOGR…" at bounding box center [175, 277] width 240 height 154
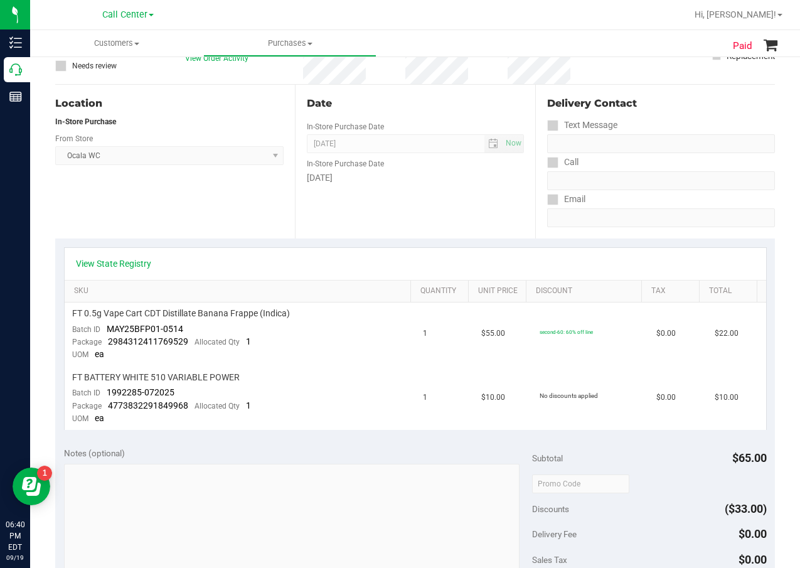
scroll to position [126, 0]
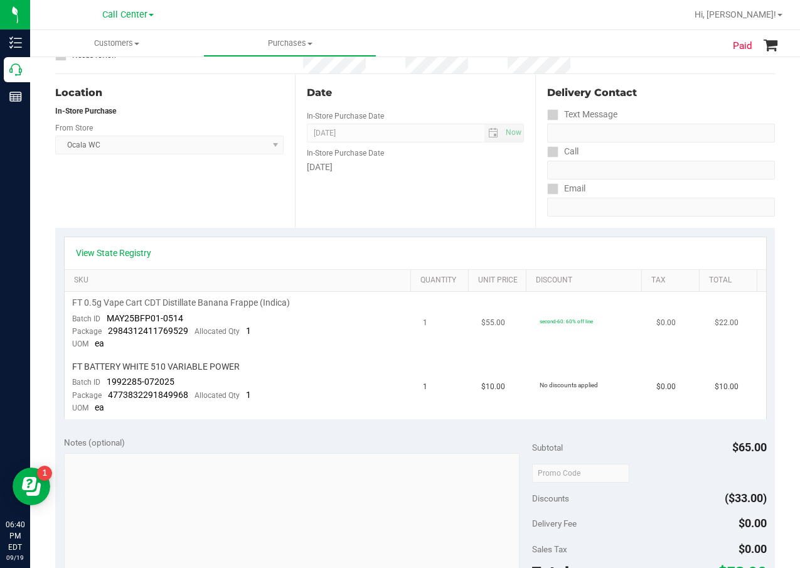
click at [185, 331] on span "2984312411769529" at bounding box center [148, 331] width 80 height 10
click at [198, 309] on span "FT 0.5g Vape Cart CDT Distillate Banana Frappe (Indica)" at bounding box center [181, 303] width 218 height 12
click at [203, 303] on span "FT 0.5g Vape Cart CDT Distillate Banana Frappe (Indica)" at bounding box center [181, 303] width 218 height 12
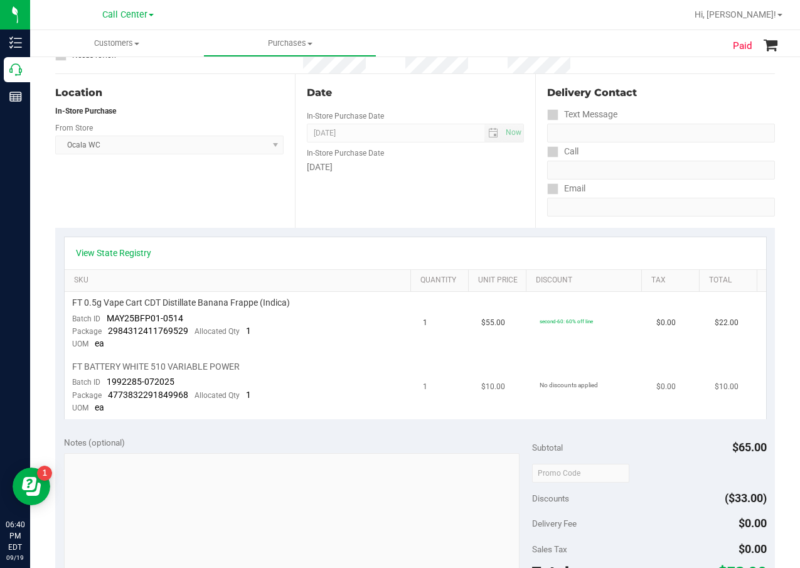
click at [225, 362] on span "FT BATTERY WHITE 510 VARIABLE POWER" at bounding box center [156, 367] width 168 height 12
click at [228, 370] on span "FT BATTERY WHITE 510 VARIABLE POWER" at bounding box center [156, 367] width 168 height 12
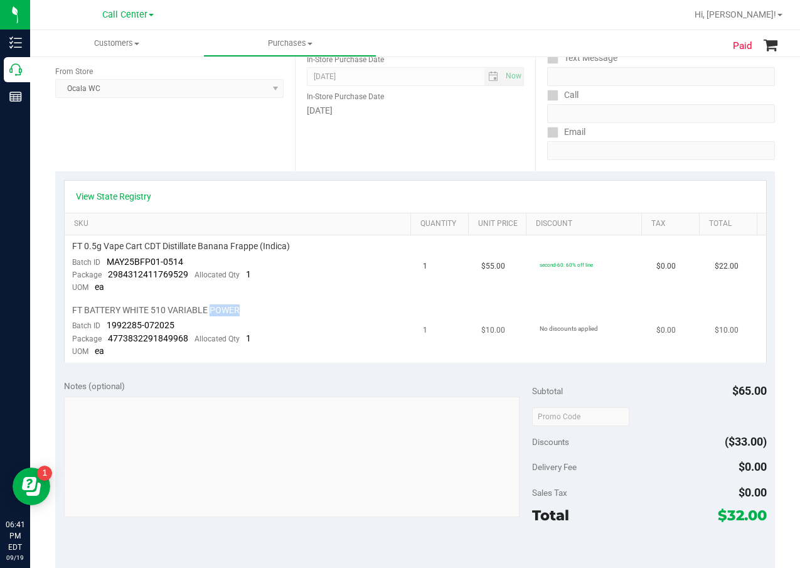
scroll to position [188, 0]
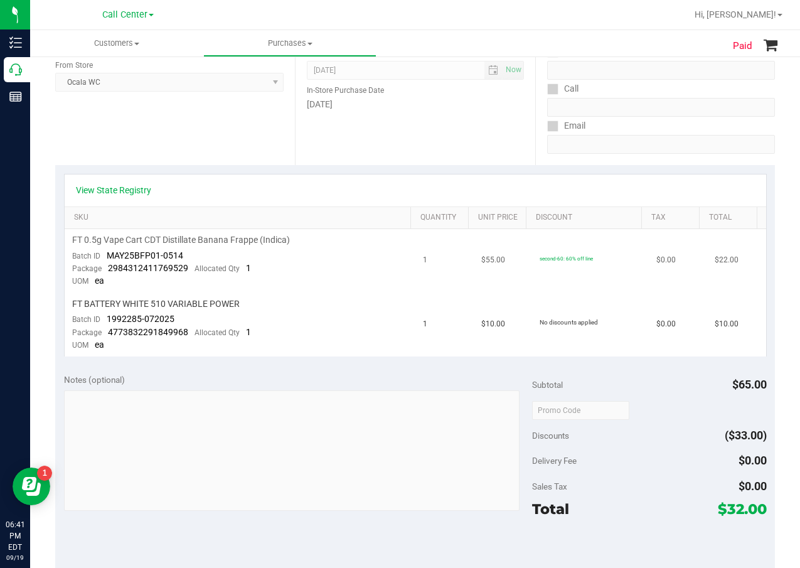
click at [205, 240] on span "FT 0.5g Vape Cart CDT Distillate Banana Frappe (Indica)" at bounding box center [181, 240] width 218 height 12
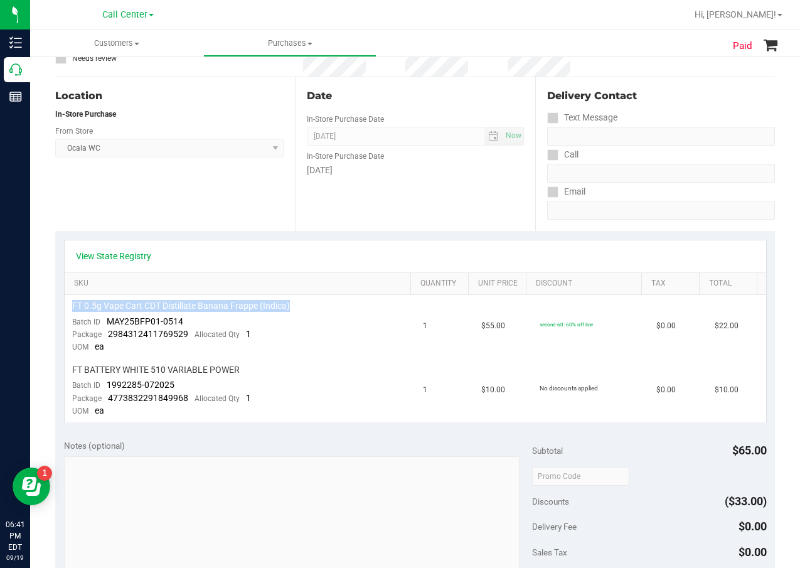
scroll to position [0, 0]
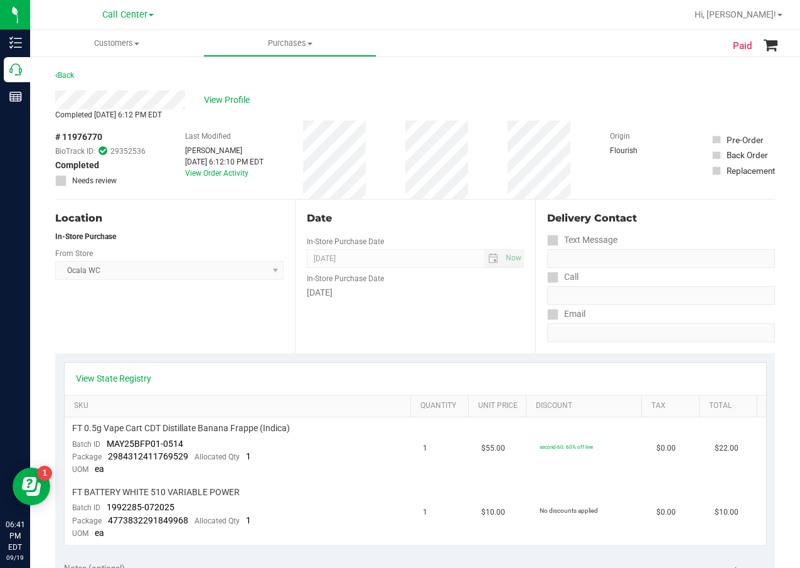
click at [309, 223] on div "Date" at bounding box center [415, 218] width 217 height 15
click at [190, 218] on div "Location" at bounding box center [169, 218] width 229 height 15
drag, startPoint x: 195, startPoint y: 228, endPoint x: 202, endPoint y: 222, distance: 8.4
click at [196, 228] on div "Location In-Store Purchase From Store Ocala WC Select Store Bonita Springs WC B…" at bounding box center [175, 277] width 240 height 154
click at [84, 138] on span "# 11976770" at bounding box center [78, 137] width 47 height 13
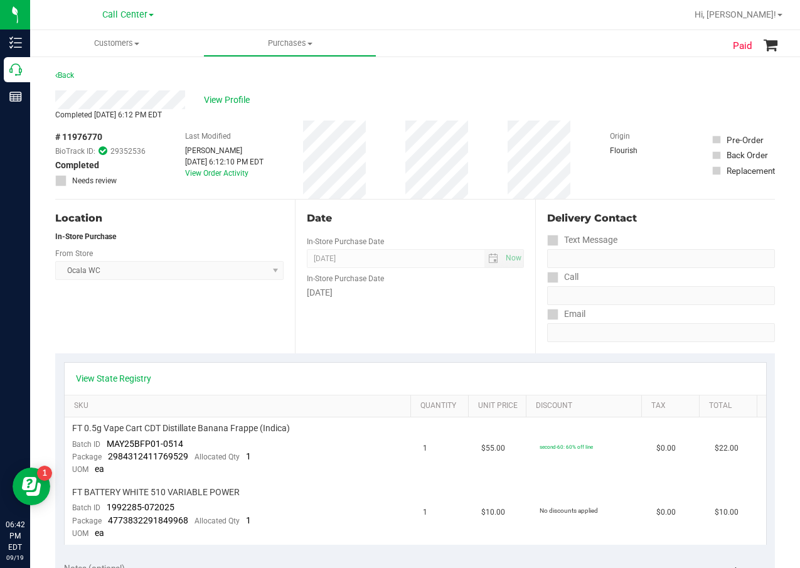
click at [84, 138] on span "# 11976770" at bounding box center [78, 137] width 47 height 13
copy div "# 11976770"
click at [244, 99] on span "View Profile" at bounding box center [229, 100] width 50 height 13
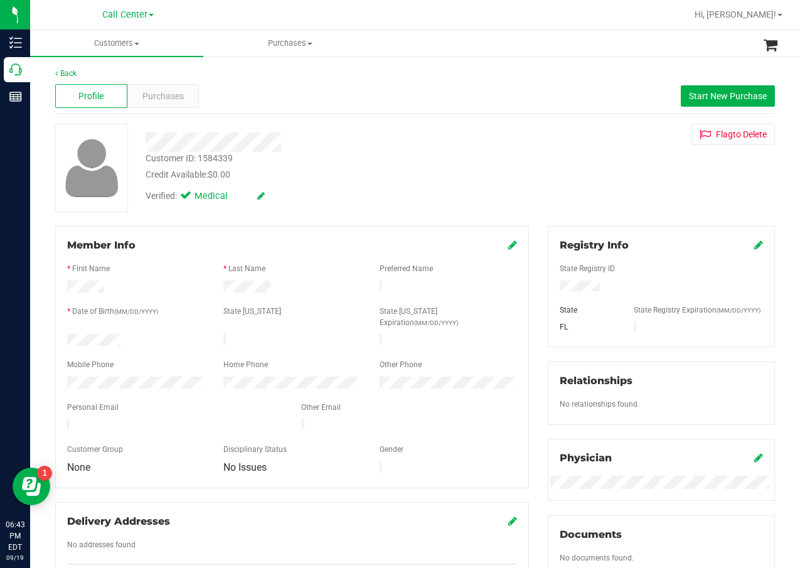
click at [198, 160] on div "Customer ID: 1584339" at bounding box center [189, 158] width 87 height 13
copy div "Customer ID: 1584339"
click at [355, 185] on div "Verified: Medical" at bounding box center [321, 195] width 370 height 28
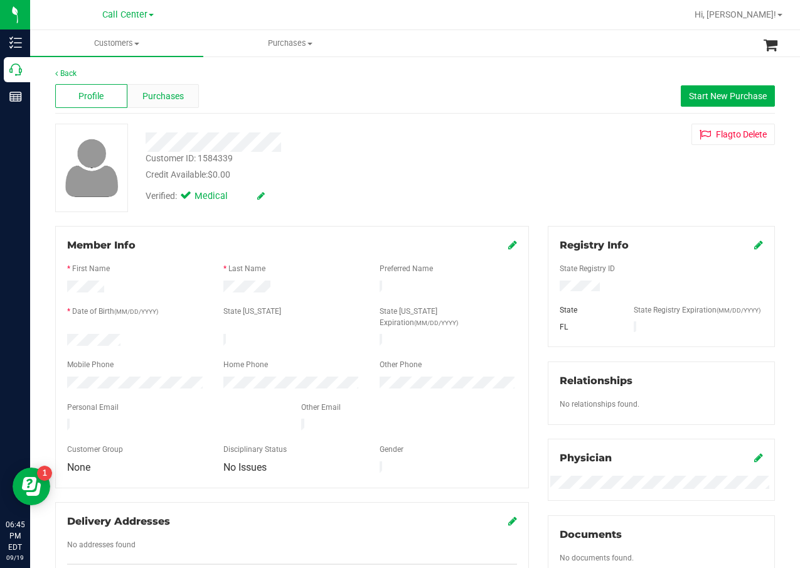
click at [154, 97] on span "Purchases" at bounding box center [163, 96] width 41 height 13
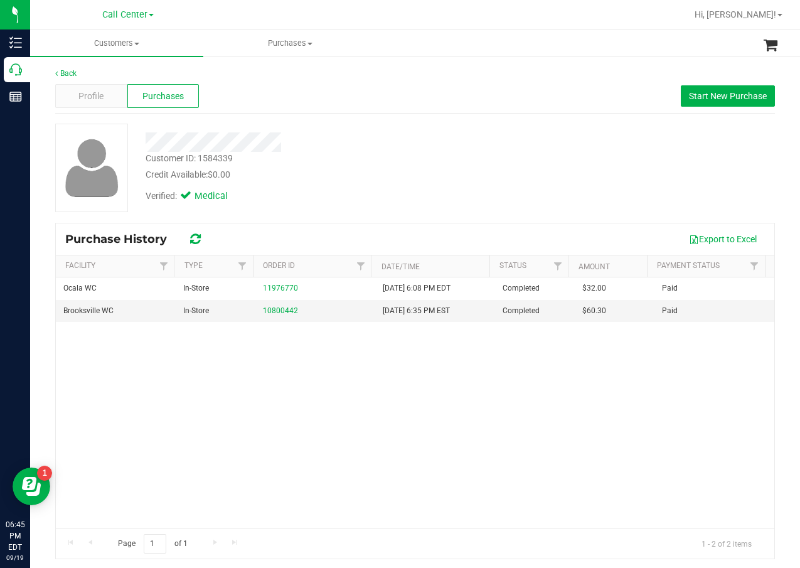
click at [485, 395] on div "Ocala WC In-Store 11976770 9/19/2025 6:08 PM EDT Completed $32.00 Paid Brooksvi…" at bounding box center [415, 402] width 719 height 251
click at [398, 417] on div "Ocala WC In-Store 11976770 9/19/2025 6:08 PM EDT Completed $32.00 Paid Brooksvi…" at bounding box center [415, 402] width 719 height 251
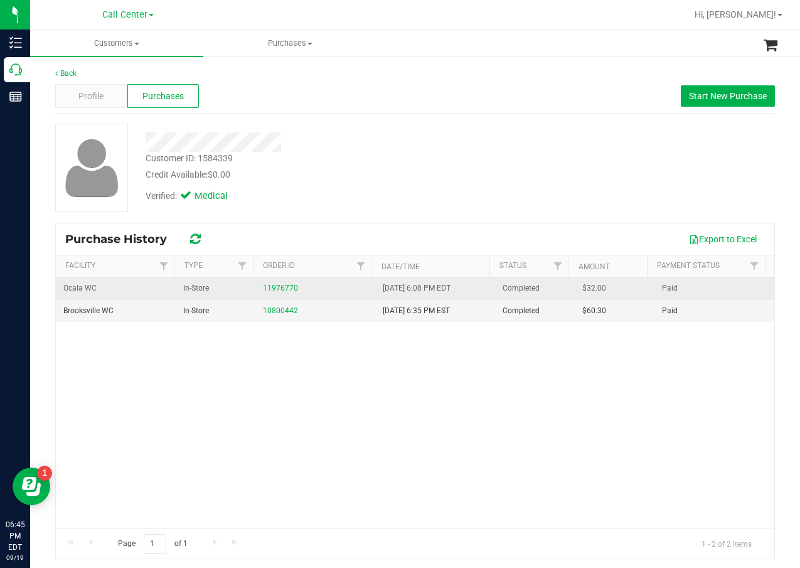
click at [276, 294] on div "11976770" at bounding box center [315, 288] width 105 height 12
click at [279, 288] on link "11976770" at bounding box center [280, 288] width 35 height 9
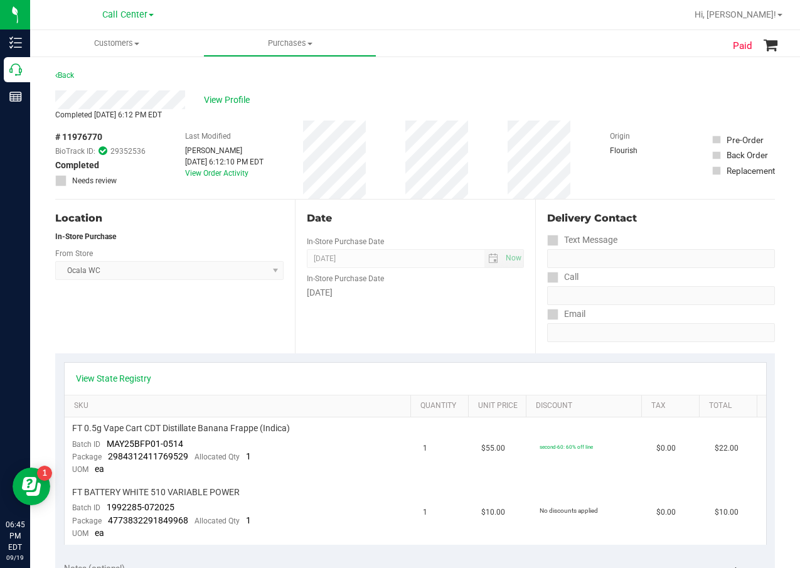
click at [415, 318] on div "Date In-Store Purchase Date Sep 19, 2025 Now In-Store Purchase Date Friday" at bounding box center [415, 277] width 240 height 154
click at [95, 139] on span "# 11976770" at bounding box center [78, 137] width 47 height 13
copy div "# 11976770"
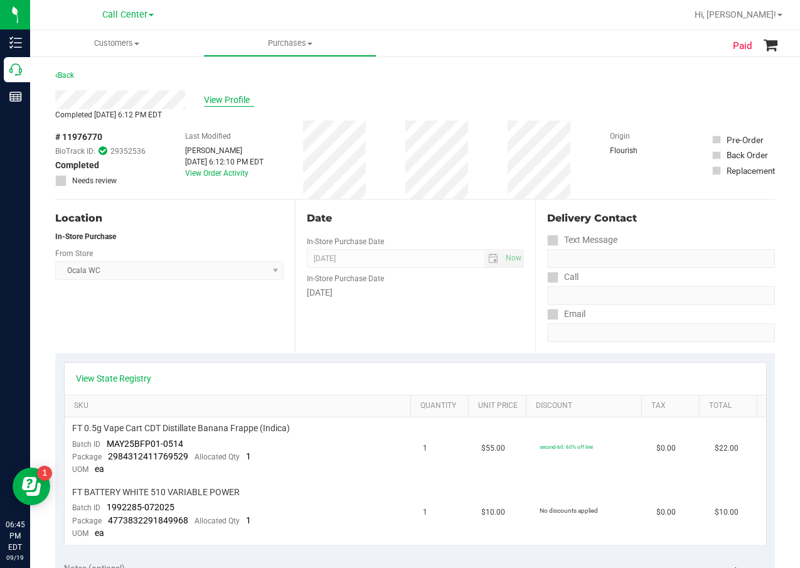
click at [241, 105] on span "View Profile" at bounding box center [229, 100] width 50 height 13
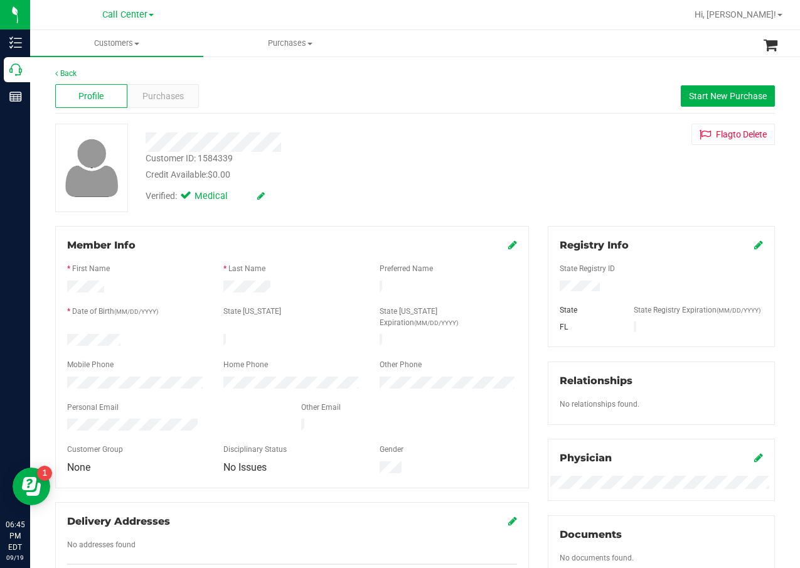
click at [468, 212] on div "Back Profile Purchases Start New Purchase Customer ID: 1584339 Credit Available…" at bounding box center [415, 468] width 720 height 800
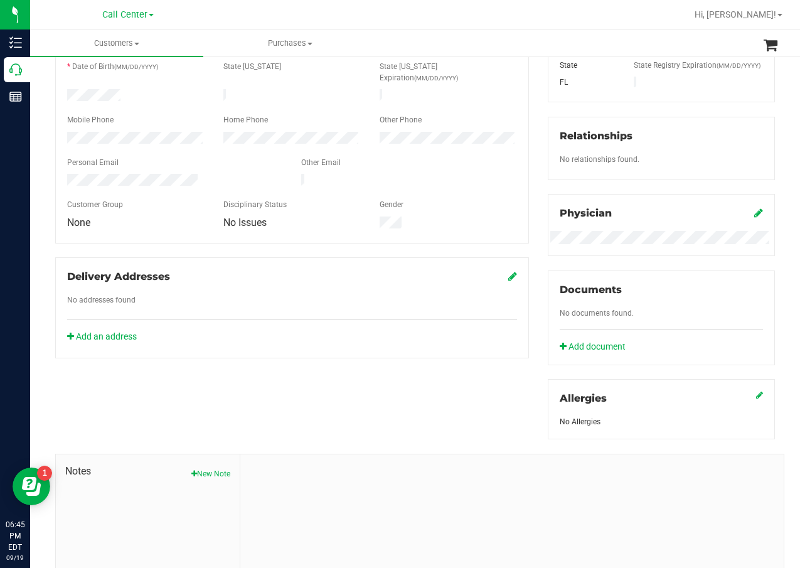
scroll to position [314, 0]
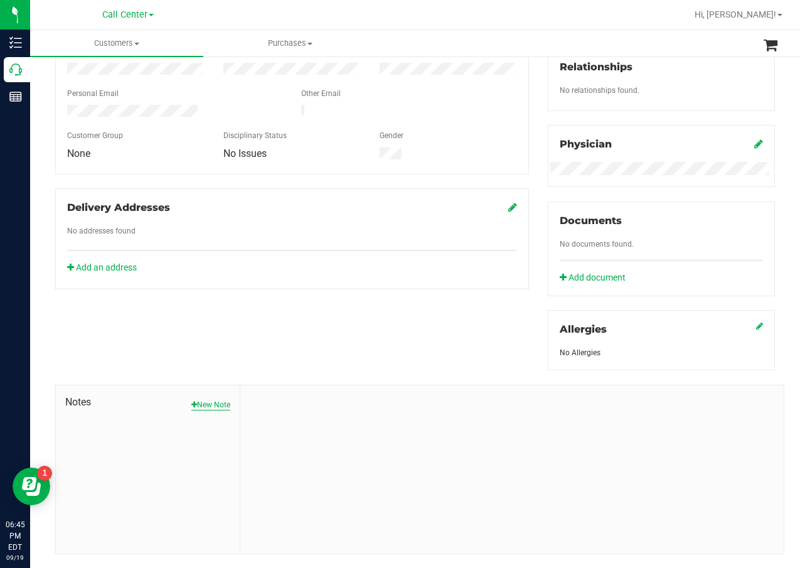
click at [227, 411] on button "New Note" at bounding box center [210, 404] width 39 height 11
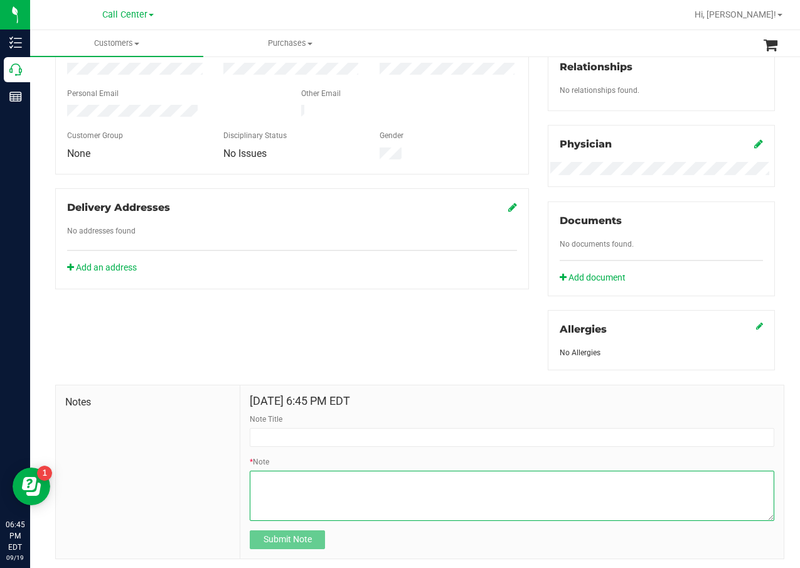
click at [321, 496] on textarea "* Note" at bounding box center [512, 496] width 525 height 50
paste textarea "Completed By: Daniela Ramos Montoya Contact Reasons: feedback.complaint.order_t…"
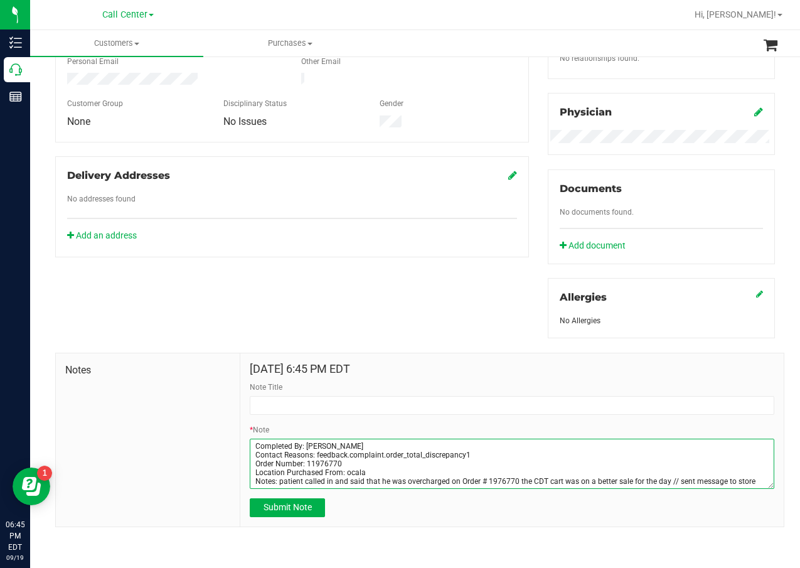
scroll to position [356, 0]
click at [314, 465] on textarea "* Note" at bounding box center [512, 464] width 525 height 50
type textarea "Completed By: Daniela Ramos Montoya Contact Reasons: feedback.complaint.order_t…"
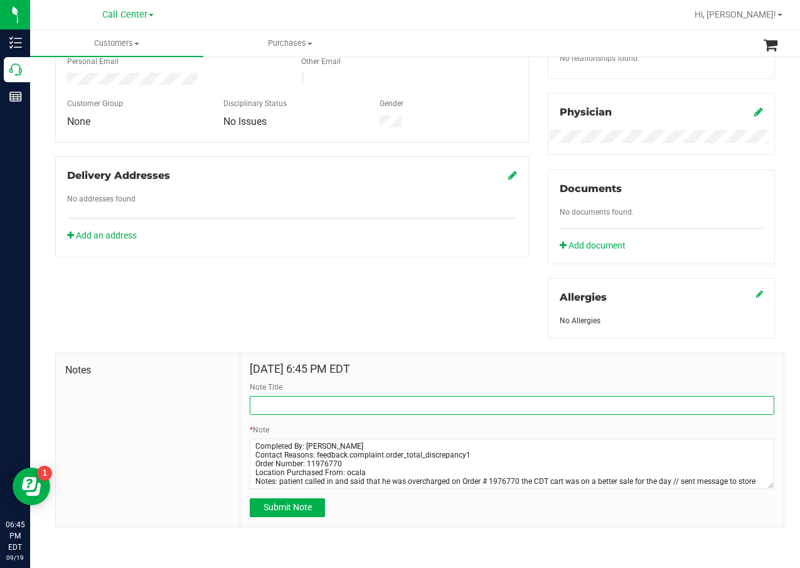
click at [334, 413] on input "Note Title" at bounding box center [512, 405] width 525 height 19
paste input "Order Number: 11976770"
type input "Order Number: 11976770"
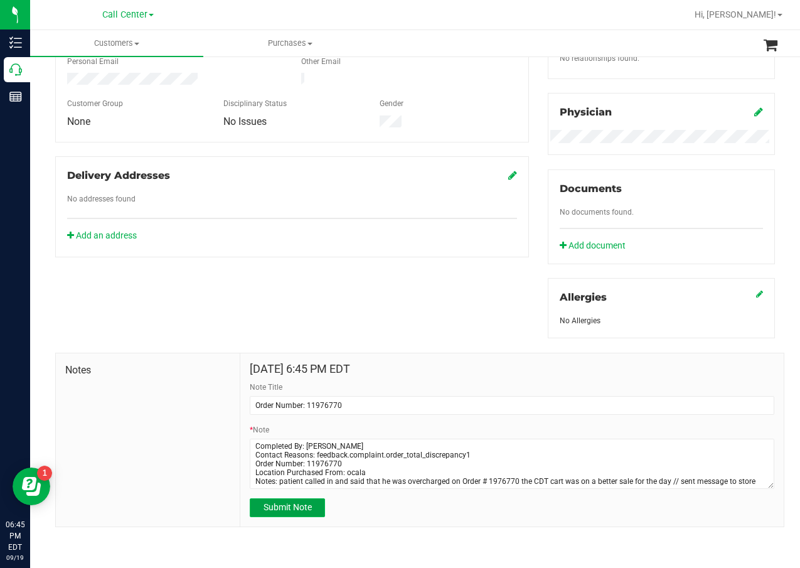
click at [307, 504] on span "Submit Note" at bounding box center [288, 507] width 48 height 10
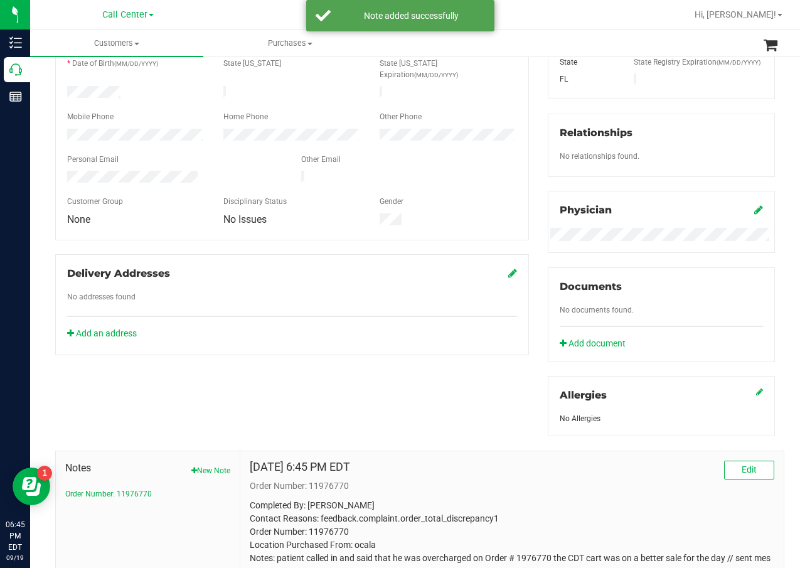
scroll to position [100, 0]
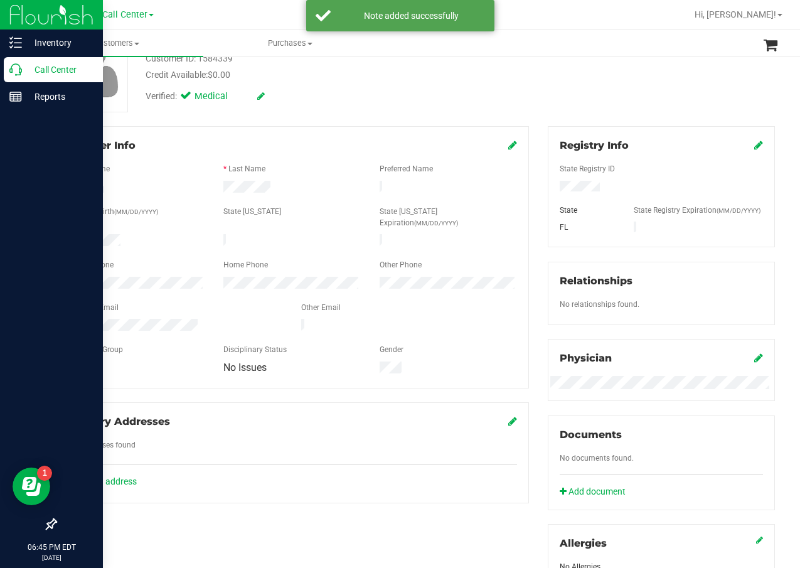
click at [16, 68] on icon at bounding box center [15, 69] width 13 height 13
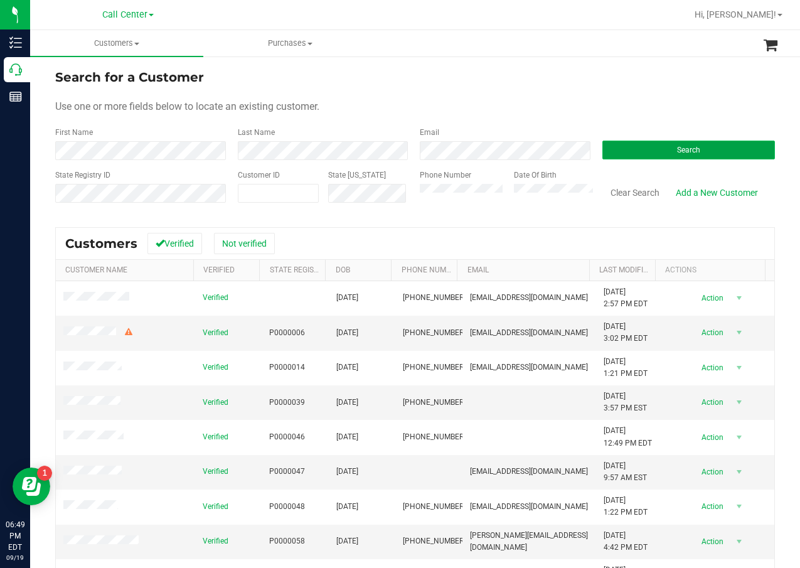
click at [669, 154] on button "Search" at bounding box center [689, 150] width 173 height 19
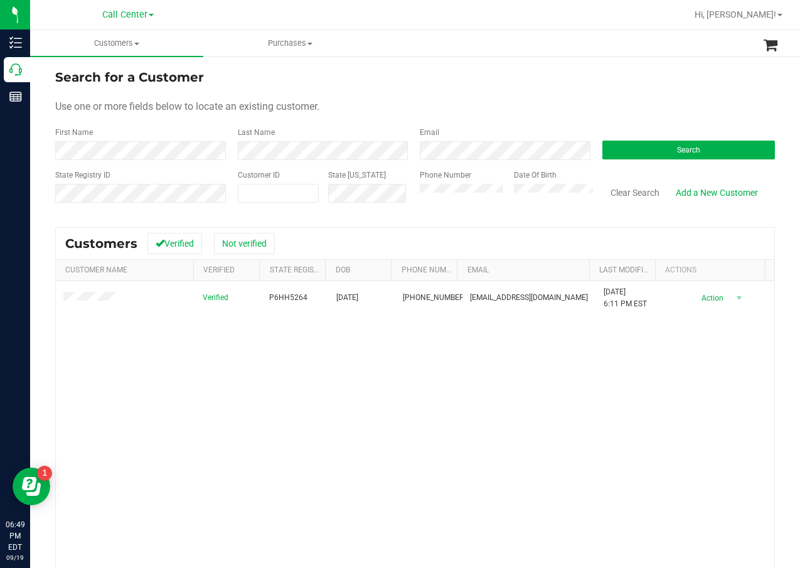
click at [98, 385] on div "Verified P6HH5264 08/04/1996 (814) 470-3843 bsh5234psu@gmail.com 11/9/2024 6:11…" at bounding box center [415, 460] width 719 height 358
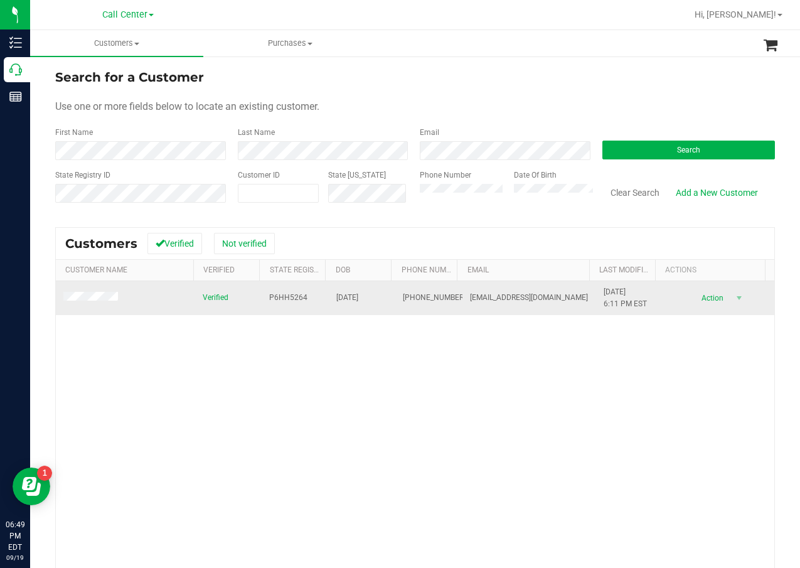
click at [281, 294] on span "P6HH5264" at bounding box center [288, 298] width 38 height 12
copy span "P6HH5264"
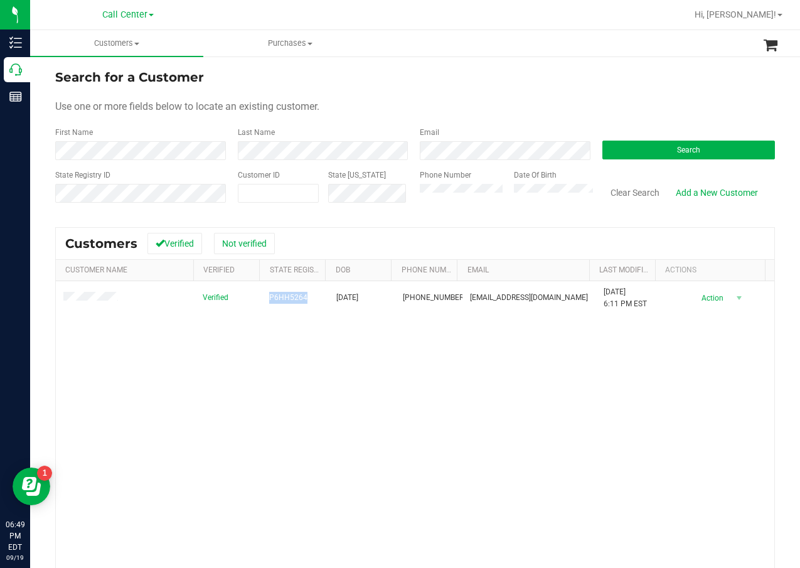
drag, startPoint x: 266, startPoint y: 439, endPoint x: 298, endPoint y: 393, distance: 55.9
click at [266, 439] on div "Verified P6HH5264 08/04/1996 (814) 470-3843 bsh5234psu@gmail.com 11/9/2024 6:11…" at bounding box center [415, 460] width 719 height 358
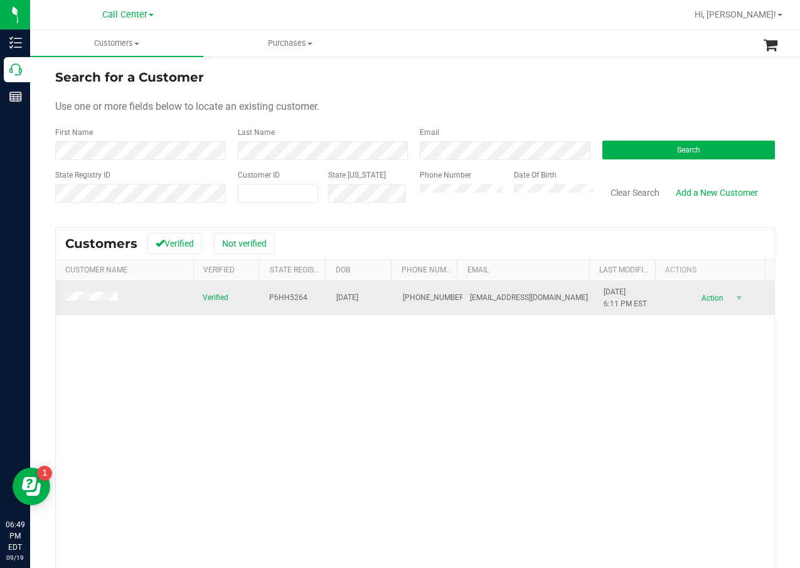
click at [339, 301] on span "08/04/1996" at bounding box center [347, 298] width 22 height 12
copy span "08/04/1996"
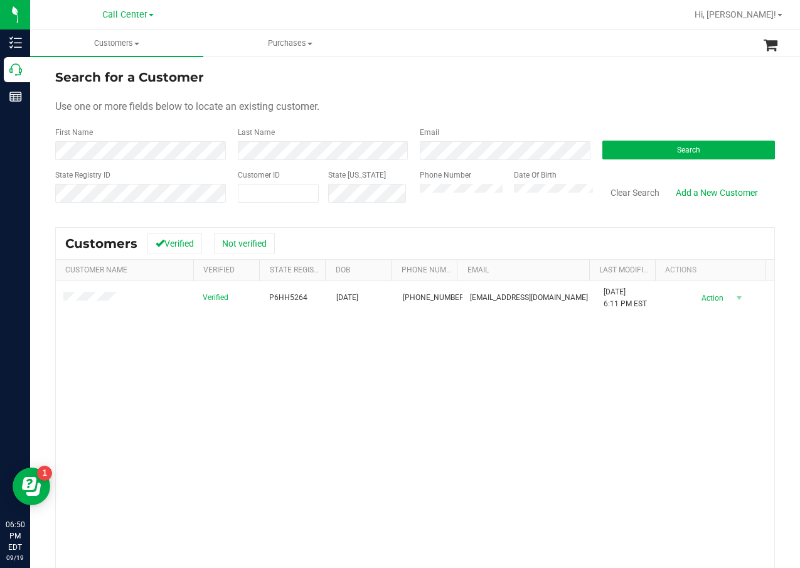
drag, startPoint x: 323, startPoint y: 363, endPoint x: 315, endPoint y: 350, distance: 16.0
click at [323, 363] on div "Verified P6HH5264 08/04/1996 (814) 470-3843 bsh5234psu@gmail.com 11/9/2024 6:11…" at bounding box center [415, 460] width 719 height 358
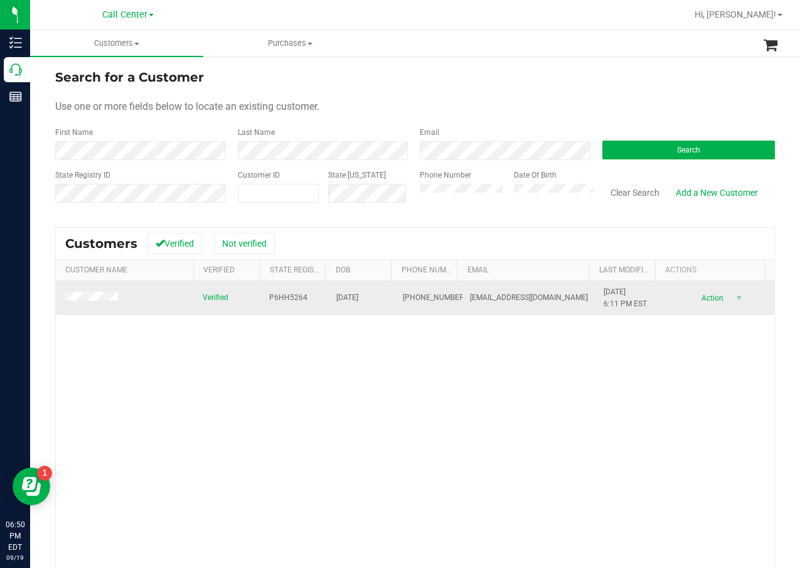
click at [272, 296] on span "P6HH5264" at bounding box center [288, 298] width 38 height 12
copy span "P6HH5264"
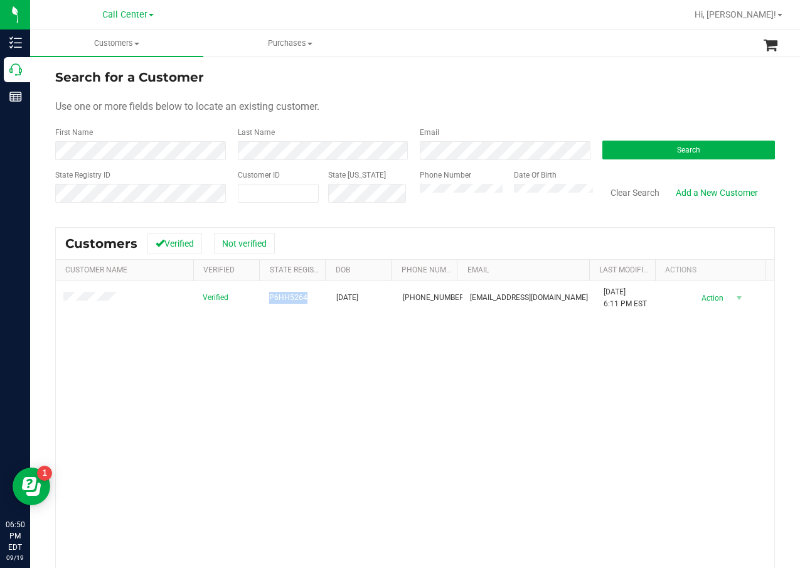
click at [296, 441] on div "Verified P6HH5264 08/04/1996 (814) 470-3843 bsh5234psu@gmail.com 11/9/2024 6:11…" at bounding box center [415, 460] width 719 height 358
click at [367, 382] on div "Verified P6HH5264 08/04/1996 (814) 470-3843 bsh5234psu@gmail.com 11/9/2024 6:11…" at bounding box center [415, 460] width 719 height 358
click at [225, 327] on div "Verified P6HH5264 08/04/1996 (814) 470-3843 bsh5234psu@gmail.com 11/9/2024 6:11…" at bounding box center [415, 460] width 719 height 358
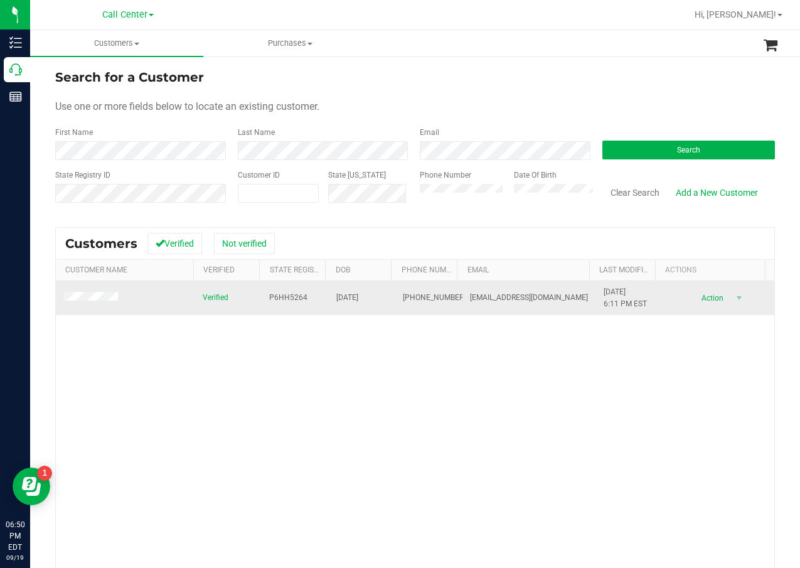
click at [274, 300] on span "P6HH5264" at bounding box center [288, 298] width 38 height 12
click at [274, 299] on span "P6HH5264" at bounding box center [288, 298] width 38 height 12
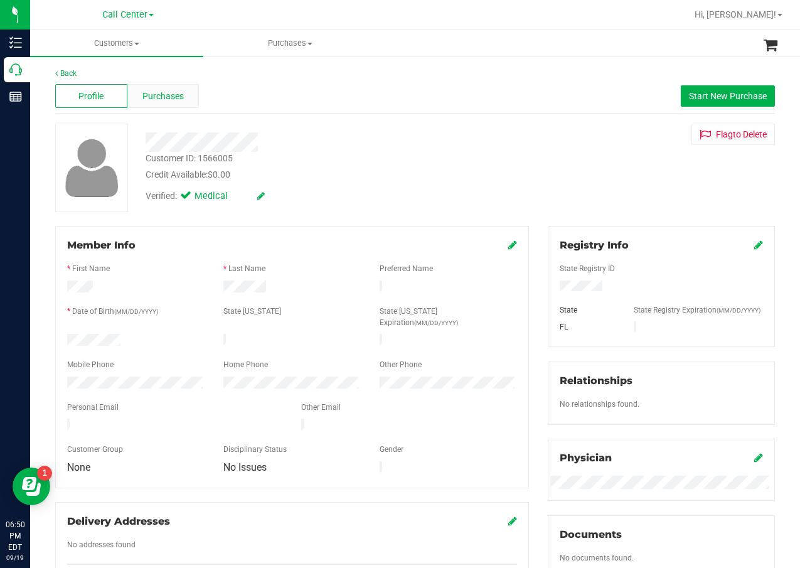
click at [185, 96] on div "Purchases" at bounding box center [163, 96] width 72 height 24
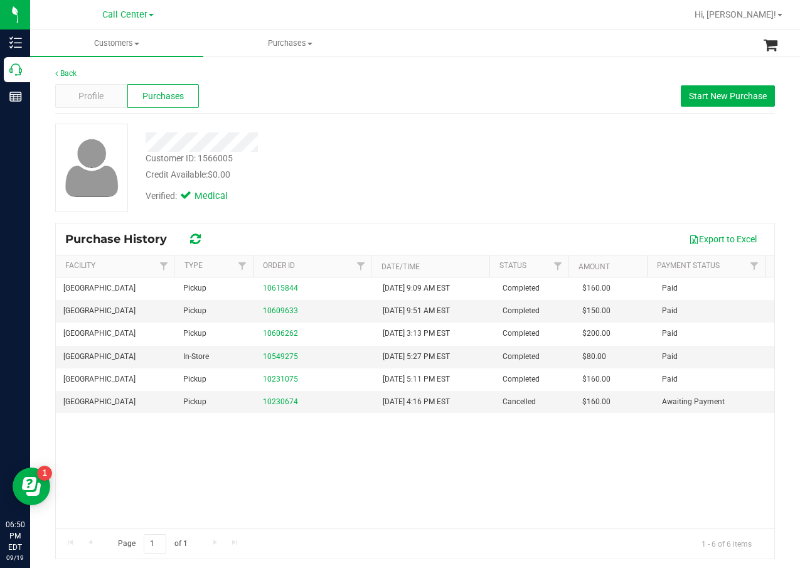
click at [339, 148] on div at bounding box center [321, 141] width 370 height 19
drag, startPoint x: 375, startPoint y: 198, endPoint x: 296, endPoint y: 198, distance: 79.1
click at [375, 198] on div "Verified: Medical" at bounding box center [321, 195] width 370 height 28
click at [416, 212] on div "Customer ID: 1566005 Credit Available: $0.00 Verified: Medical" at bounding box center [415, 168] width 739 height 89
click at [109, 98] on div "Profile" at bounding box center [91, 96] width 72 height 24
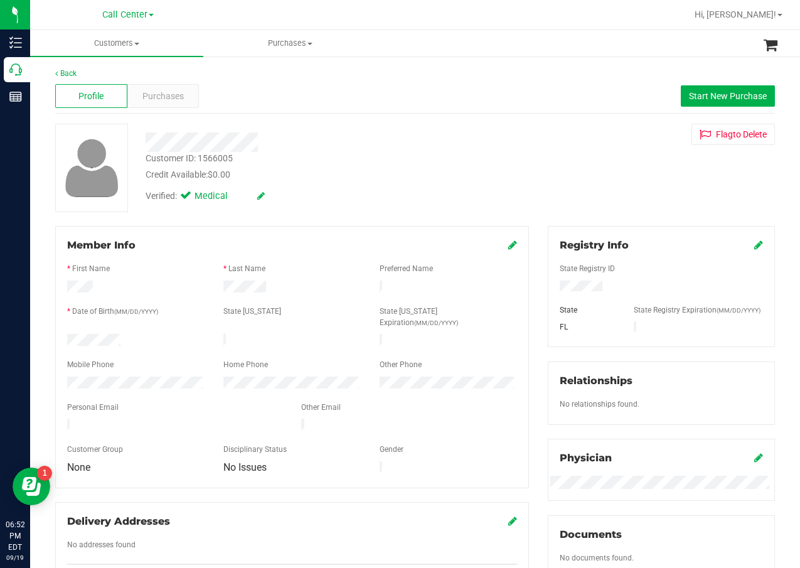
click at [419, 187] on div "Verified: Medical" at bounding box center [321, 195] width 370 height 28
drag, startPoint x: 551, startPoint y: 52, endPoint x: 500, endPoint y: 51, distance: 51.5
click at [551, 52] on ul "Customers All customers Add a new customer All physicians Purchases All purchas…" at bounding box center [430, 43] width 800 height 27
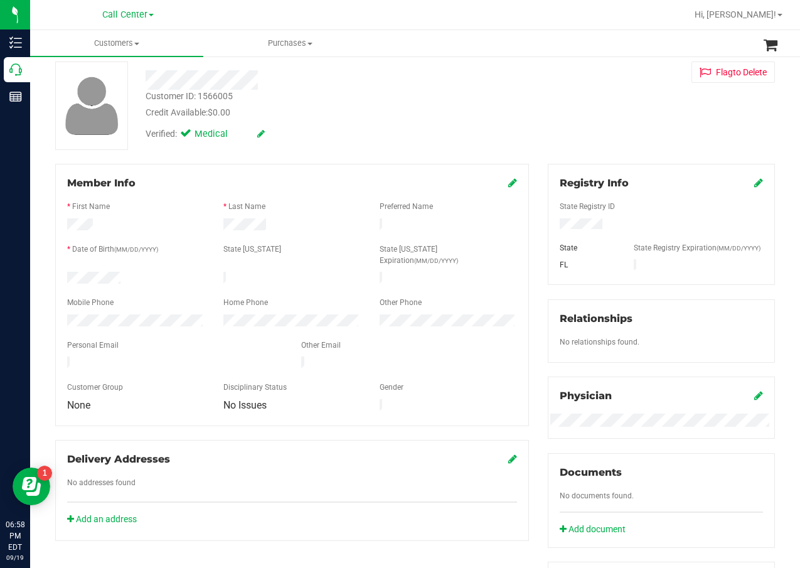
scroll to position [63, 0]
click at [131, 339] on div "Personal Email" at bounding box center [175, 346] width 234 height 14
click at [525, 130] on div "Customer ID: 1566005 Credit Available: $0.00 Verified: Medical Flag to Delete" at bounding box center [415, 105] width 739 height 89
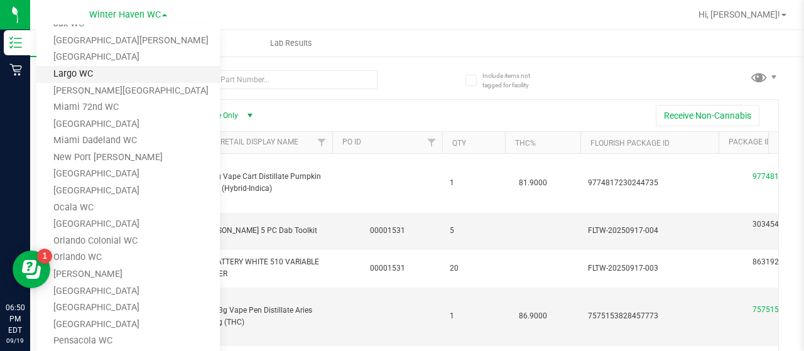
scroll to position [216, 0]
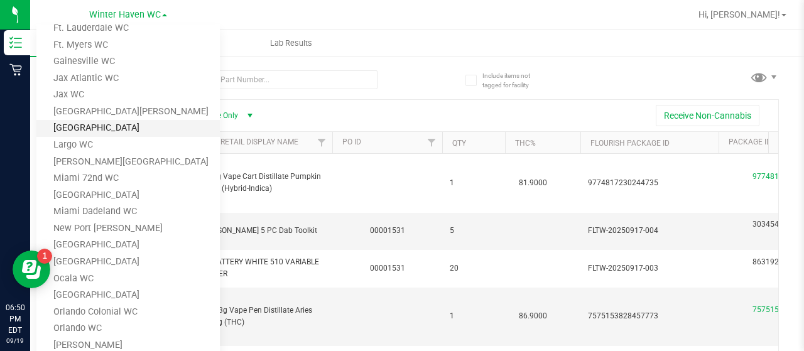
click at [149, 127] on link "[GEOGRAPHIC_DATA]" at bounding box center [127, 128] width 183 height 17
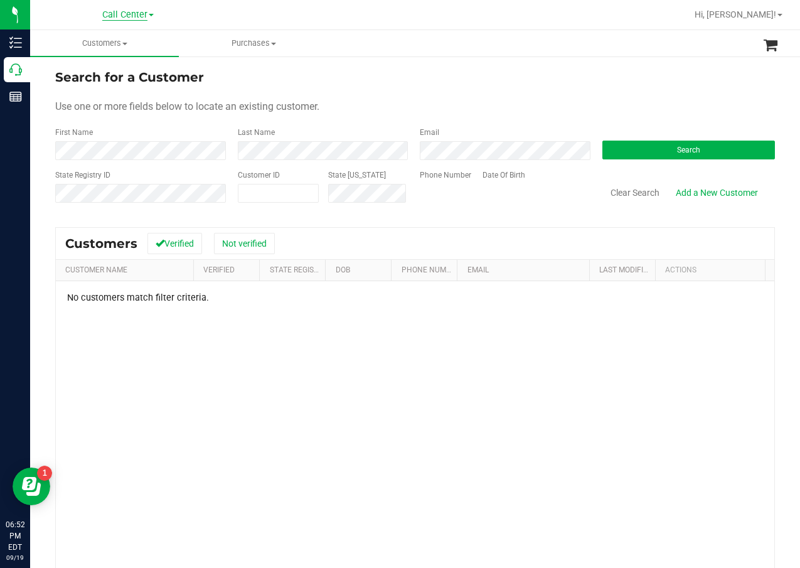
click at [110, 16] on span "Call Center" at bounding box center [124, 14] width 45 height 11
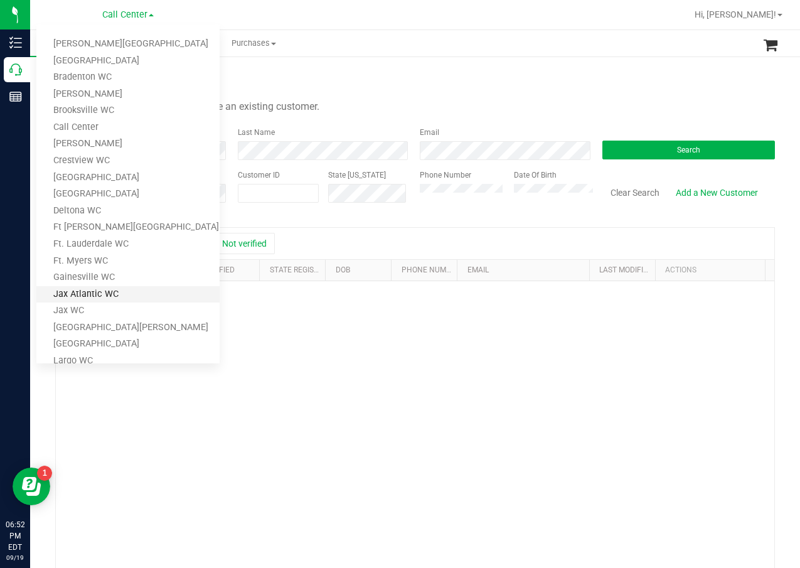
scroll to position [63, 0]
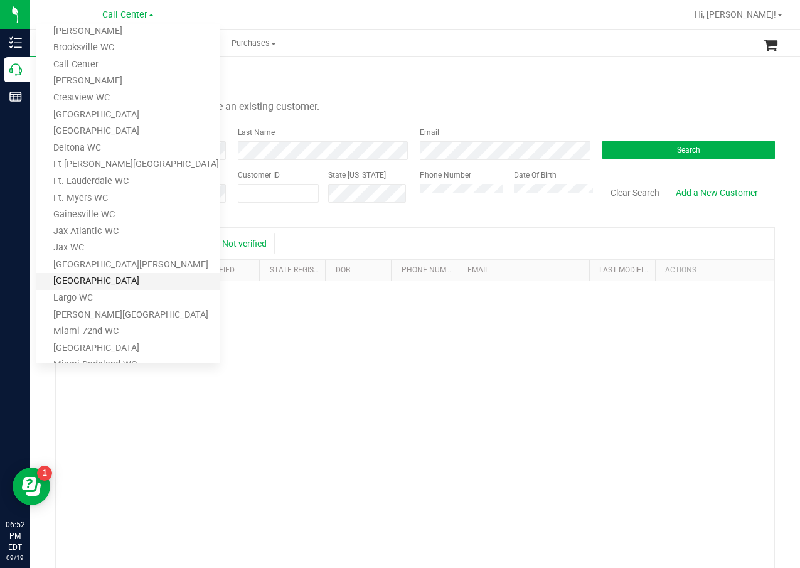
click at [94, 281] on link "[GEOGRAPHIC_DATA]" at bounding box center [127, 281] width 183 height 17
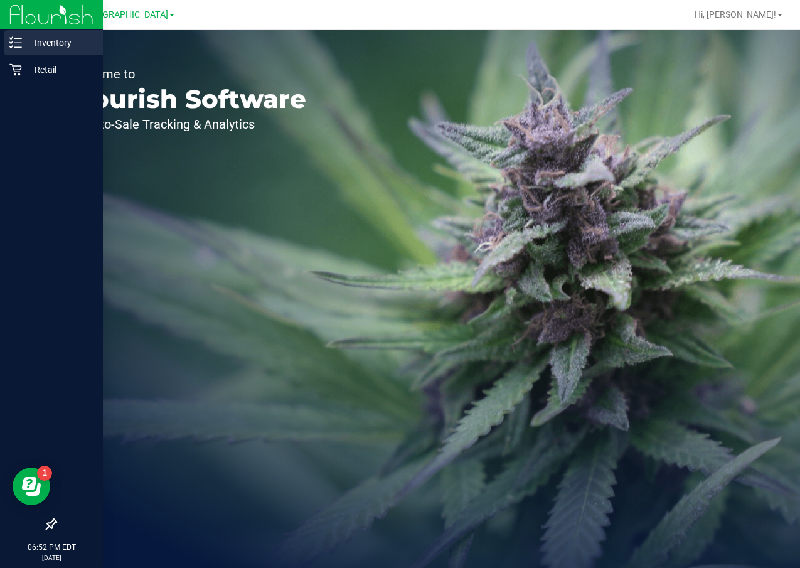
click at [25, 48] on p "Inventory" at bounding box center [59, 42] width 75 height 15
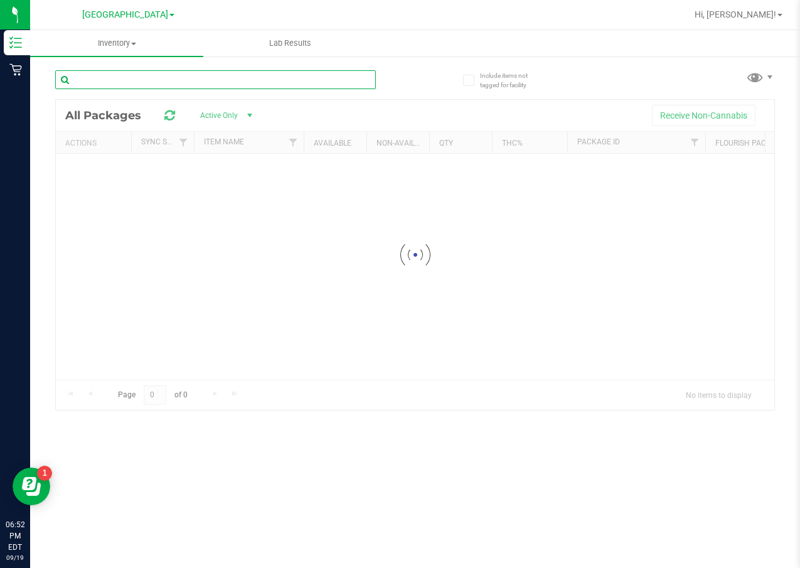
click at [152, 81] on input "text" at bounding box center [215, 79] width 321 height 19
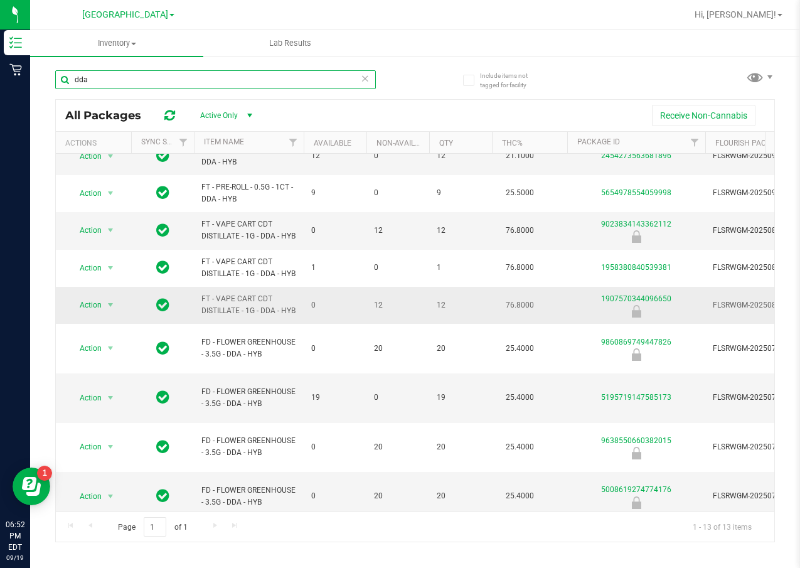
scroll to position [126, 0]
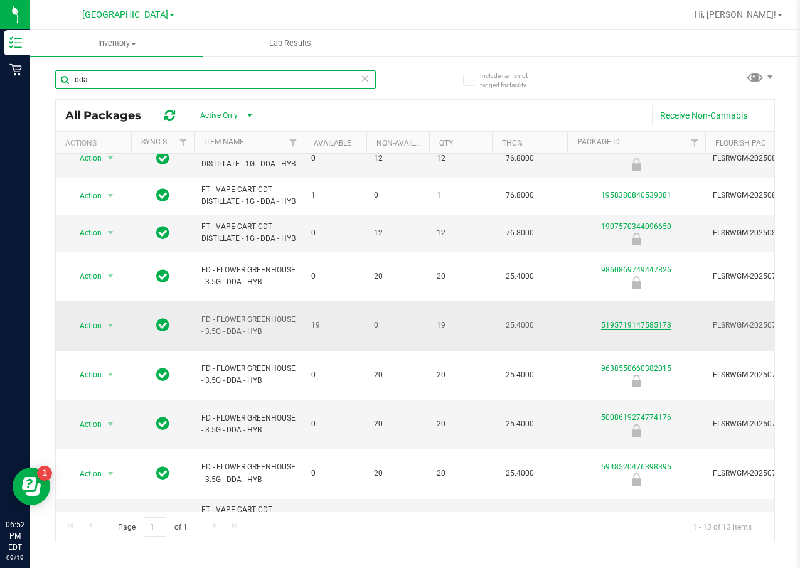
type input "dda"
click at [632, 330] on link "5195719147585173" at bounding box center [636, 325] width 70 height 9
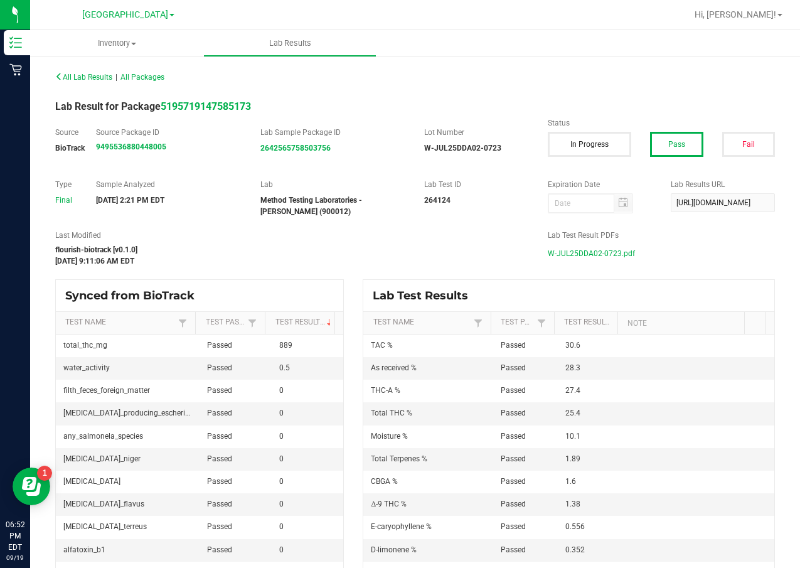
click at [597, 252] on span "W-JUL25DDA02-0723.pdf" at bounding box center [591, 253] width 87 height 19
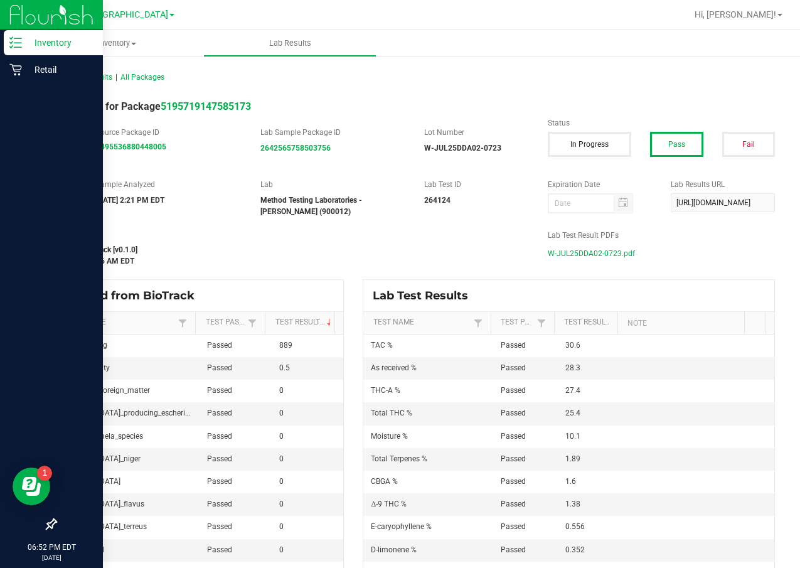
click at [26, 45] on p "Inventory" at bounding box center [59, 42] width 75 height 15
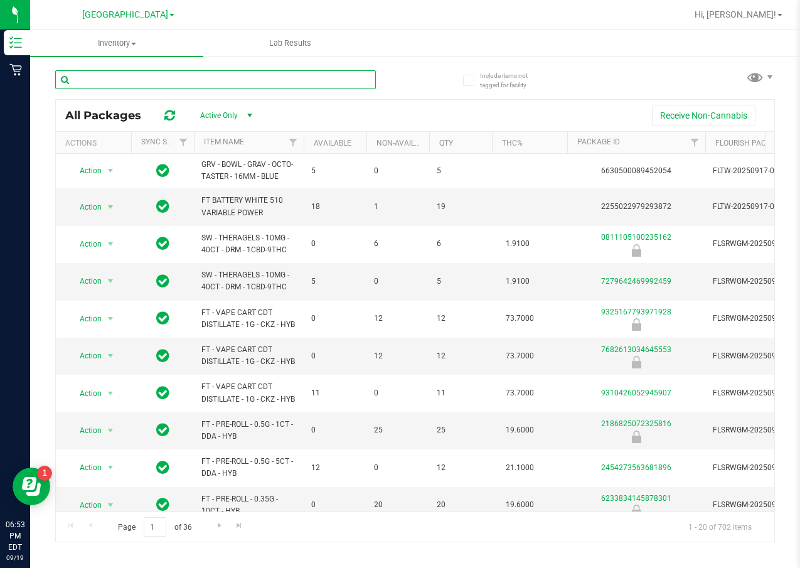
click at [163, 88] on input "text" at bounding box center [215, 79] width 321 height 19
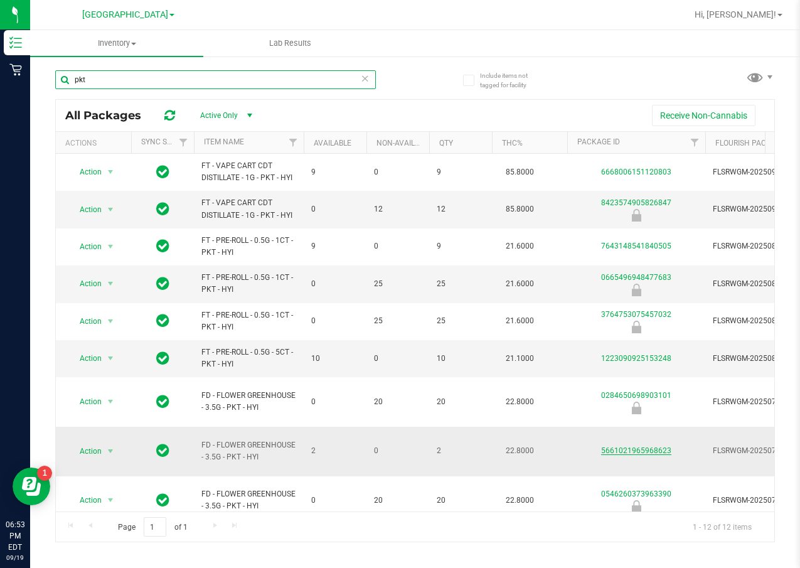
type input "pkt"
click at [632, 446] on link "5661021965968623" at bounding box center [636, 450] width 70 height 9
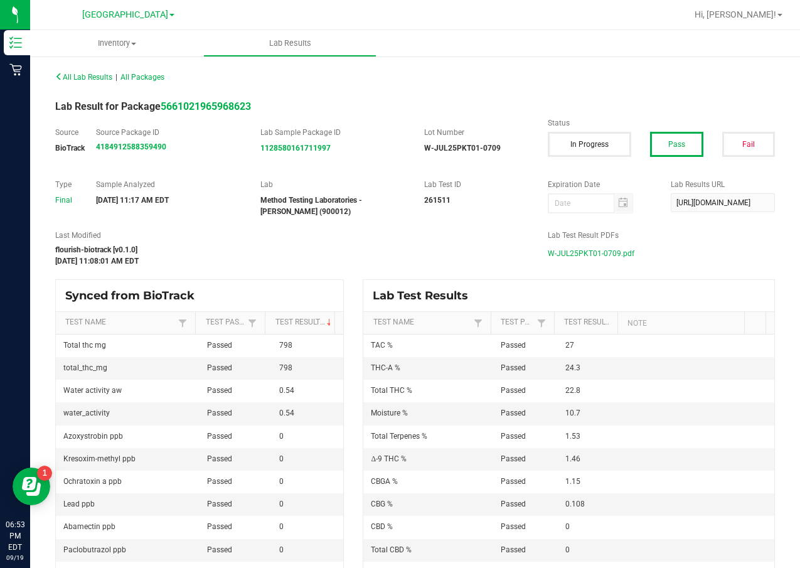
click at [574, 254] on span "W-JUL25PKT01-0709.pdf" at bounding box center [591, 253] width 87 height 19
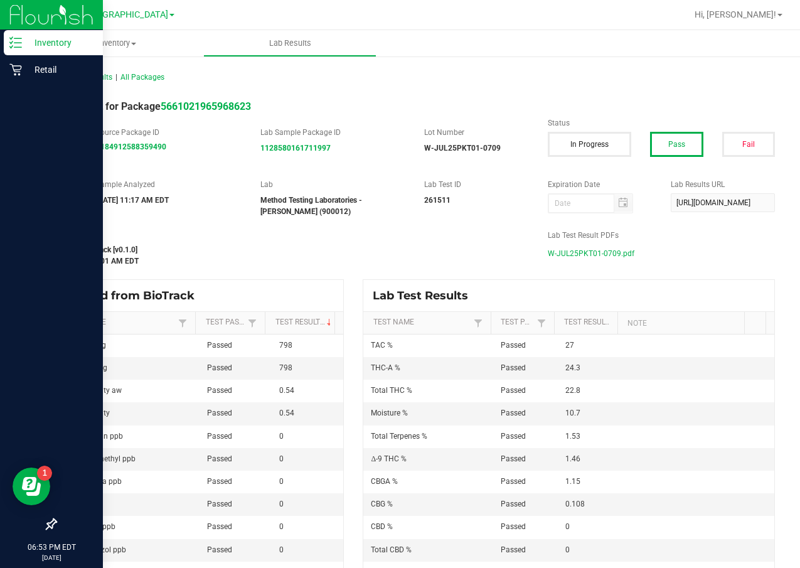
click at [31, 42] on p "Inventory" at bounding box center [59, 42] width 75 height 15
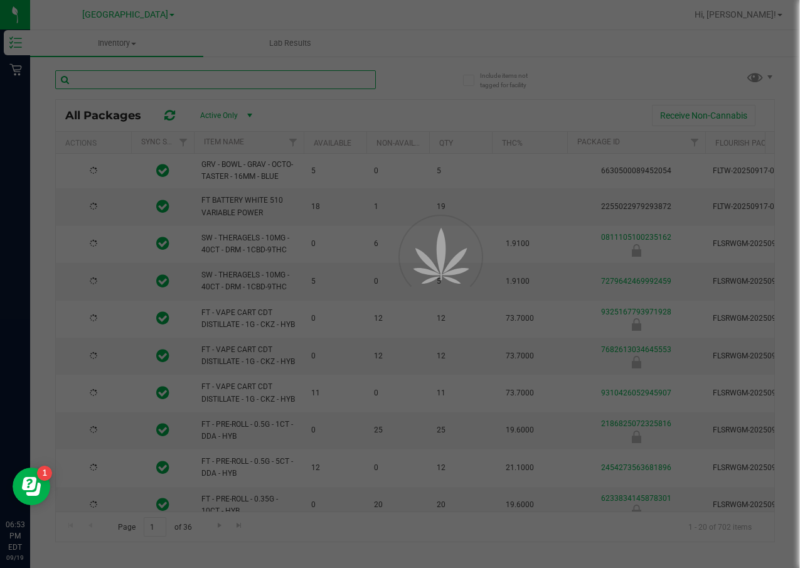
click at [124, 82] on input "text" at bounding box center [215, 79] width 321 height 19
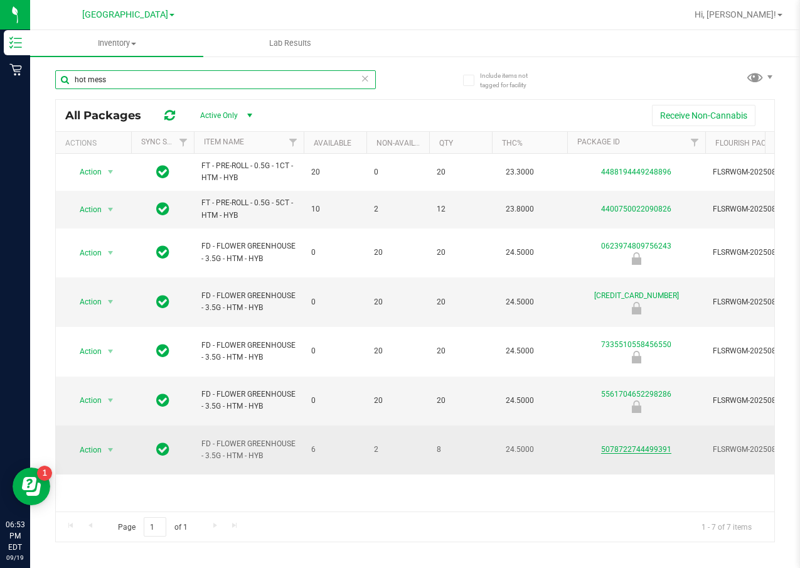
type input "hot mess"
click at [613, 445] on link "5078722744499391" at bounding box center [636, 449] width 70 height 9
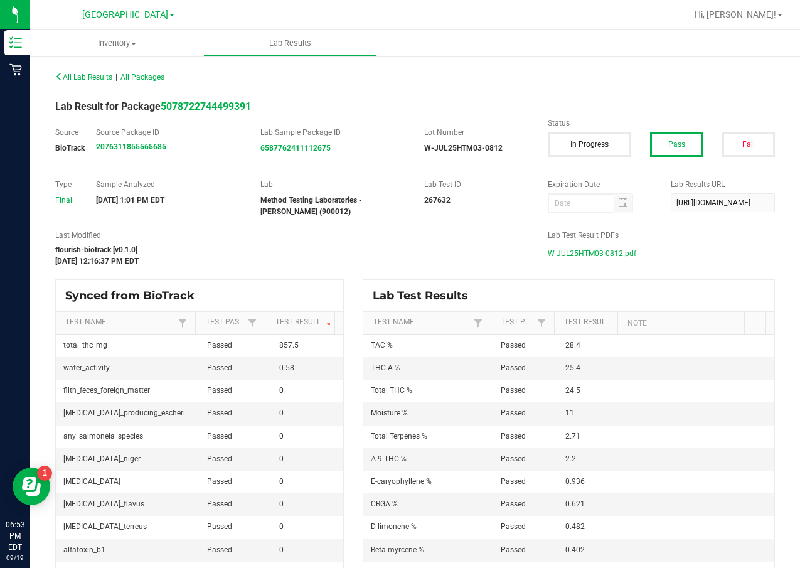
click at [586, 249] on span "W-JUL25HTM03-0812.pdf" at bounding box center [592, 253] width 89 height 19
click at [30, 47] on span "Inventory" at bounding box center [116, 43] width 173 height 11
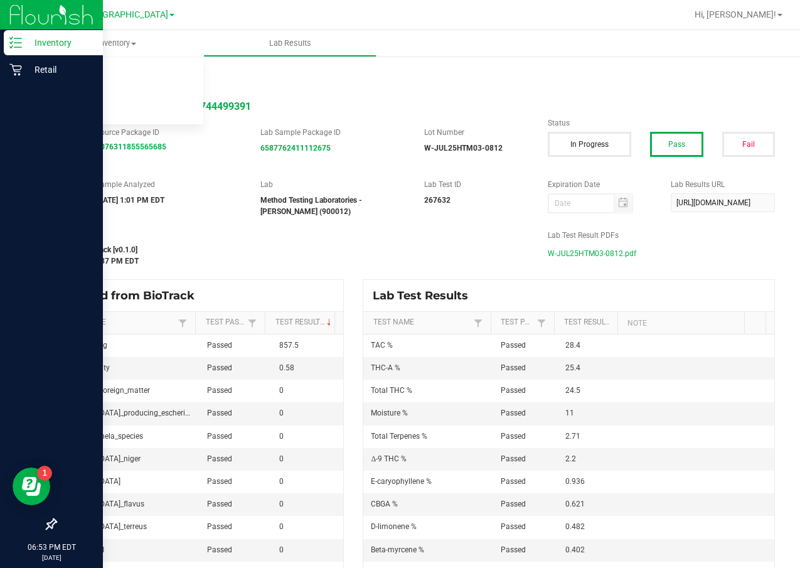
click at [21, 47] on line at bounding box center [17, 47] width 7 height 0
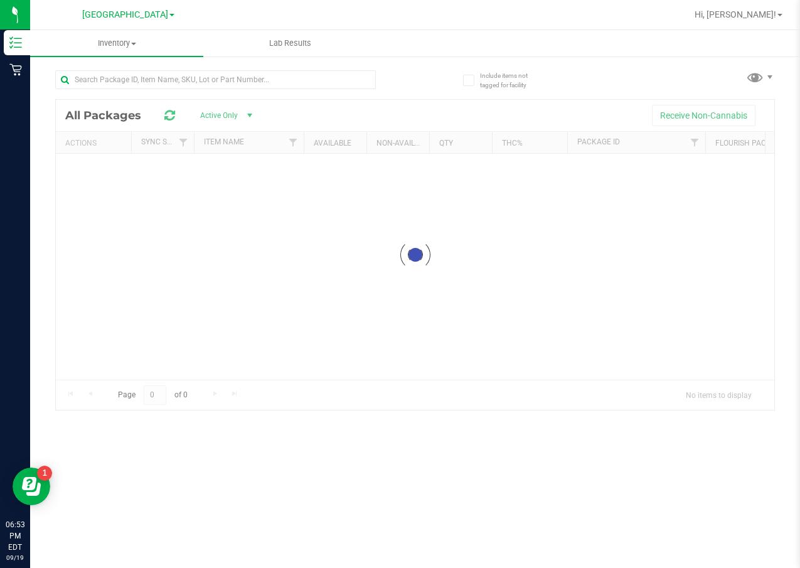
click at [162, 92] on div at bounding box center [215, 84] width 321 height 29
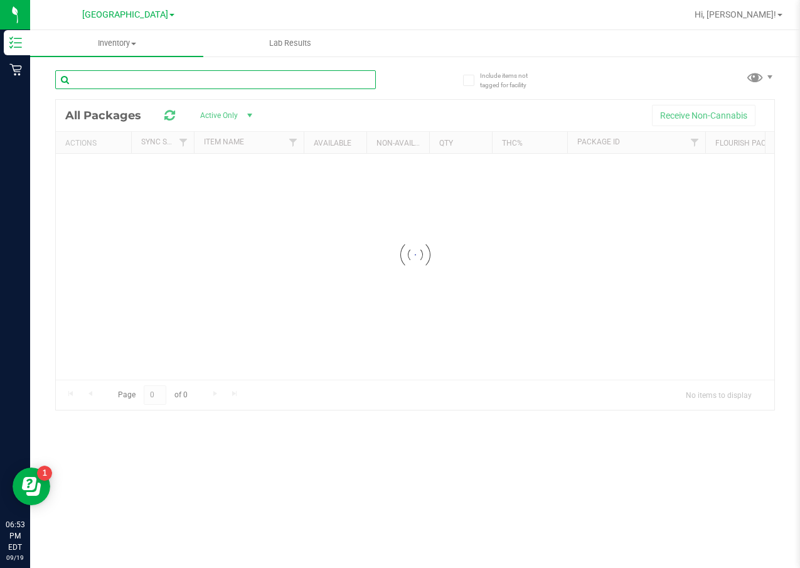
click at [162, 77] on input "text" at bounding box center [215, 79] width 321 height 19
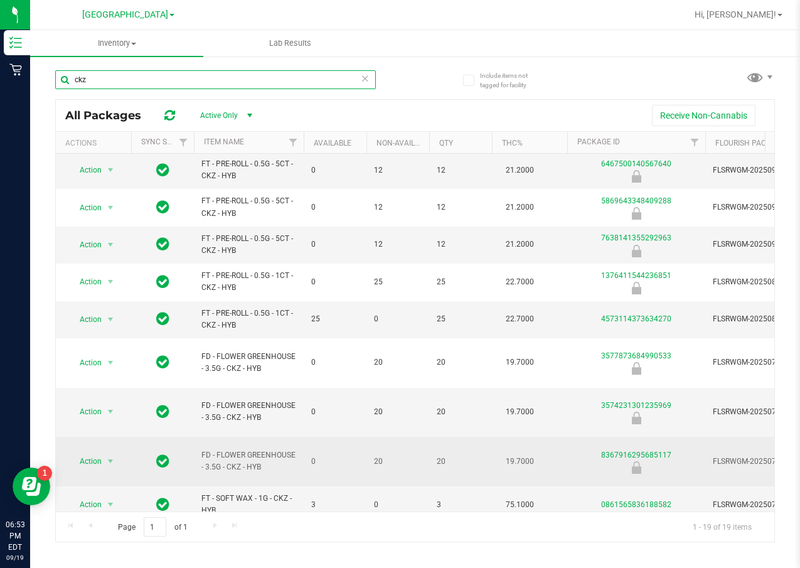
scroll to position [251, 0]
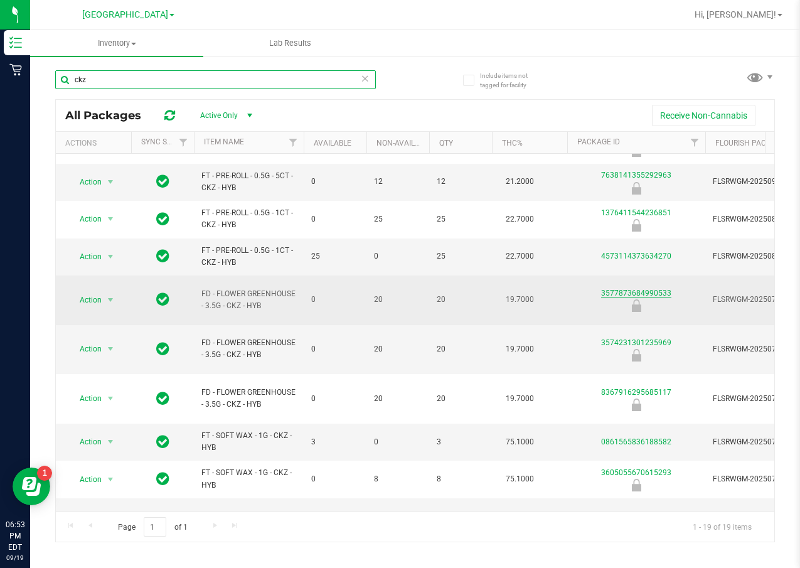
type input "ckz"
click at [648, 298] on link "3577873684990533" at bounding box center [636, 293] width 70 height 9
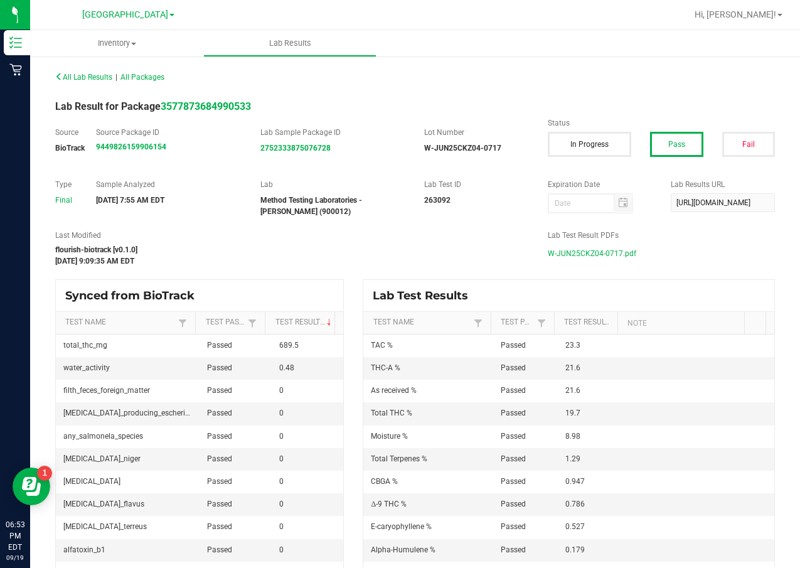
click at [551, 259] on span "W-JUN25CKZ04-0717.pdf" at bounding box center [592, 253] width 89 height 19
click at [596, 254] on span "W-JUN25CKZ04-0717.pdf" at bounding box center [592, 253] width 89 height 19
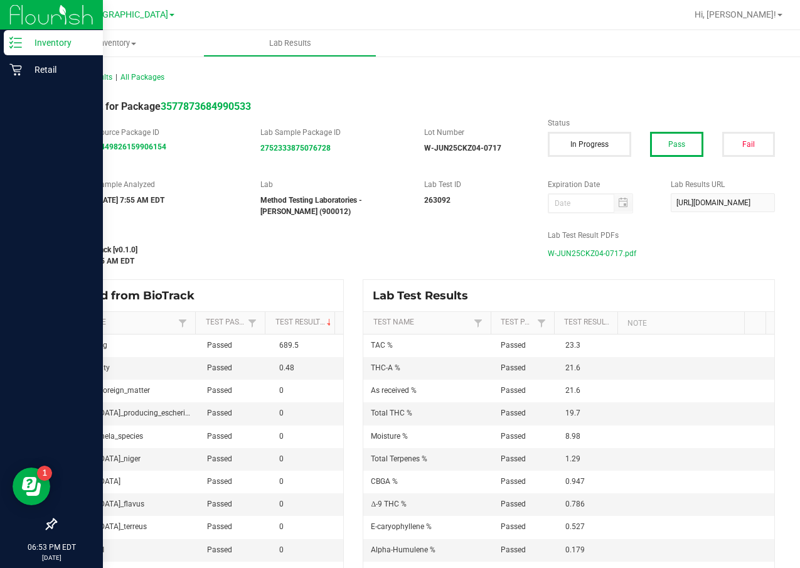
click at [19, 42] on icon at bounding box center [15, 42] width 13 height 13
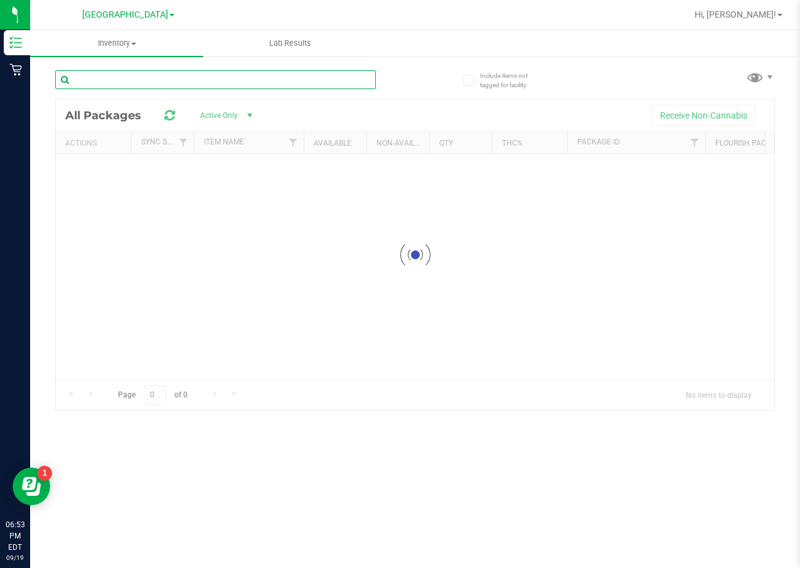
click at [102, 87] on div "Inventory All packages All inventory Waste log Lab Results Include items not ta…" at bounding box center [415, 299] width 770 height 538
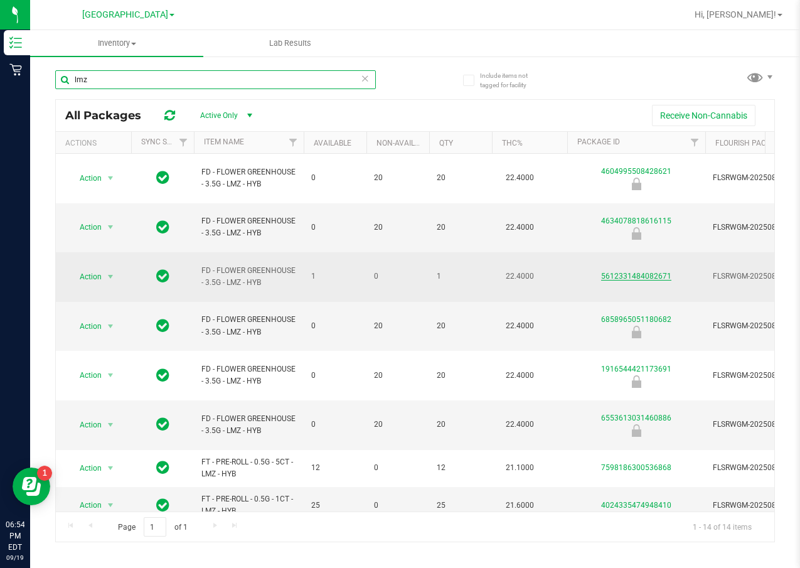
type input "lmz"
click at [617, 272] on link "5612331484082671" at bounding box center [636, 276] width 70 height 9
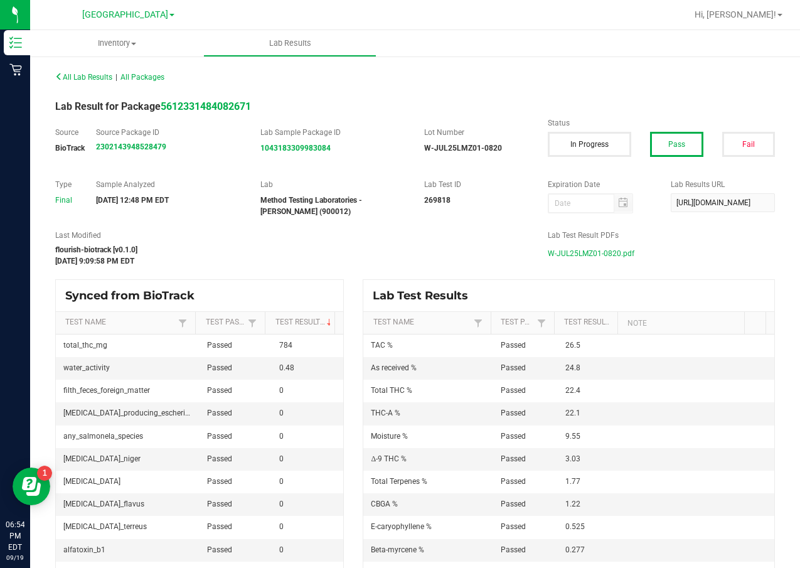
click at [617, 249] on span "W-JUL25LMZ01-0820.pdf" at bounding box center [591, 253] width 87 height 19
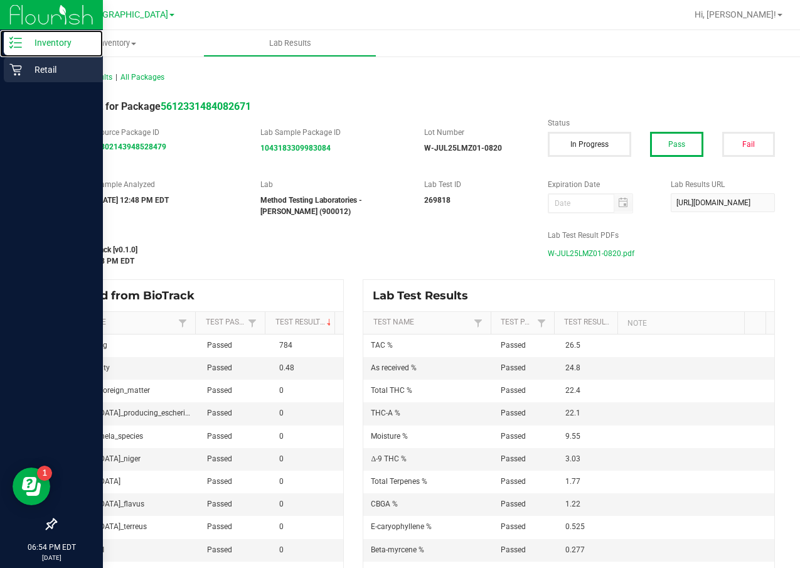
click at [23, 52] on div "Inventory" at bounding box center [53, 42] width 99 height 25
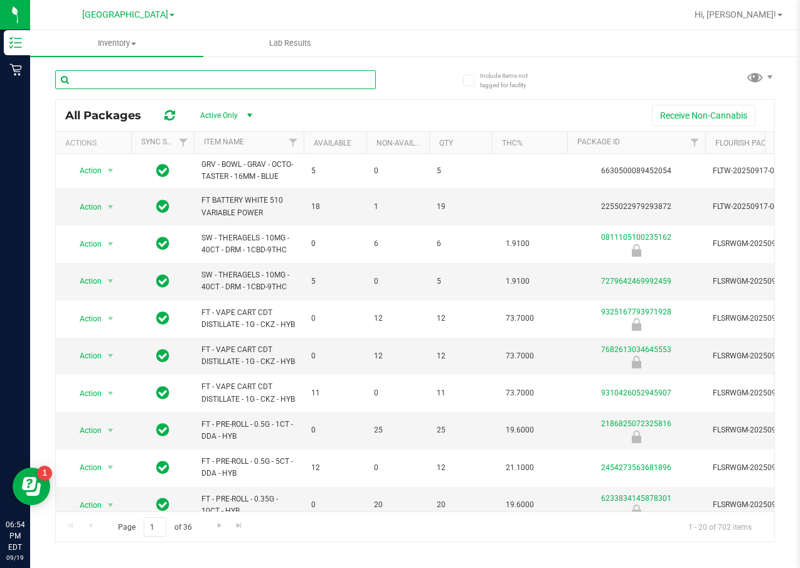
click at [236, 80] on input "text" at bounding box center [215, 79] width 321 height 19
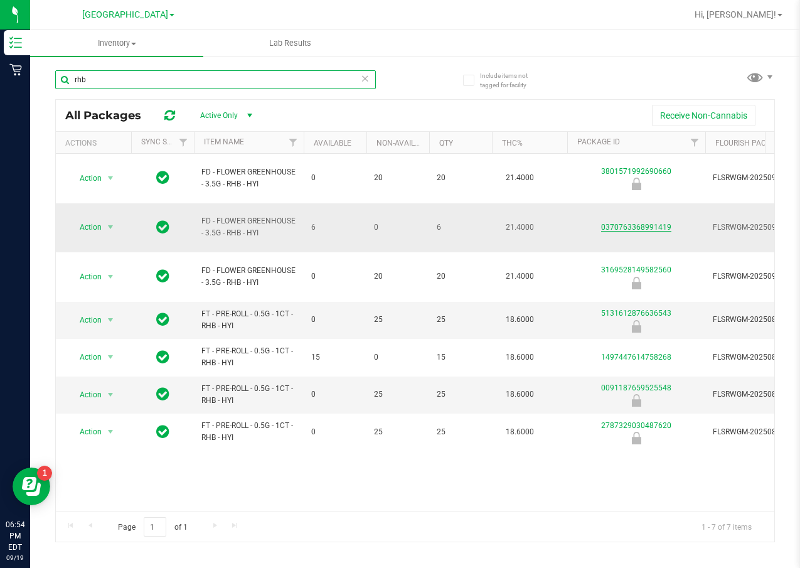
type input "rhb"
click at [633, 223] on link "0370763368991419" at bounding box center [636, 227] width 70 height 9
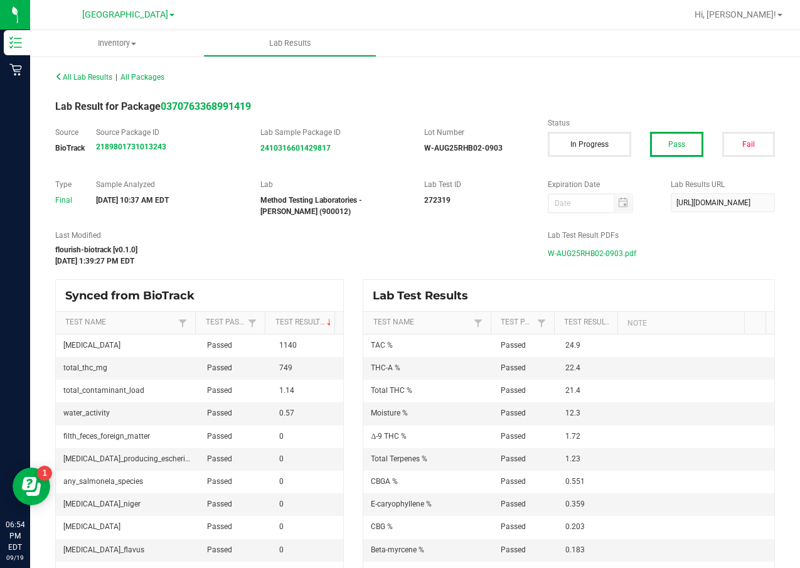
click at [620, 256] on span "W-AUG25RHB02-0903.pdf" at bounding box center [592, 253] width 89 height 19
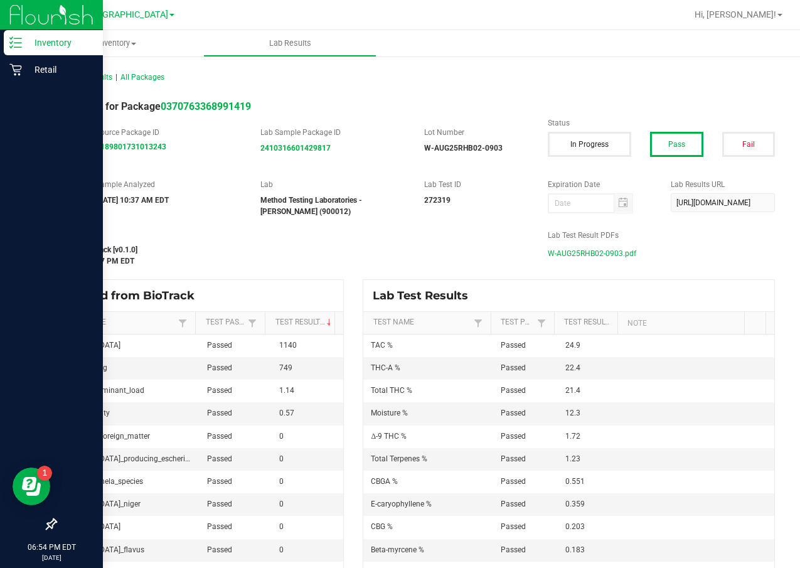
click at [19, 35] on div "Inventory" at bounding box center [53, 42] width 99 height 25
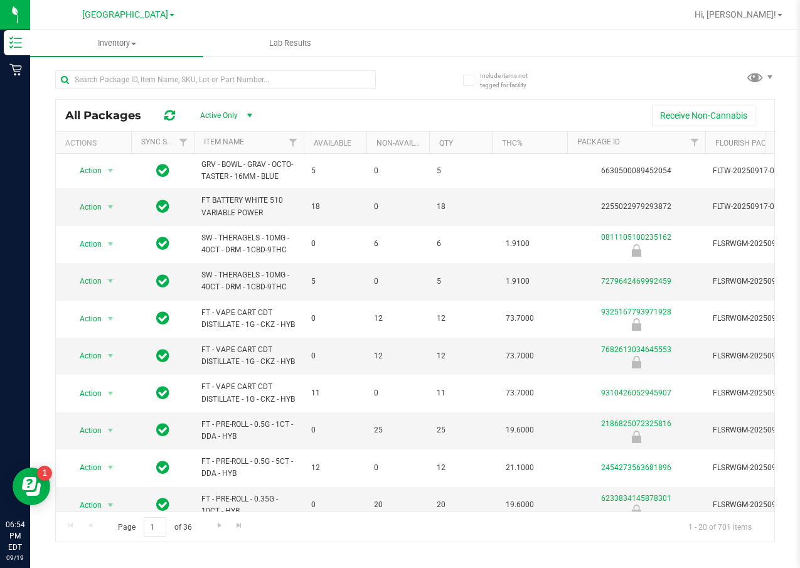
click at [464, 119] on div "Receive Non-Cannabis" at bounding box center [516, 115] width 498 height 21
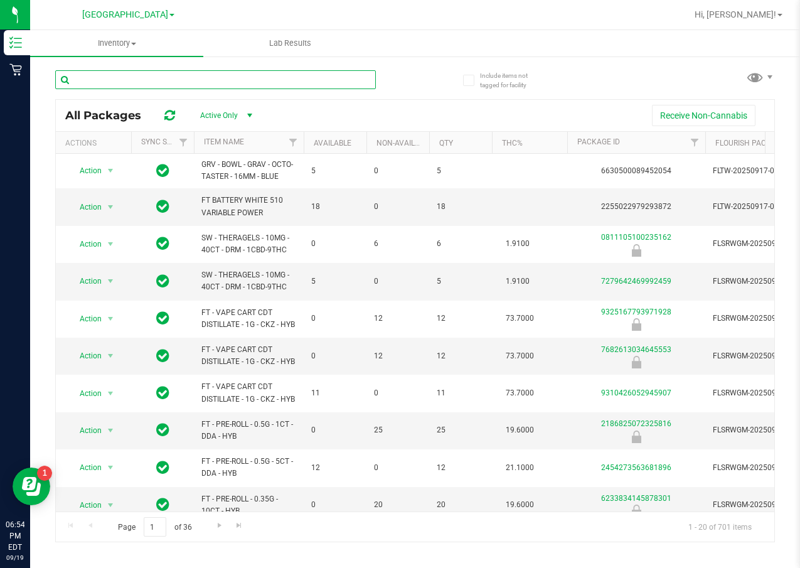
click at [119, 88] on input "text" at bounding box center [215, 79] width 321 height 19
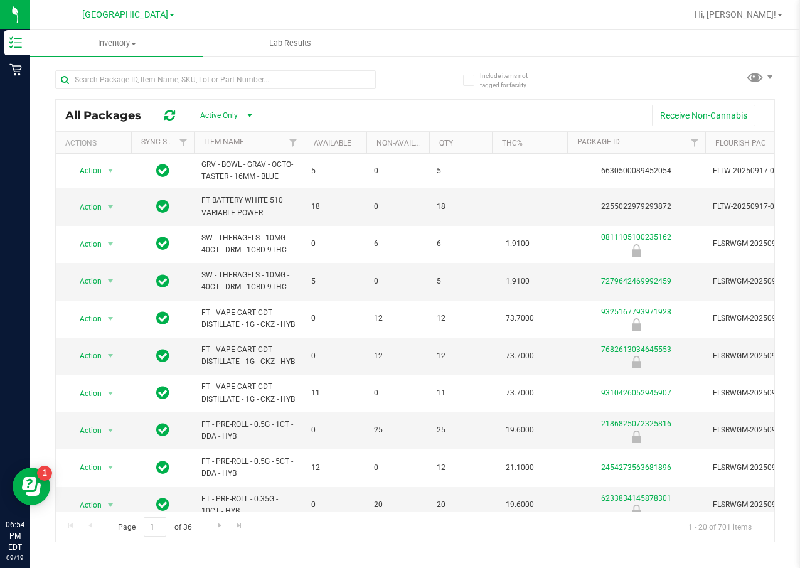
click at [351, 108] on div "Receive Non-Cannabis" at bounding box center [516, 115] width 498 height 21
click at [402, 35] on ul "Inventory All packages All inventory Waste log Lab Results" at bounding box center [430, 43] width 800 height 27
click at [515, 90] on div "Include items not tagged for facility" at bounding box center [503, 80] width 80 height 24
click at [445, 95] on div "All Packages Active Only Active Only Lab Samples Locked All External Internal R…" at bounding box center [415, 300] width 720 height 484
